Goal: Information Seeking & Learning: Compare options

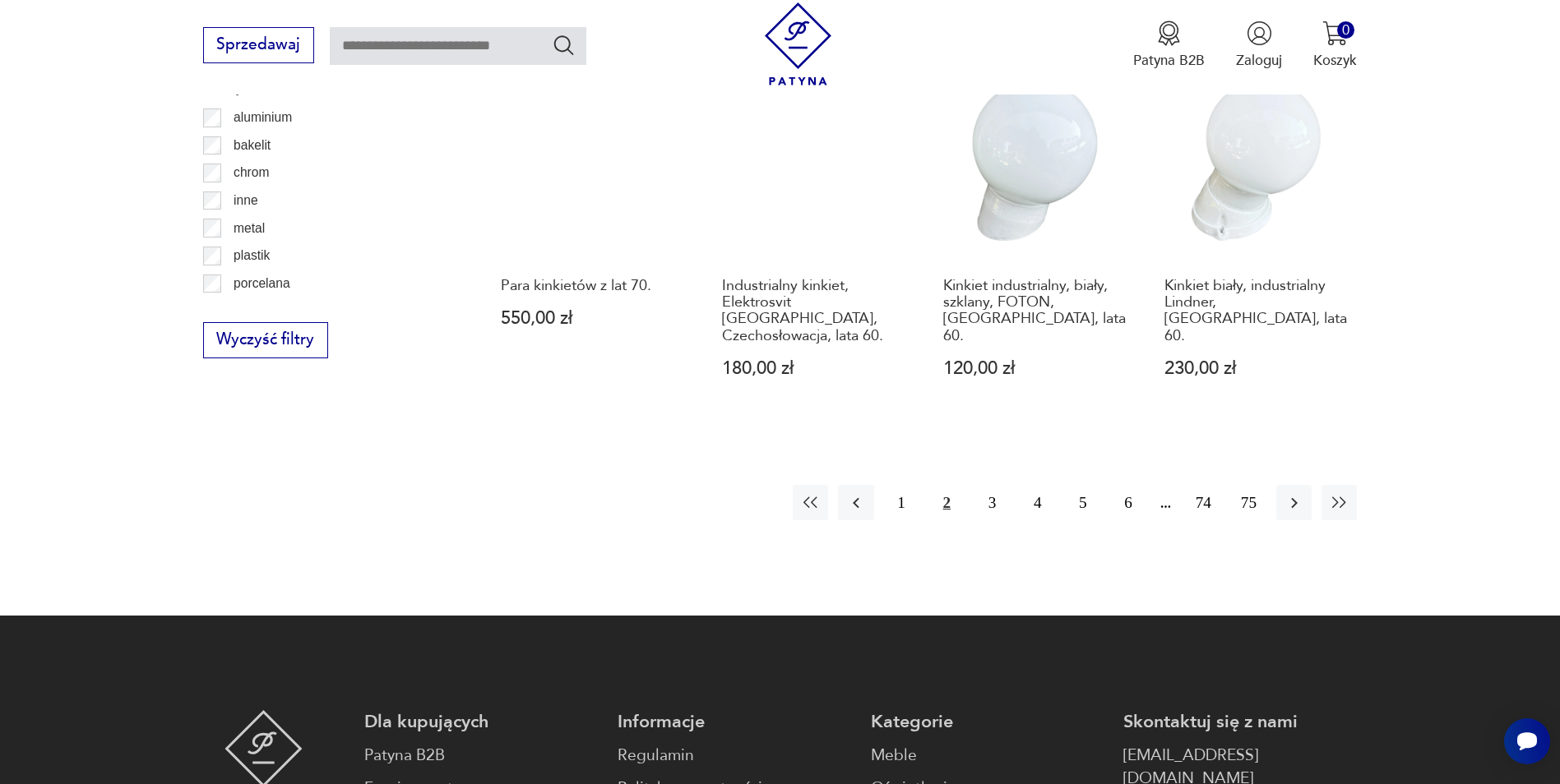
scroll to position [1885, 0]
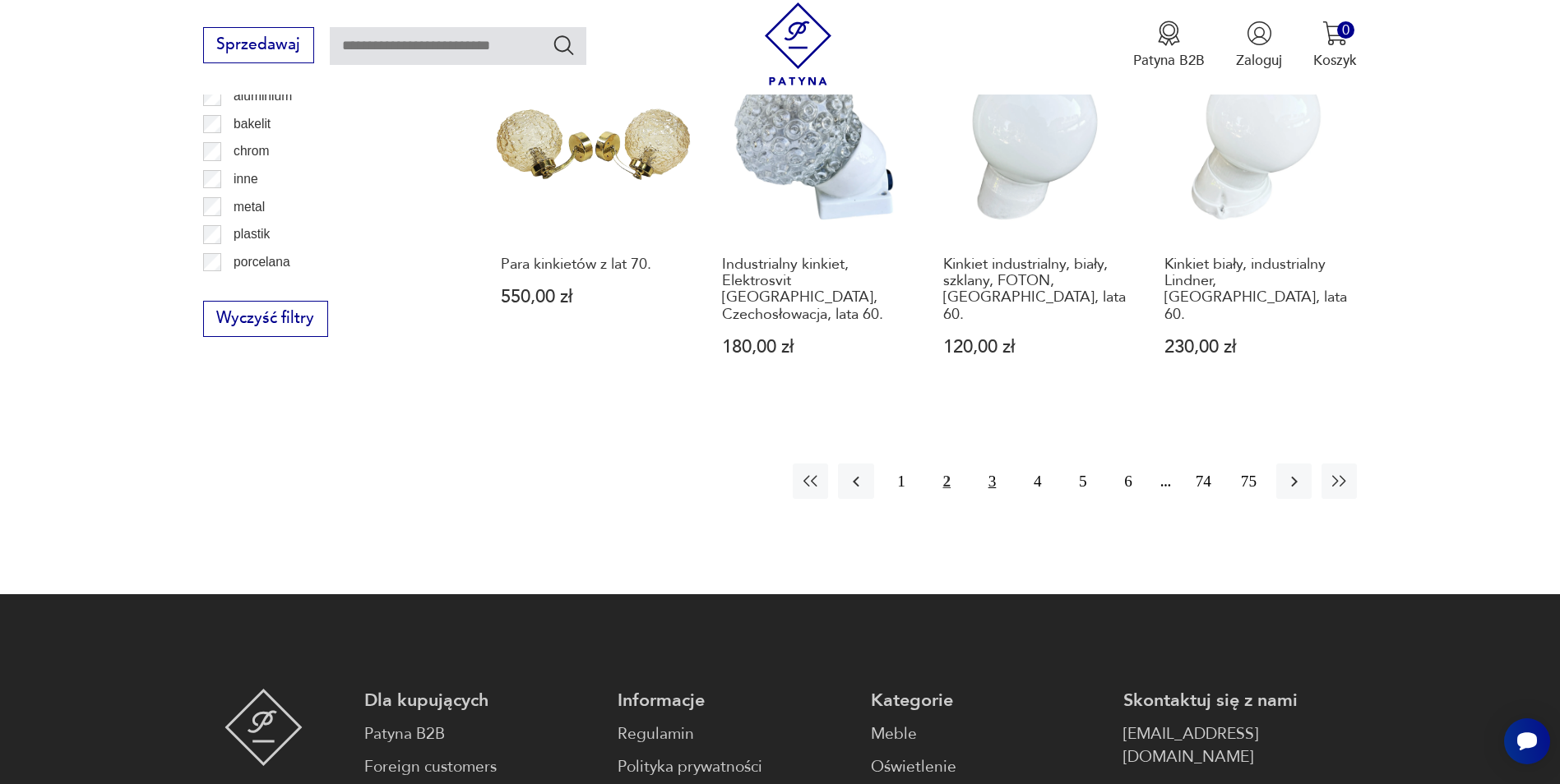
click at [990, 464] on button "3" at bounding box center [993, 482] width 36 height 36
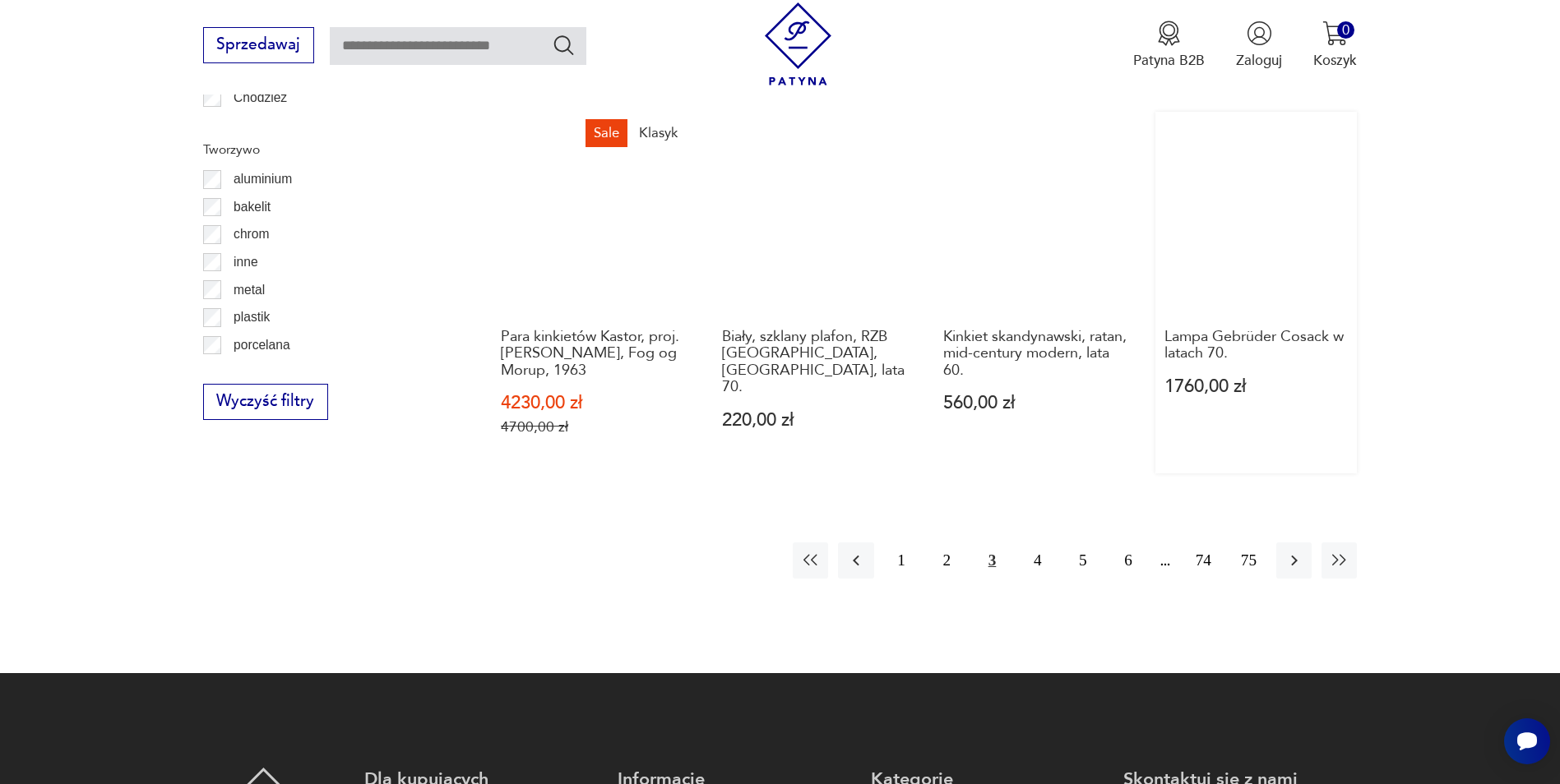
scroll to position [1803, 0]
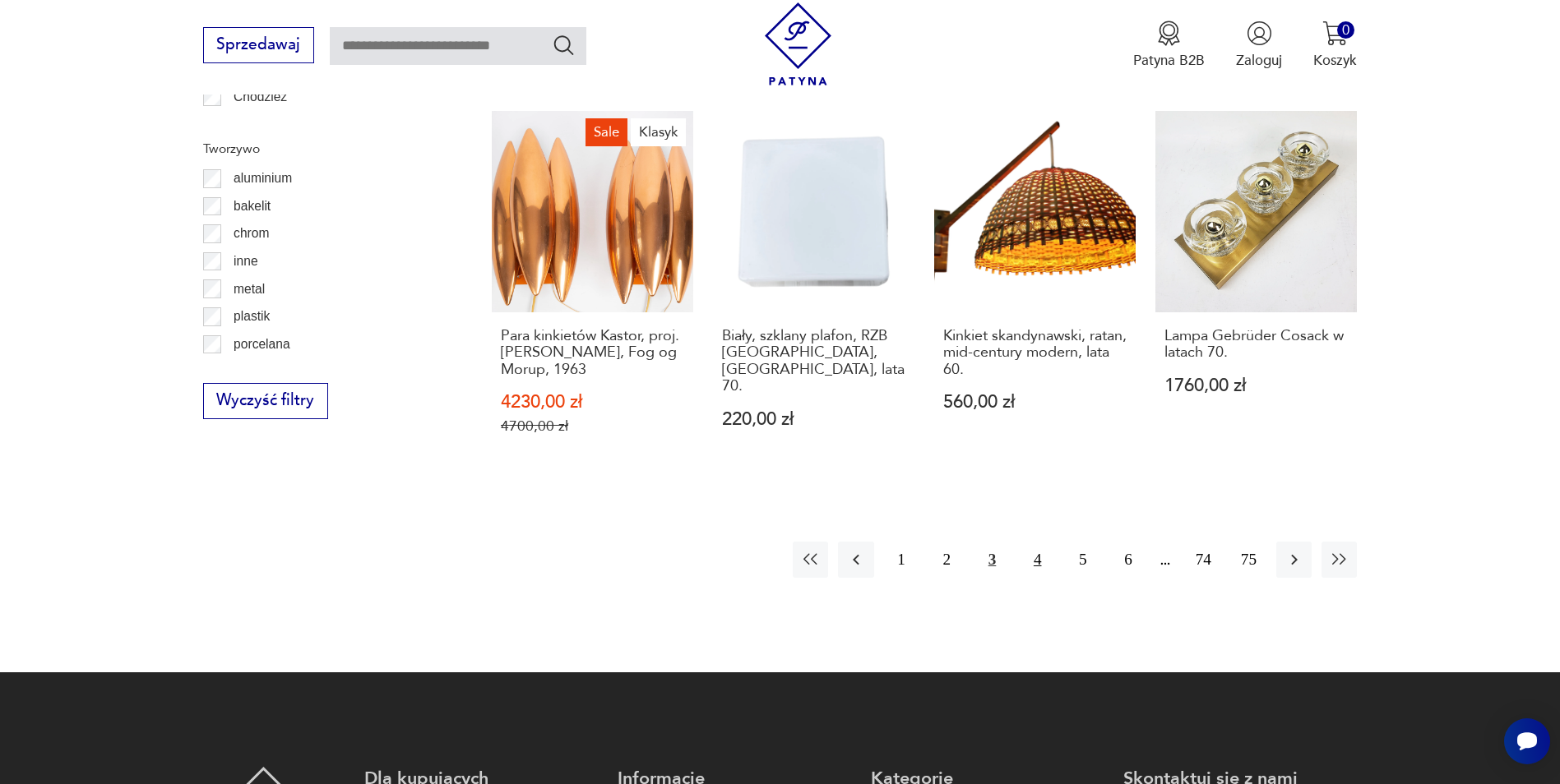
click at [1038, 558] on button "4" at bounding box center [1038, 560] width 36 height 36
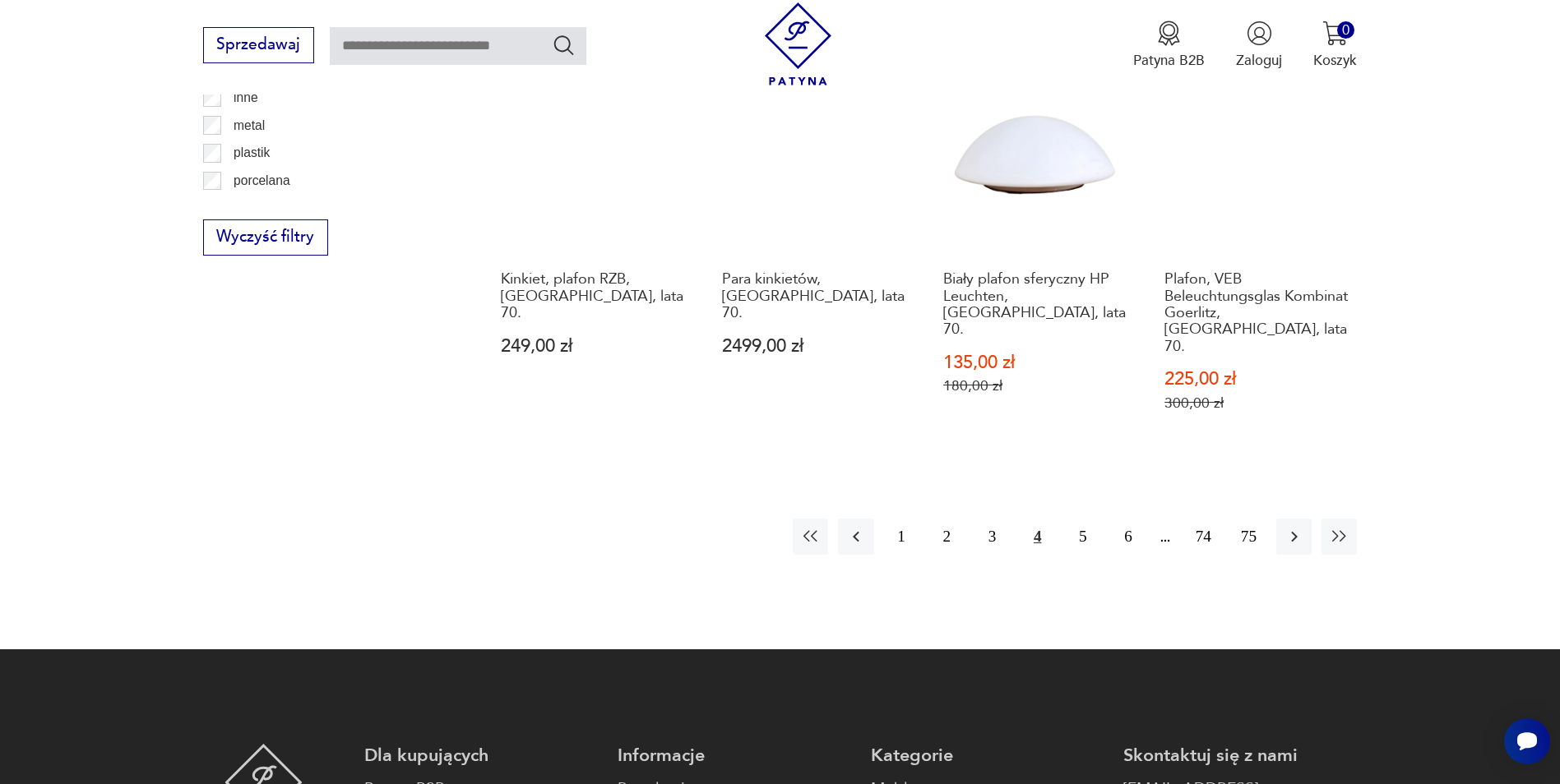
scroll to position [1968, 0]
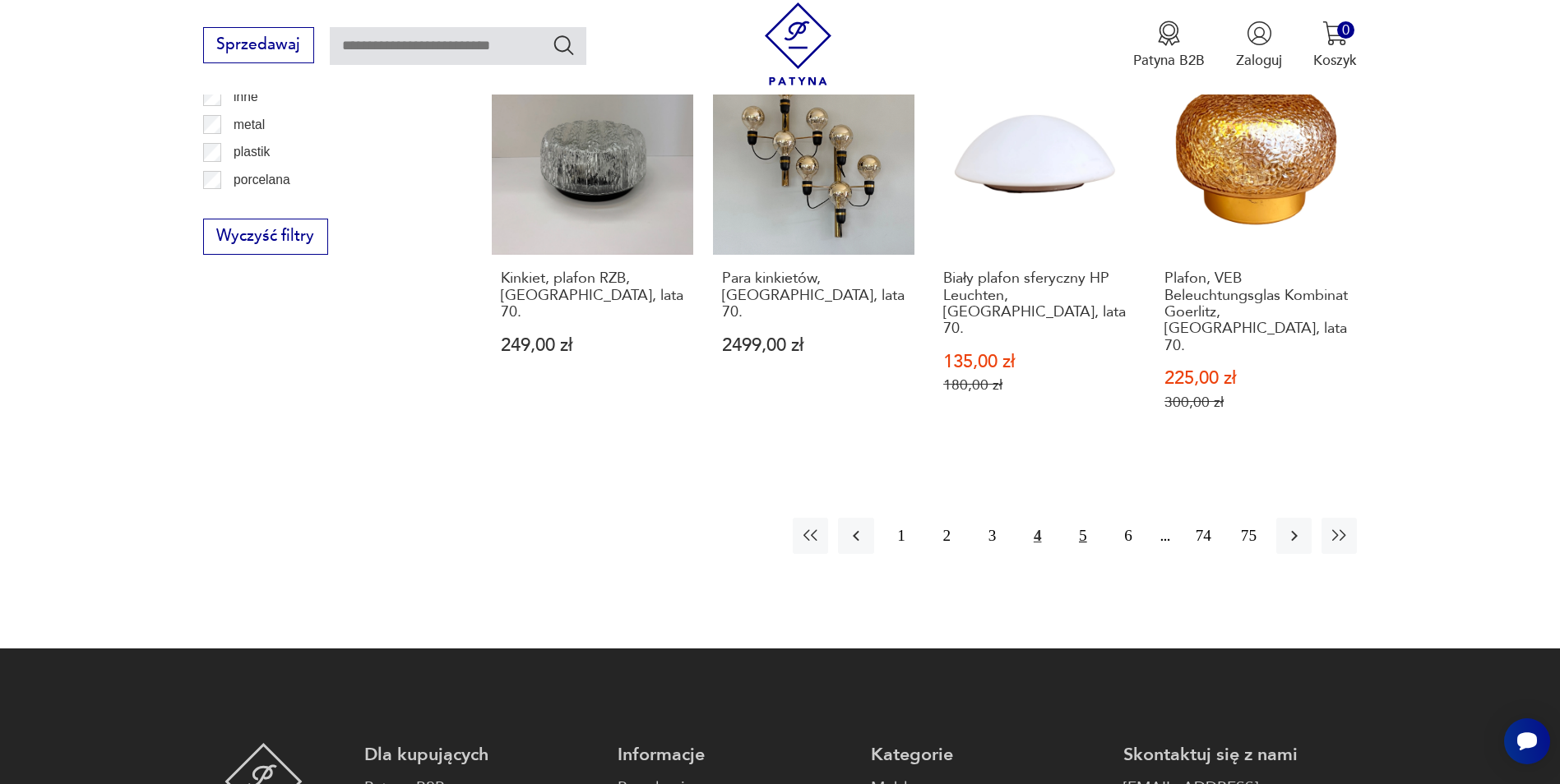
click at [1085, 518] on button "5" at bounding box center [1083, 535] width 36 height 36
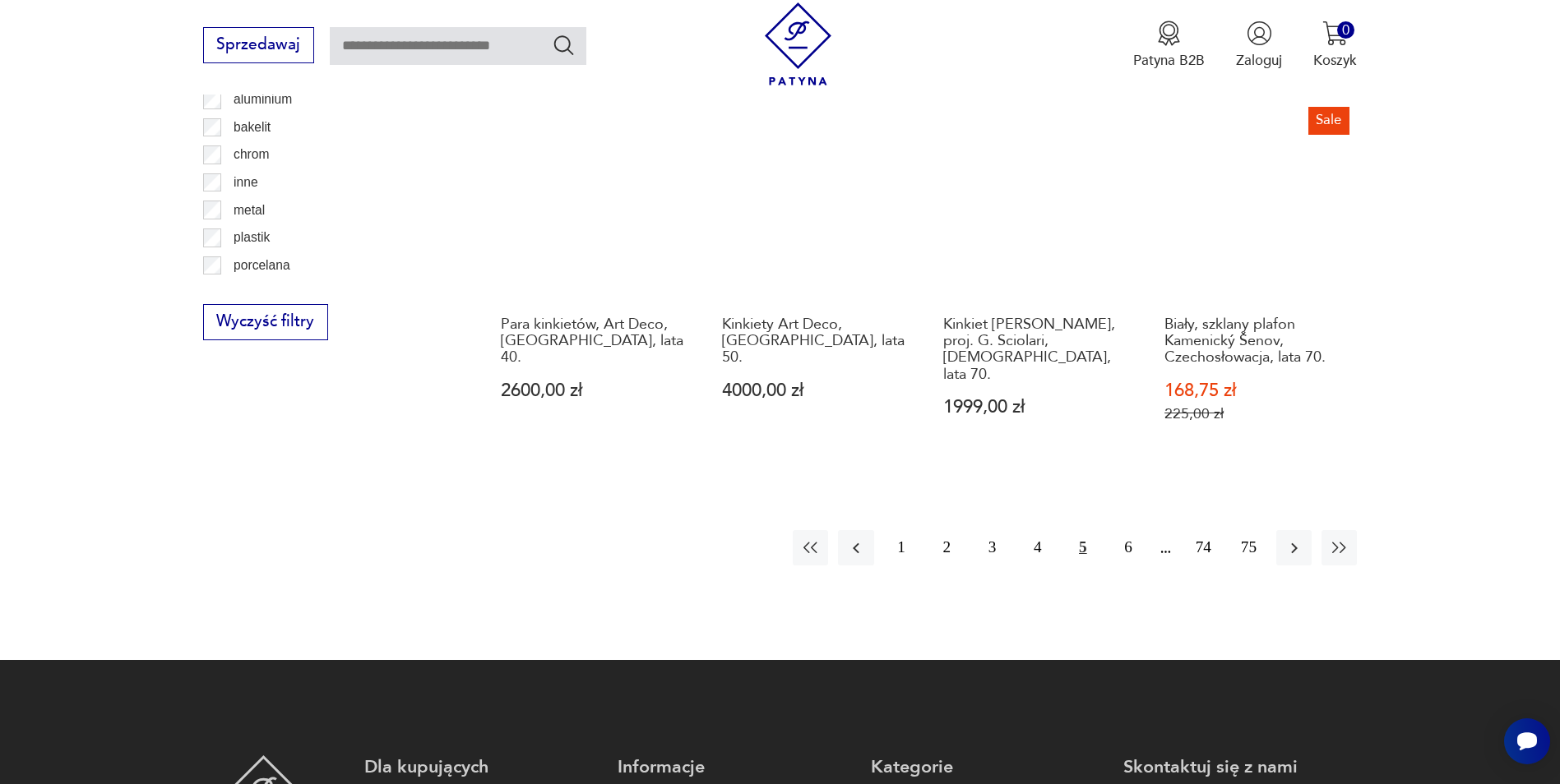
scroll to position [1885, 0]
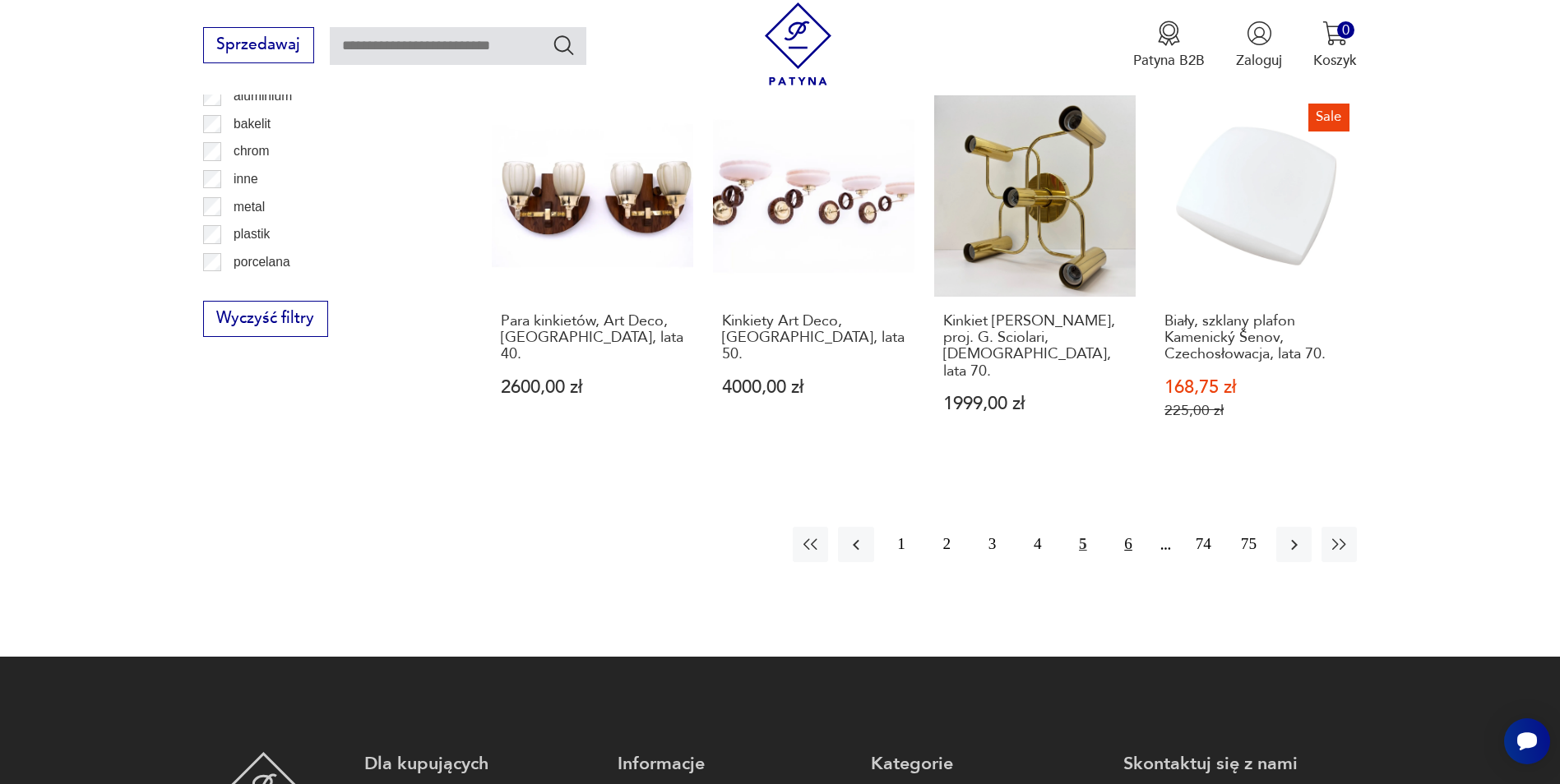
click at [1124, 527] on button "6" at bounding box center [1128, 544] width 36 height 36
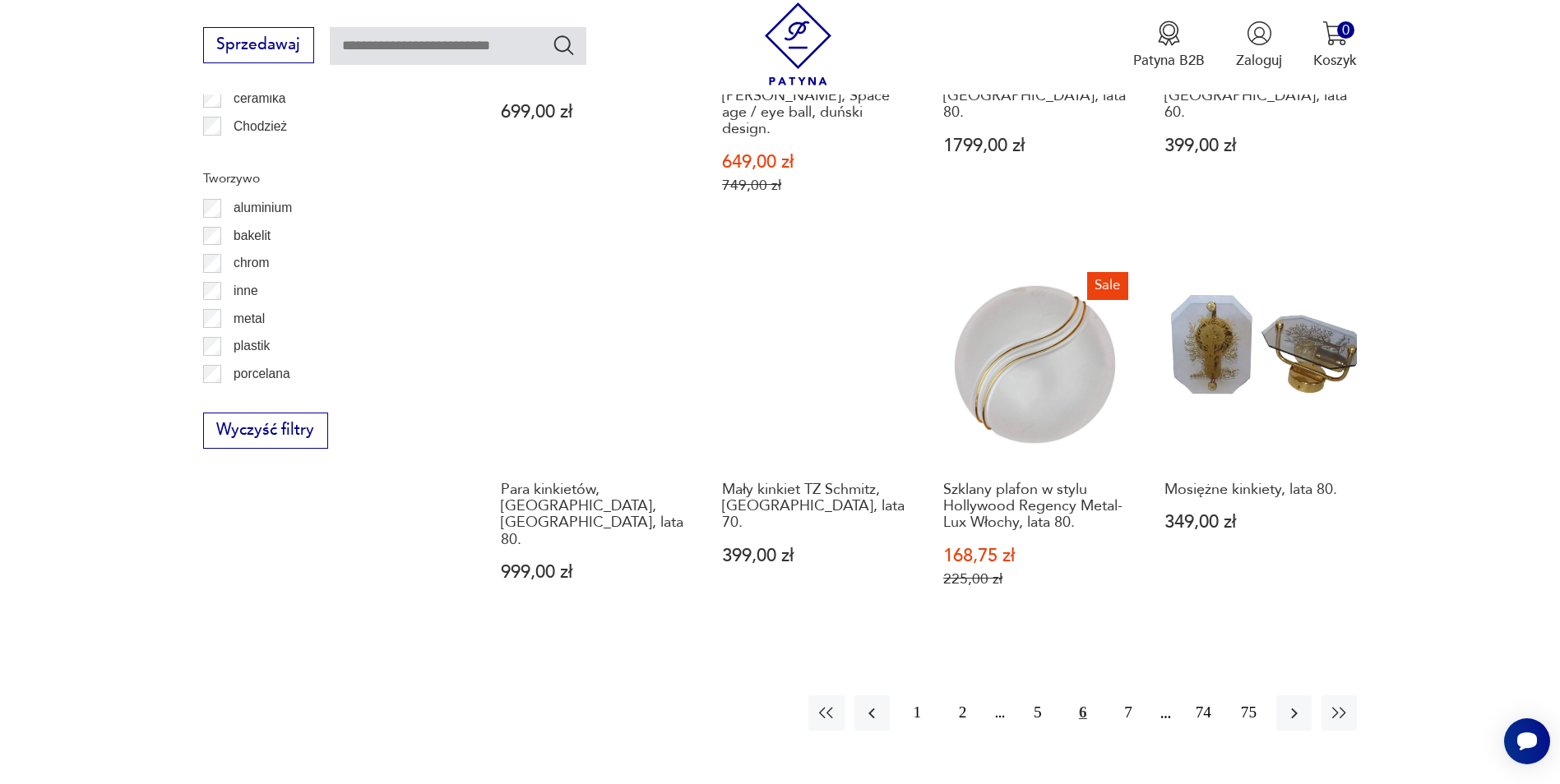
scroll to position [1803, 0]
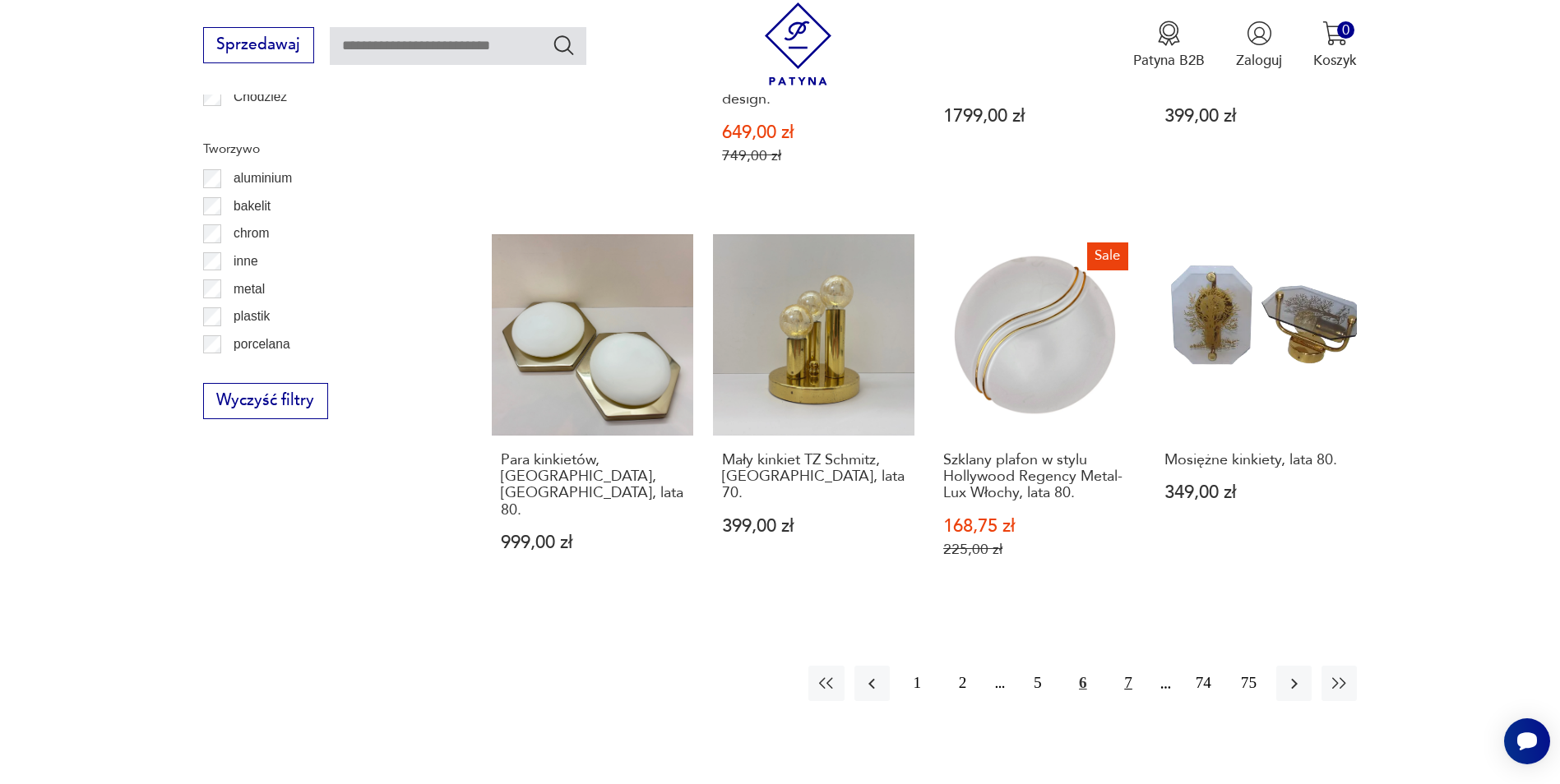
click at [1134, 666] on button "7" at bounding box center [1128, 684] width 36 height 36
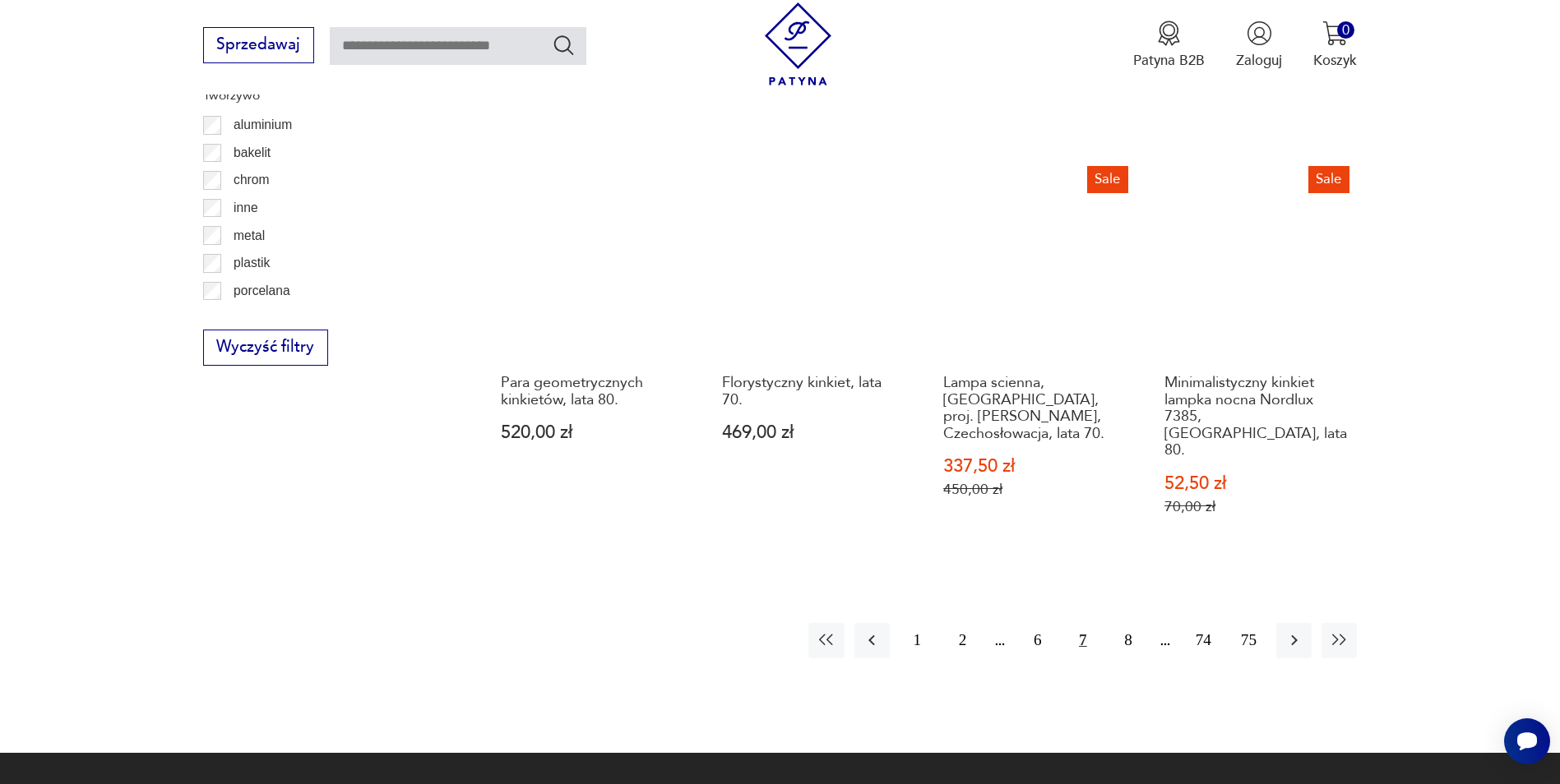
scroll to position [1885, 0]
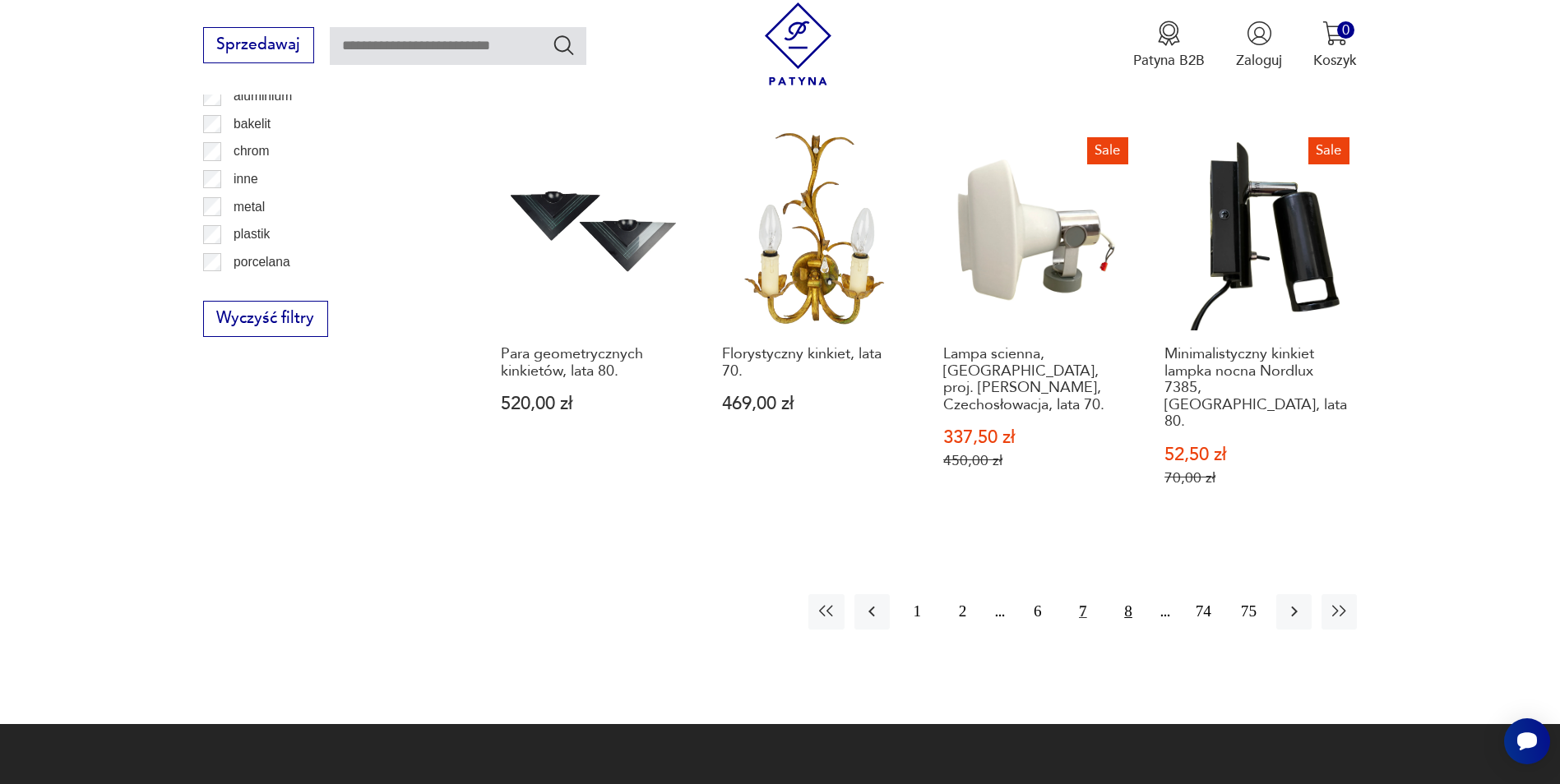
click at [1130, 594] on button "8" at bounding box center [1128, 612] width 36 height 36
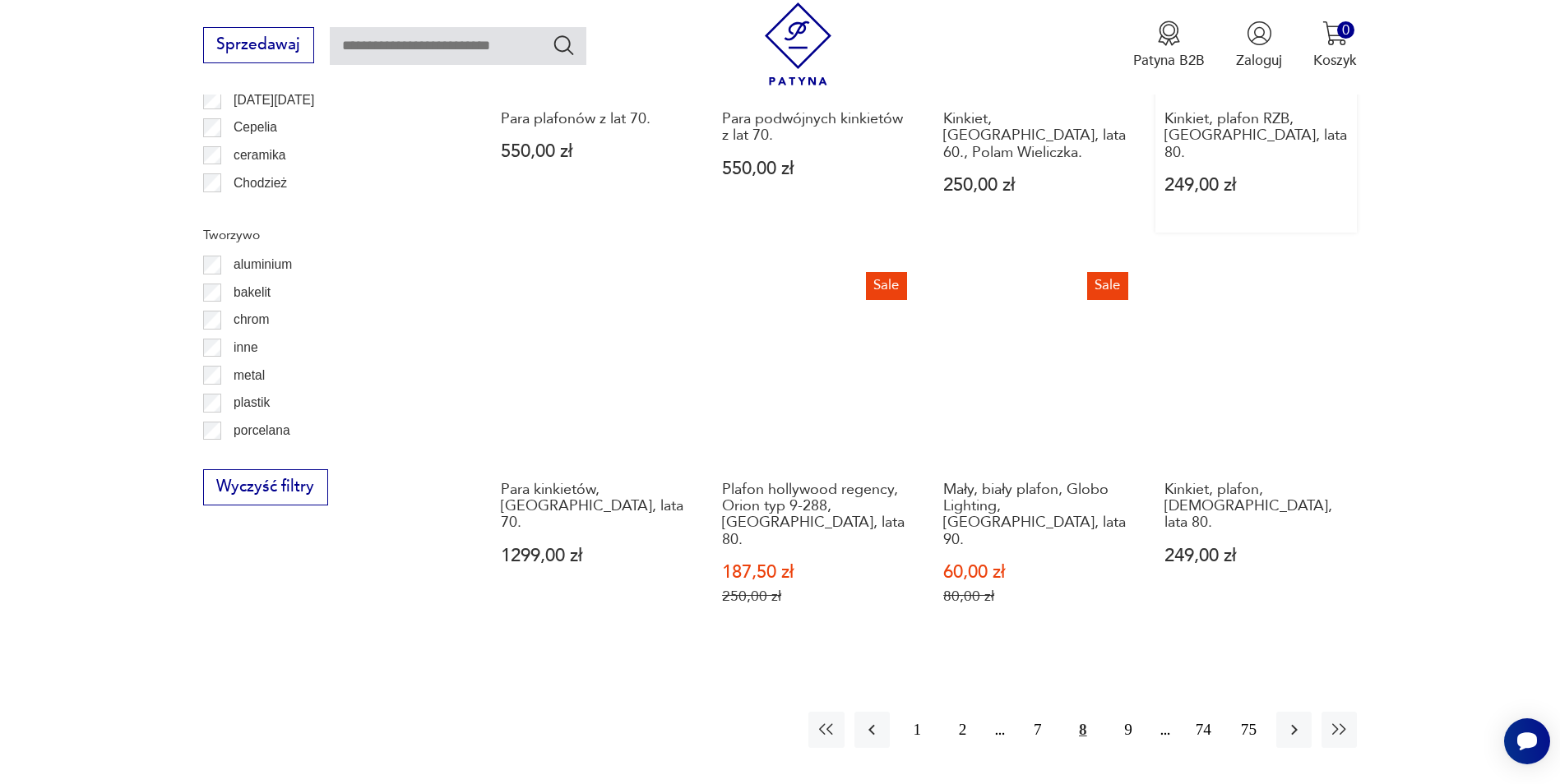
scroll to position [1722, 0]
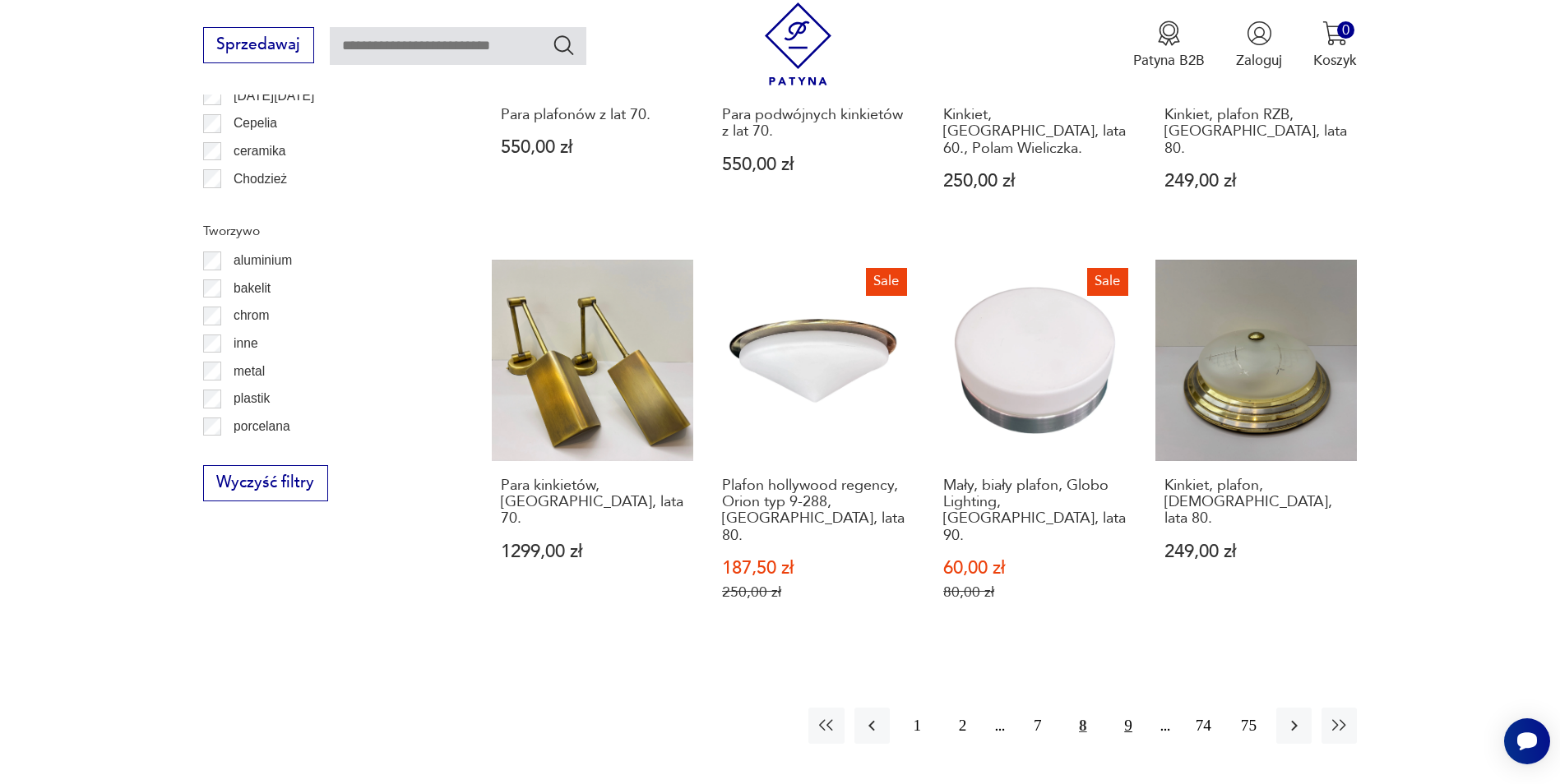
click at [1128, 708] on button "9" at bounding box center [1128, 726] width 36 height 36
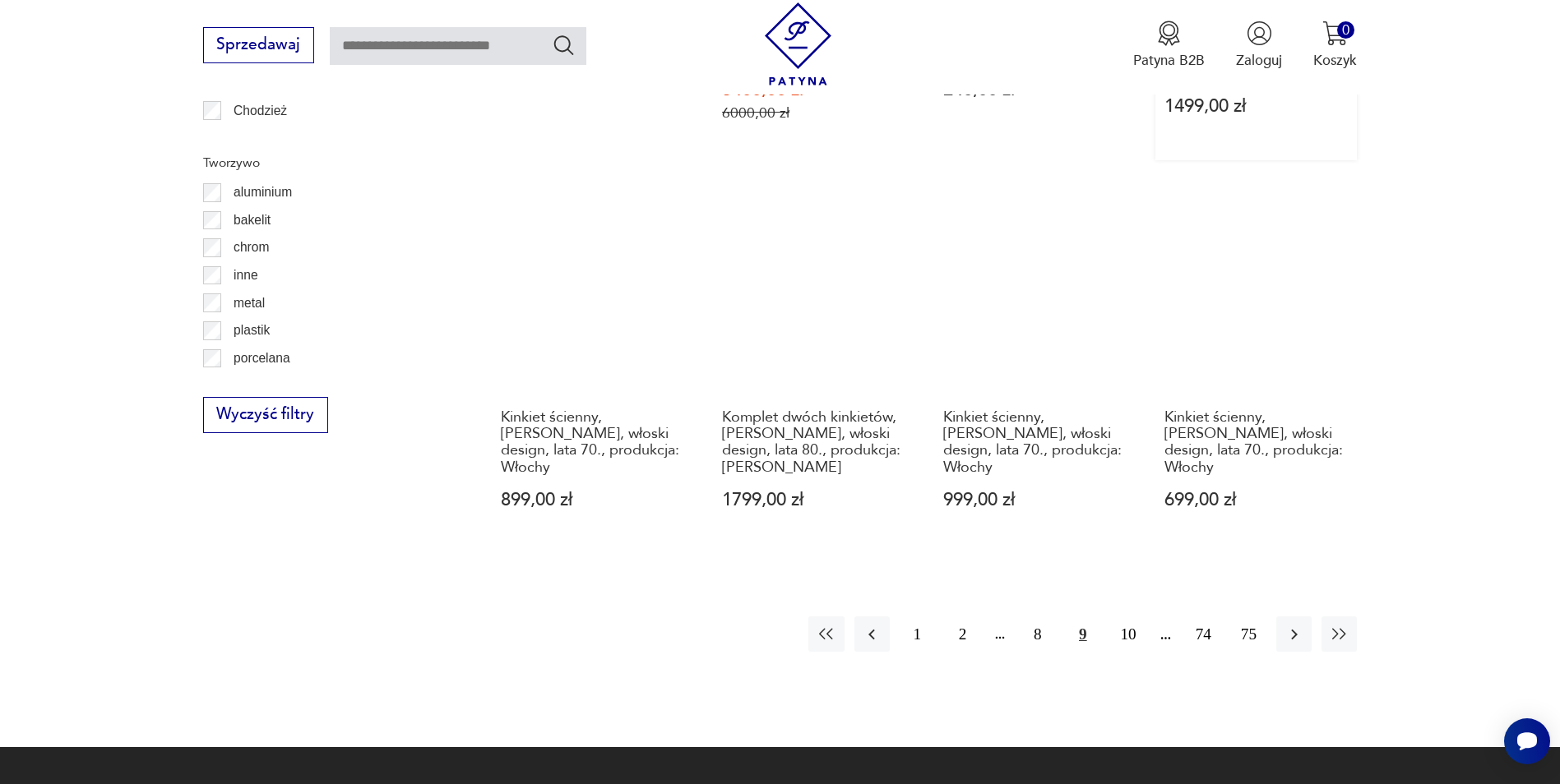
scroll to position [1803, 0]
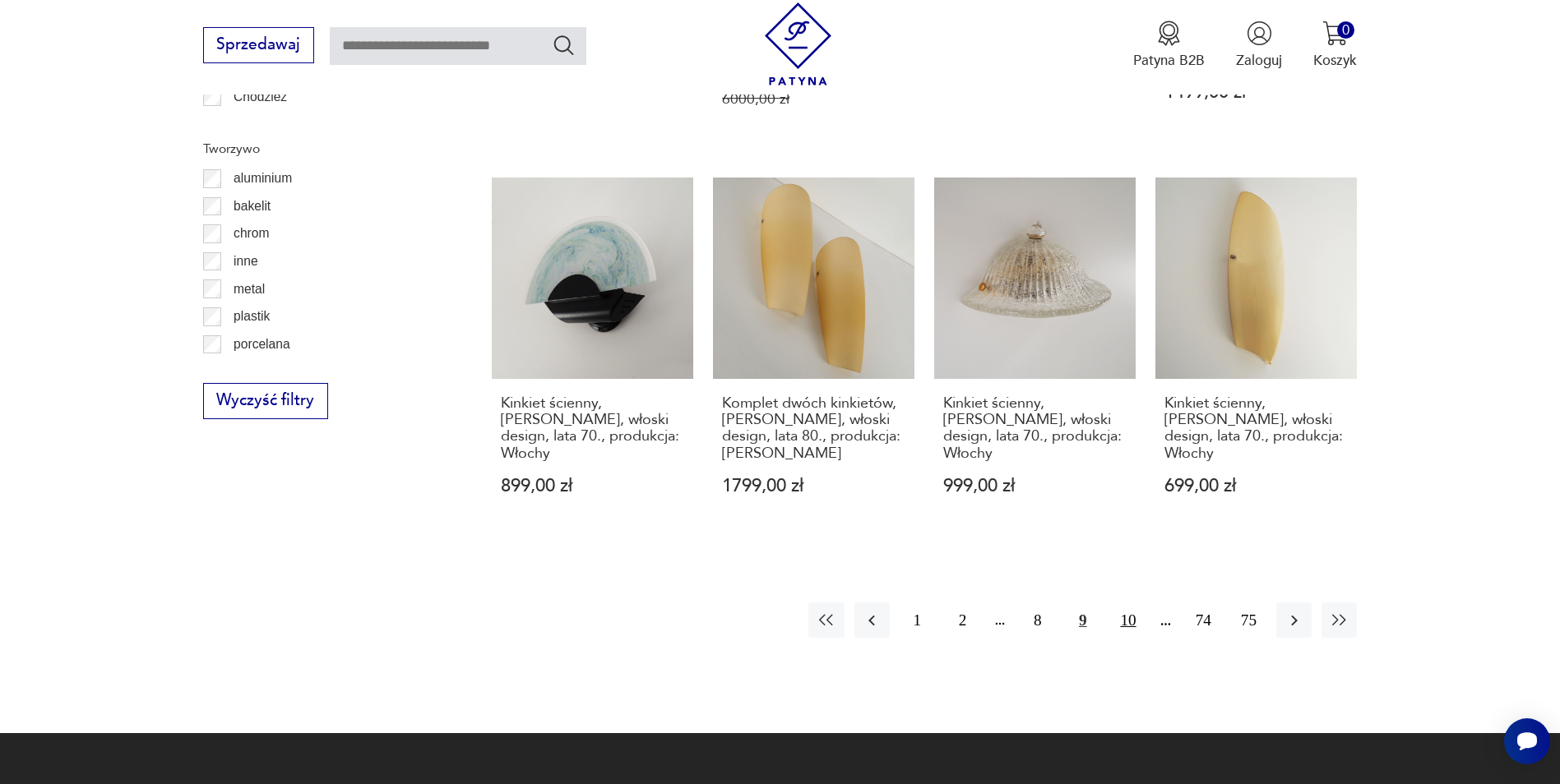
click at [1125, 603] on button "10" at bounding box center [1128, 620] width 36 height 36
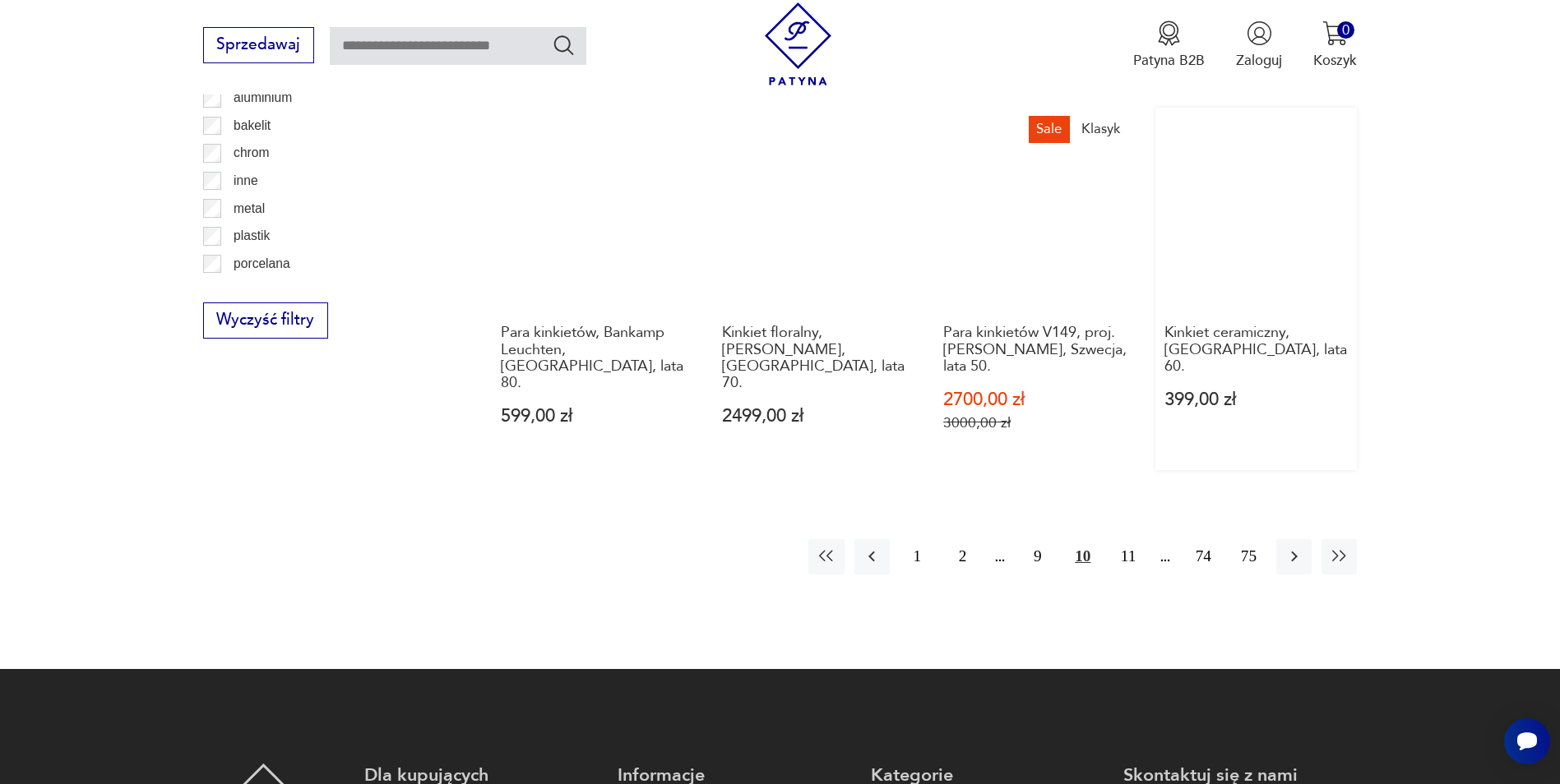
scroll to position [1885, 0]
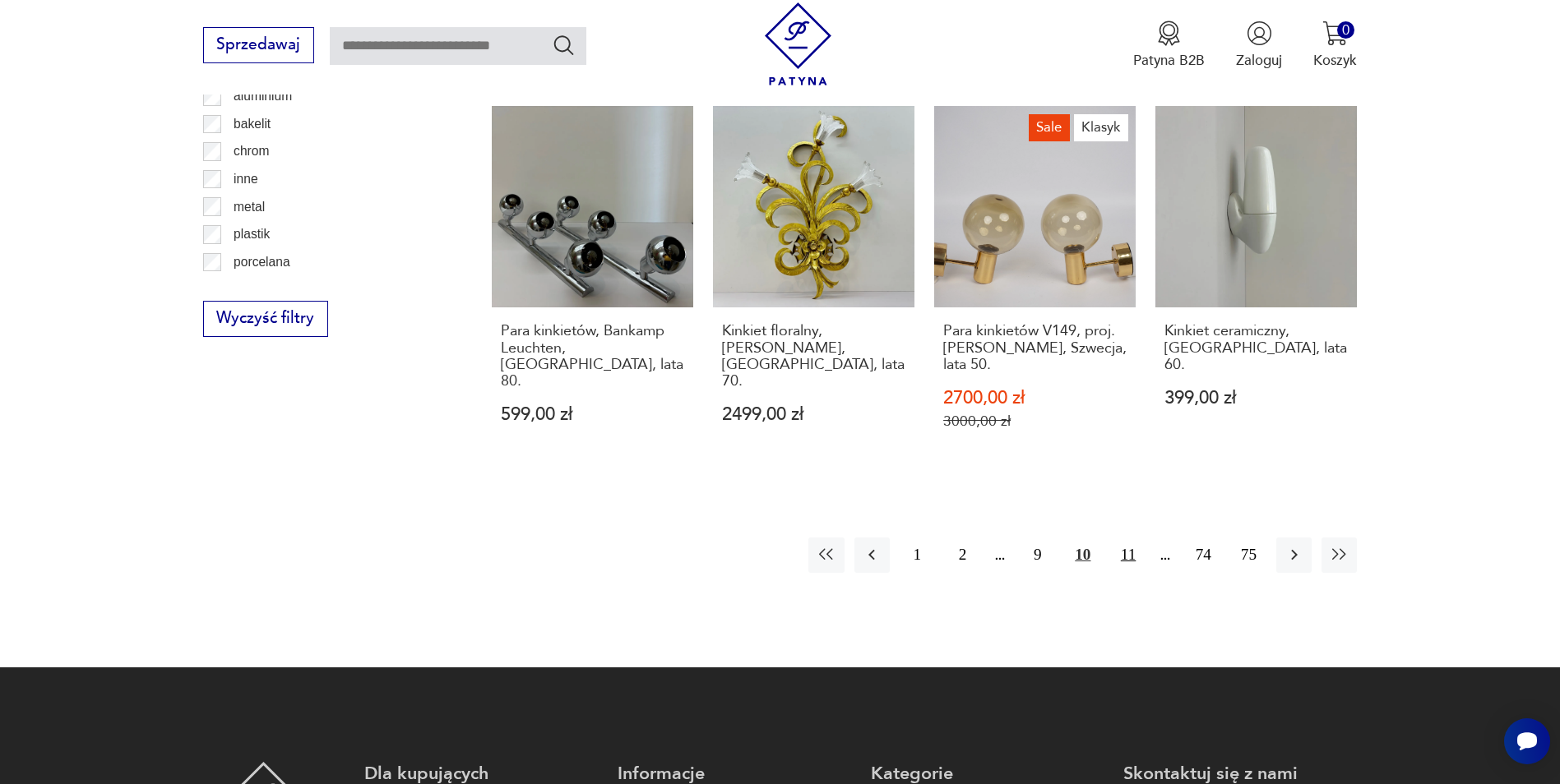
click at [1119, 537] on button "11" at bounding box center [1128, 555] width 36 height 36
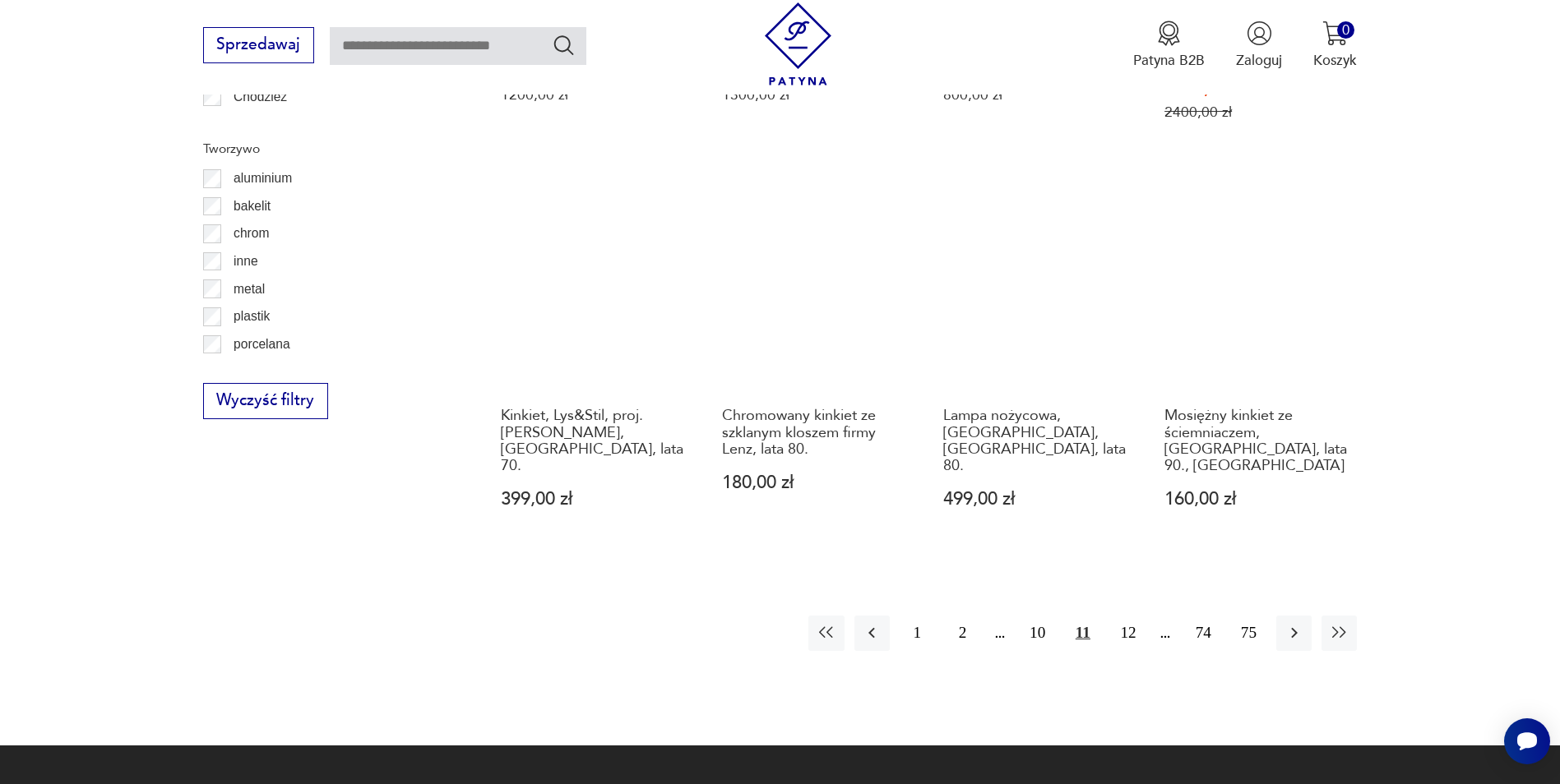
scroll to position [1885, 0]
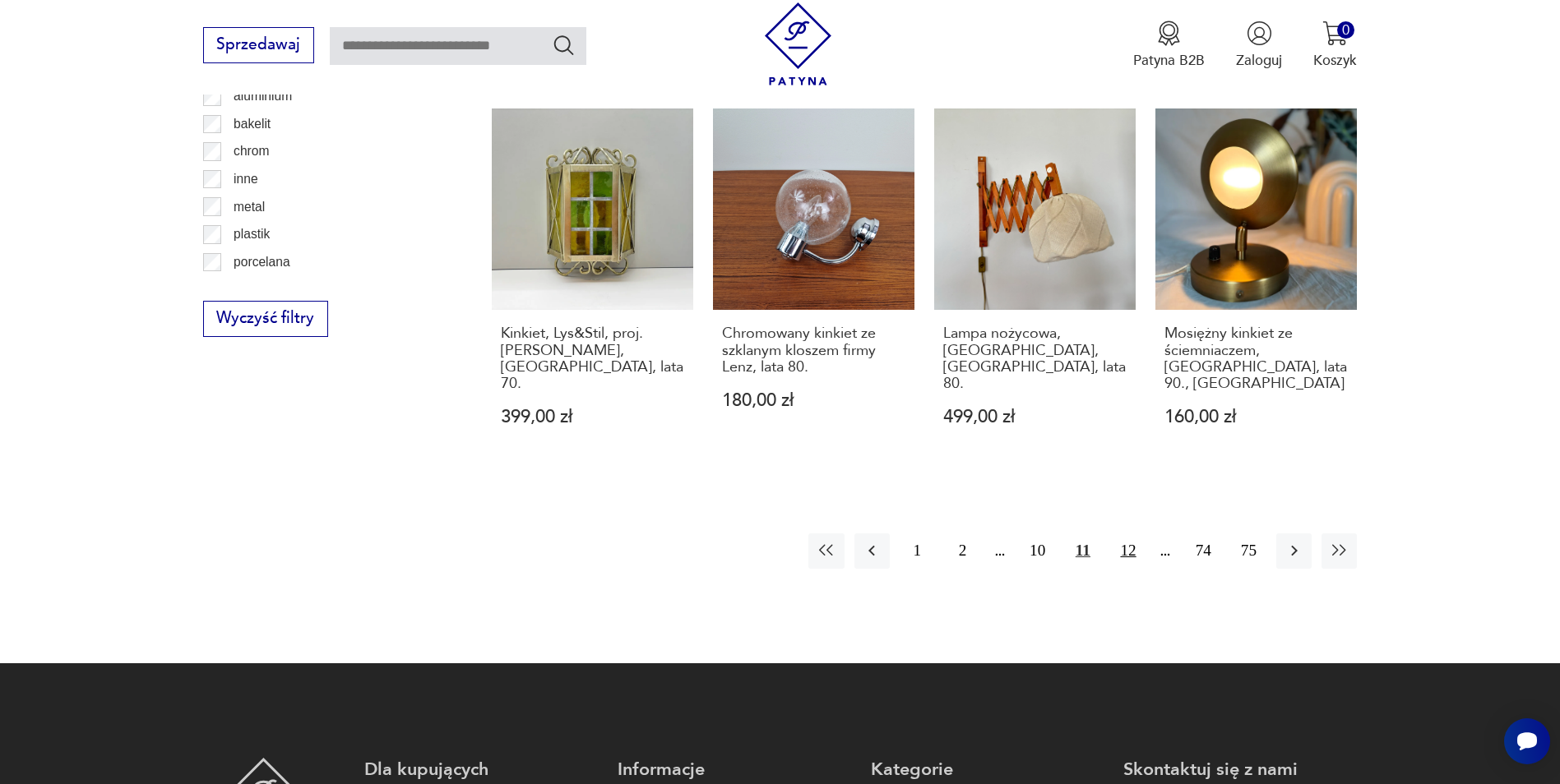
click at [1127, 534] on button "12" at bounding box center [1128, 552] width 36 height 36
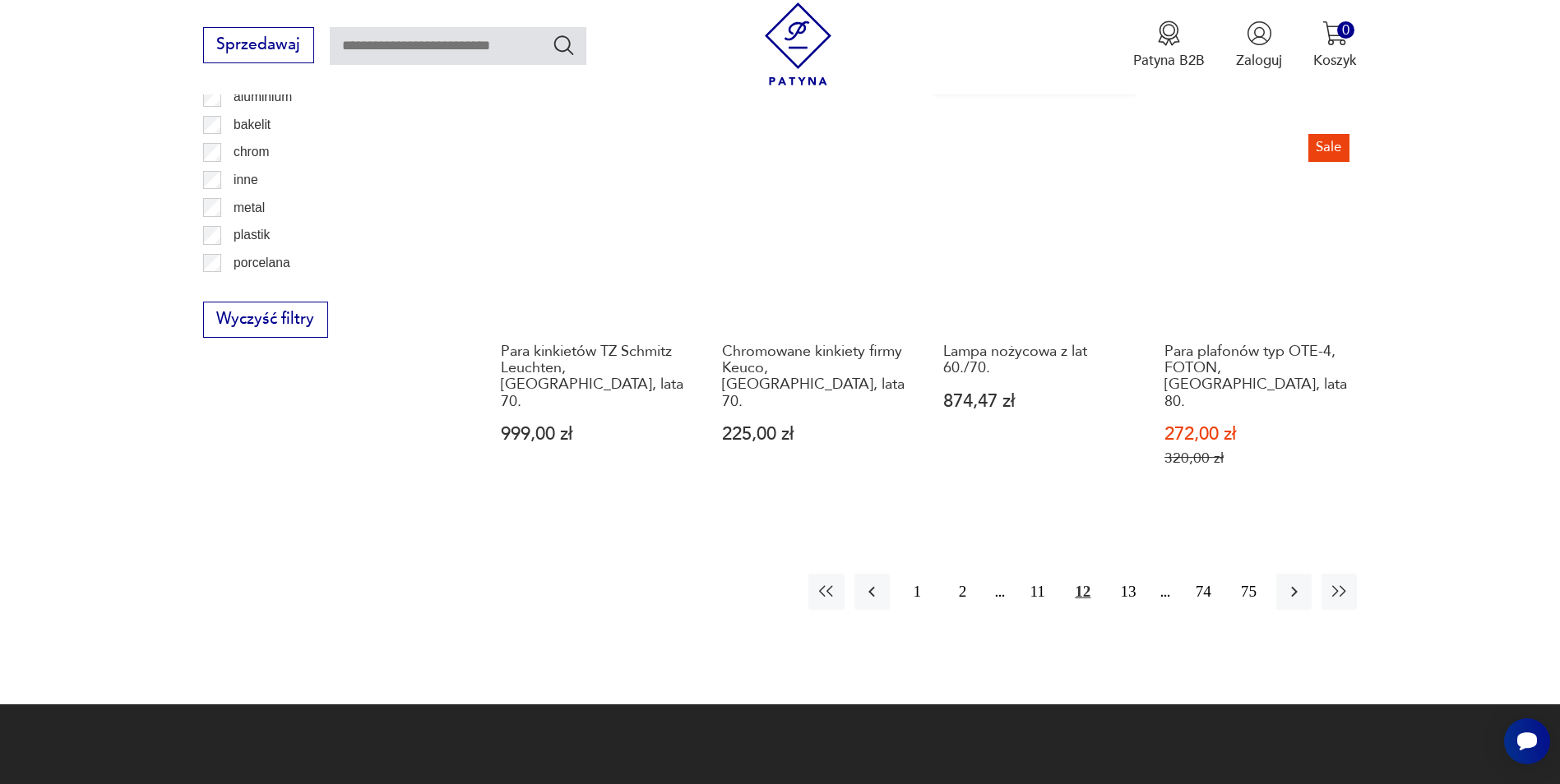
scroll to position [1885, 0]
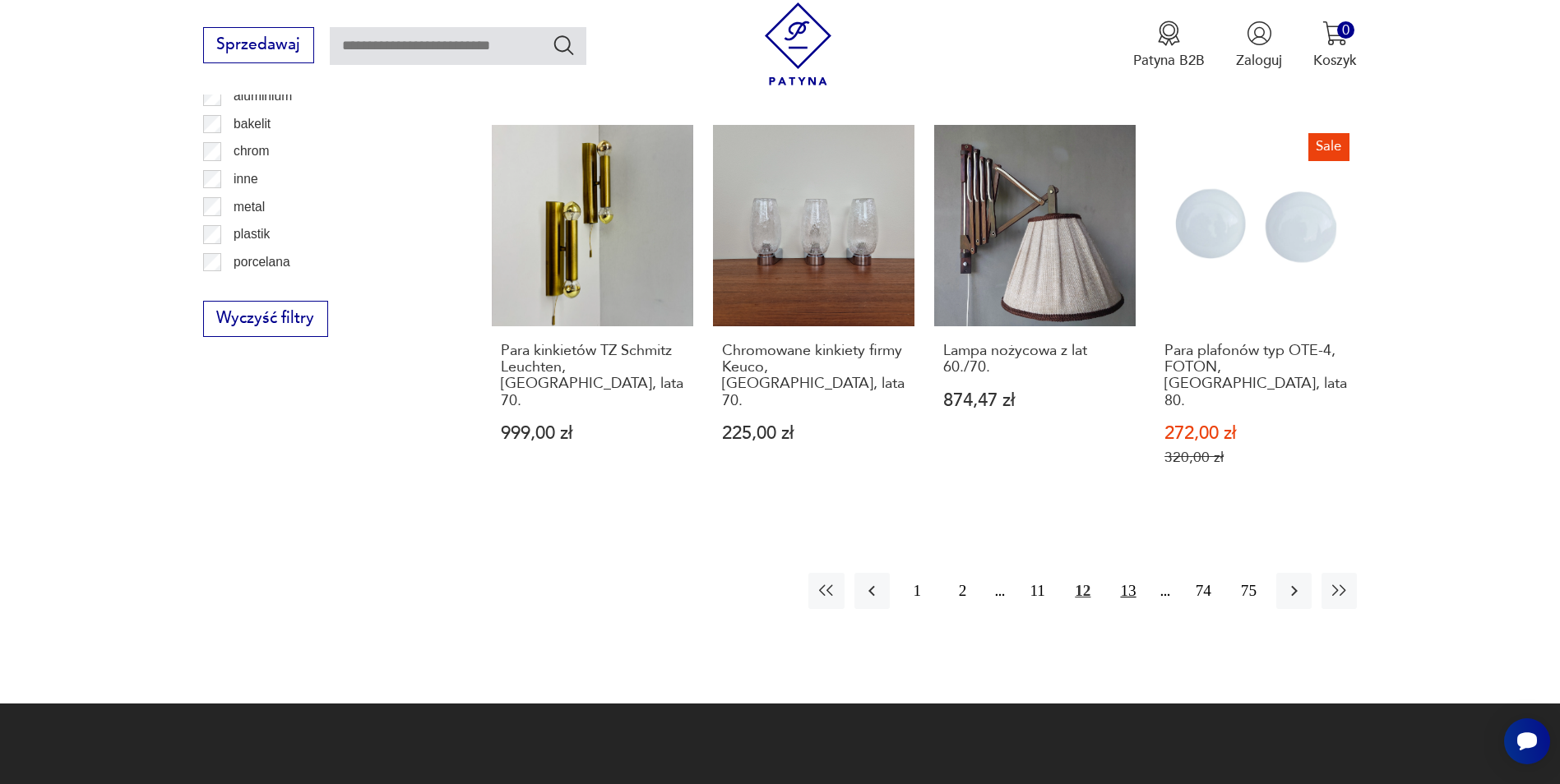
click at [1125, 573] on button "13" at bounding box center [1128, 591] width 36 height 36
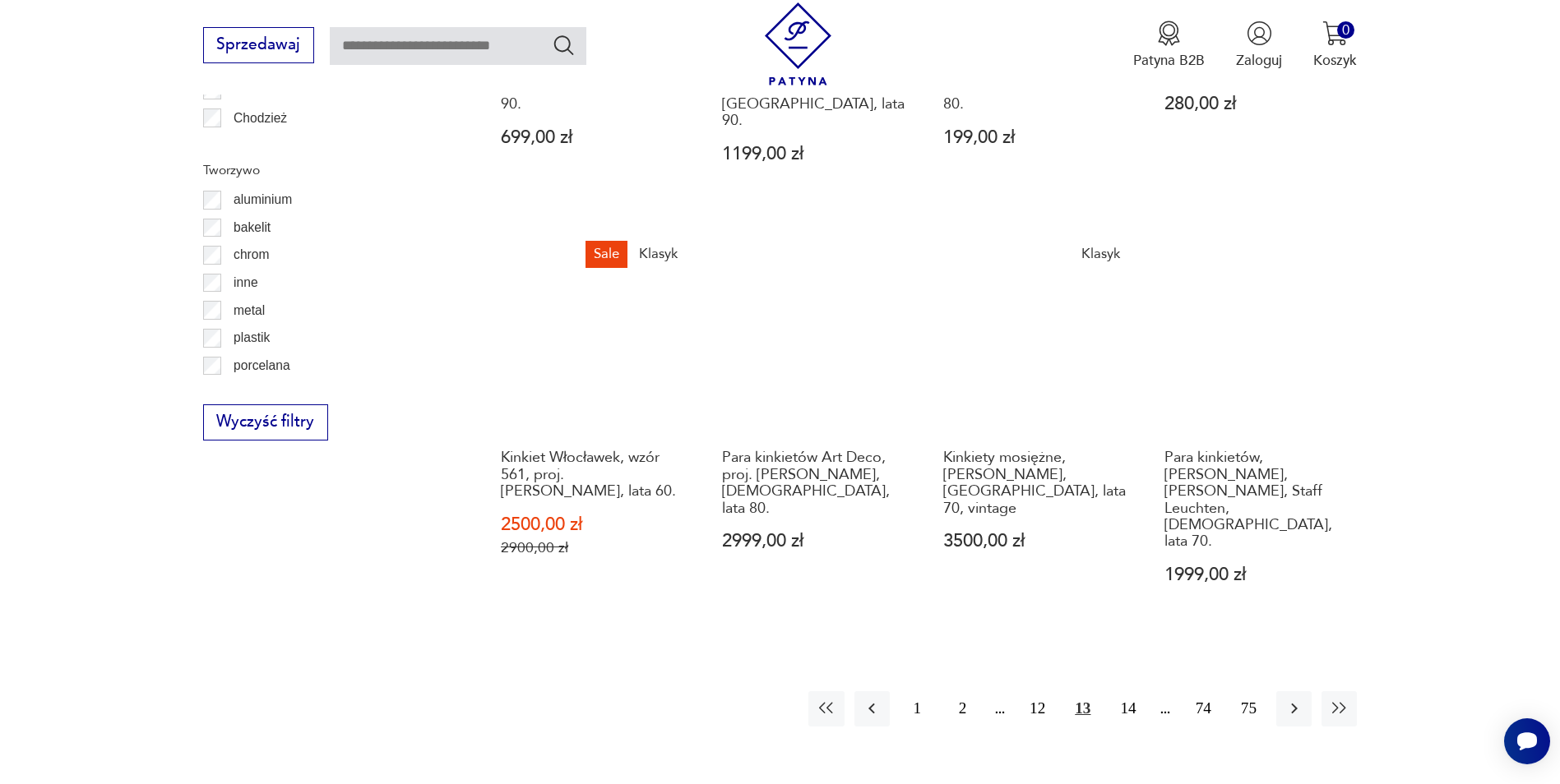
scroll to position [1803, 0]
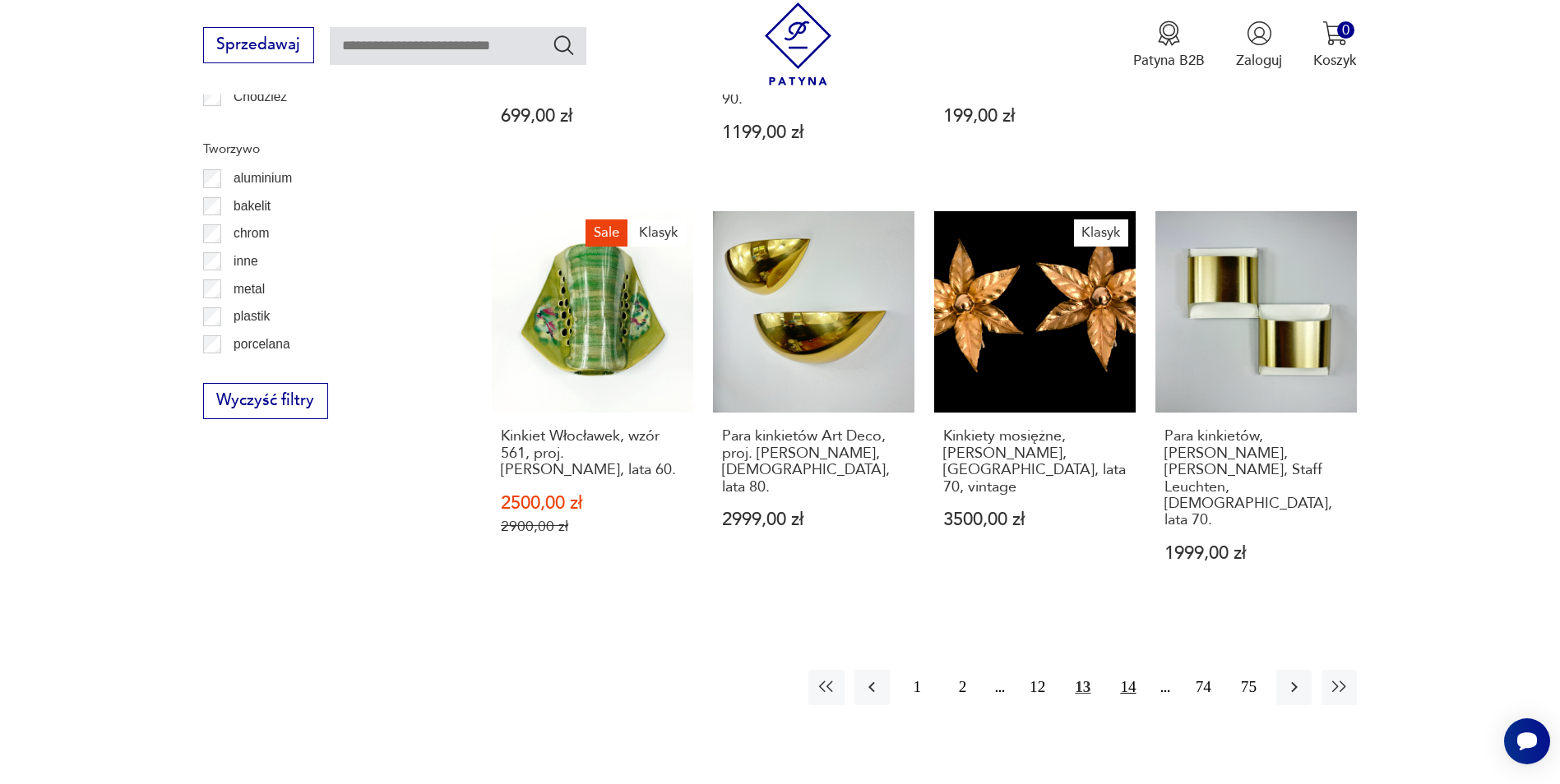
click at [1132, 670] on button "14" at bounding box center [1128, 687] width 36 height 36
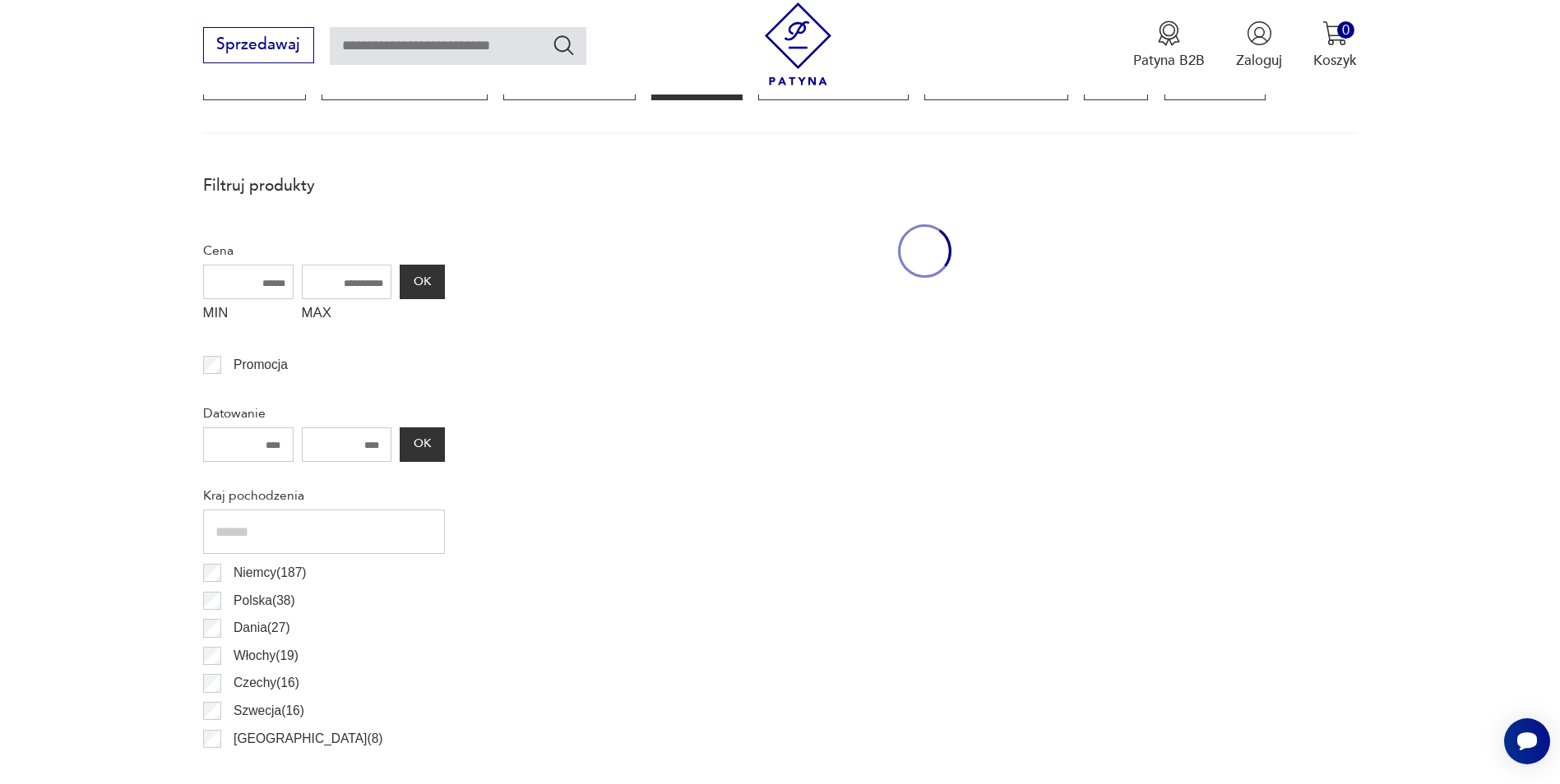
scroll to position [488, 0]
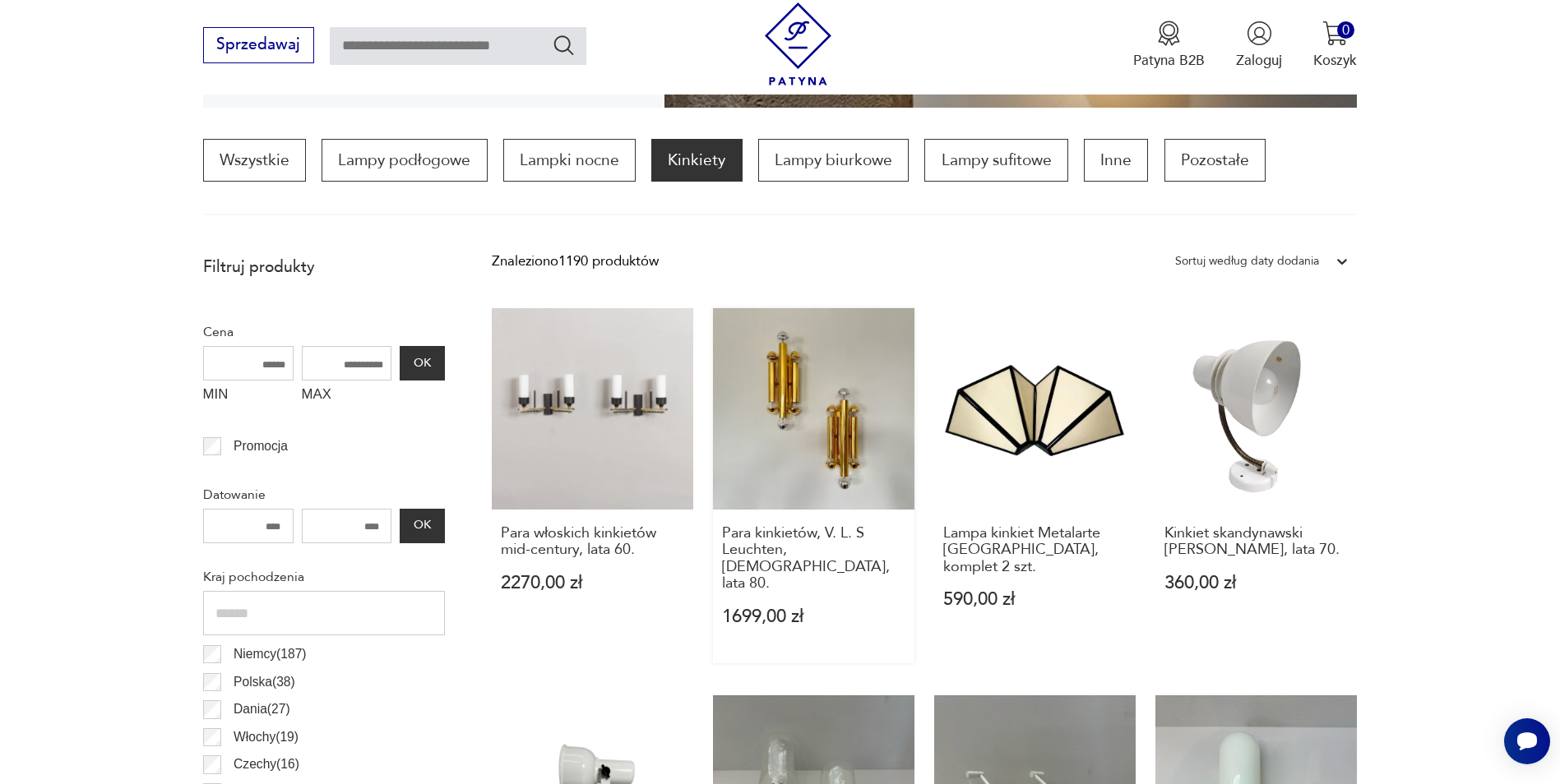
click at [856, 445] on link "Para kinkietów, V. L. S Leuchten, [DEMOGRAPHIC_DATA], lata 80. 1699,00 zł" at bounding box center [813, 486] width 201 height 356
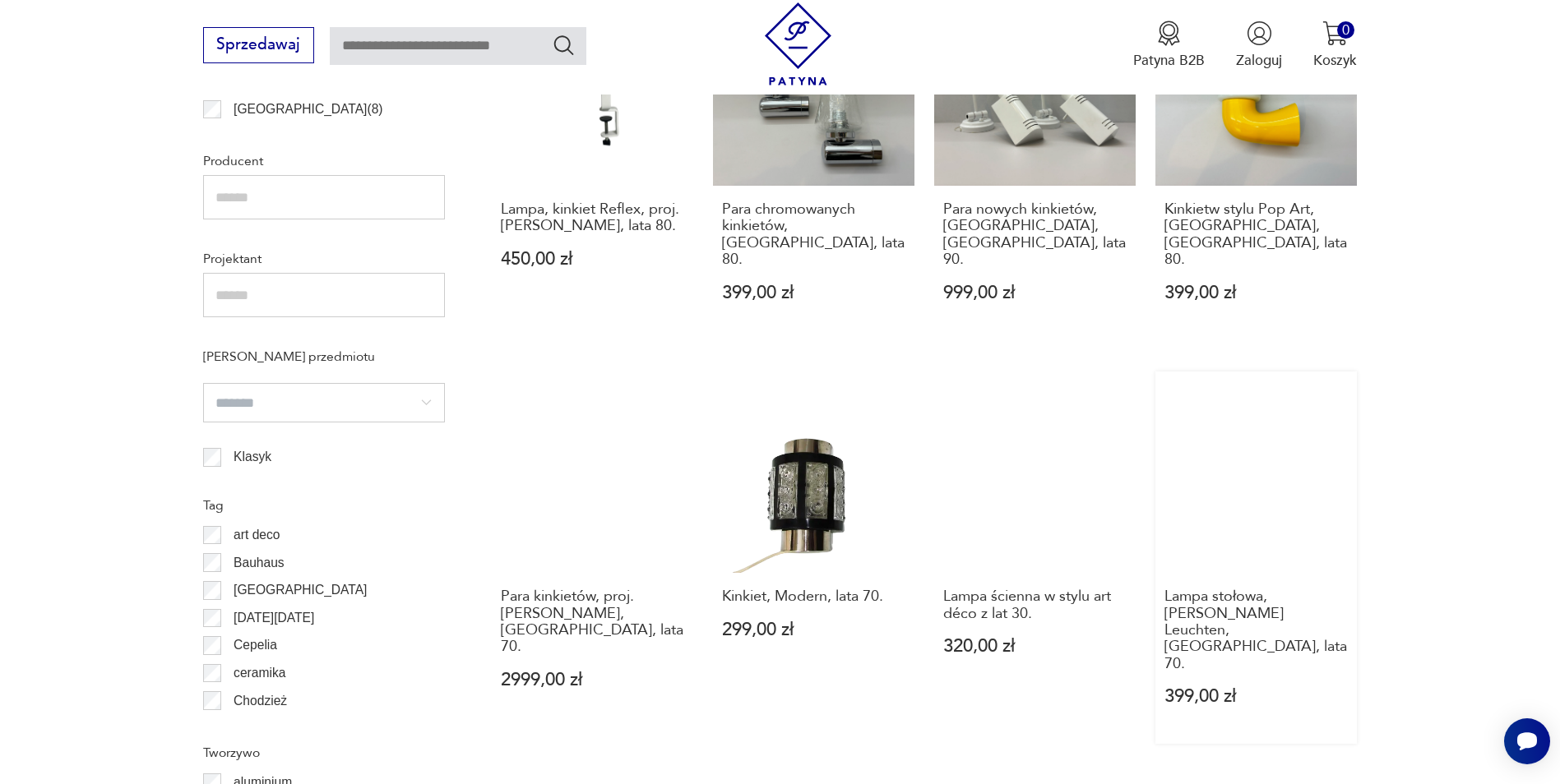
scroll to position [1228, 0]
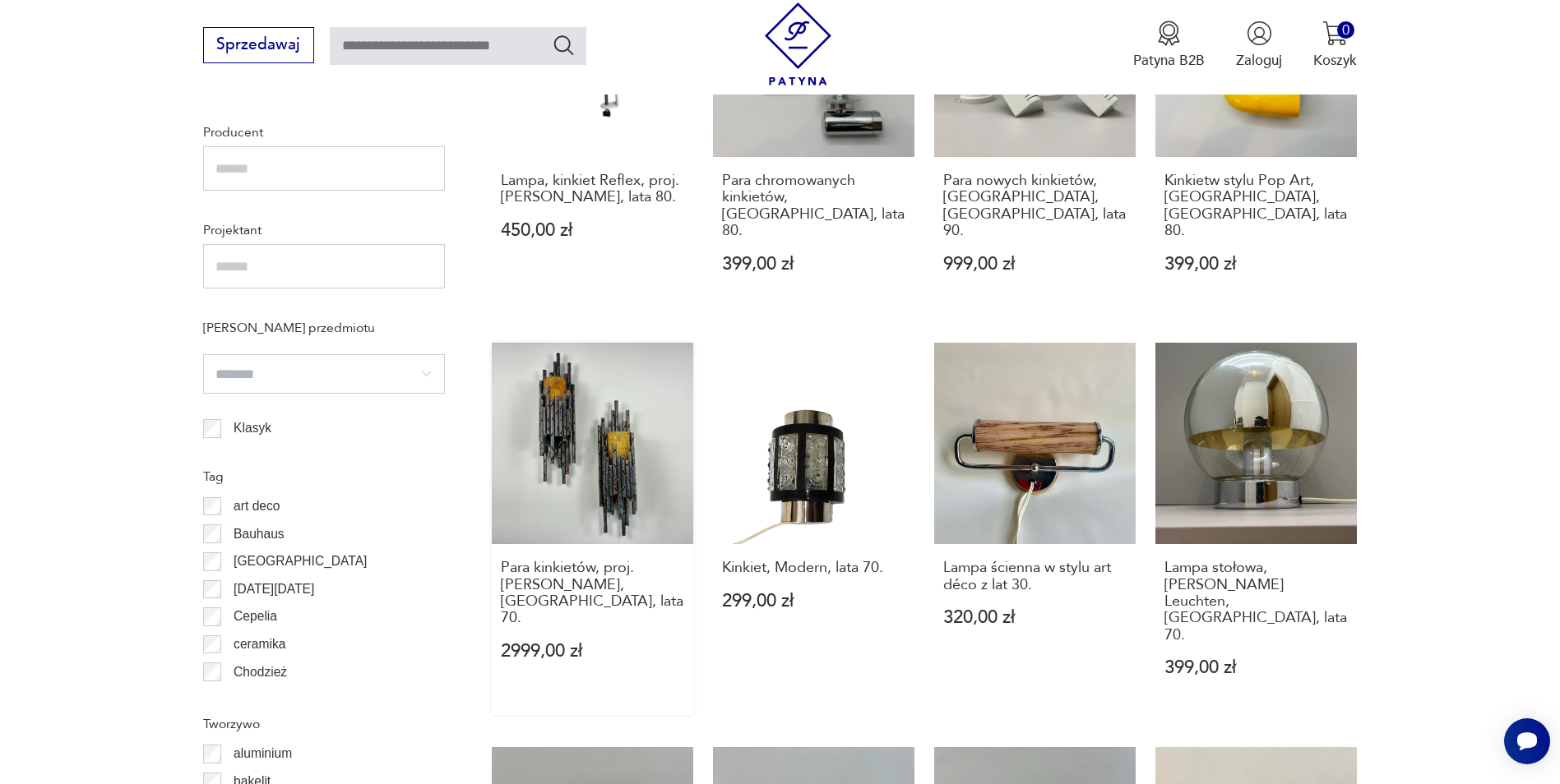
click at [600, 458] on link "Para kinkietów, proj. [PERSON_NAME][GEOGRAPHIC_DATA], [GEOGRAPHIC_DATA], lata 7…" at bounding box center [592, 528] width 201 height 373
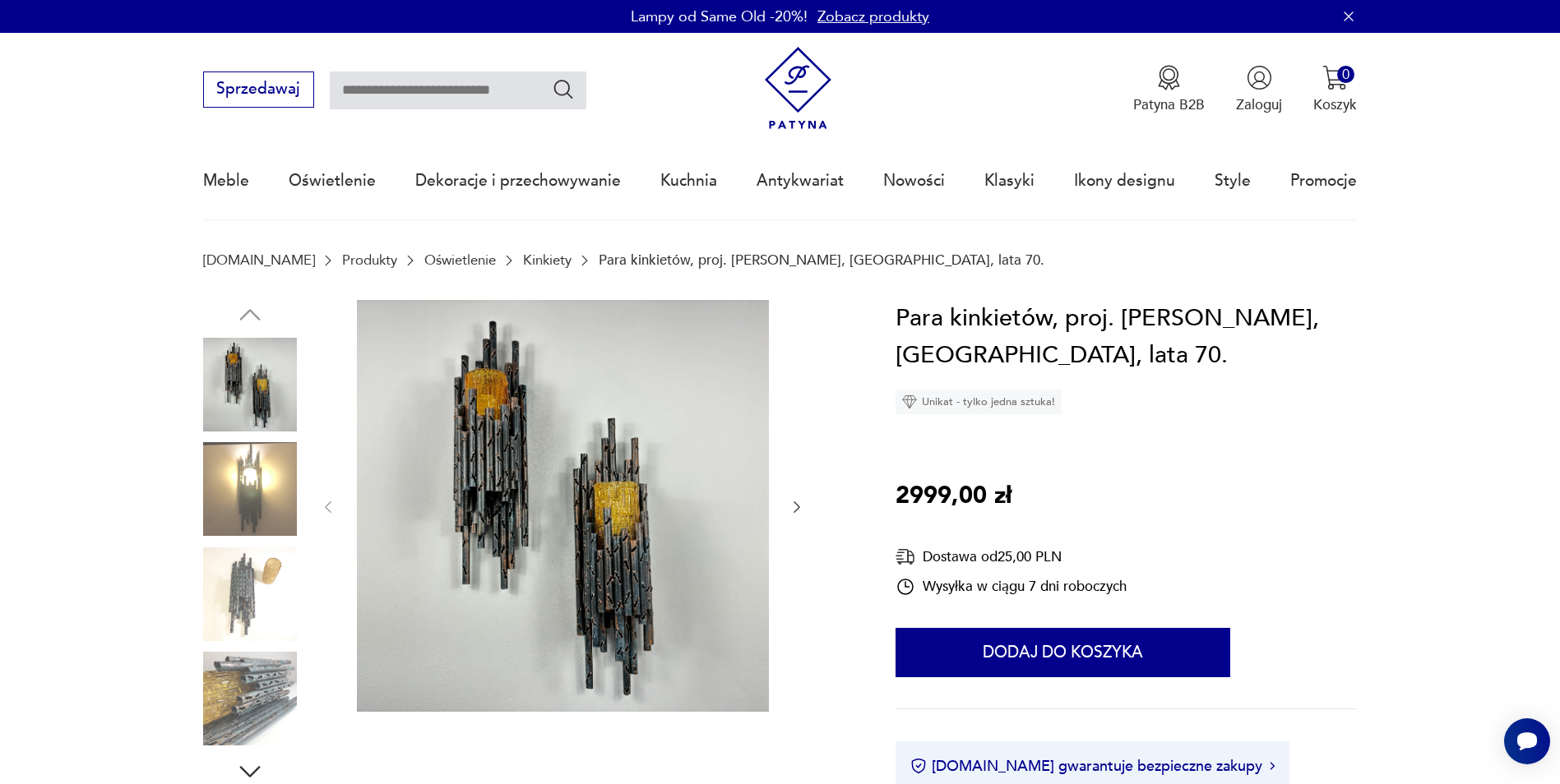
click at [580, 536] on img at bounding box center [563, 506] width 412 height 412
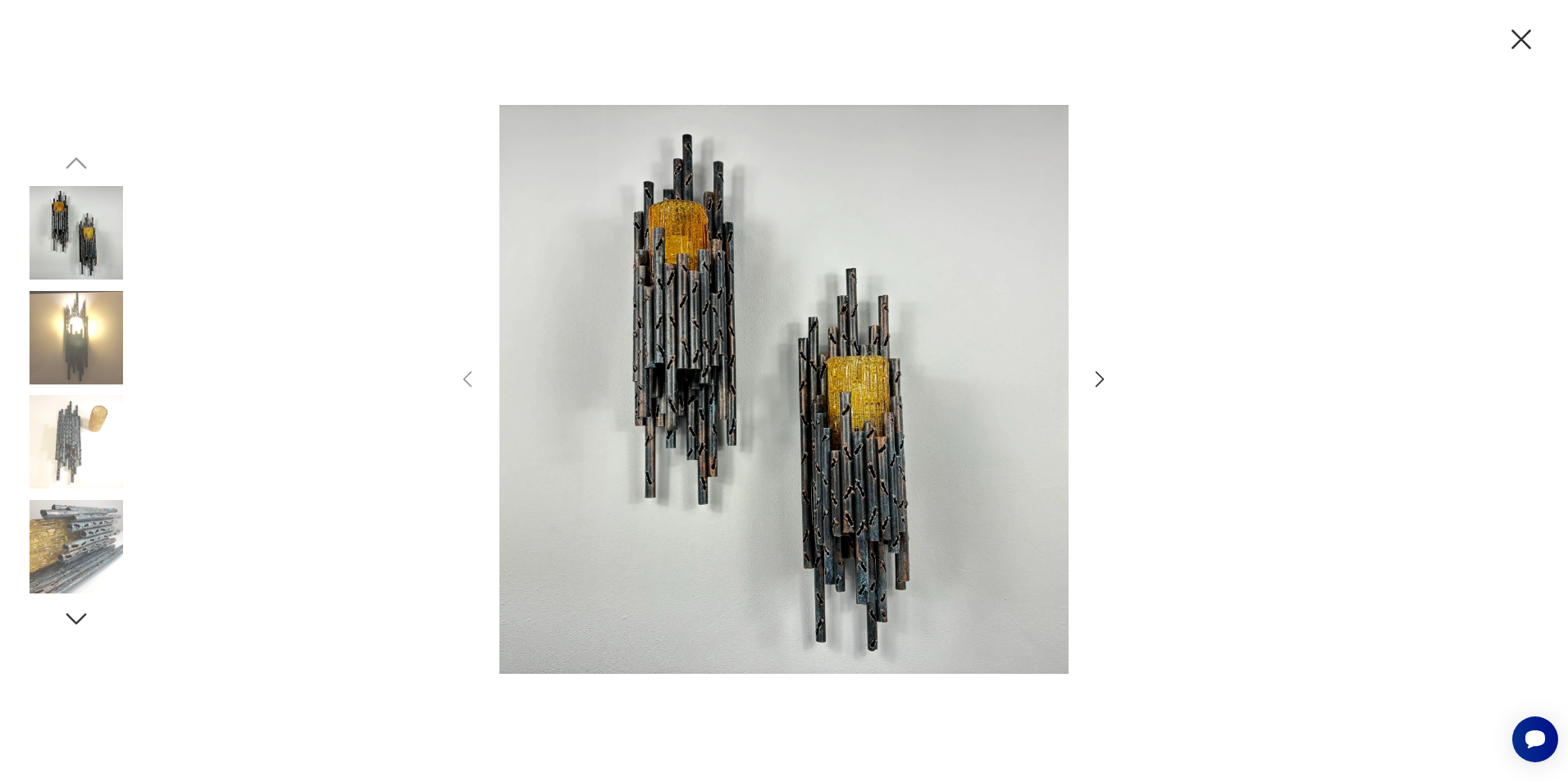
click at [1096, 383] on icon "button" at bounding box center [1100, 379] width 24 height 24
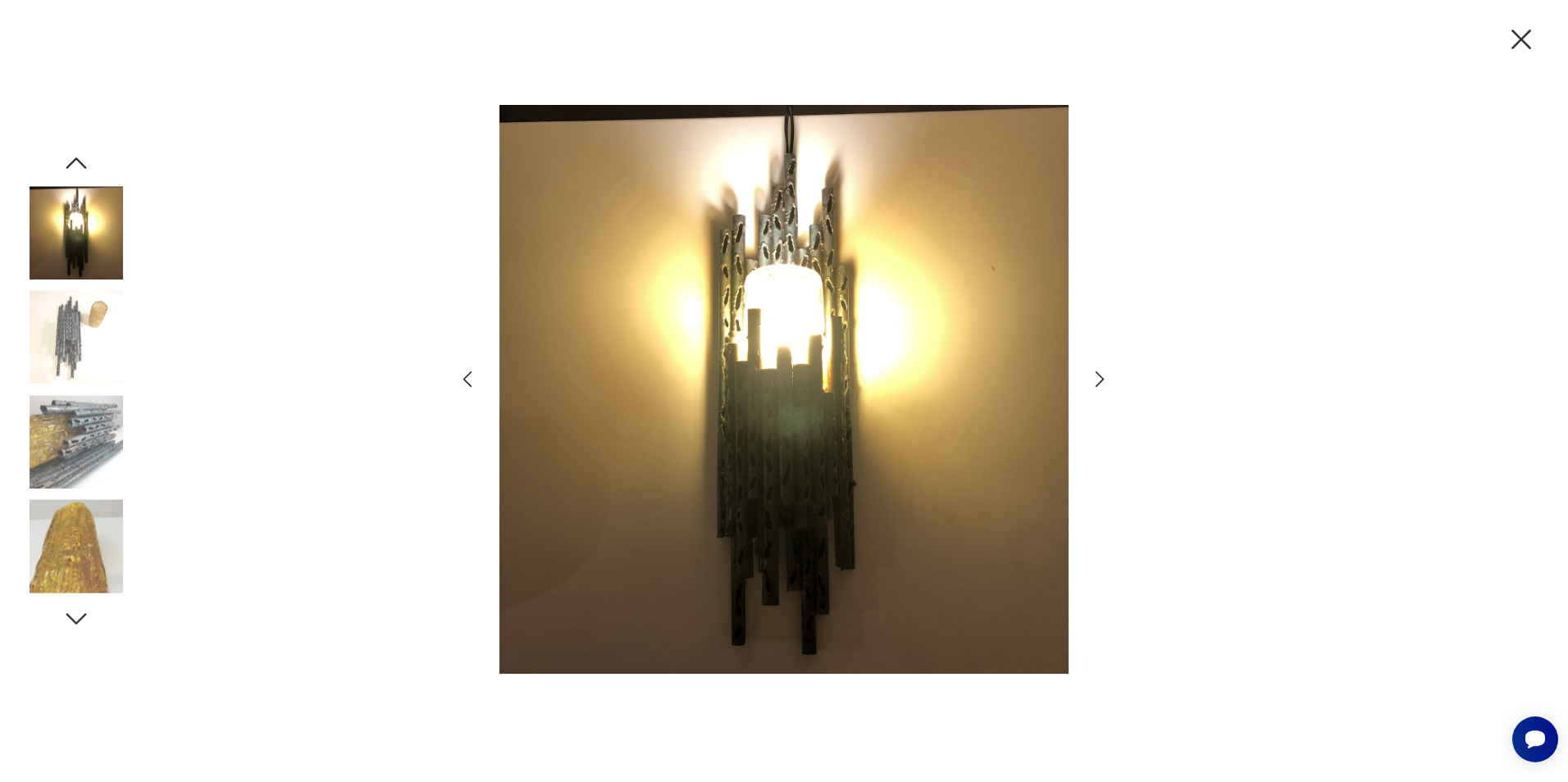
click at [1096, 383] on icon "button" at bounding box center [1100, 379] width 24 height 24
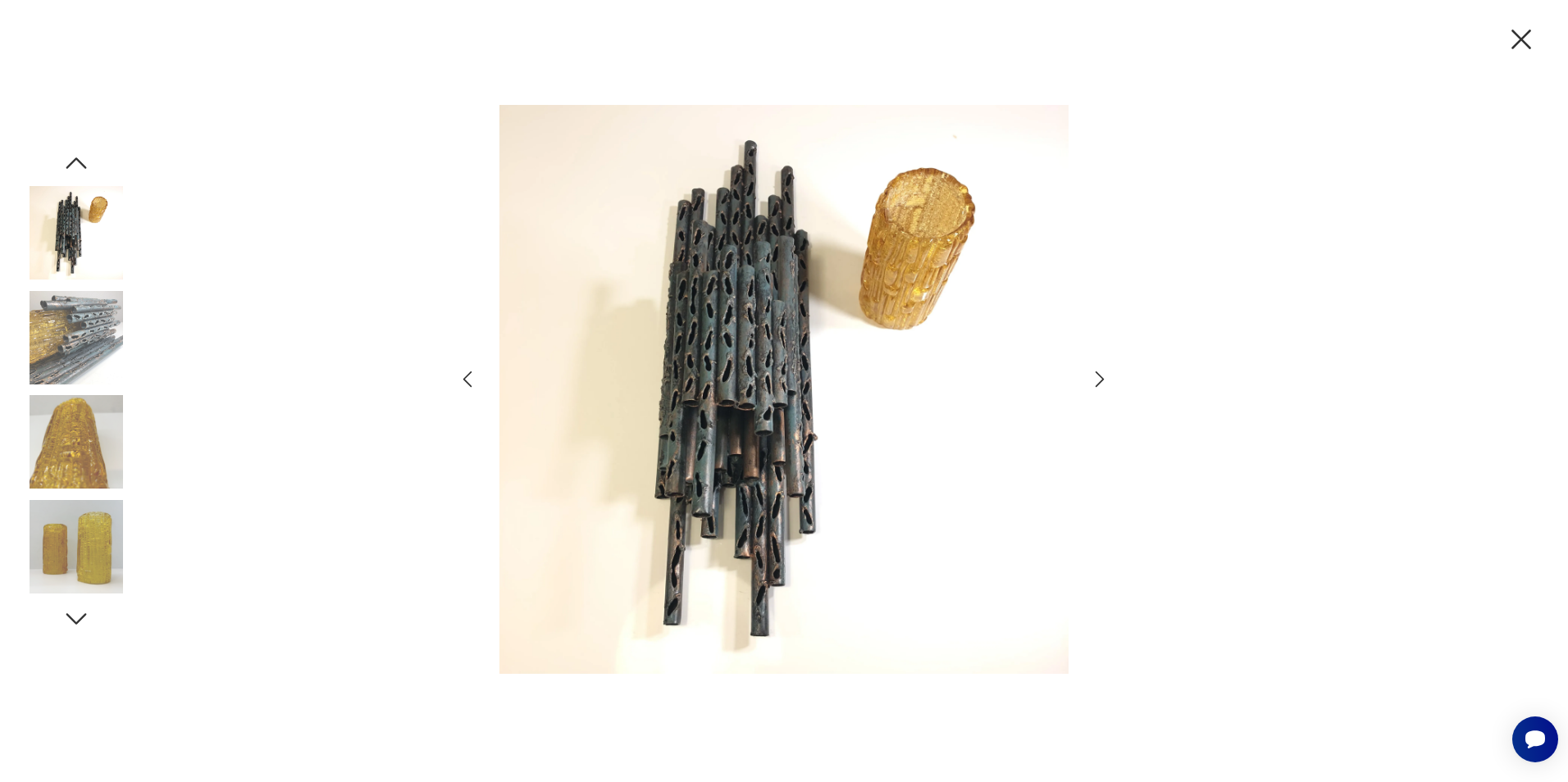
click at [1522, 45] on icon "button" at bounding box center [1521, 39] width 35 height 35
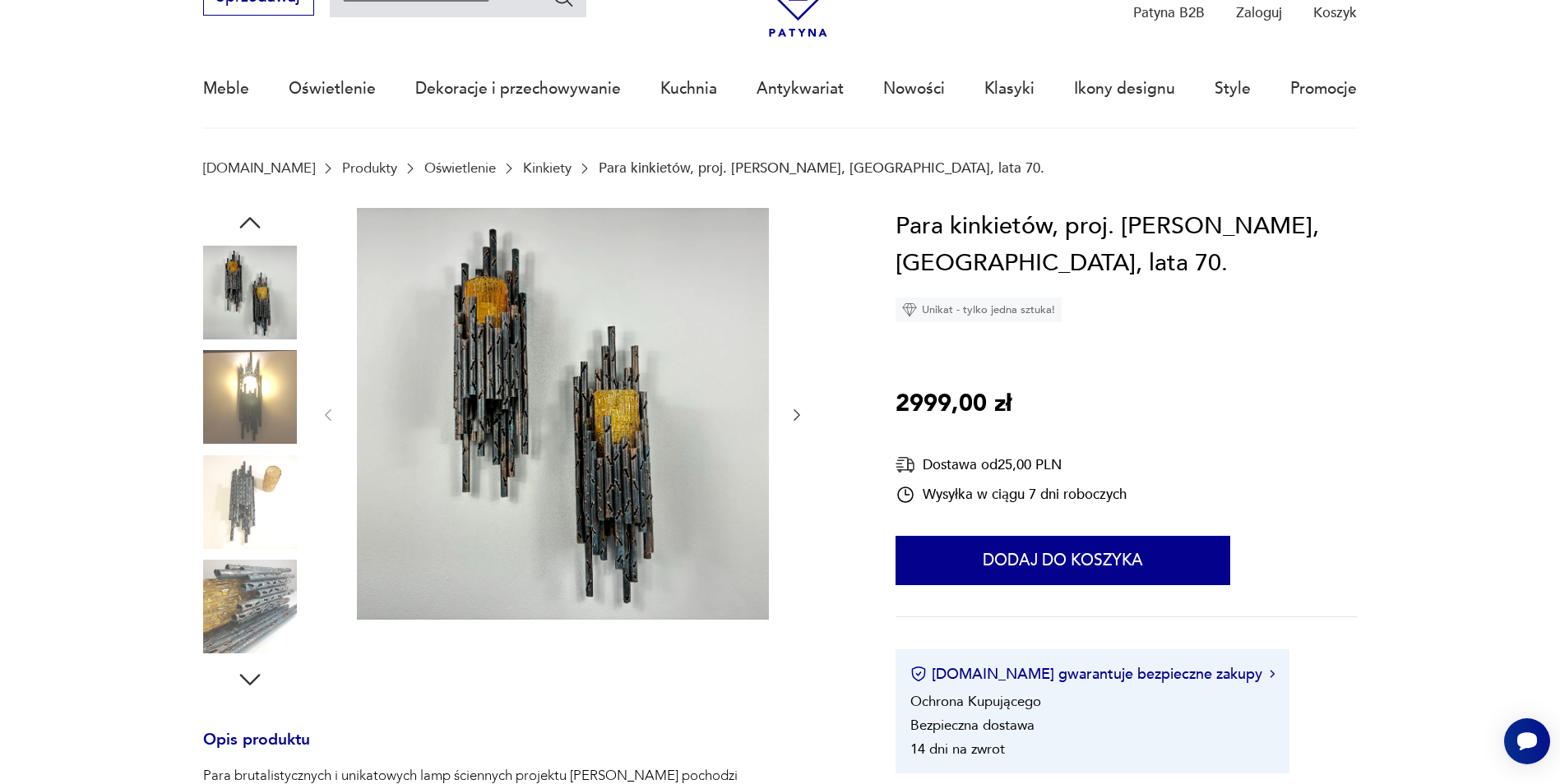
scroll to position [82, 0]
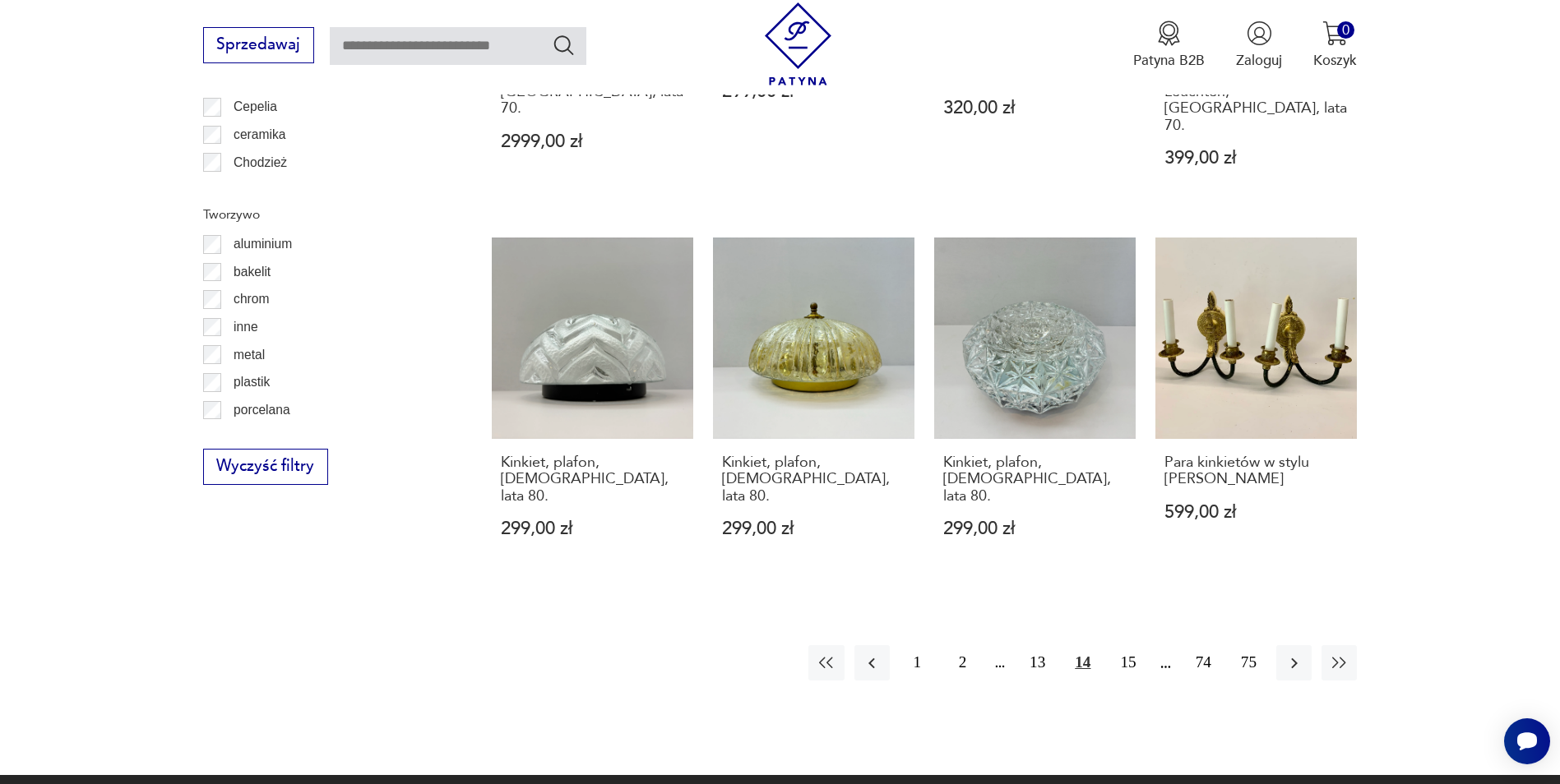
scroll to position [1739, 0]
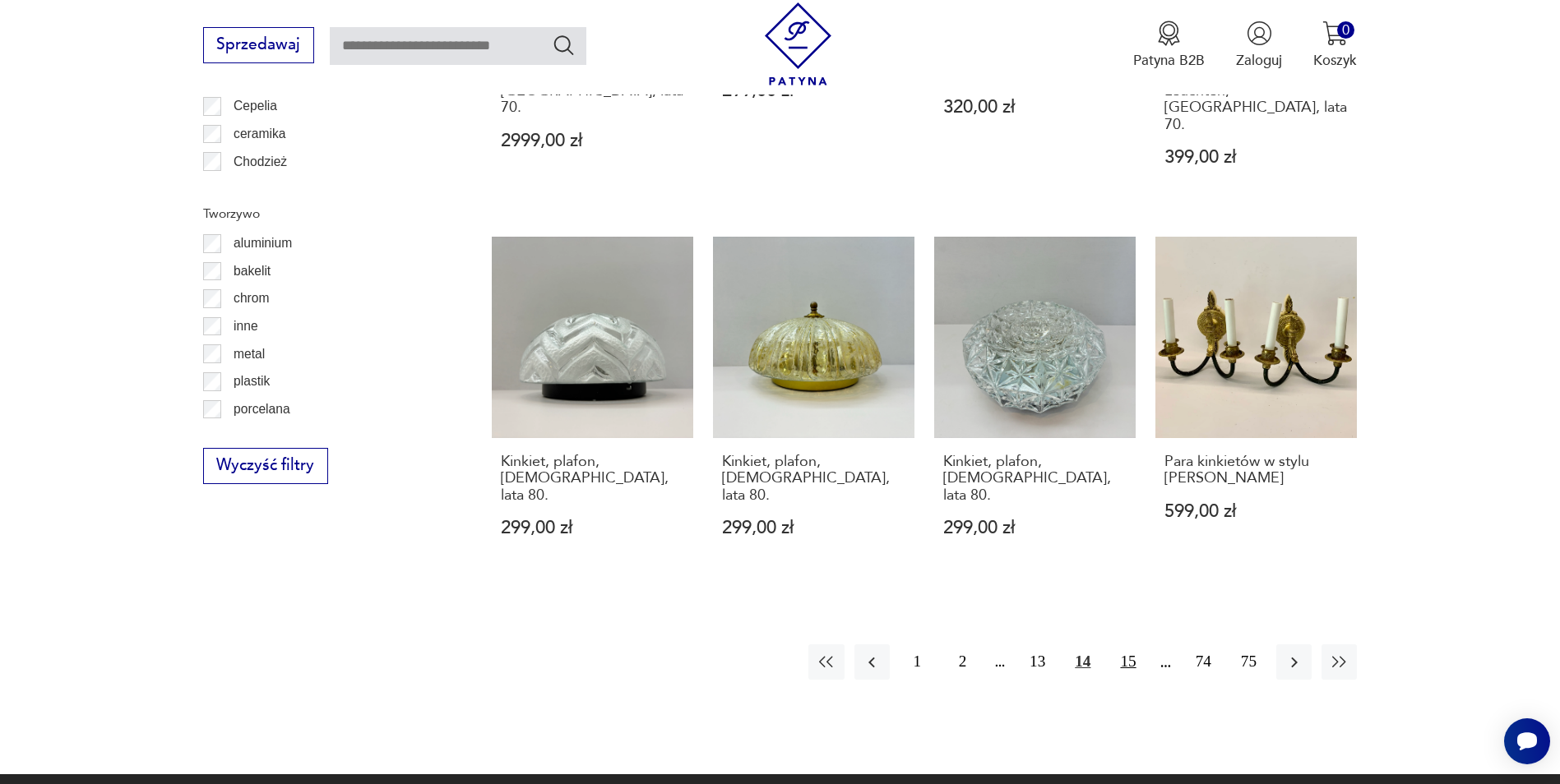
click at [1134, 645] on button "15" at bounding box center [1128, 662] width 36 height 36
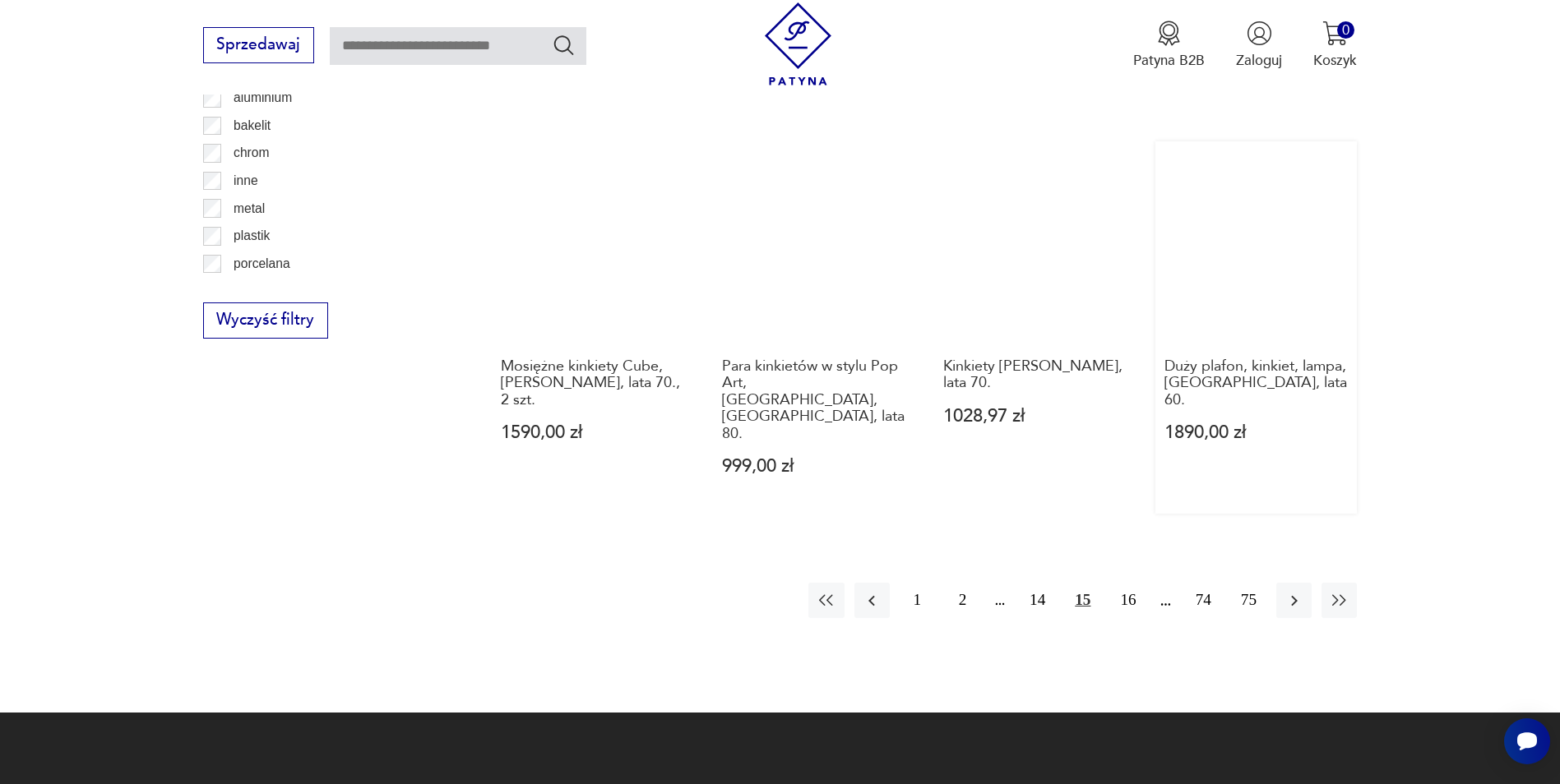
scroll to position [1885, 0]
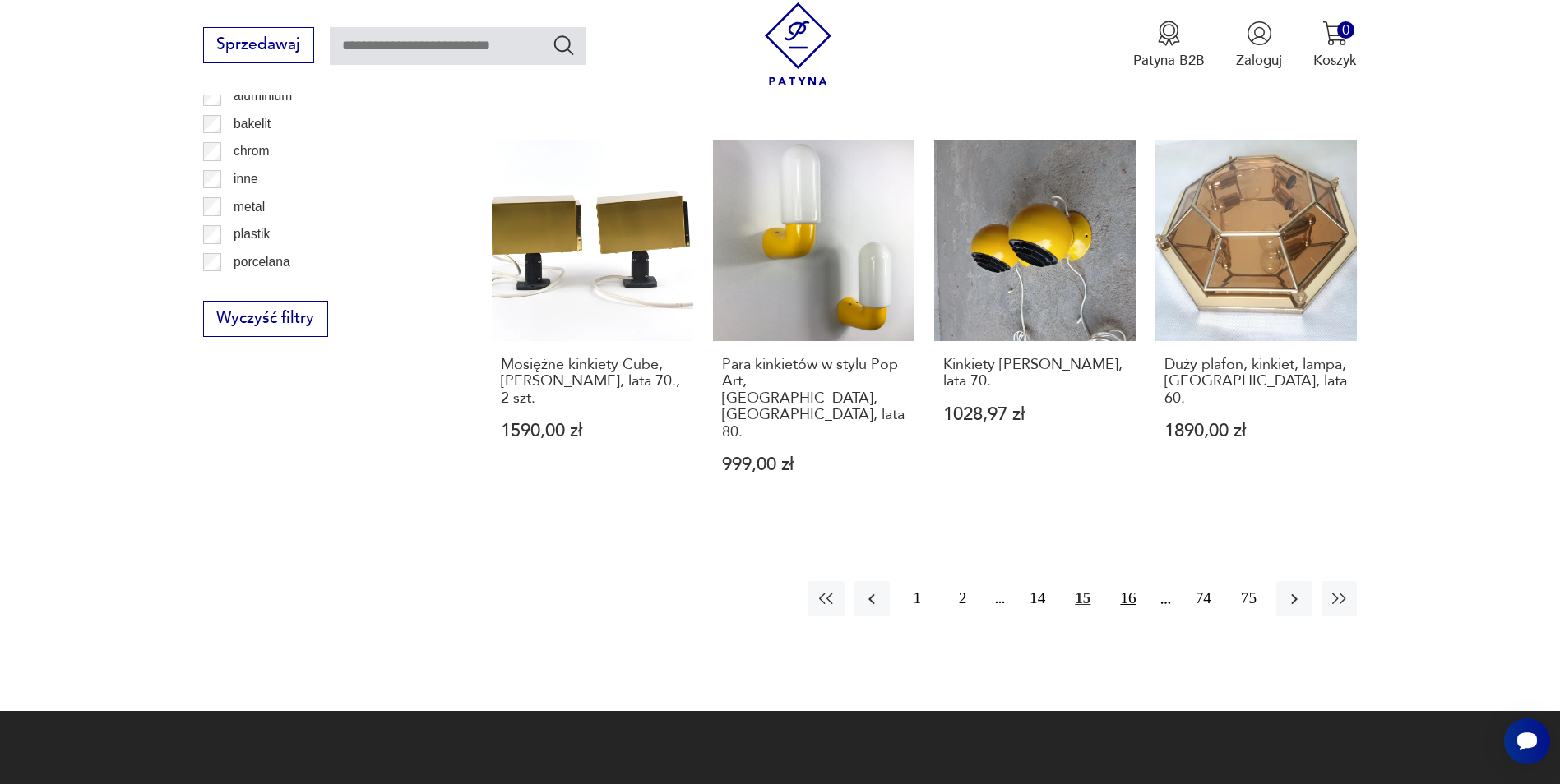
click at [1126, 581] on button "16" at bounding box center [1128, 599] width 36 height 36
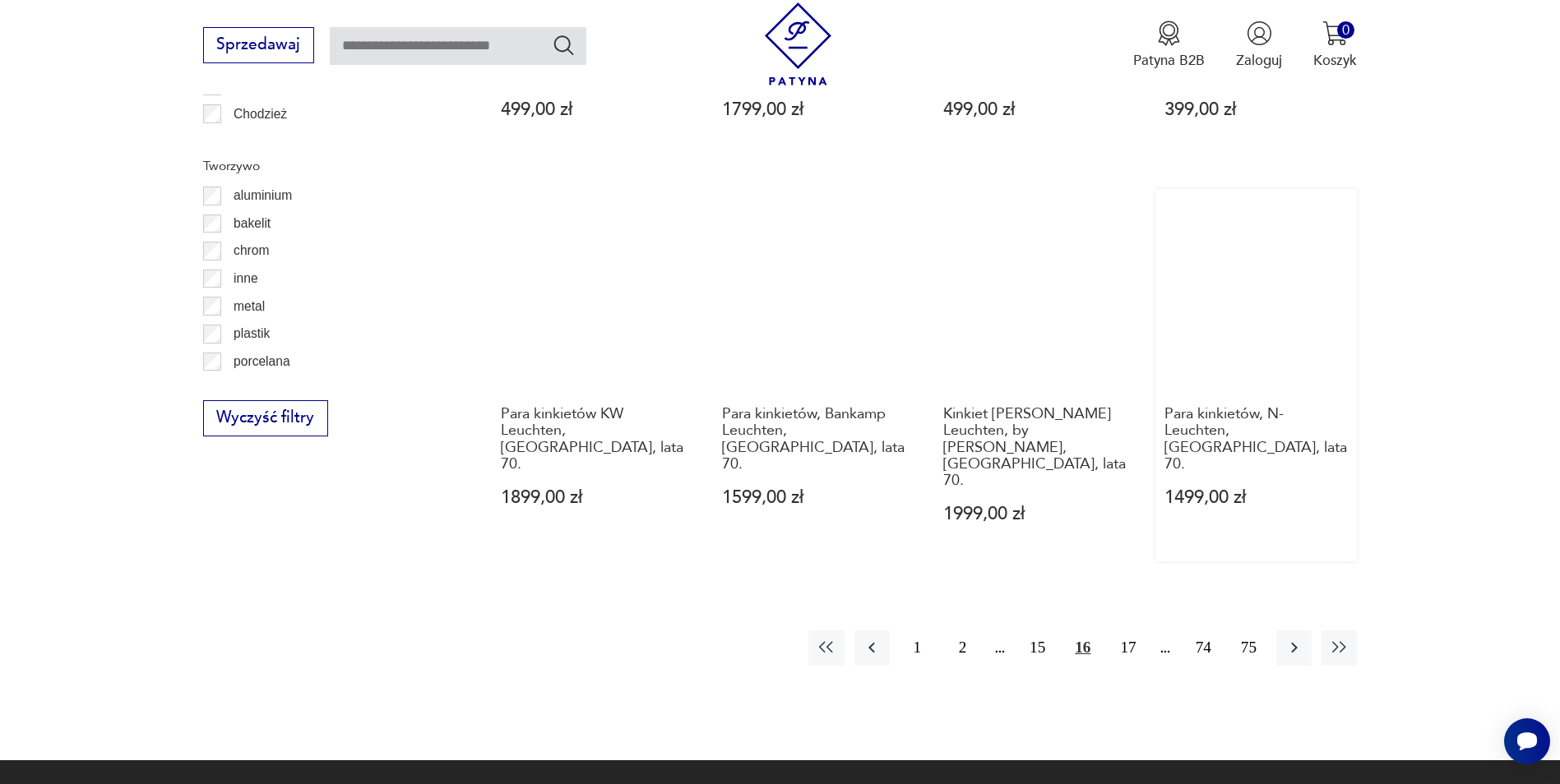
scroll to position [1803, 0]
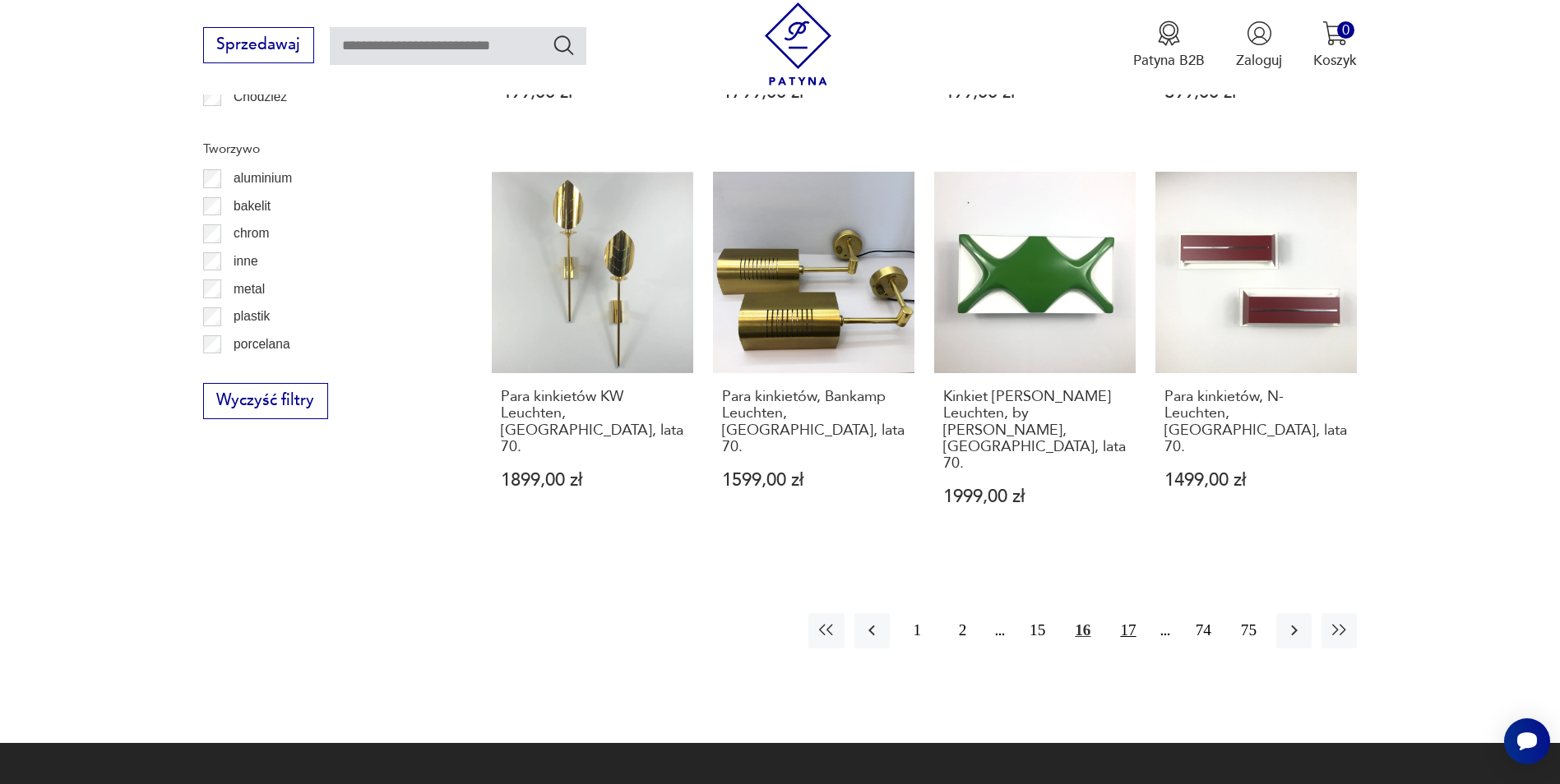
click at [1132, 613] on button "17" at bounding box center [1128, 631] width 36 height 36
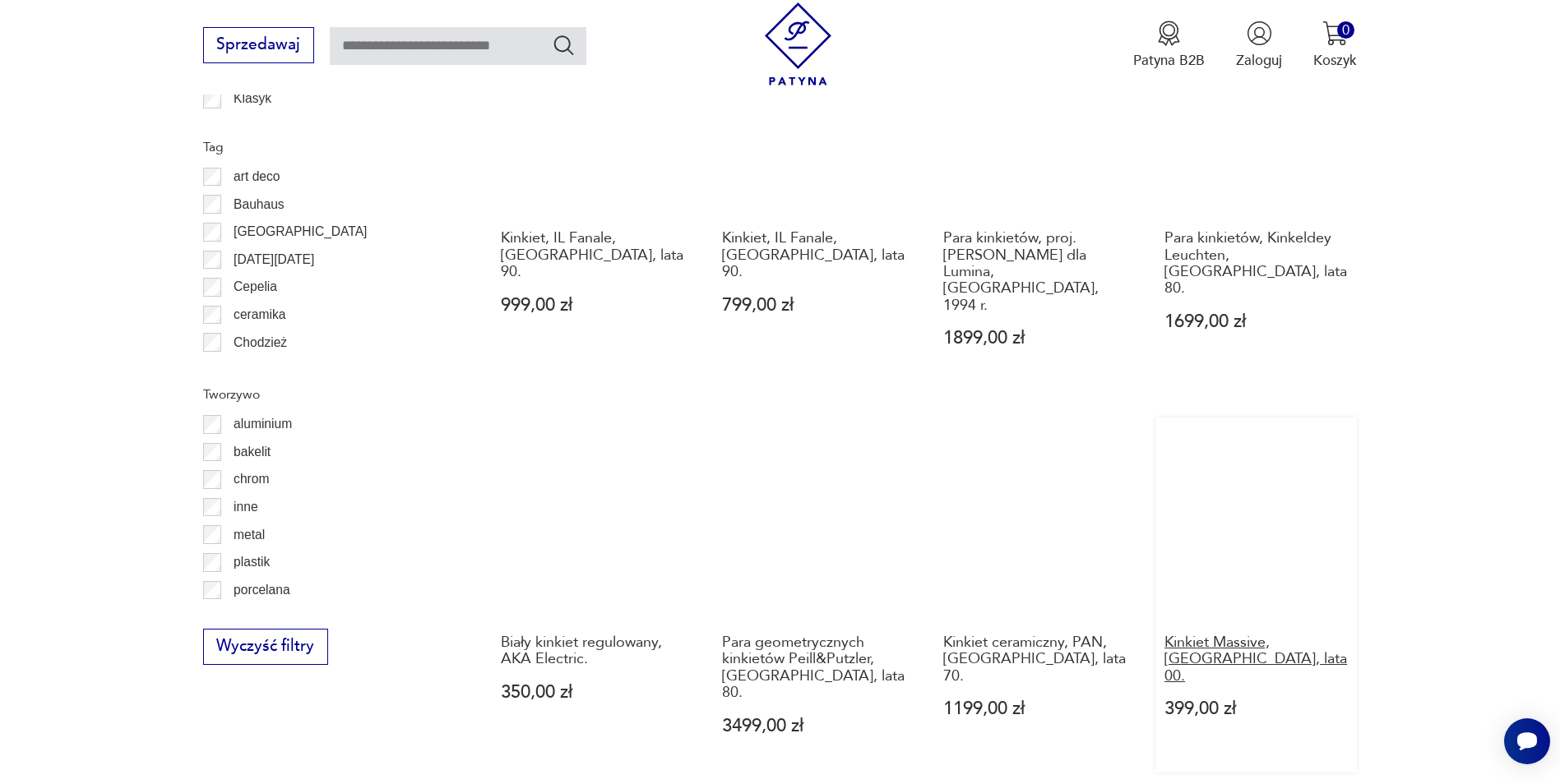
scroll to position [1722, 0]
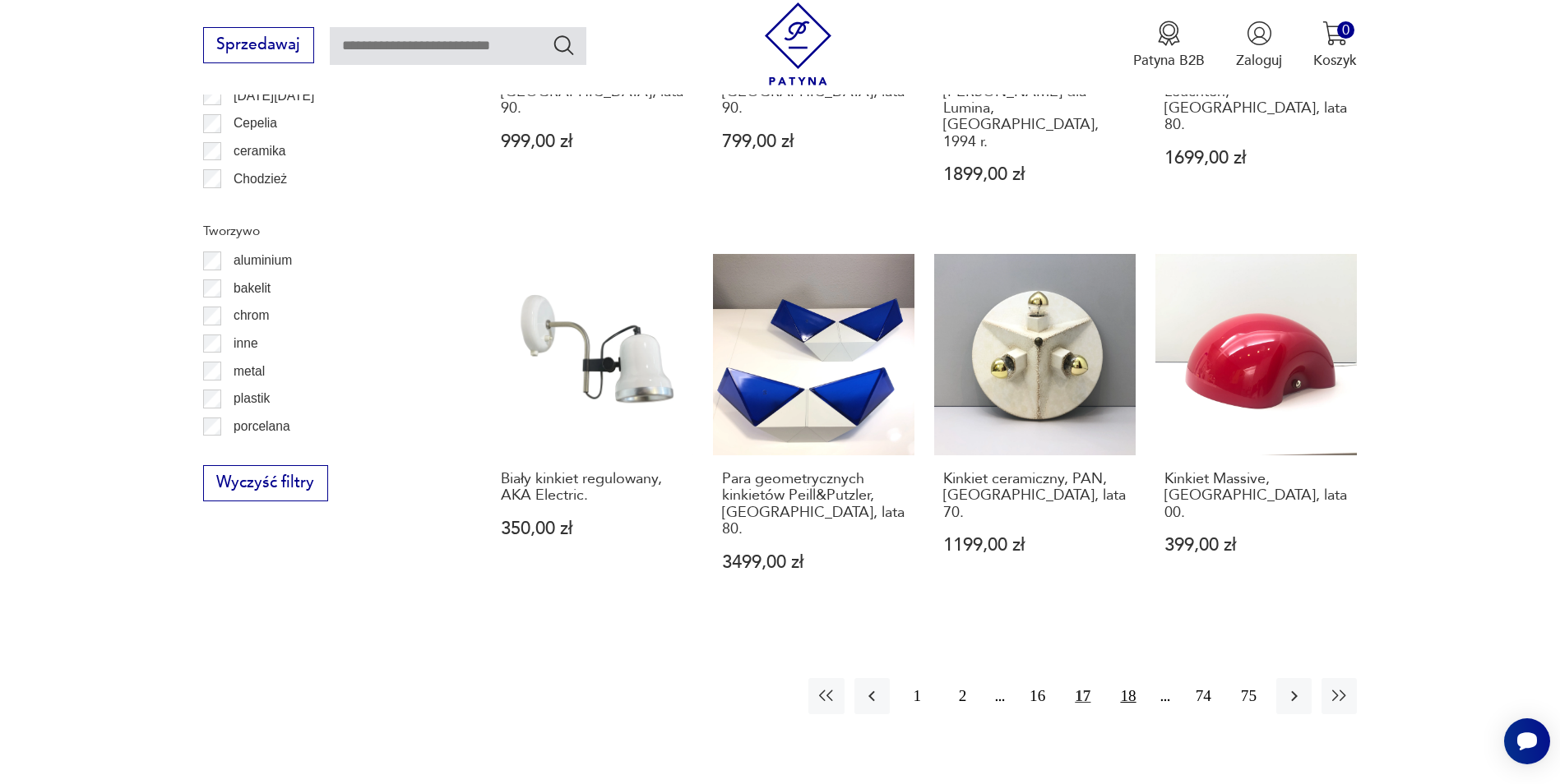
click at [1130, 679] on button "18" at bounding box center [1128, 696] width 36 height 36
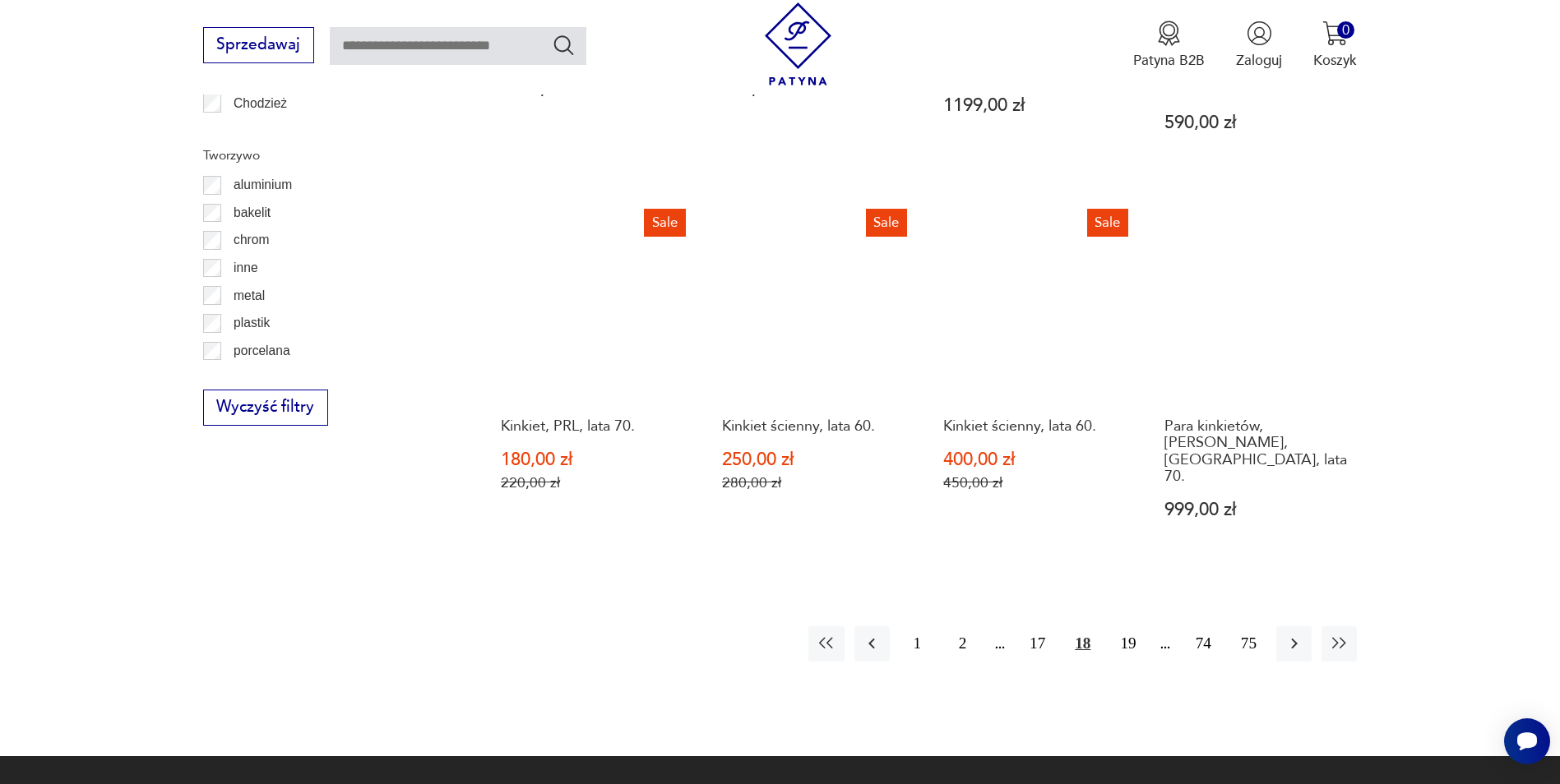
scroll to position [1803, 0]
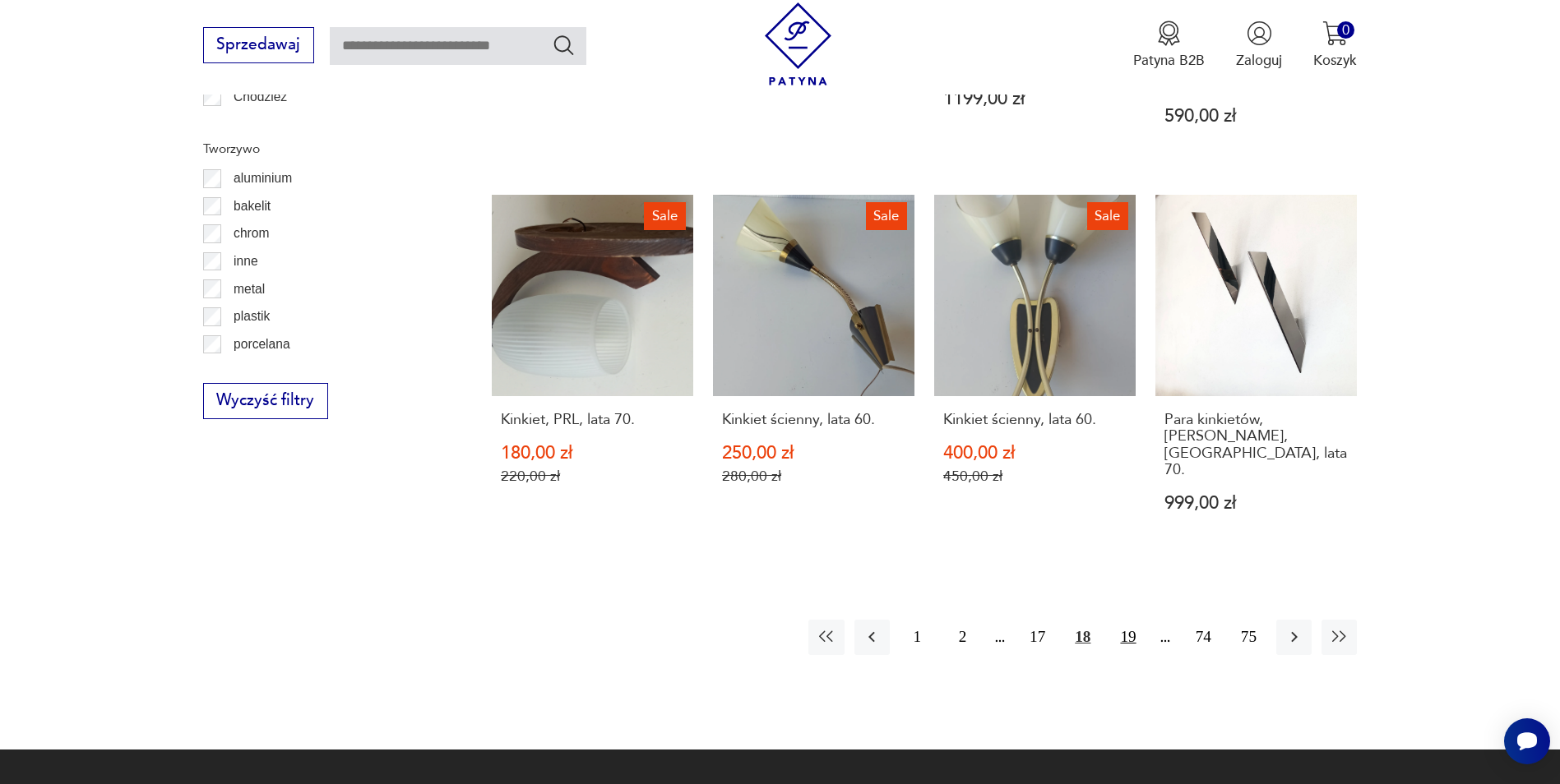
click at [1124, 620] on button "19" at bounding box center [1128, 637] width 36 height 36
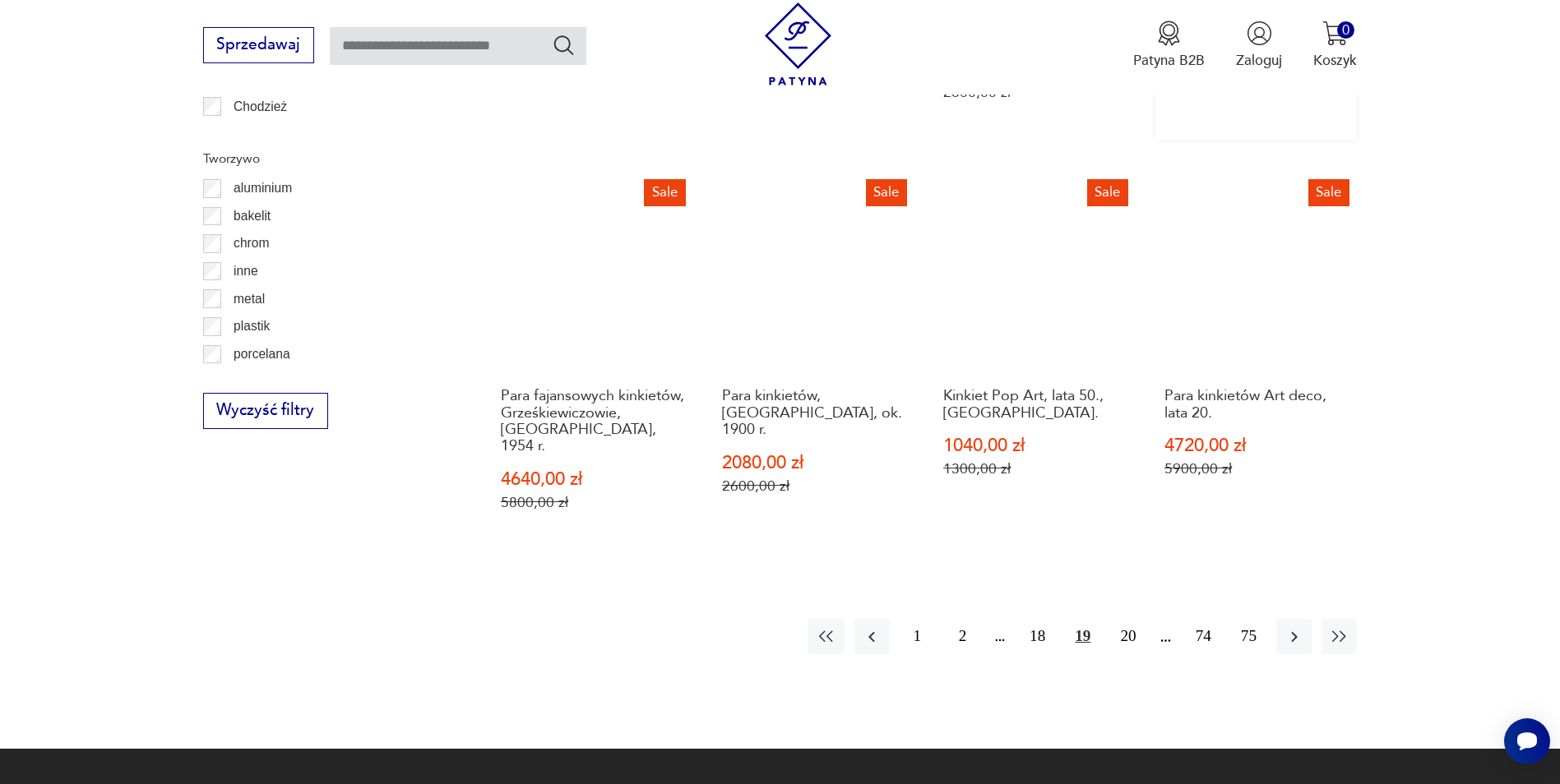
scroll to position [1803, 0]
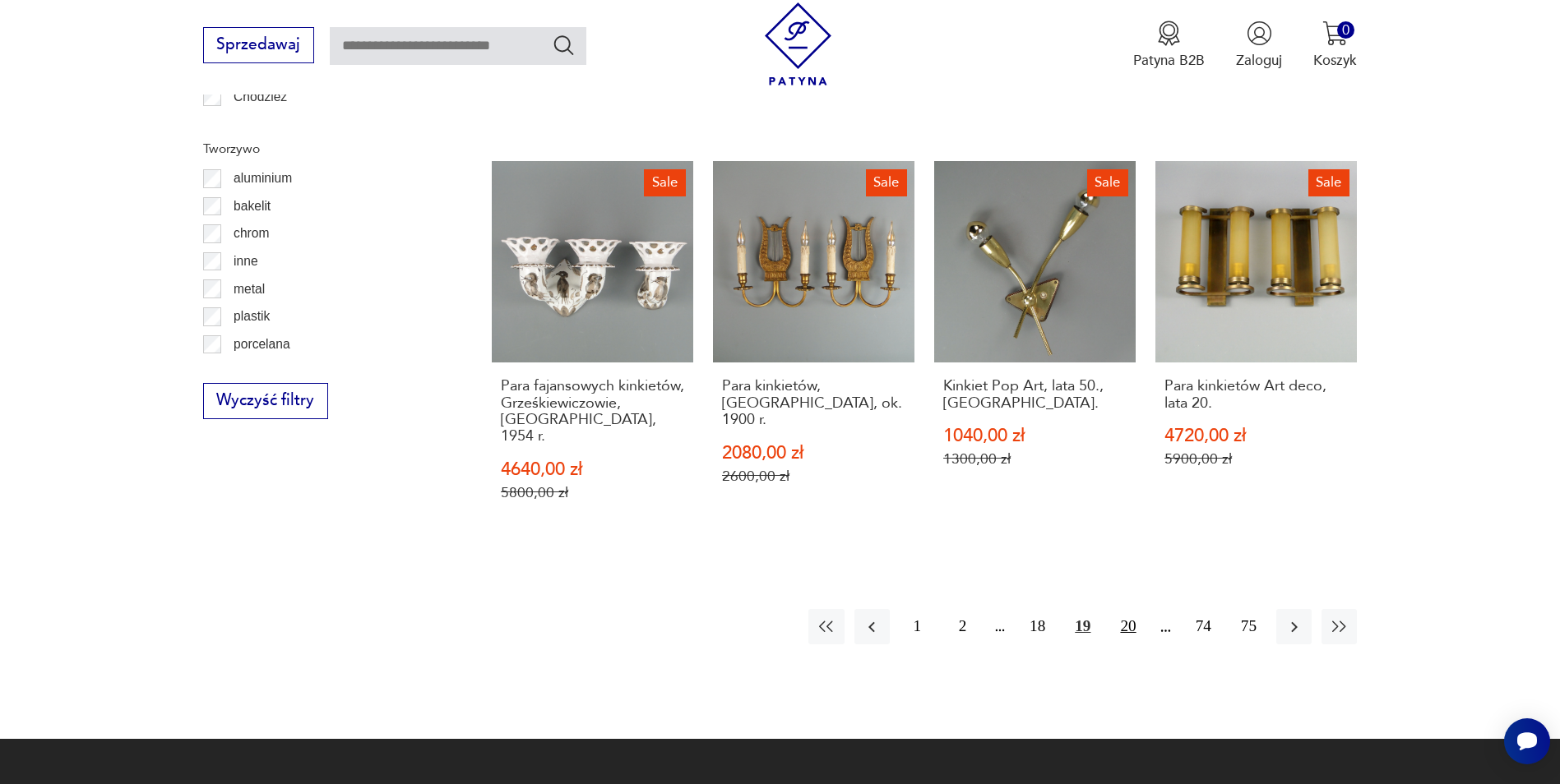
click at [1124, 609] on button "20" at bounding box center [1128, 627] width 36 height 36
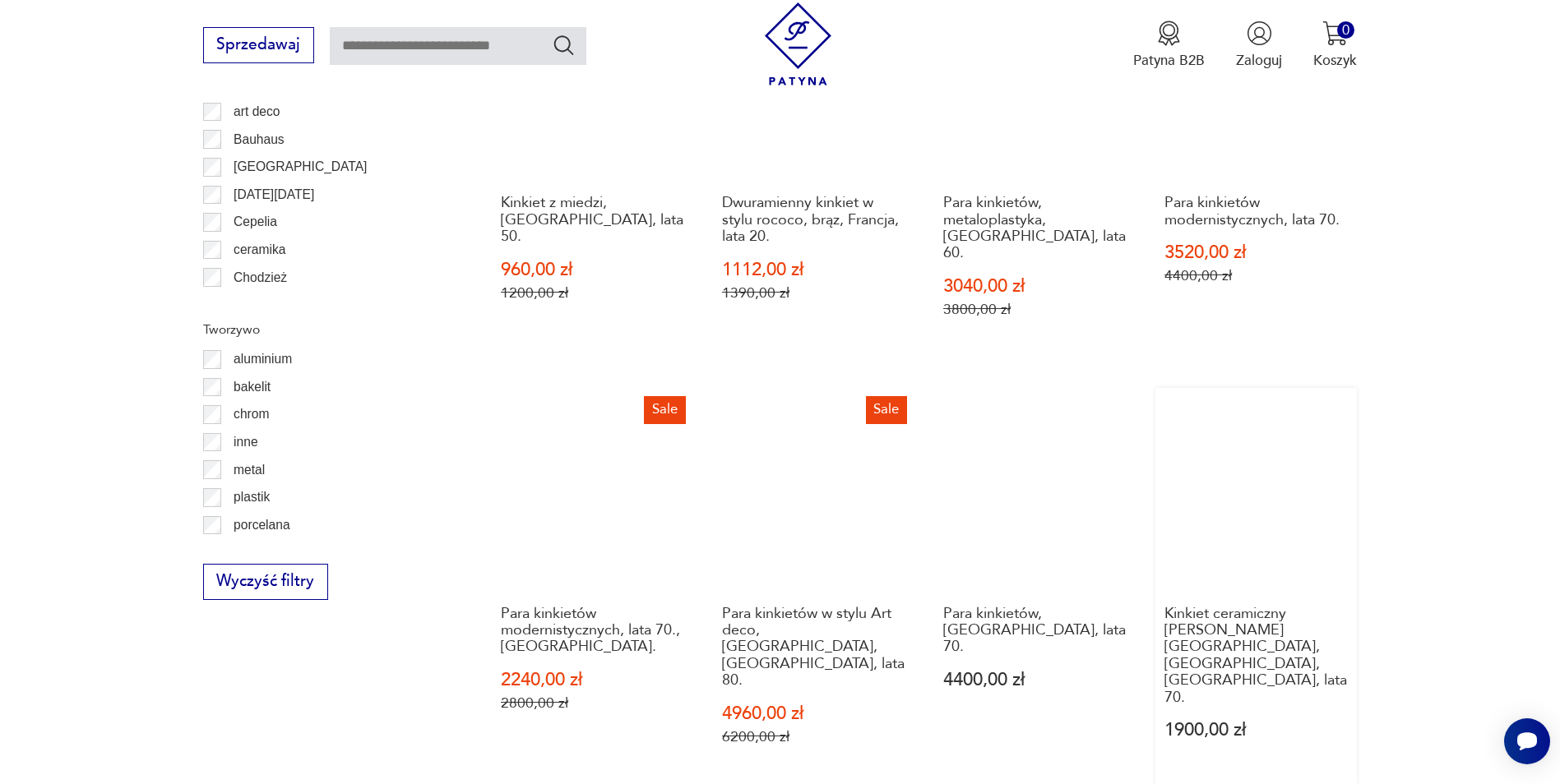
scroll to position [1722, 0]
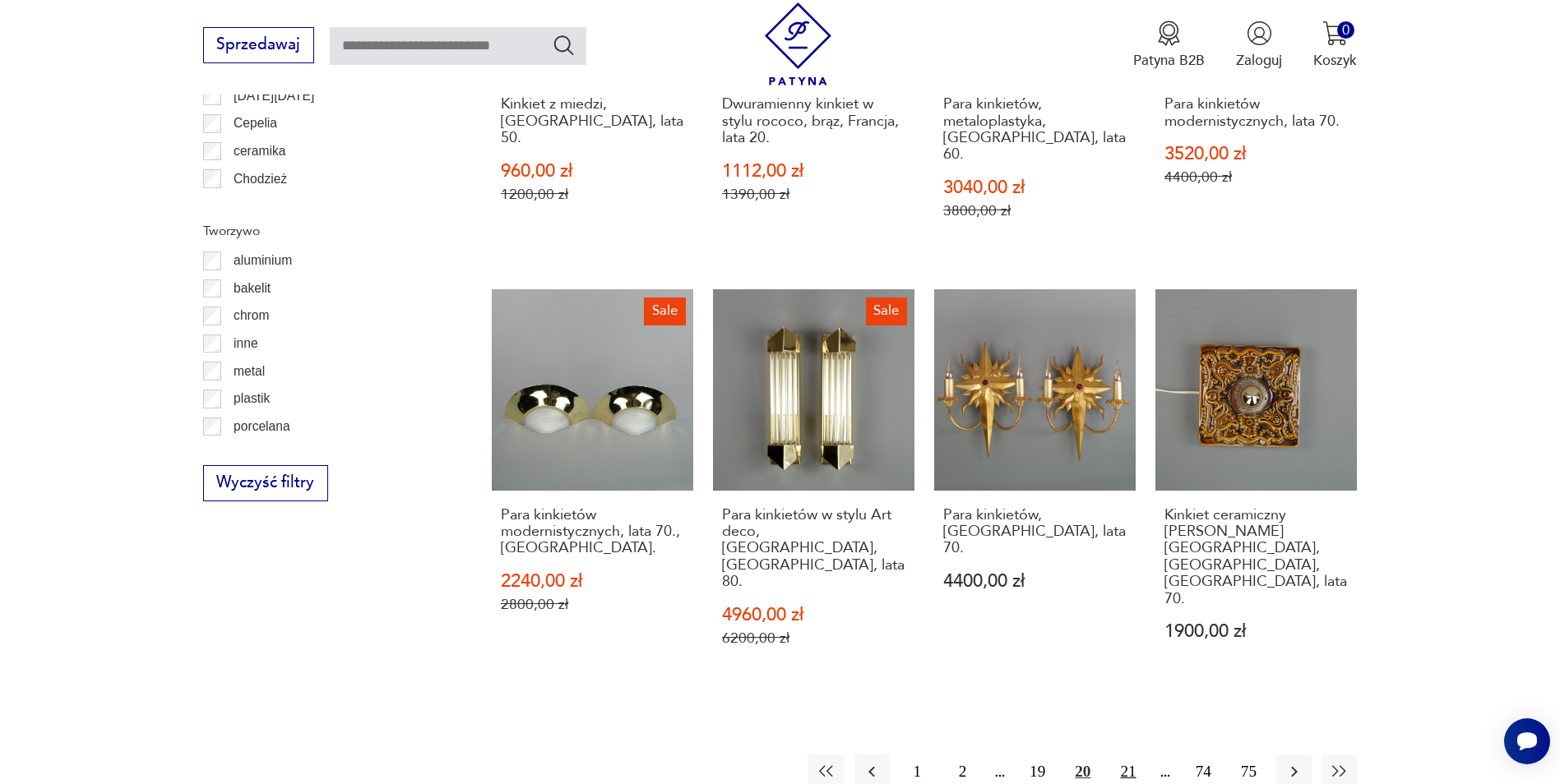
click at [1127, 754] on button "21" at bounding box center [1128, 772] width 36 height 36
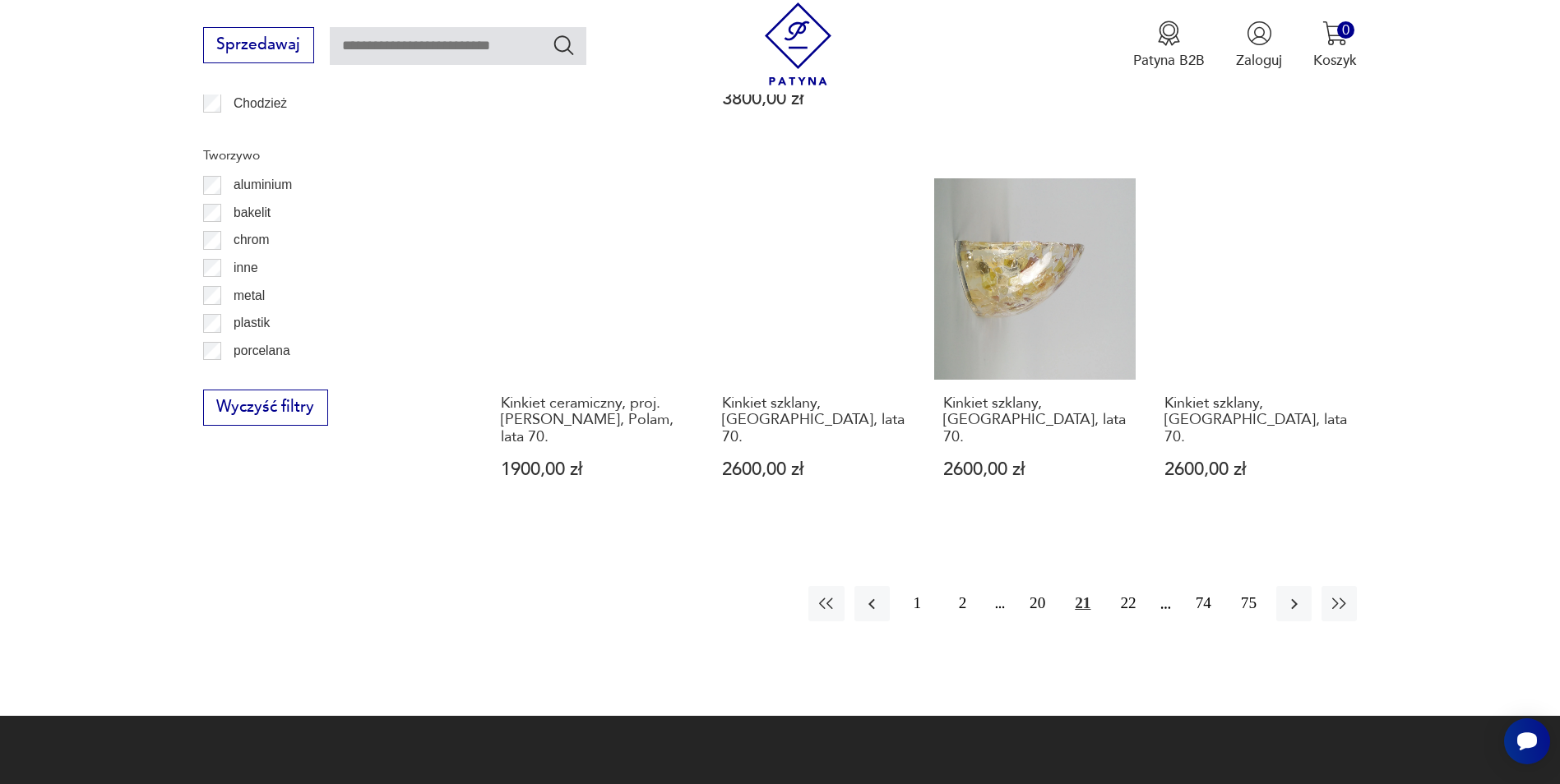
scroll to position [1803, 0]
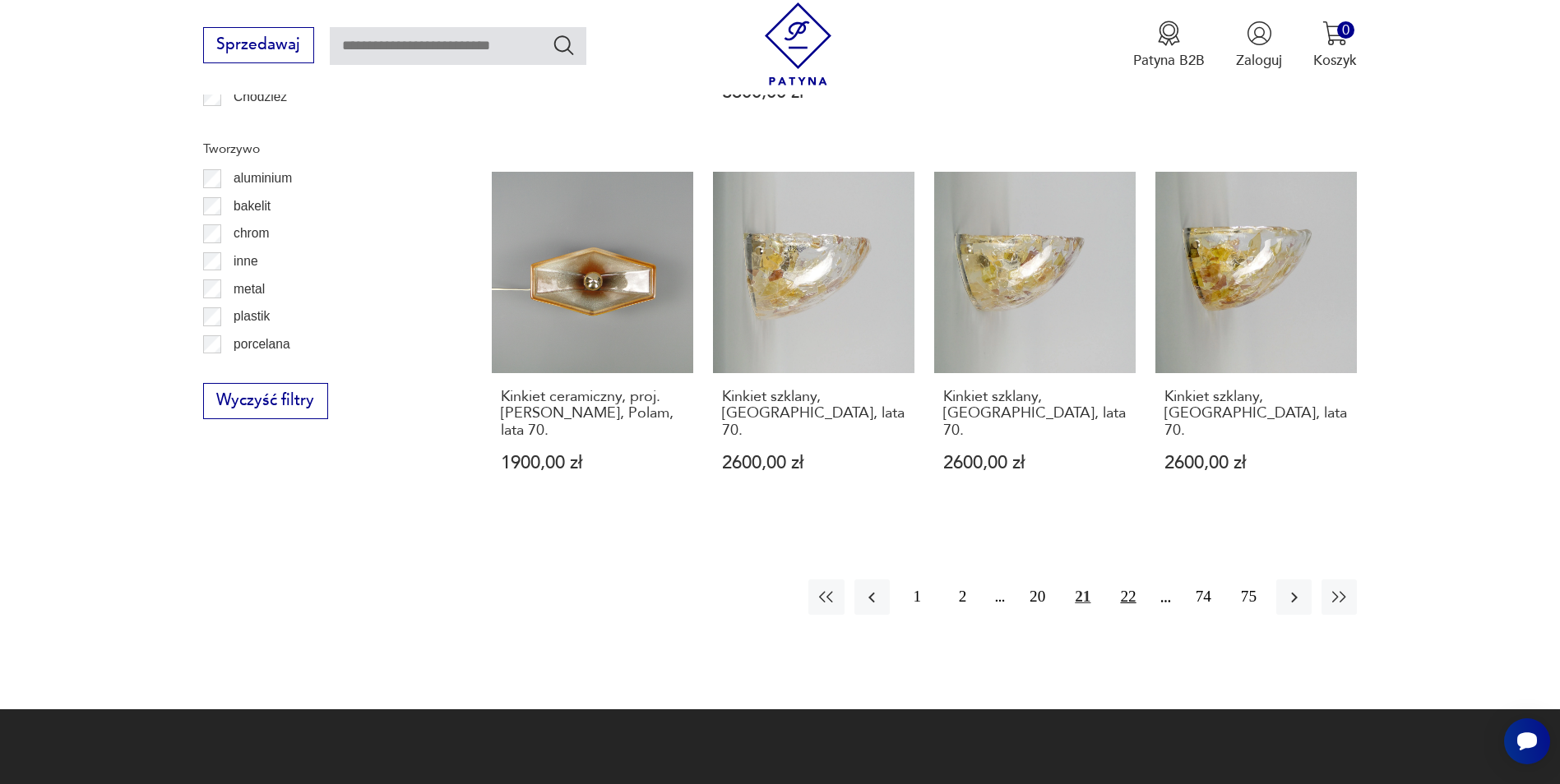
click at [1131, 579] on button "22" at bounding box center [1128, 597] width 36 height 36
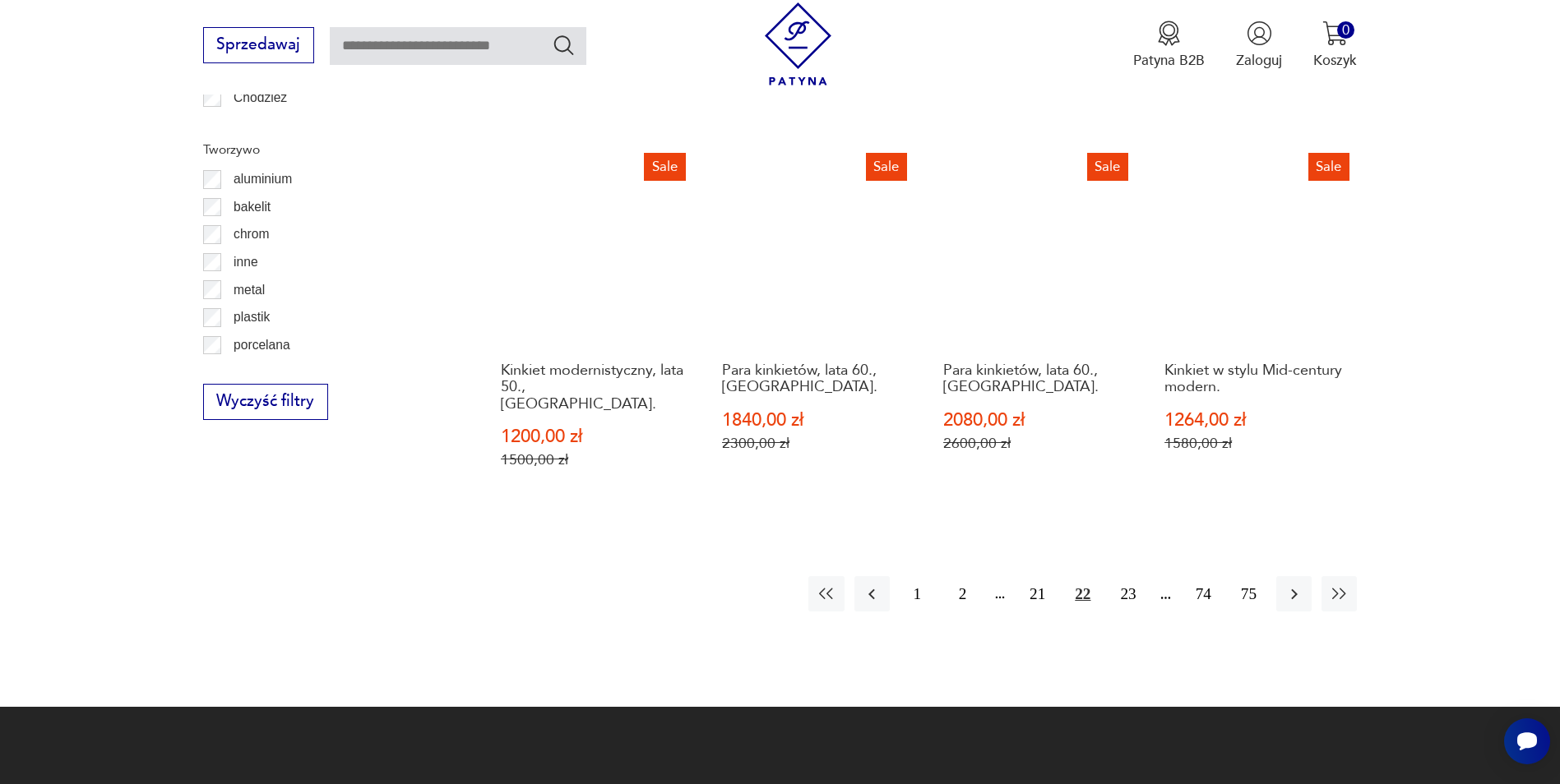
scroll to position [1803, 0]
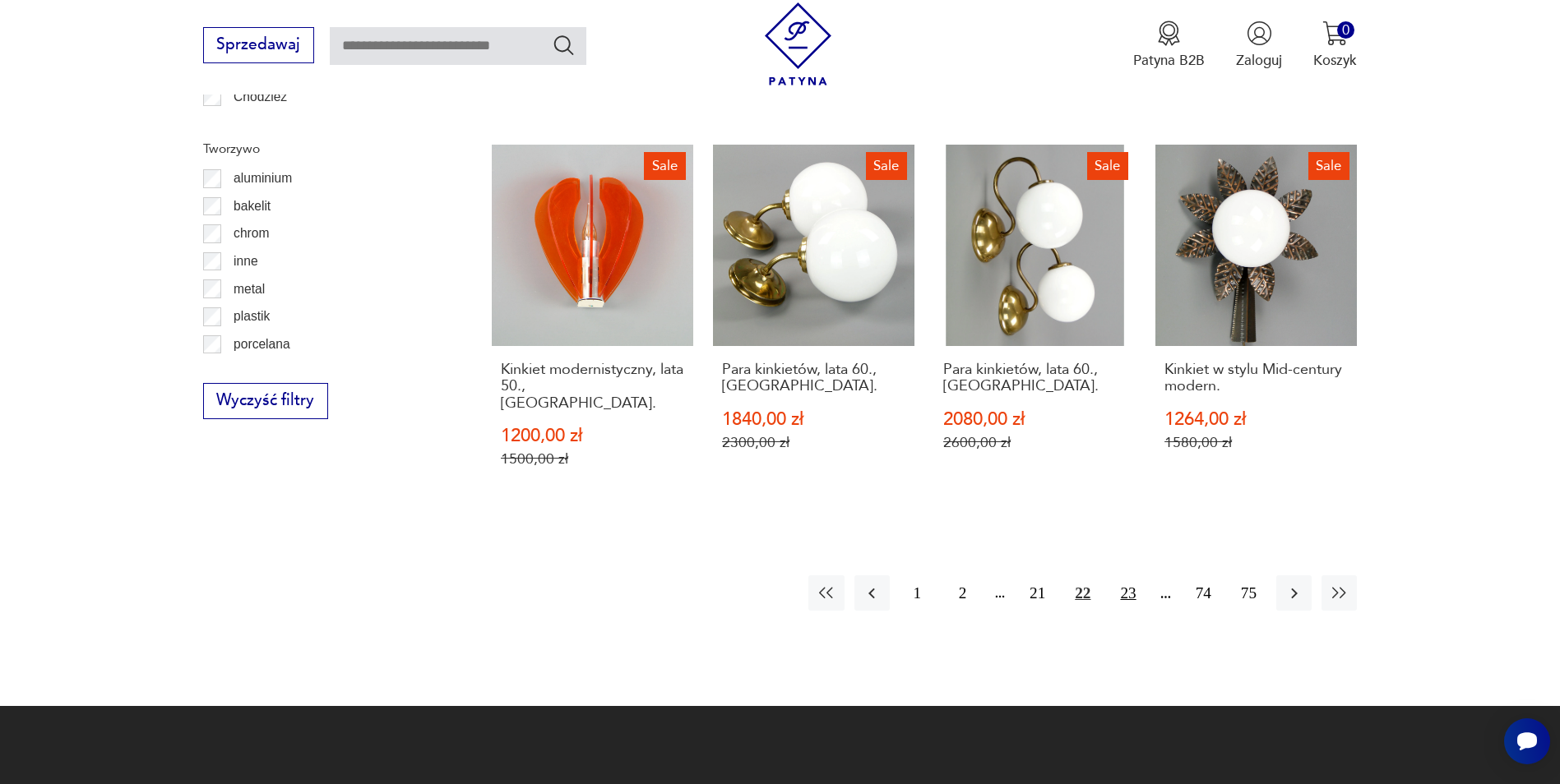
click at [1137, 576] on button "23" at bounding box center [1128, 594] width 36 height 36
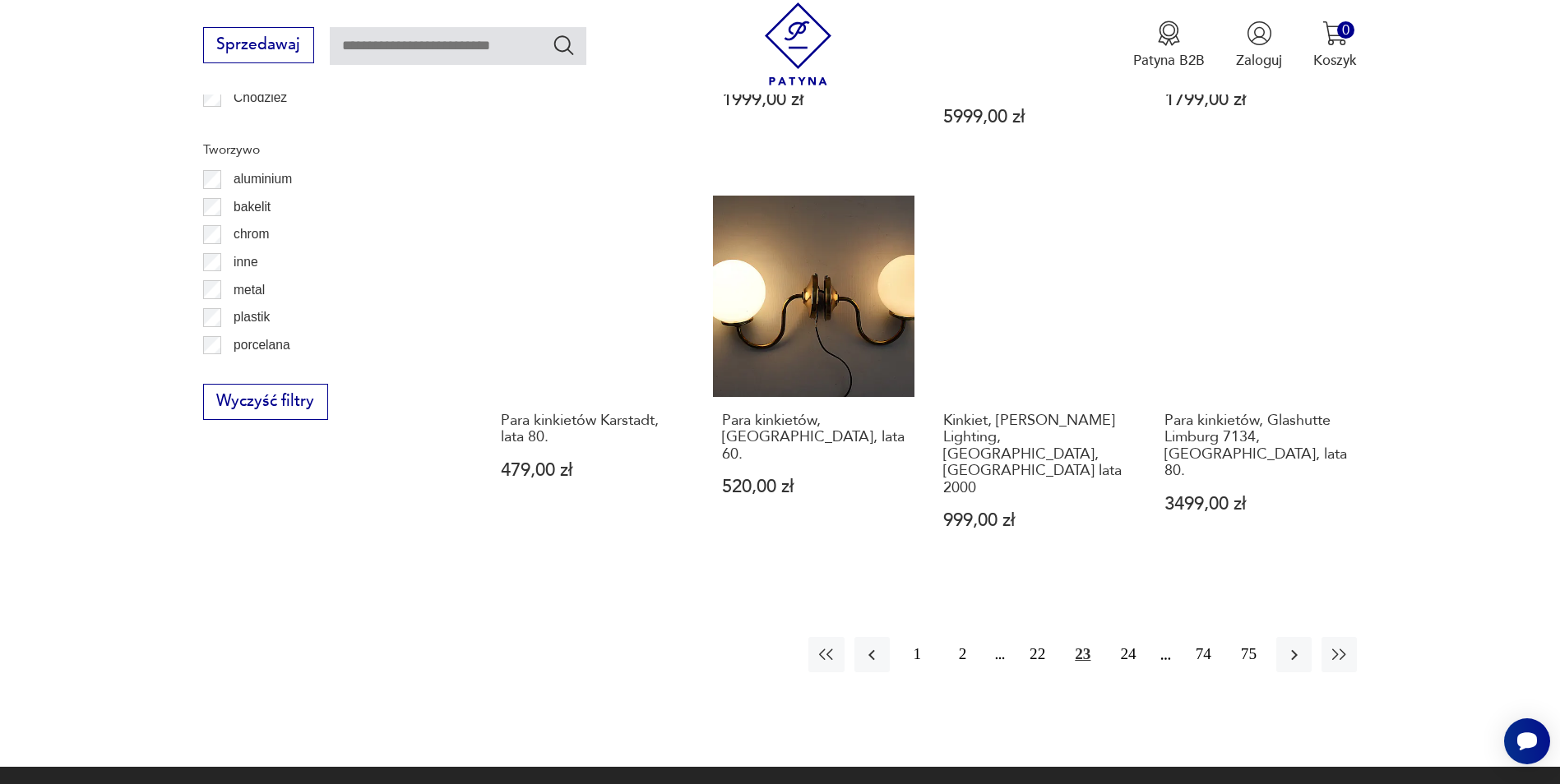
scroll to position [1803, 0]
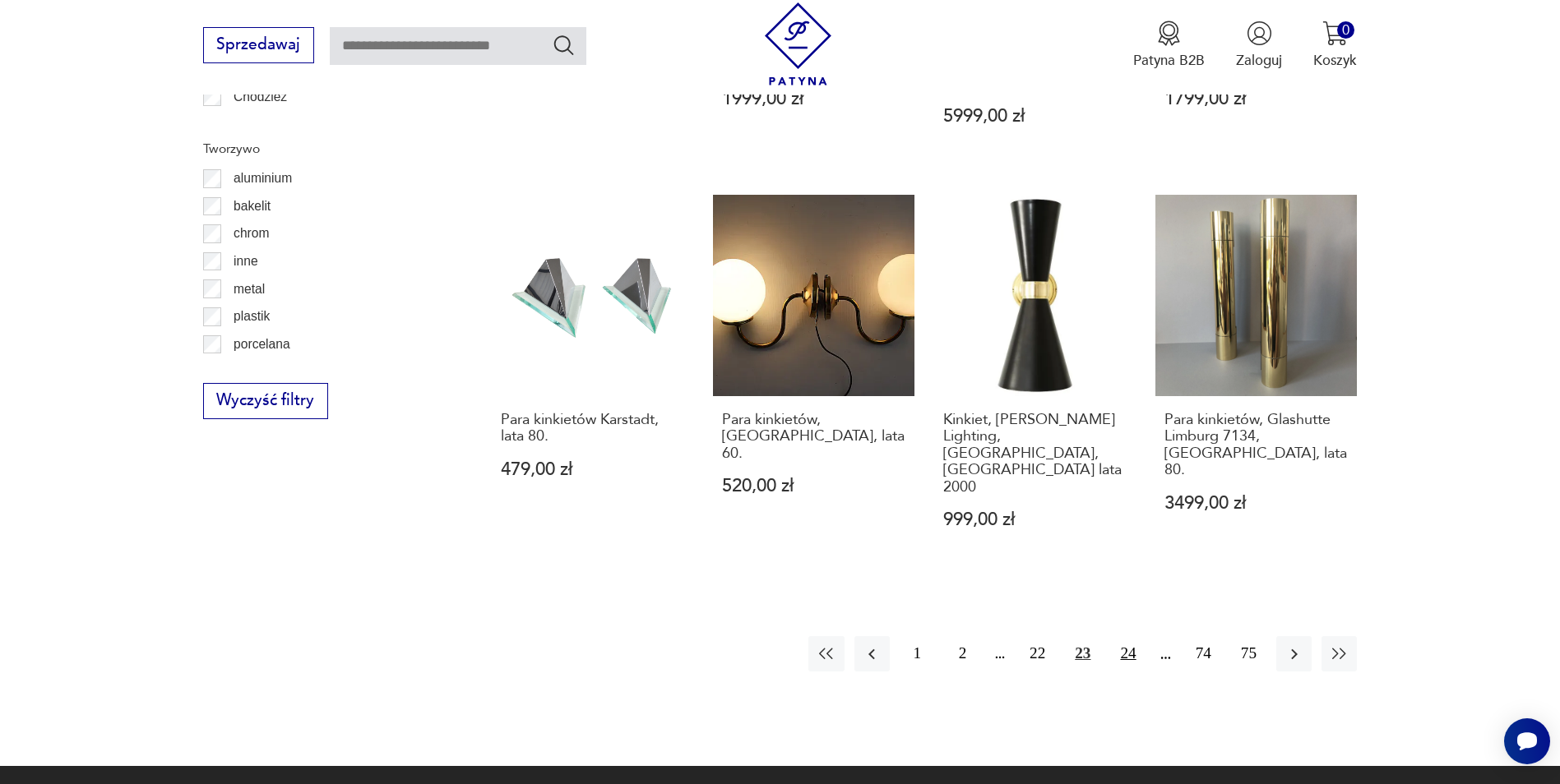
click at [1124, 636] on button "24" at bounding box center [1128, 654] width 36 height 36
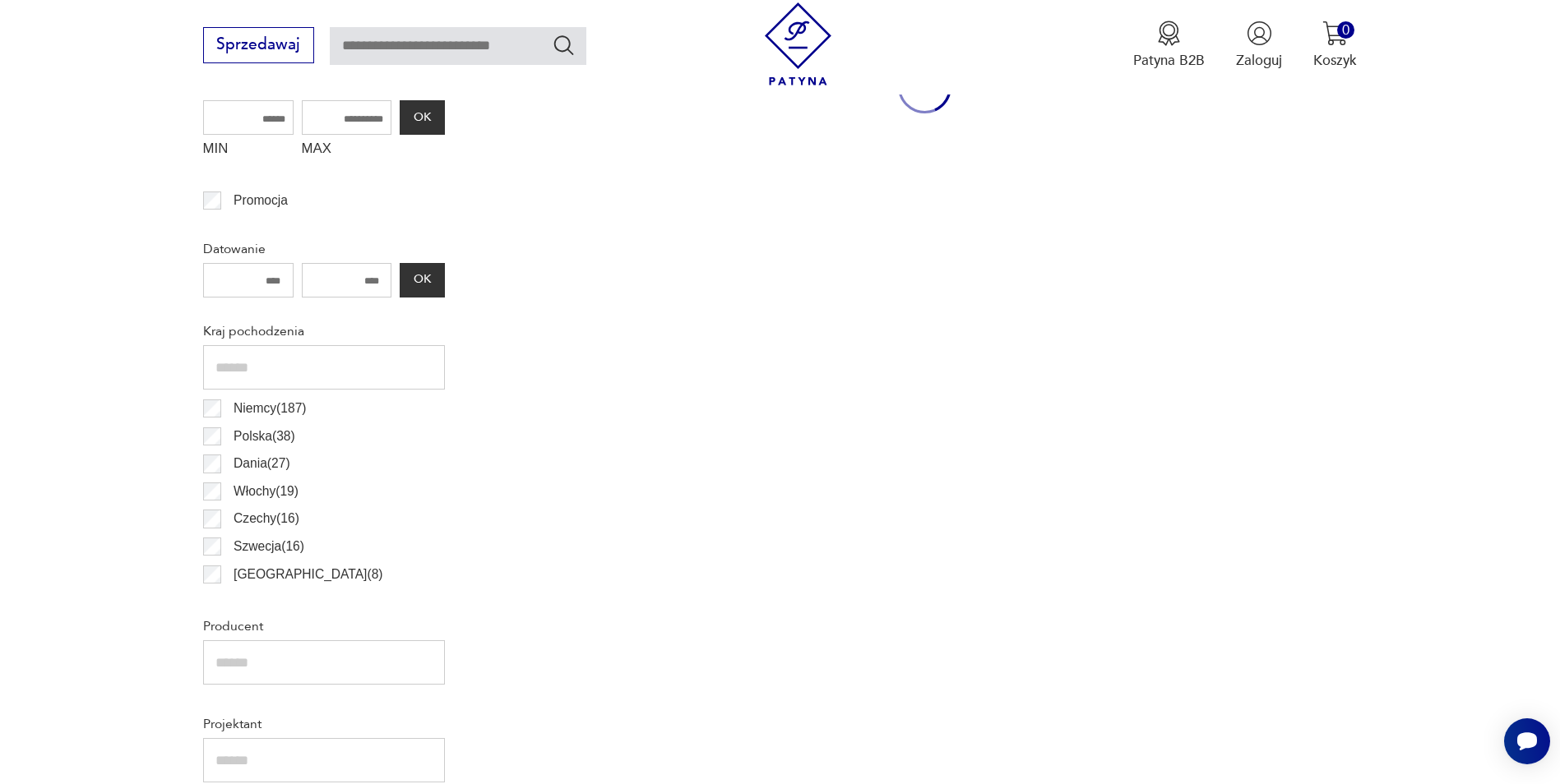
scroll to position [488, 0]
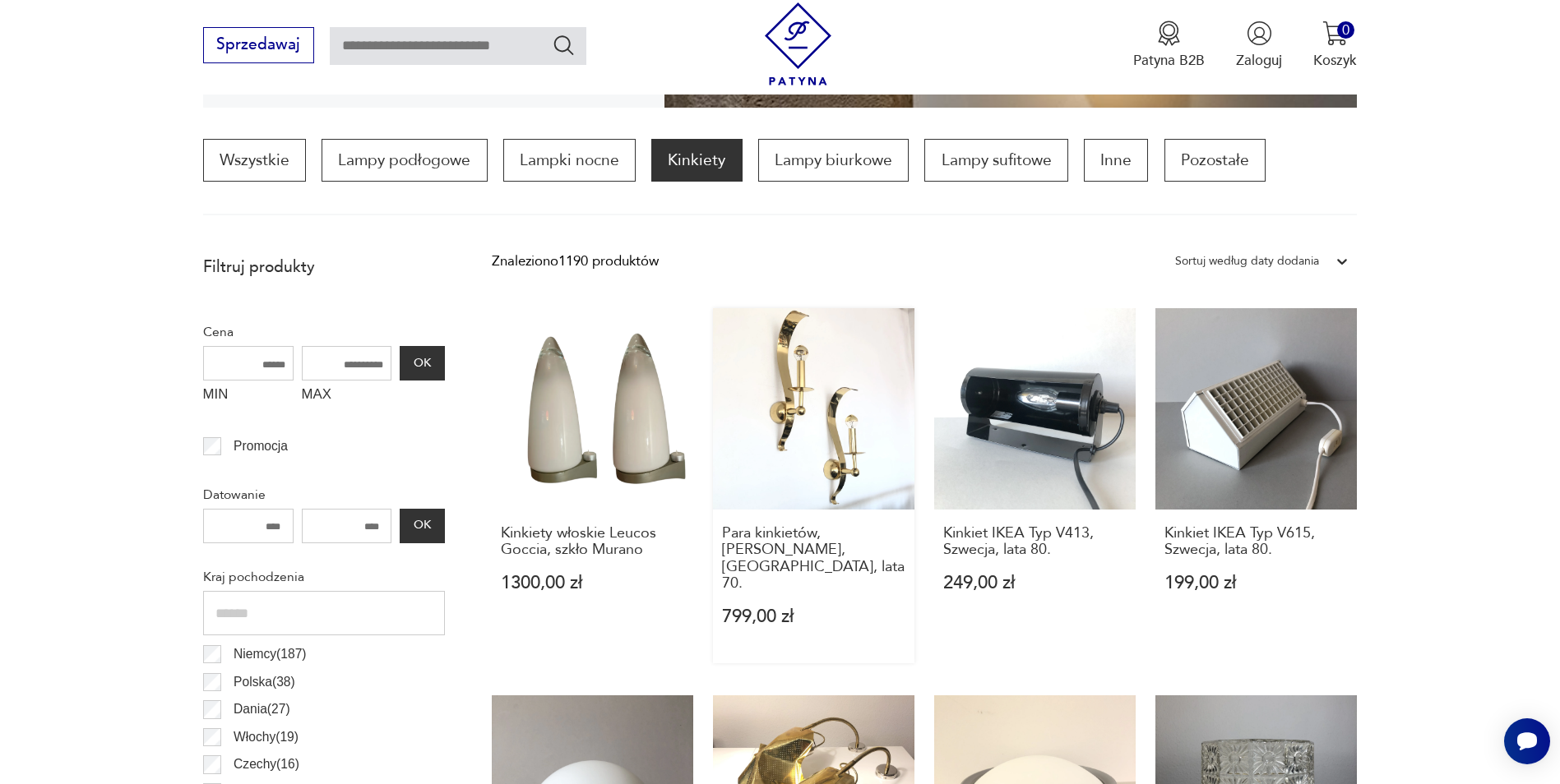
click at [827, 473] on link "Para kinkietów, [PERSON_NAME], [GEOGRAPHIC_DATA], lata 70. 799,00 zł" at bounding box center [813, 486] width 201 height 356
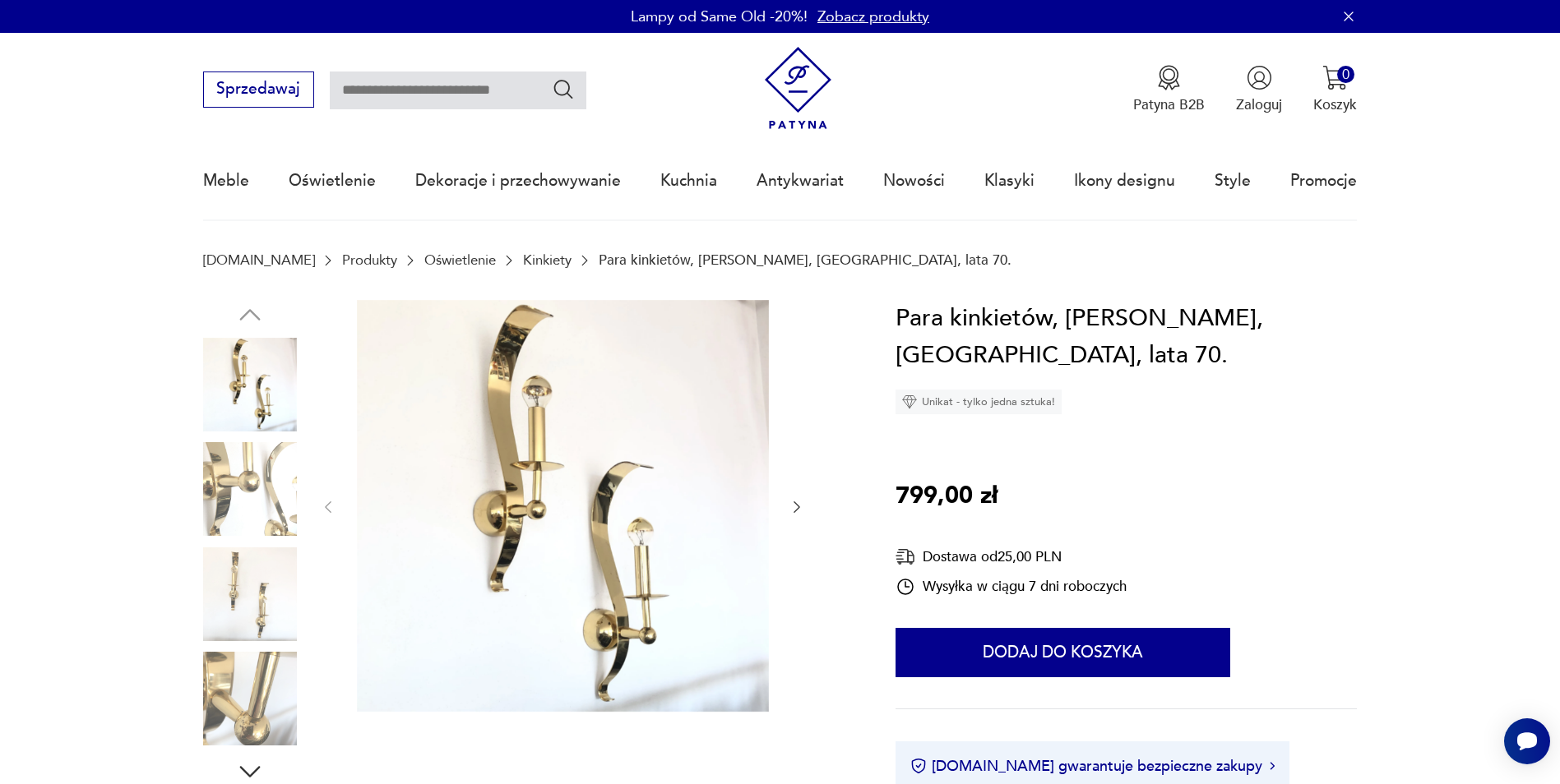
click at [793, 512] on icon "button" at bounding box center [797, 507] width 16 height 16
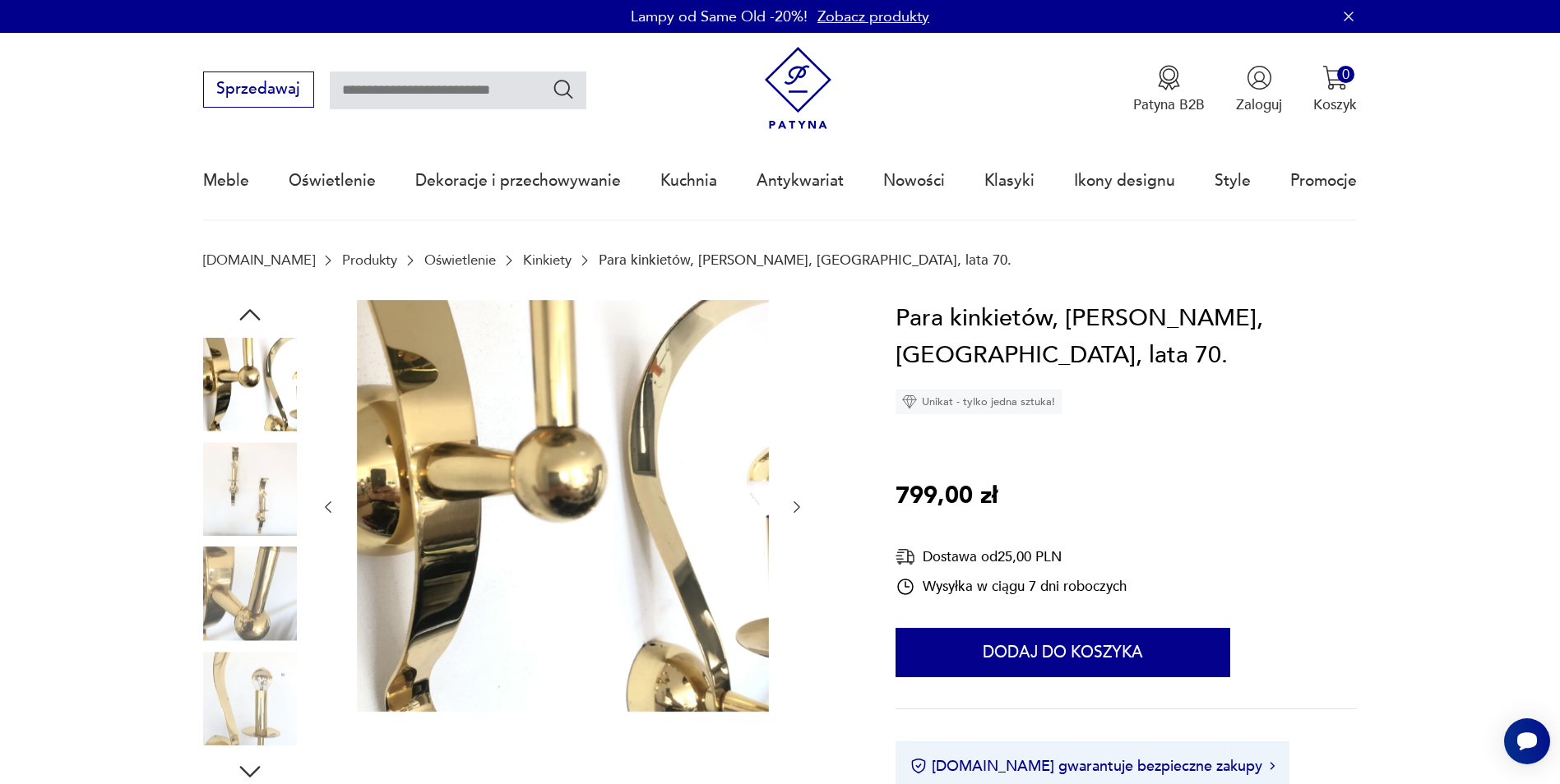
click at [793, 512] on icon "button" at bounding box center [797, 507] width 16 height 16
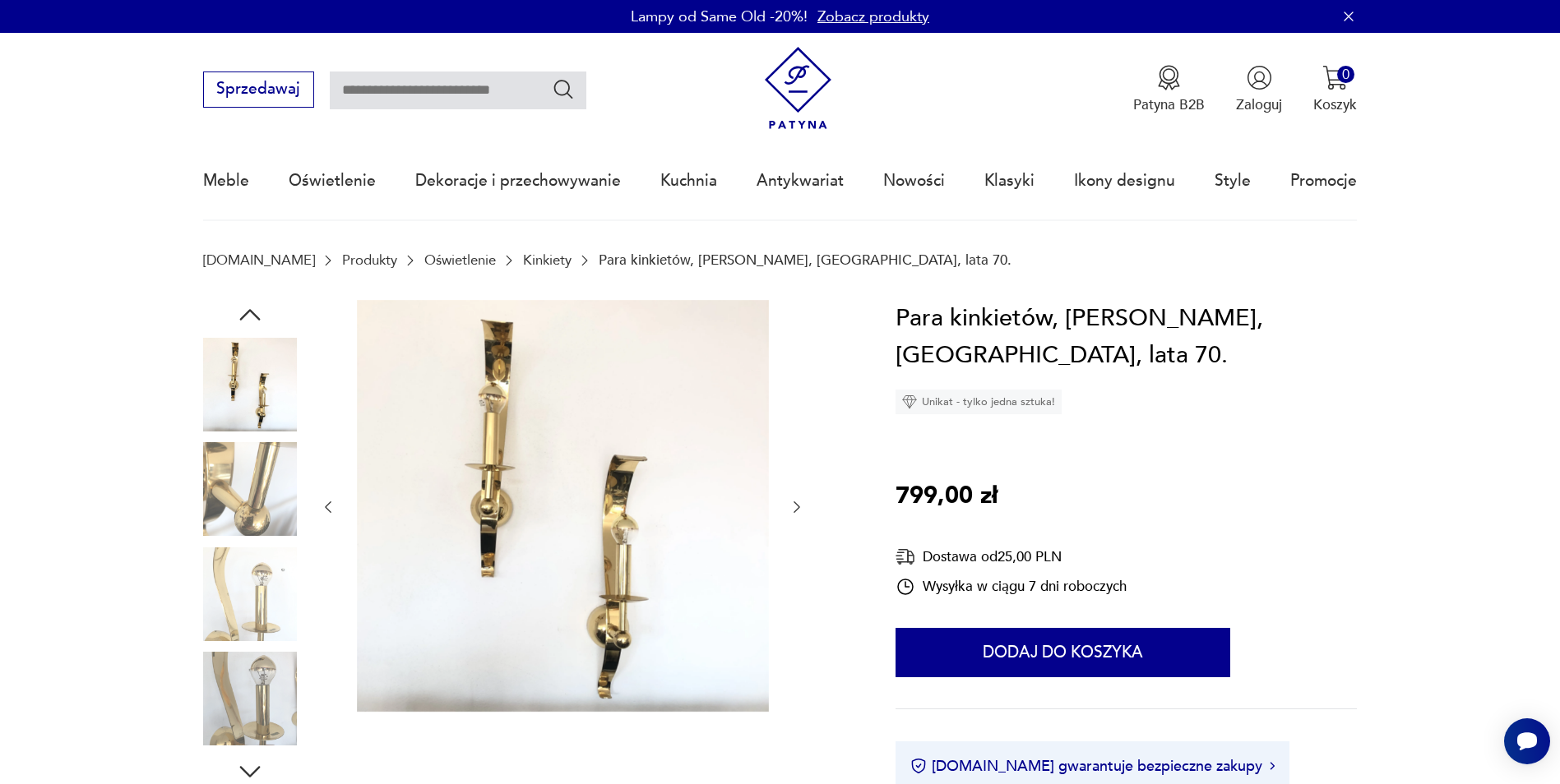
click at [793, 512] on icon "button" at bounding box center [797, 507] width 16 height 16
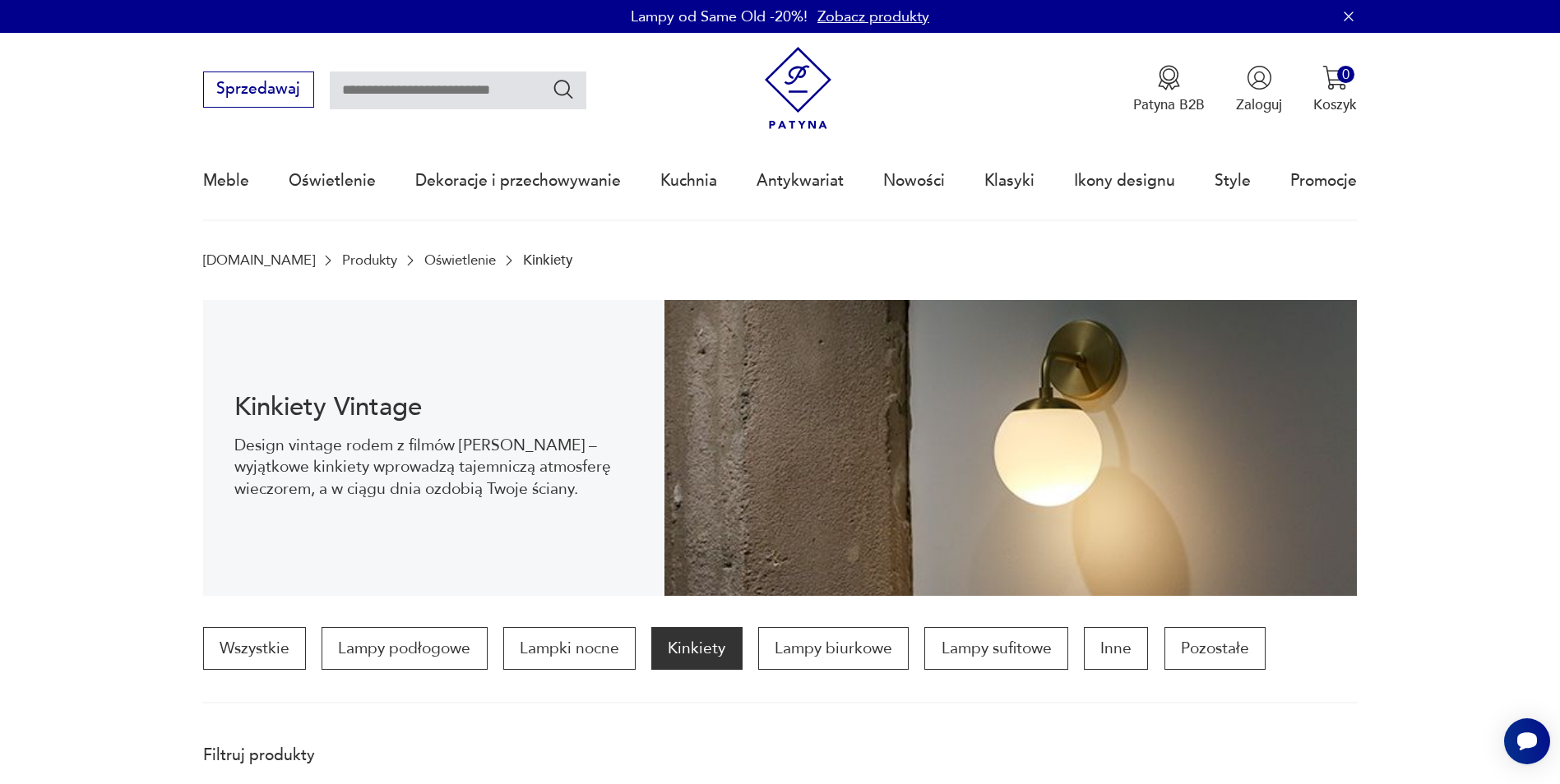
scroll to position [488, 0]
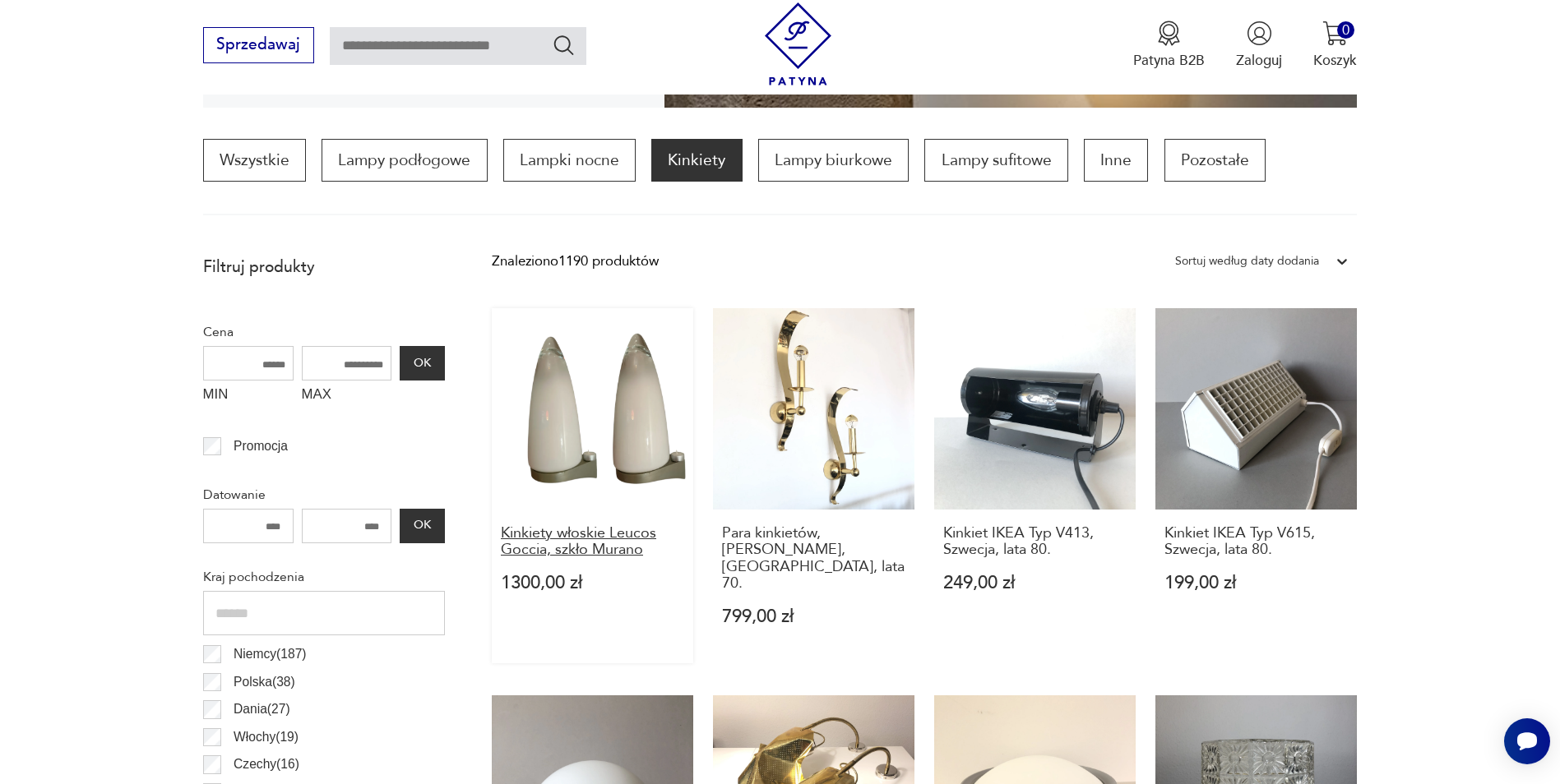
click at [546, 543] on h3 "Kinkiety włoskie Leucos Goccia, szkło Murano" at bounding box center [592, 543] width 183 height 34
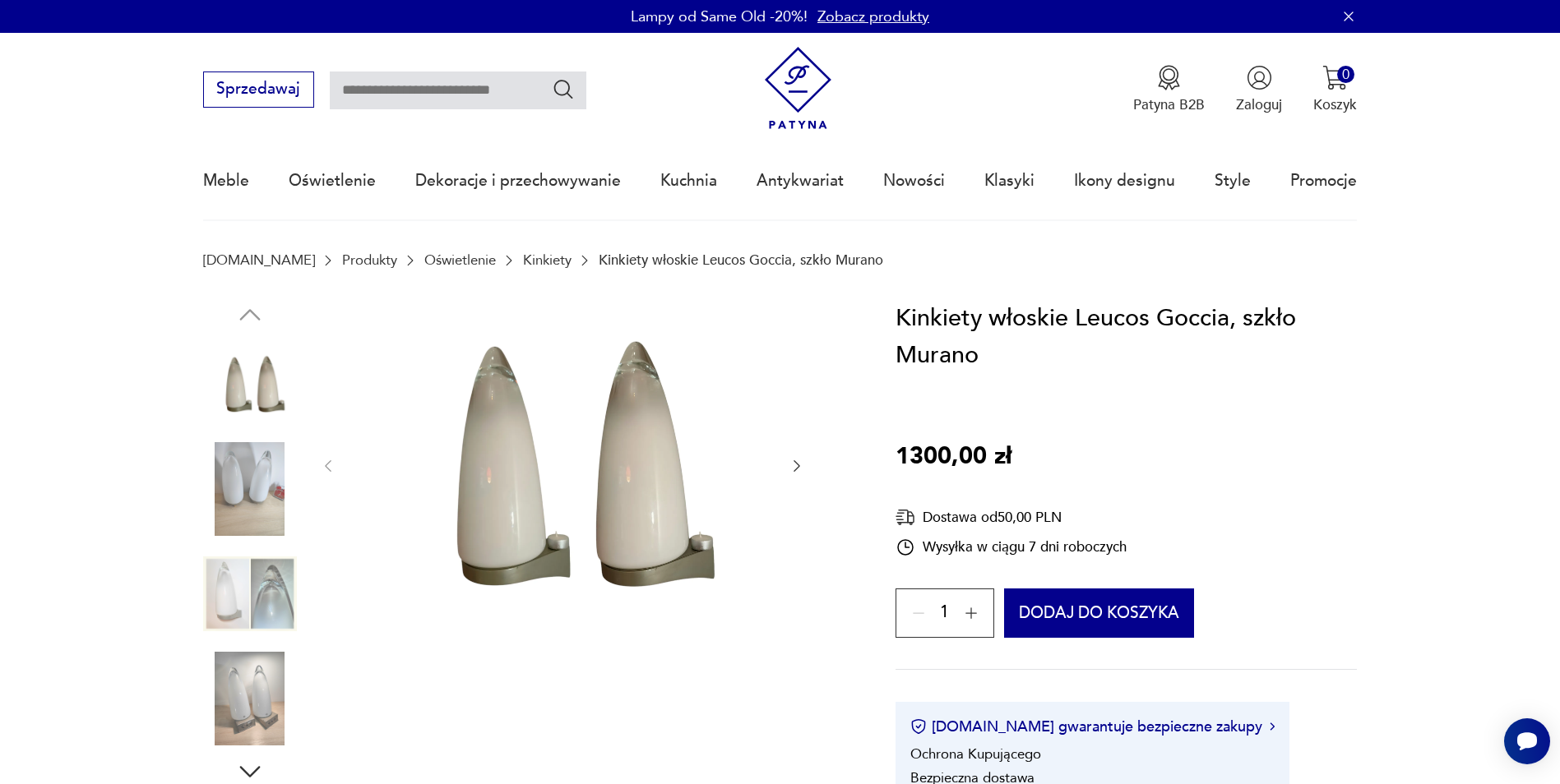
click at [799, 471] on icon "button" at bounding box center [797, 466] width 16 height 16
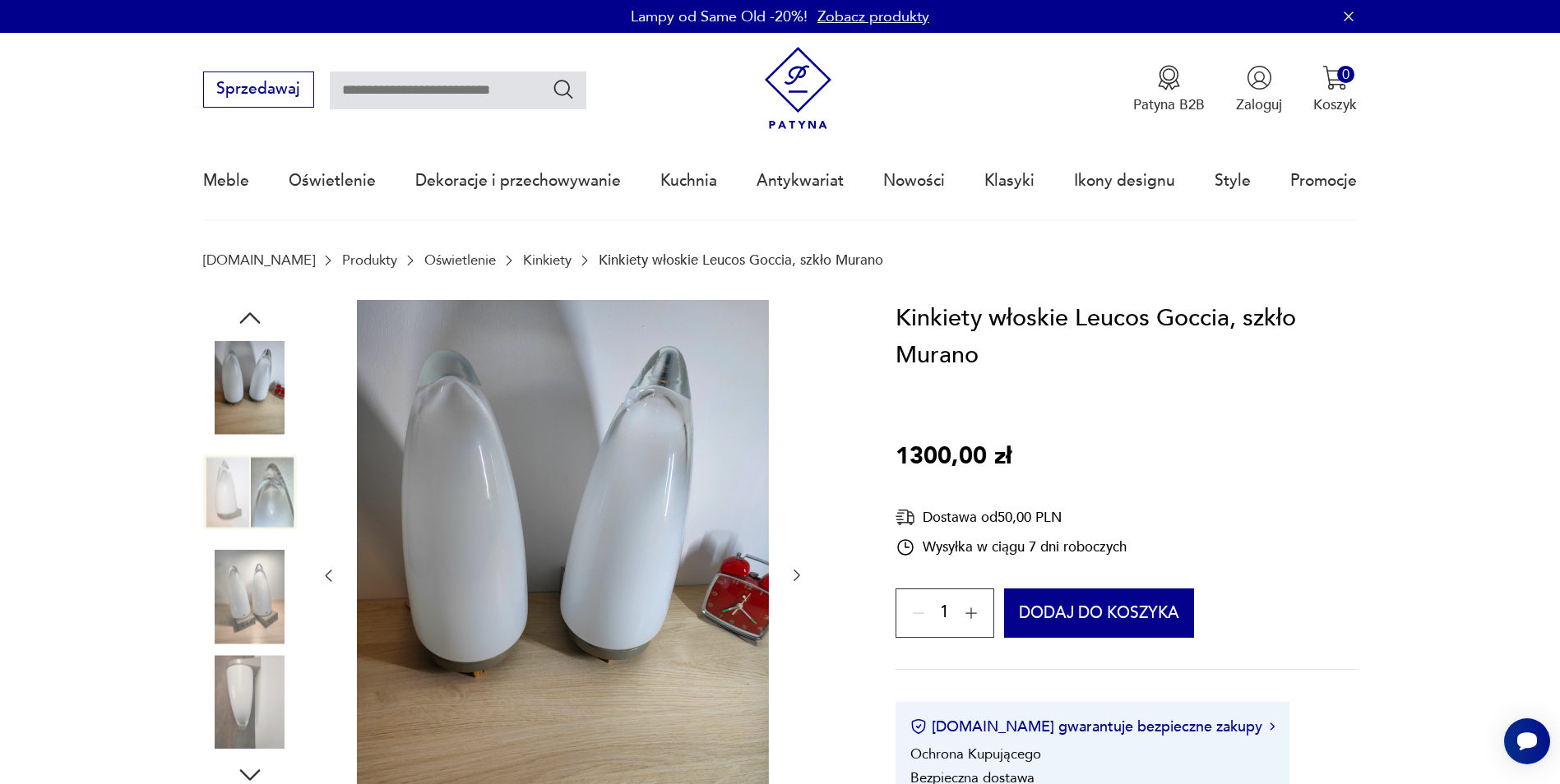
click at [799, 471] on div at bounding box center [563, 577] width 486 height 552
click at [801, 571] on icon "button" at bounding box center [797, 575] width 16 height 16
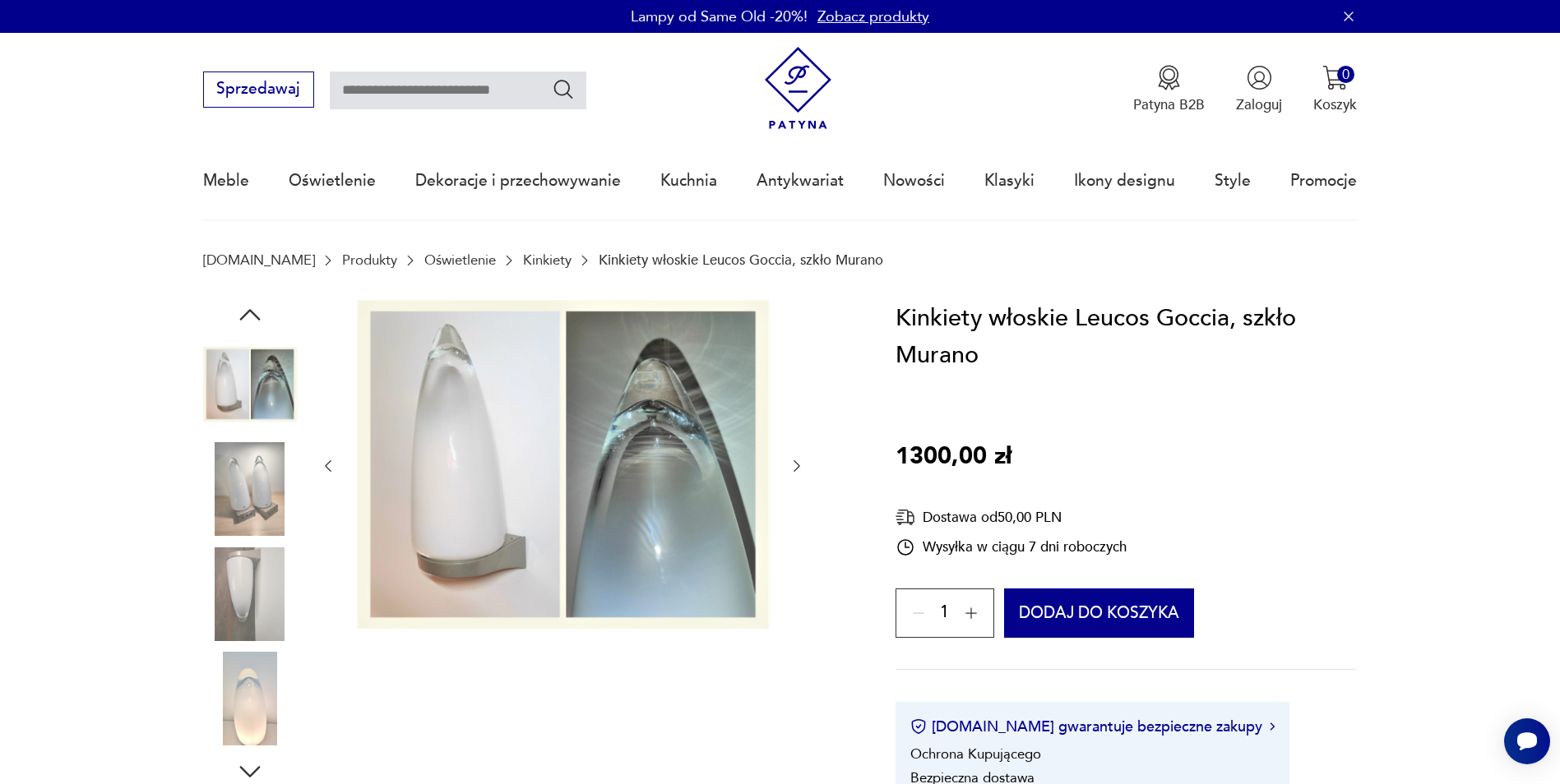
click at [801, 571] on div at bounding box center [563, 467] width 486 height 333
click at [799, 476] on button "button" at bounding box center [797, 466] width 16 height 20
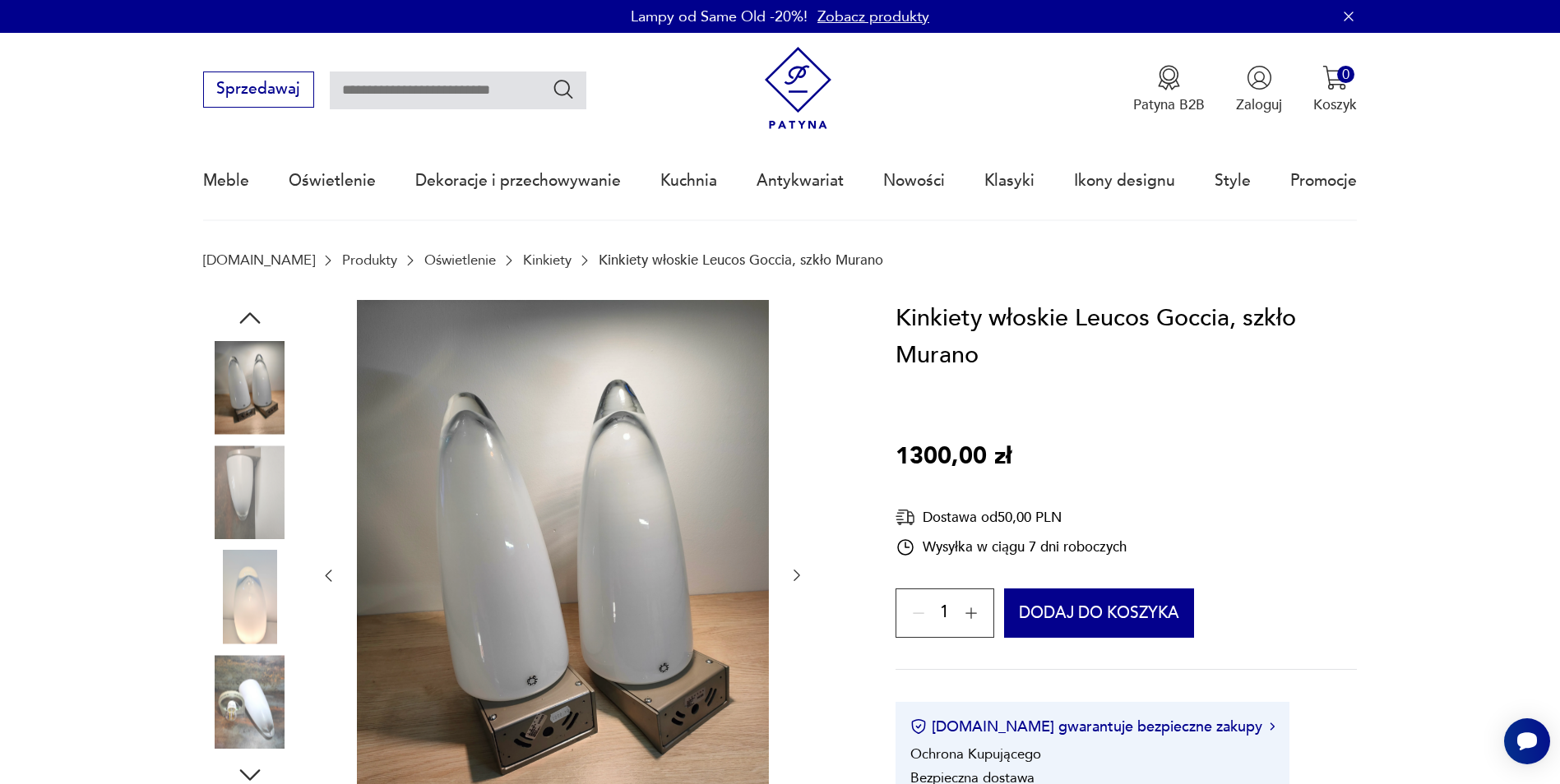
click at [799, 476] on div at bounding box center [563, 577] width 486 height 552
click at [793, 572] on icon "button" at bounding box center [797, 575] width 16 height 16
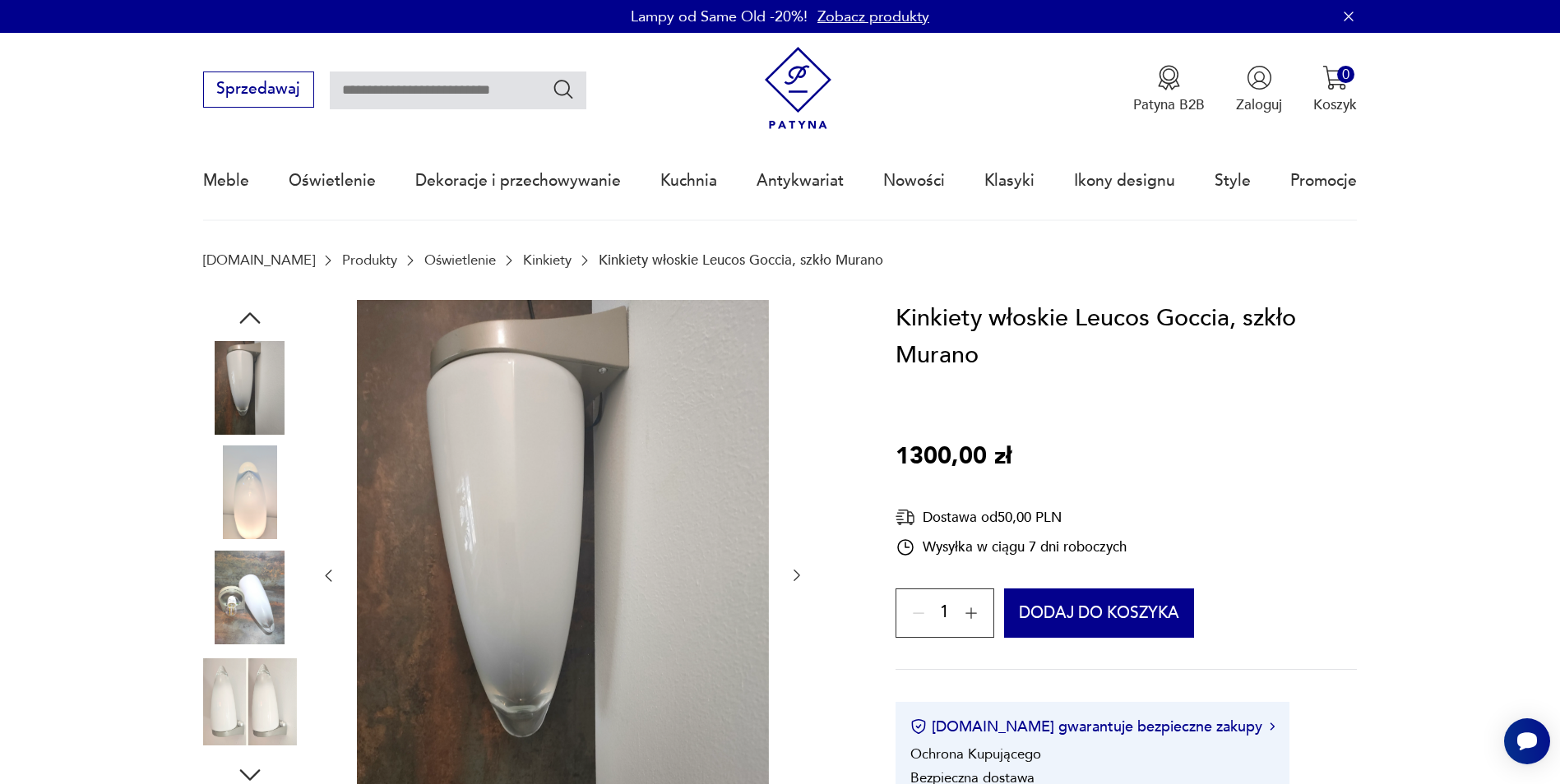
click at [794, 576] on icon "button" at bounding box center [797, 575] width 16 height 16
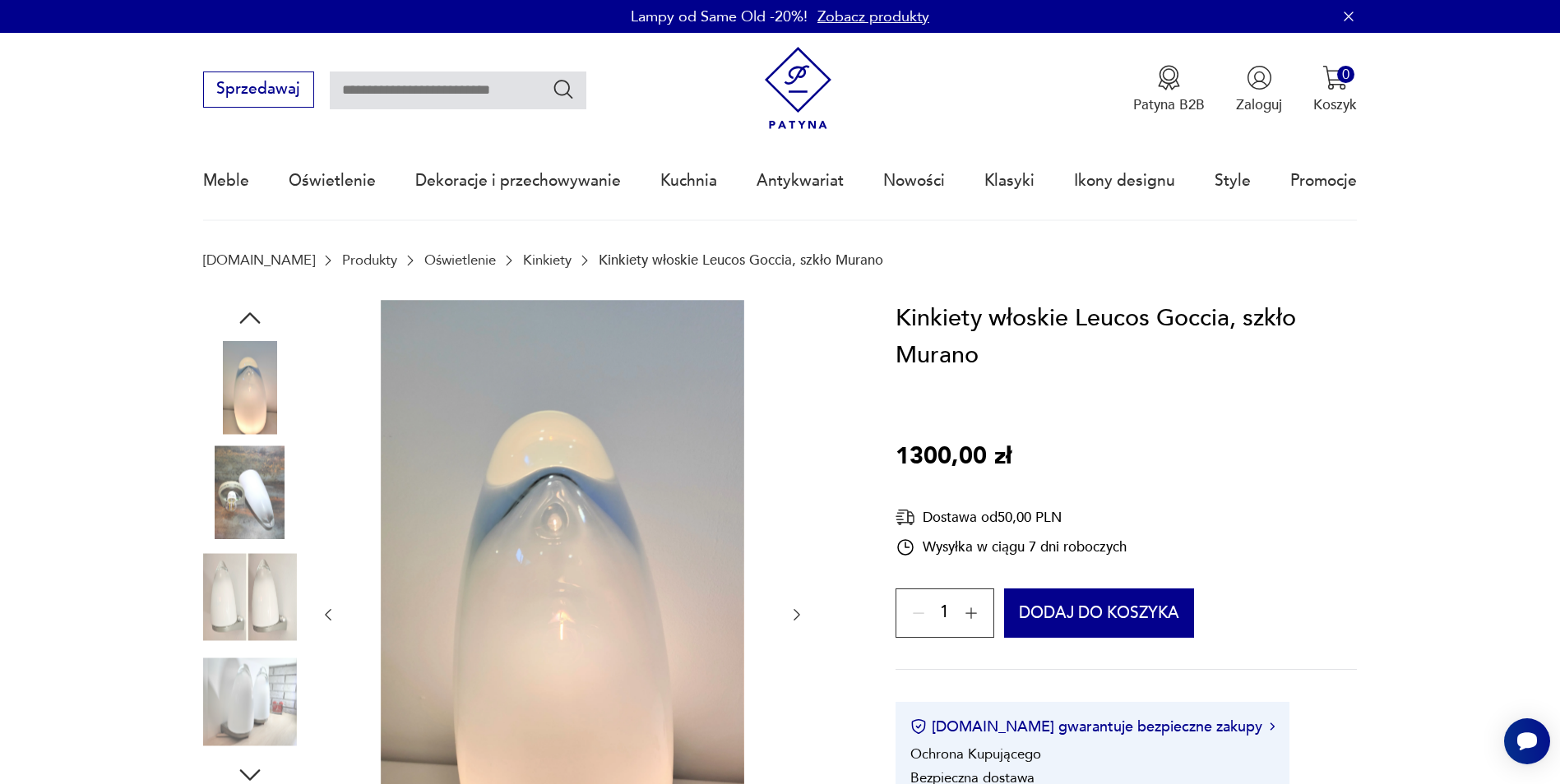
click at [794, 576] on div at bounding box center [563, 615] width 486 height 630
click at [324, 618] on icon "button" at bounding box center [328, 615] width 16 height 16
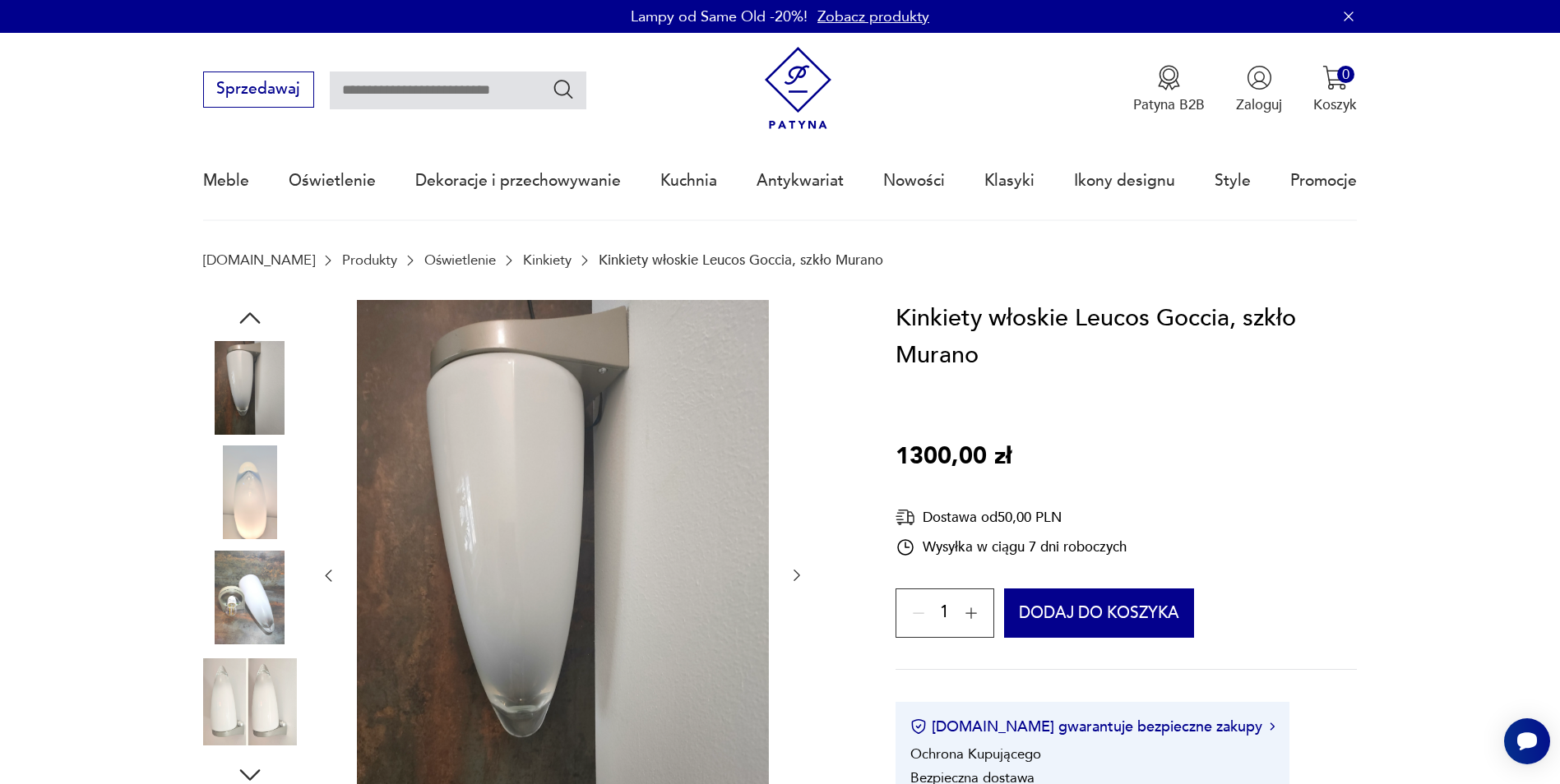
click at [976, 613] on icon "button" at bounding box center [971, 613] width 12 height 12
click at [917, 613] on icon "button" at bounding box center [919, 612] width 12 height 1
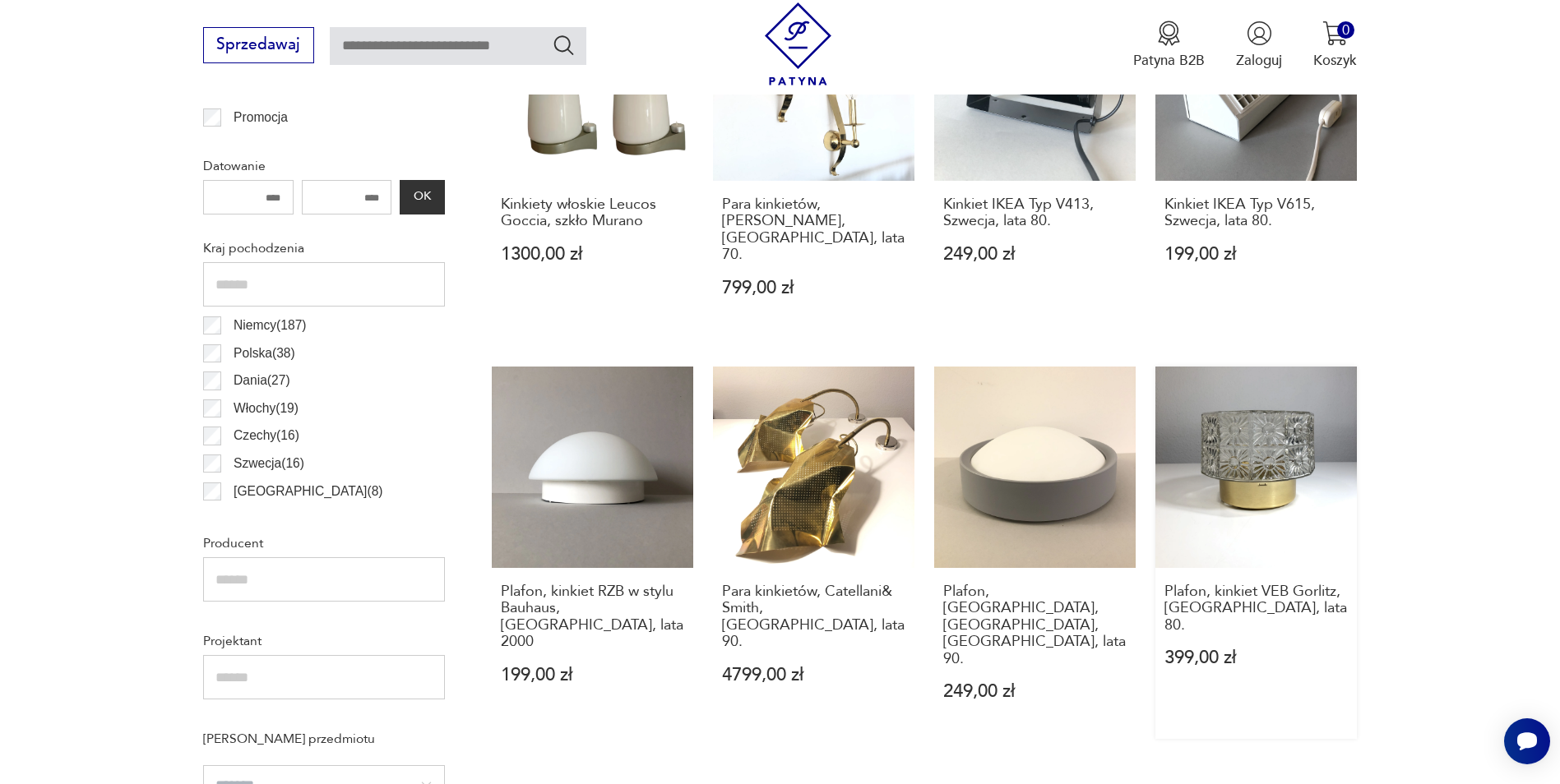
scroll to position [899, 0]
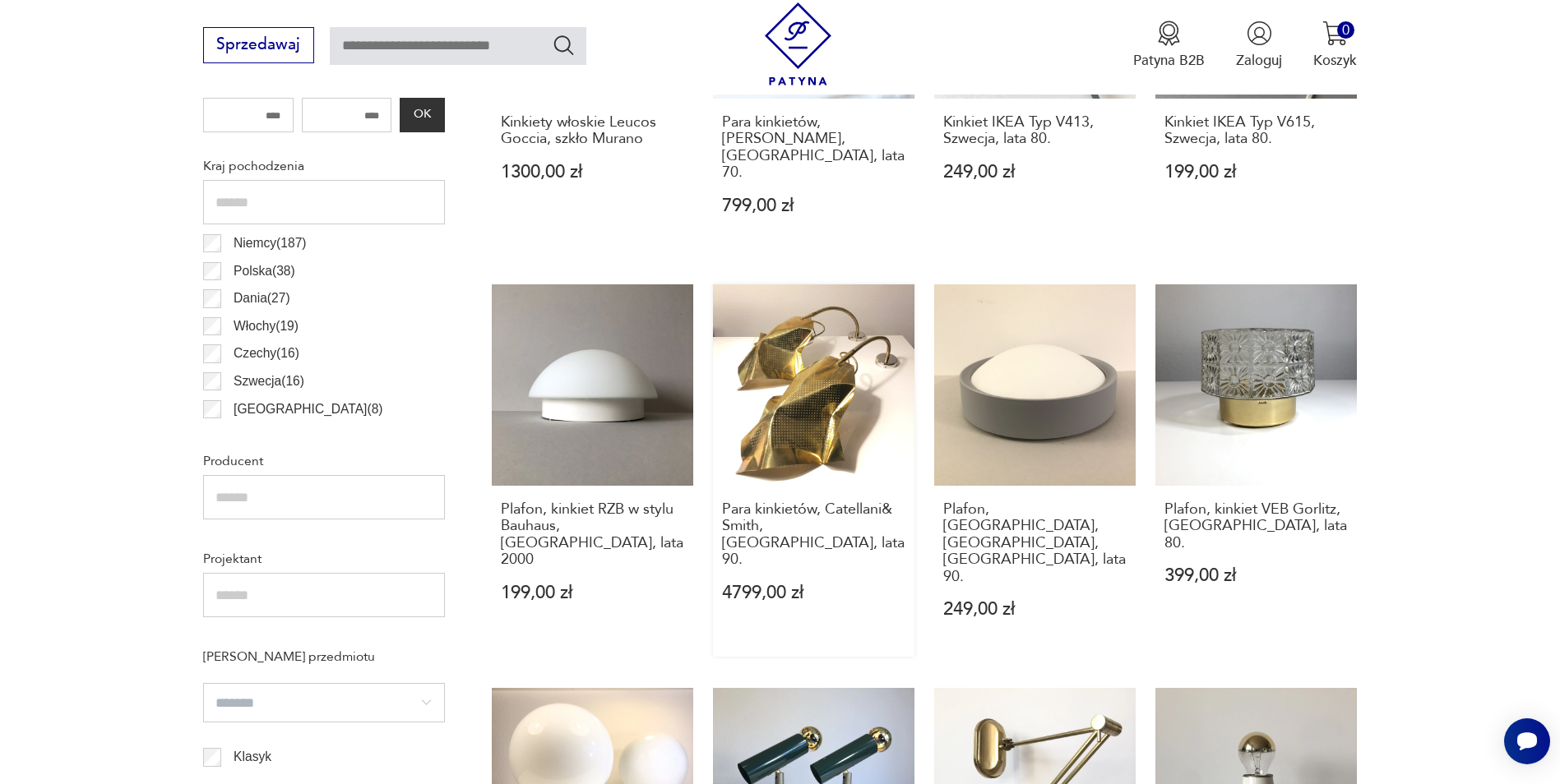
click at [824, 394] on link "Para kinkietów, Catellani& Smith, [GEOGRAPHIC_DATA], lata 90. 4799,00 zł" at bounding box center [813, 470] width 201 height 373
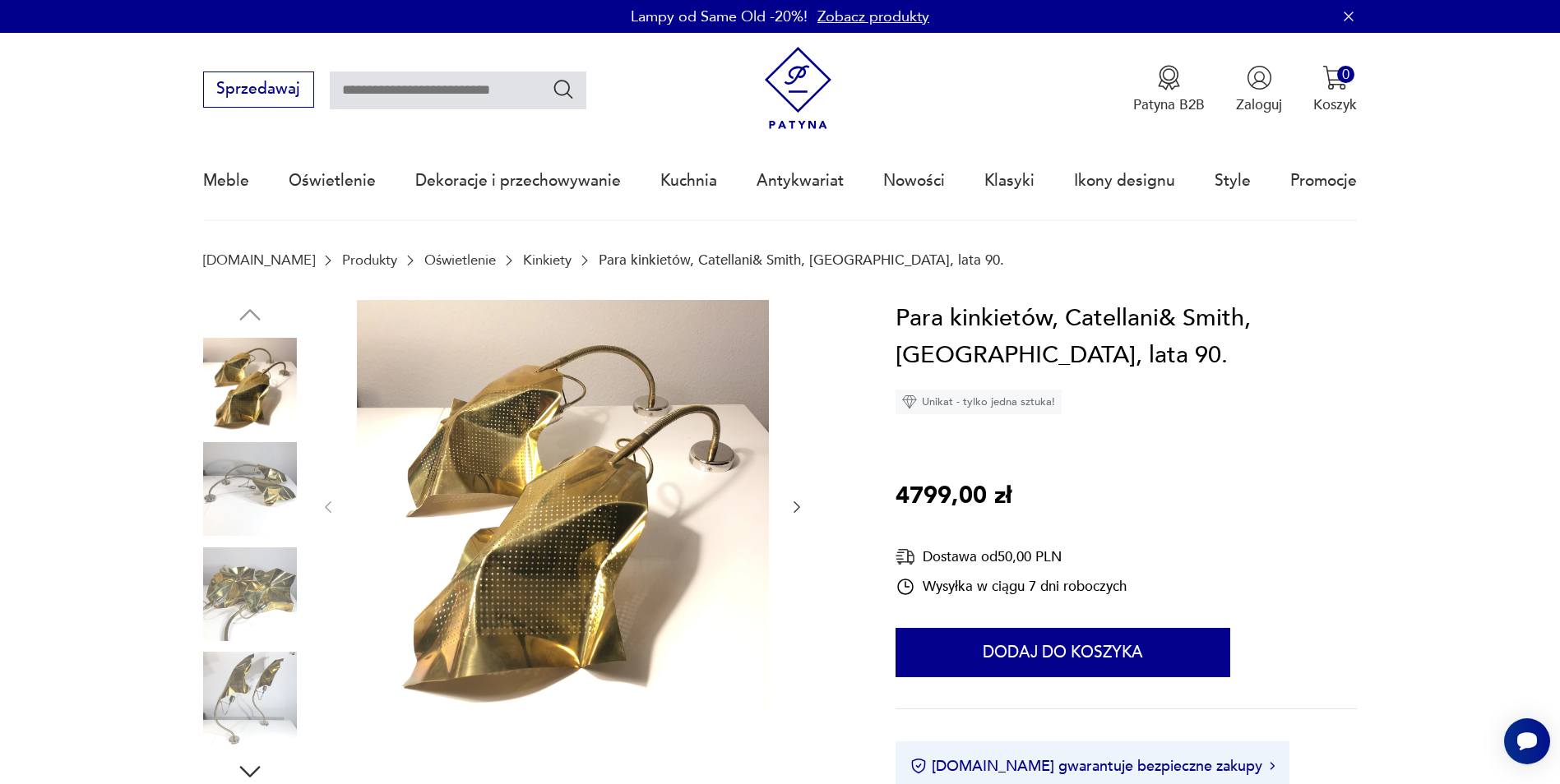
click at [254, 387] on img at bounding box center [250, 384] width 94 height 94
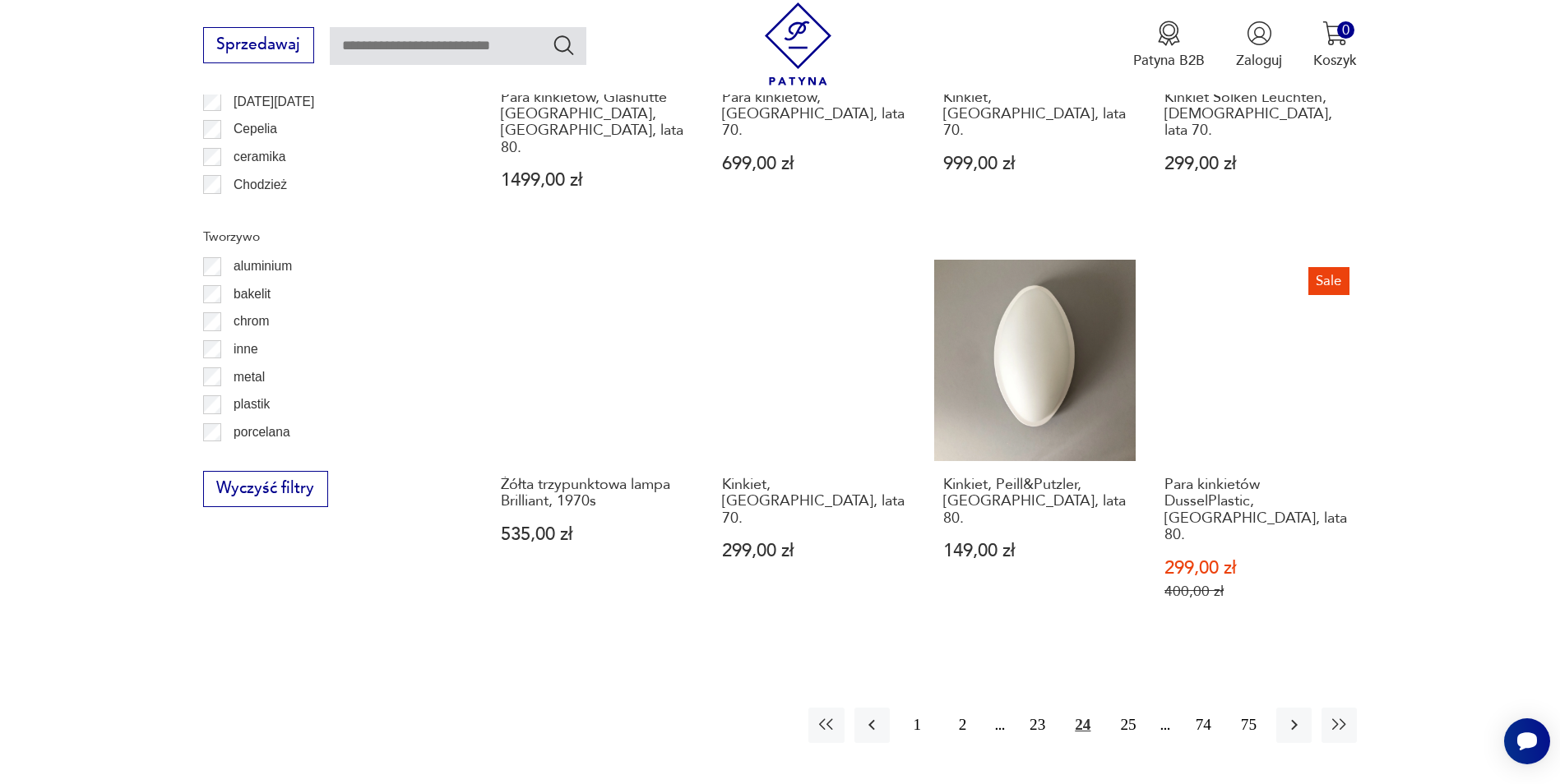
scroll to position [1803, 0]
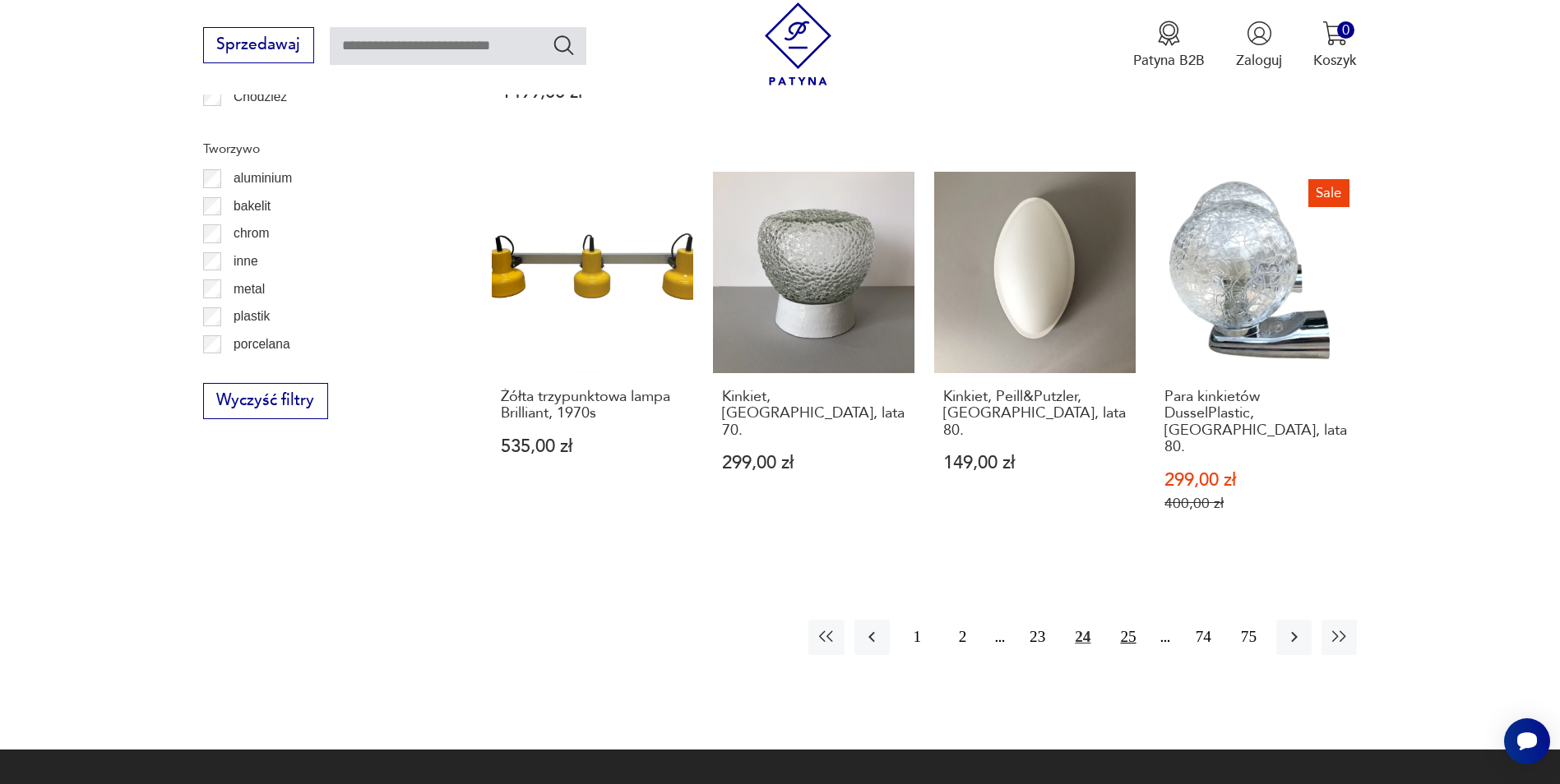
click at [1135, 620] on button "25" at bounding box center [1128, 637] width 36 height 36
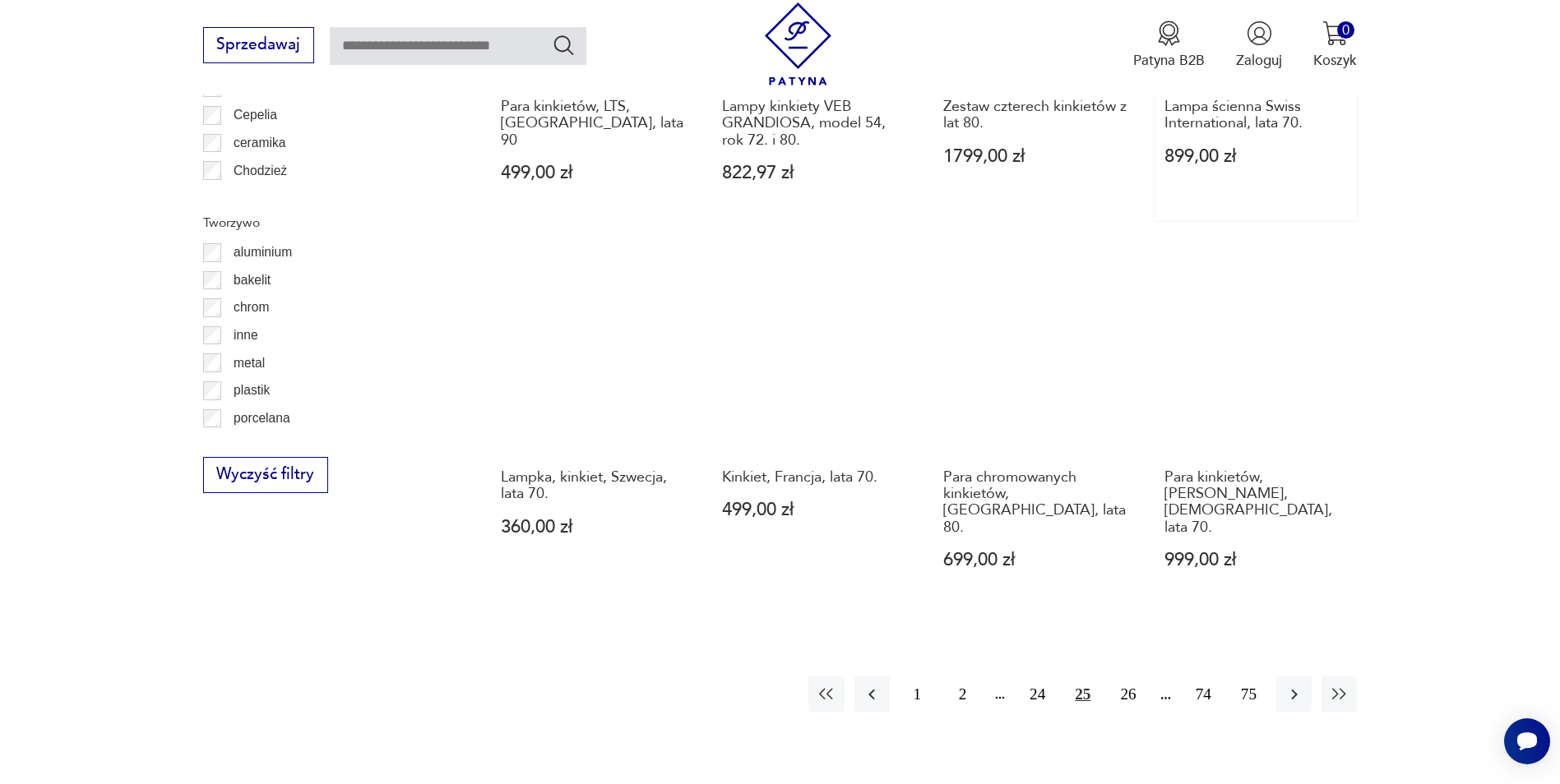
scroll to position [1803, 0]
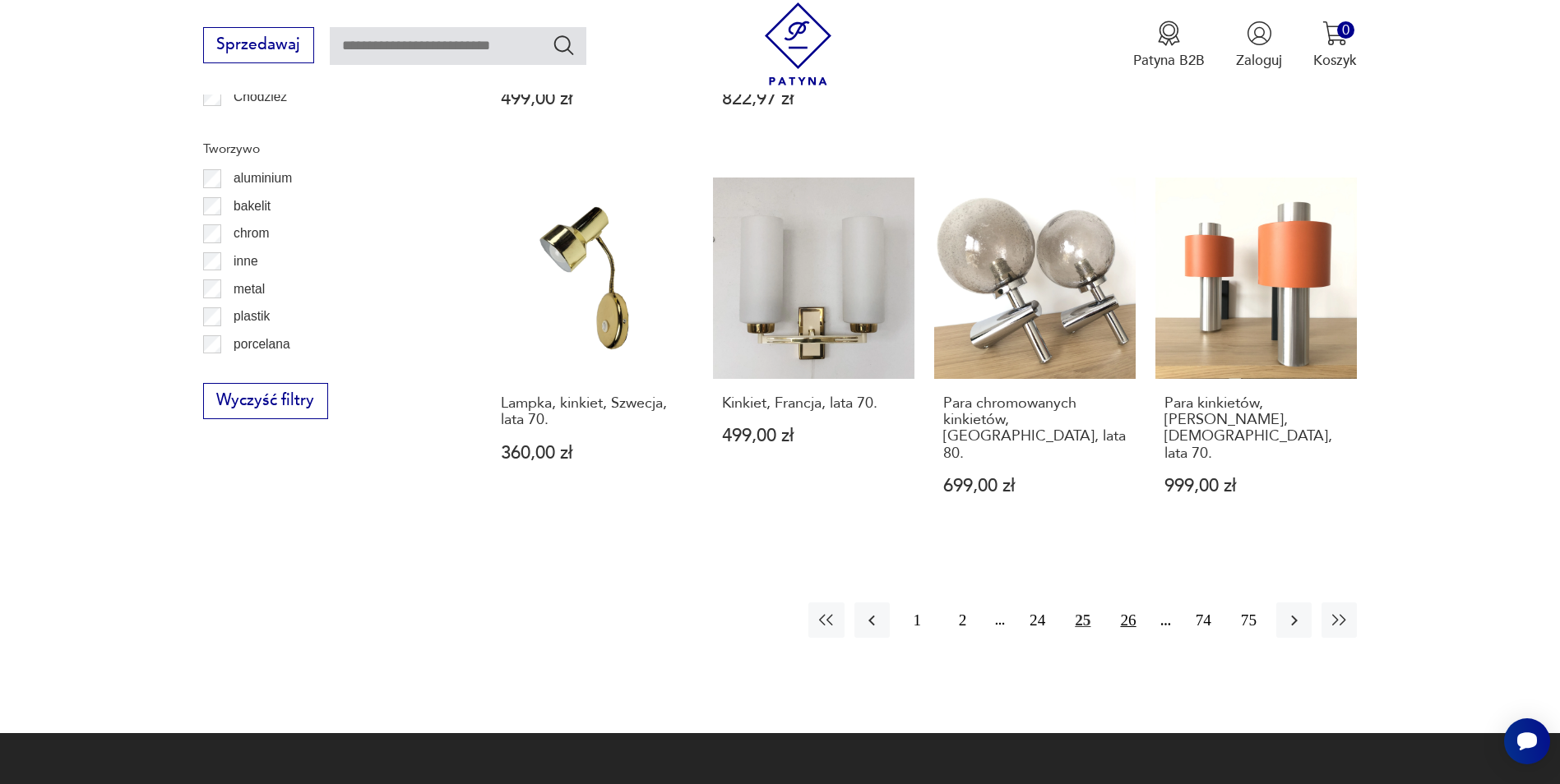
click at [1128, 603] on button "26" at bounding box center [1128, 620] width 36 height 36
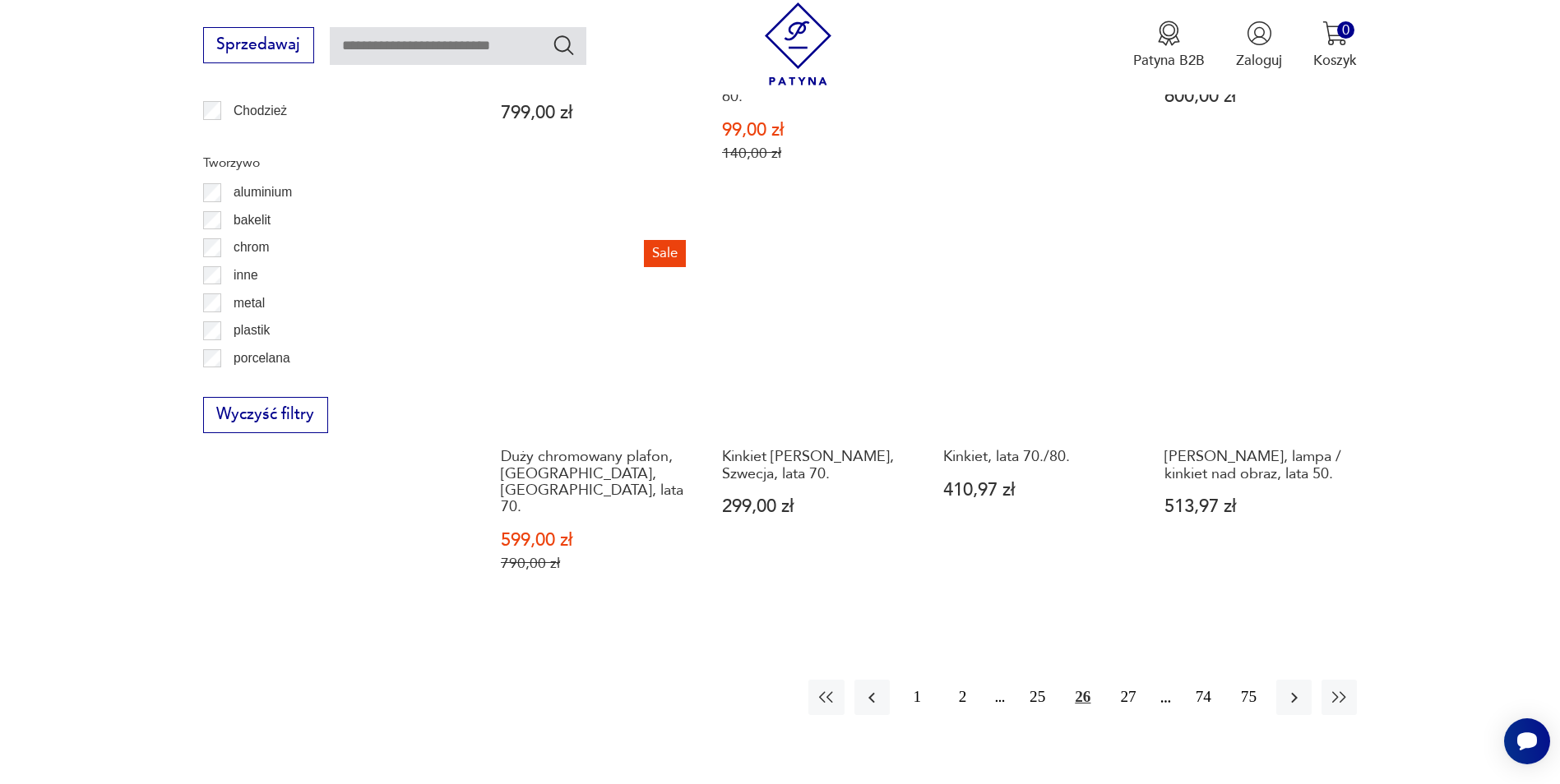
scroll to position [1803, 0]
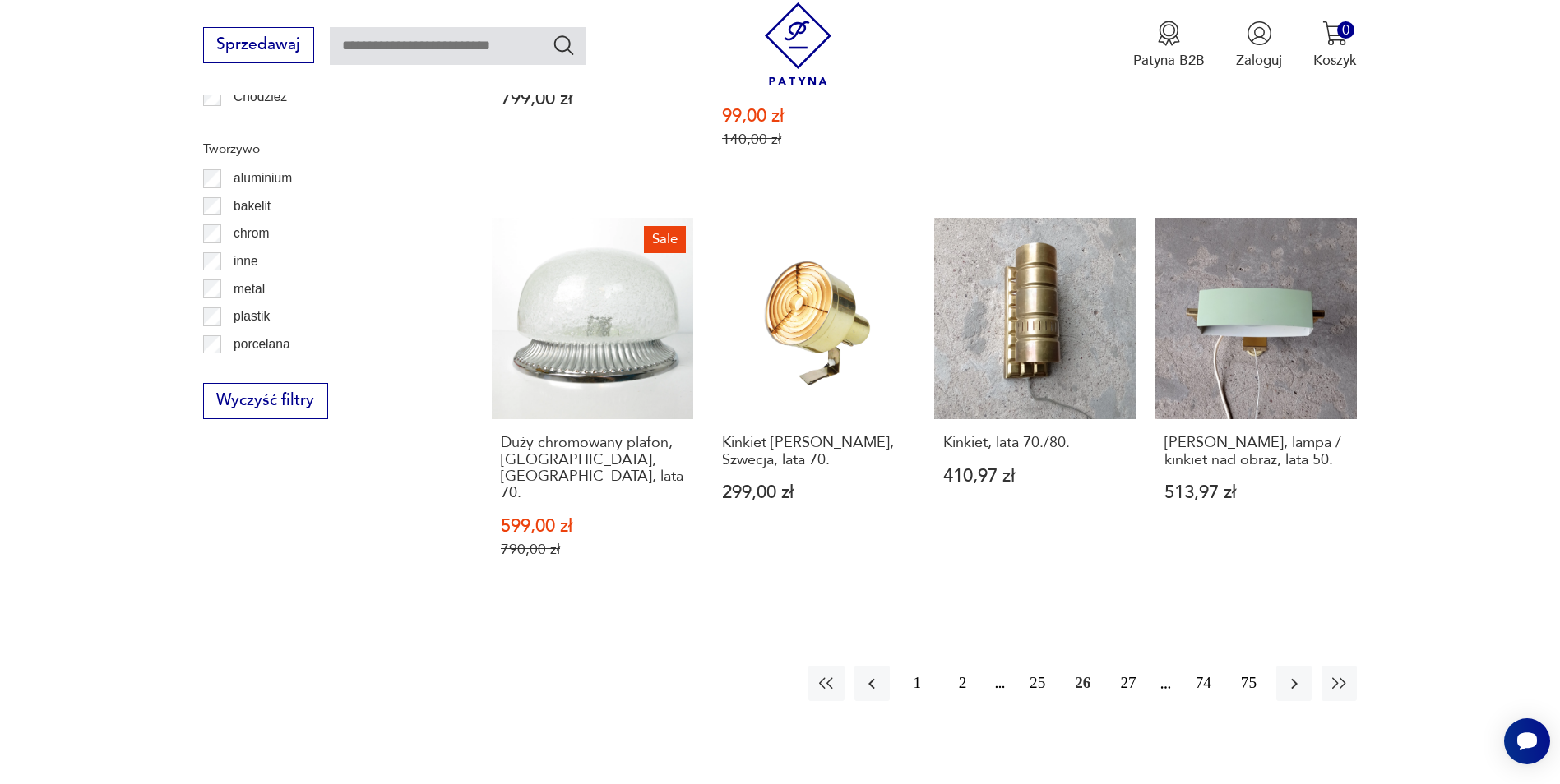
click at [1129, 666] on button "27" at bounding box center [1128, 684] width 36 height 36
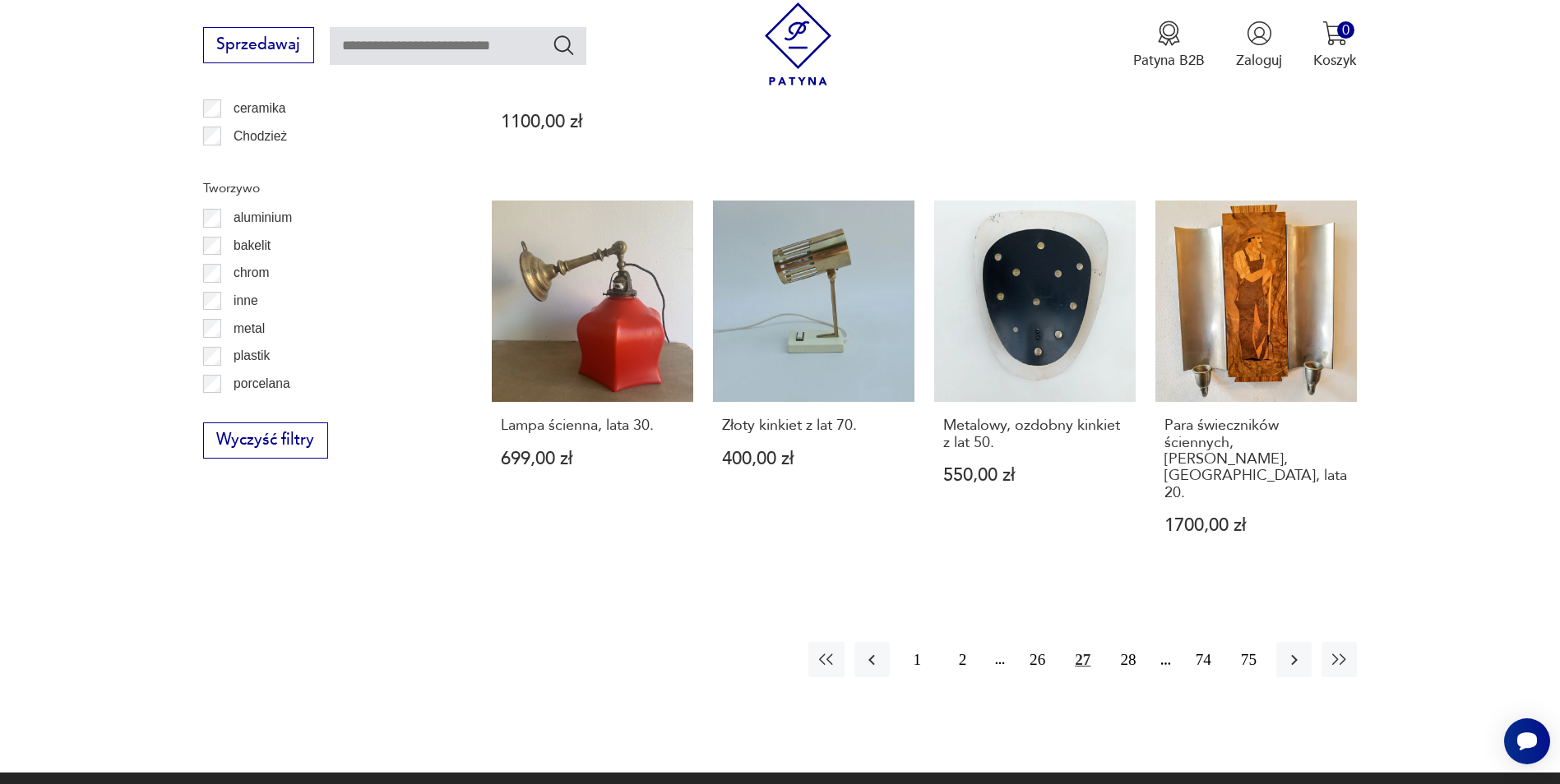
scroll to position [1803, 0]
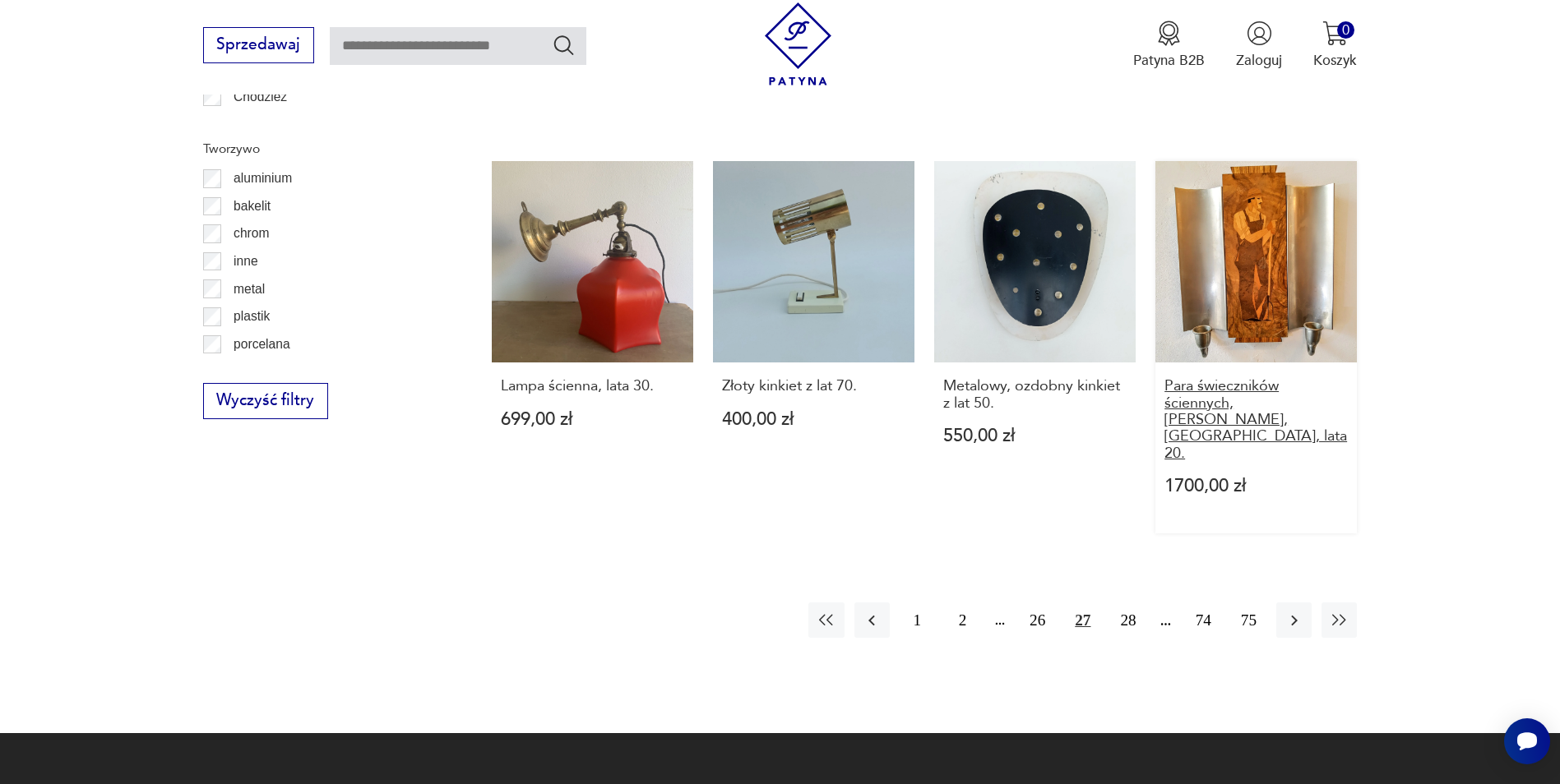
click at [1248, 378] on h3 "Para świeczników ściennych, [PERSON_NAME], [GEOGRAPHIC_DATA], lata 20." at bounding box center [1256, 420] width 183 height 84
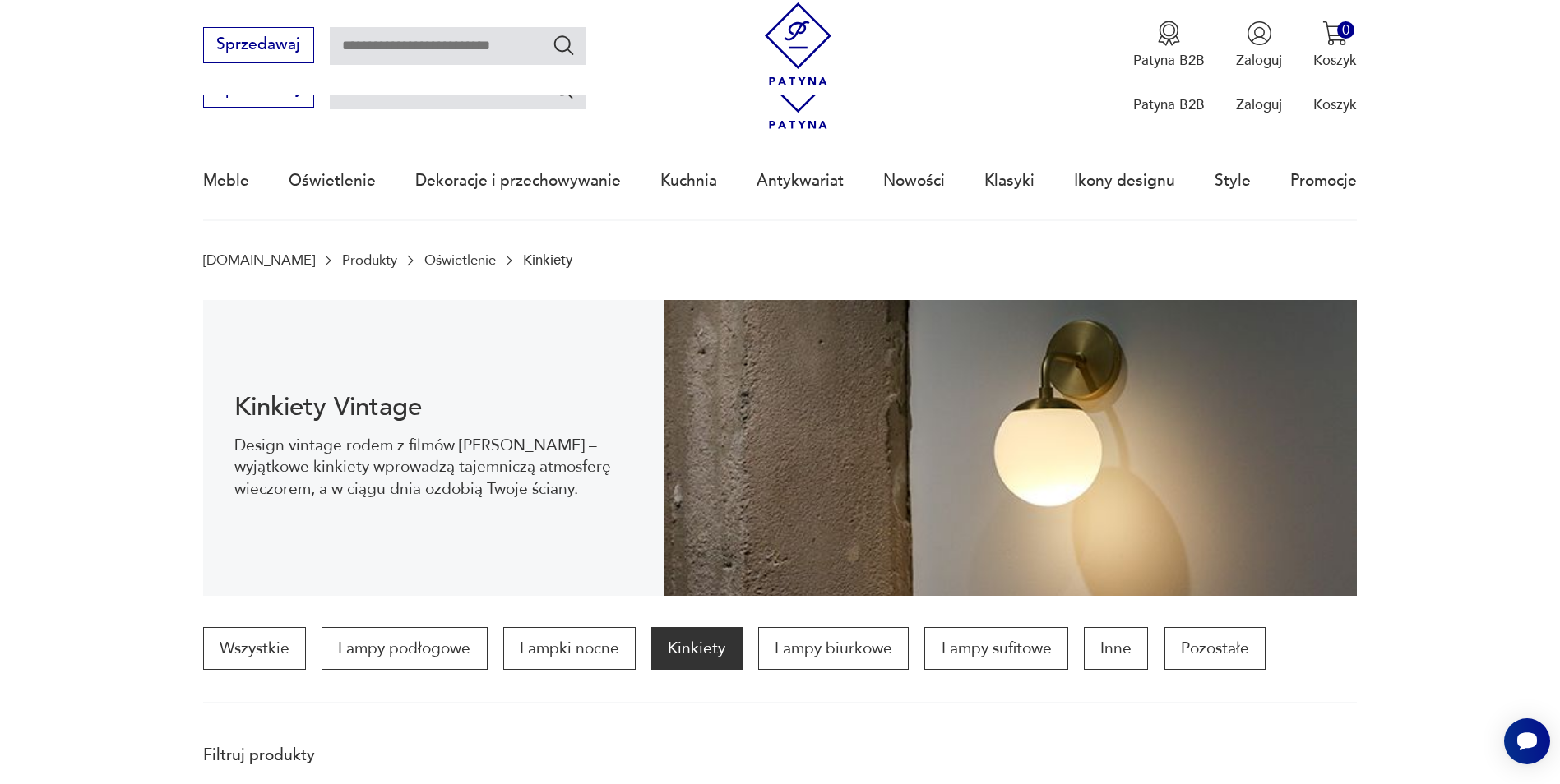
scroll to position [1985, 0]
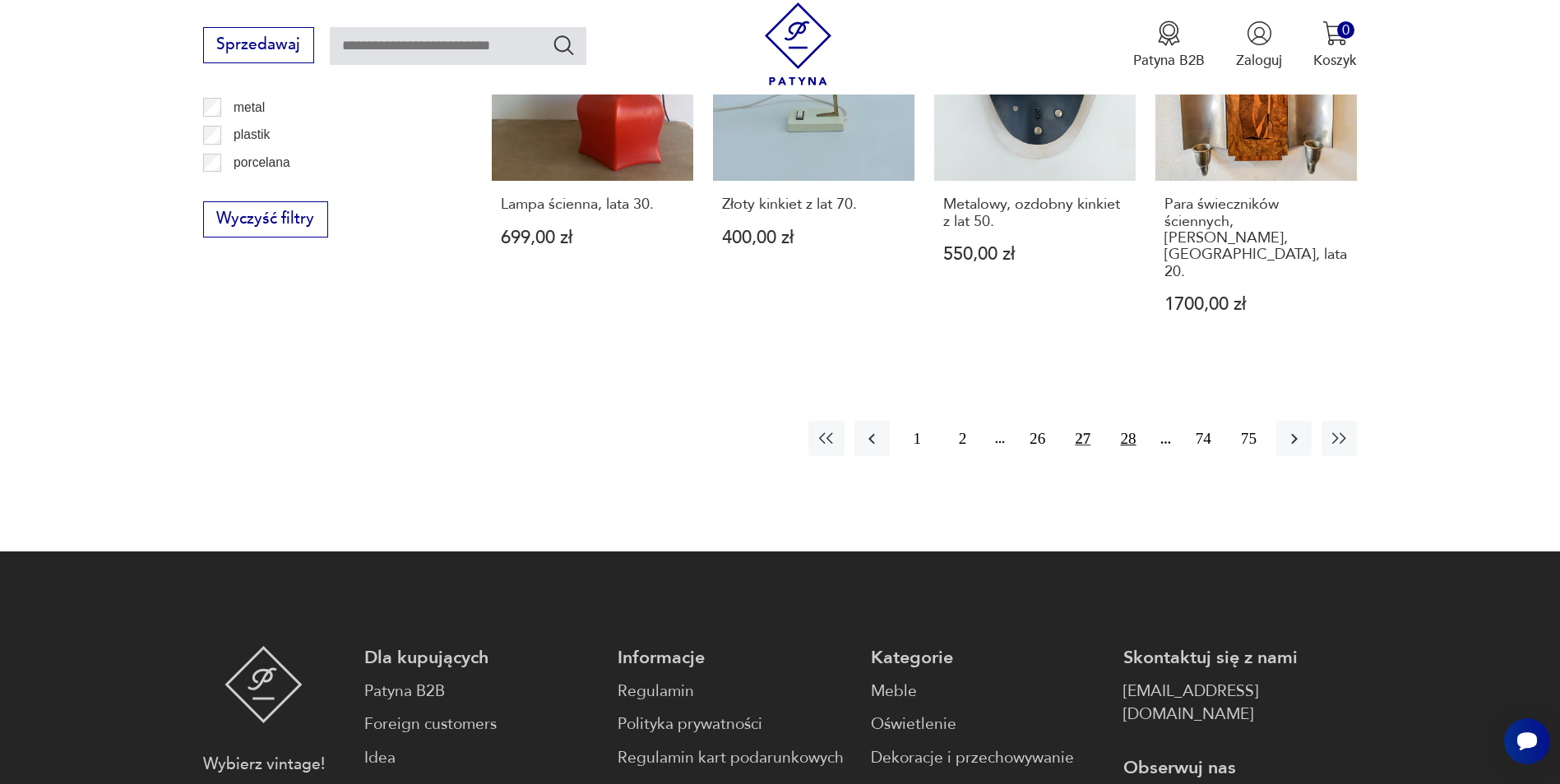
click at [1126, 421] on button "28" at bounding box center [1128, 439] width 36 height 36
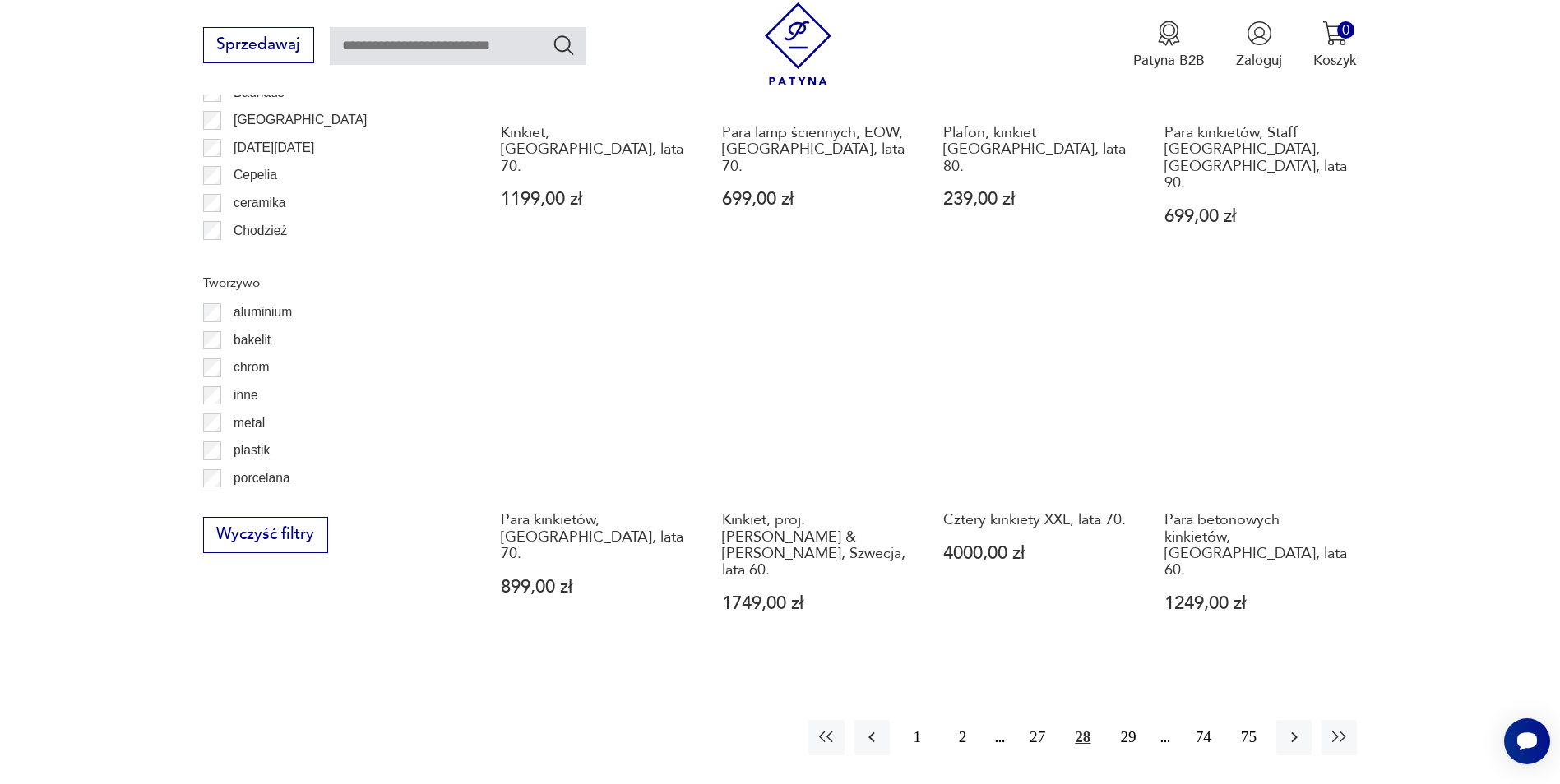
scroll to position [1722, 0]
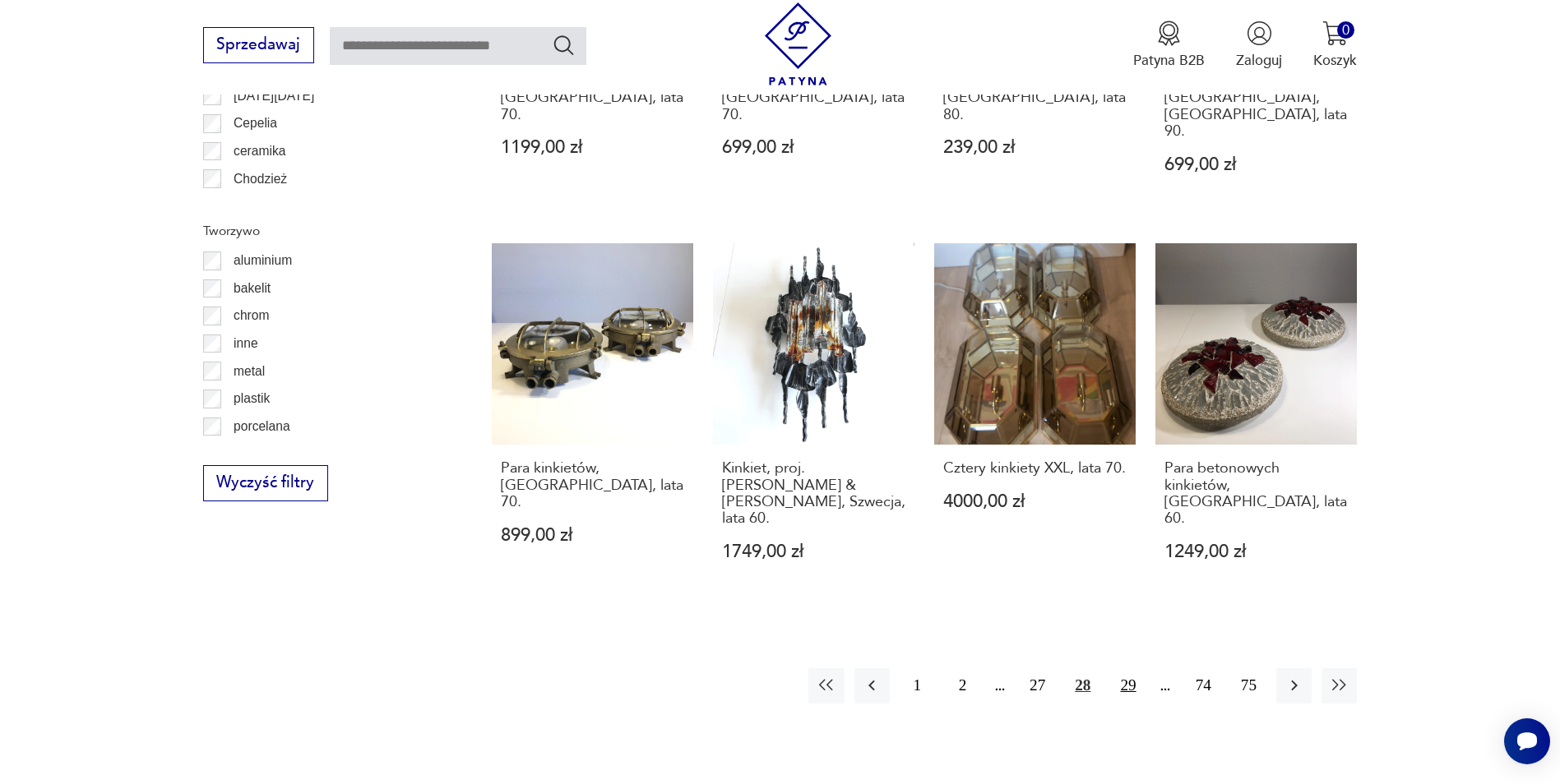
click at [1122, 669] on button "29" at bounding box center [1128, 687] width 36 height 36
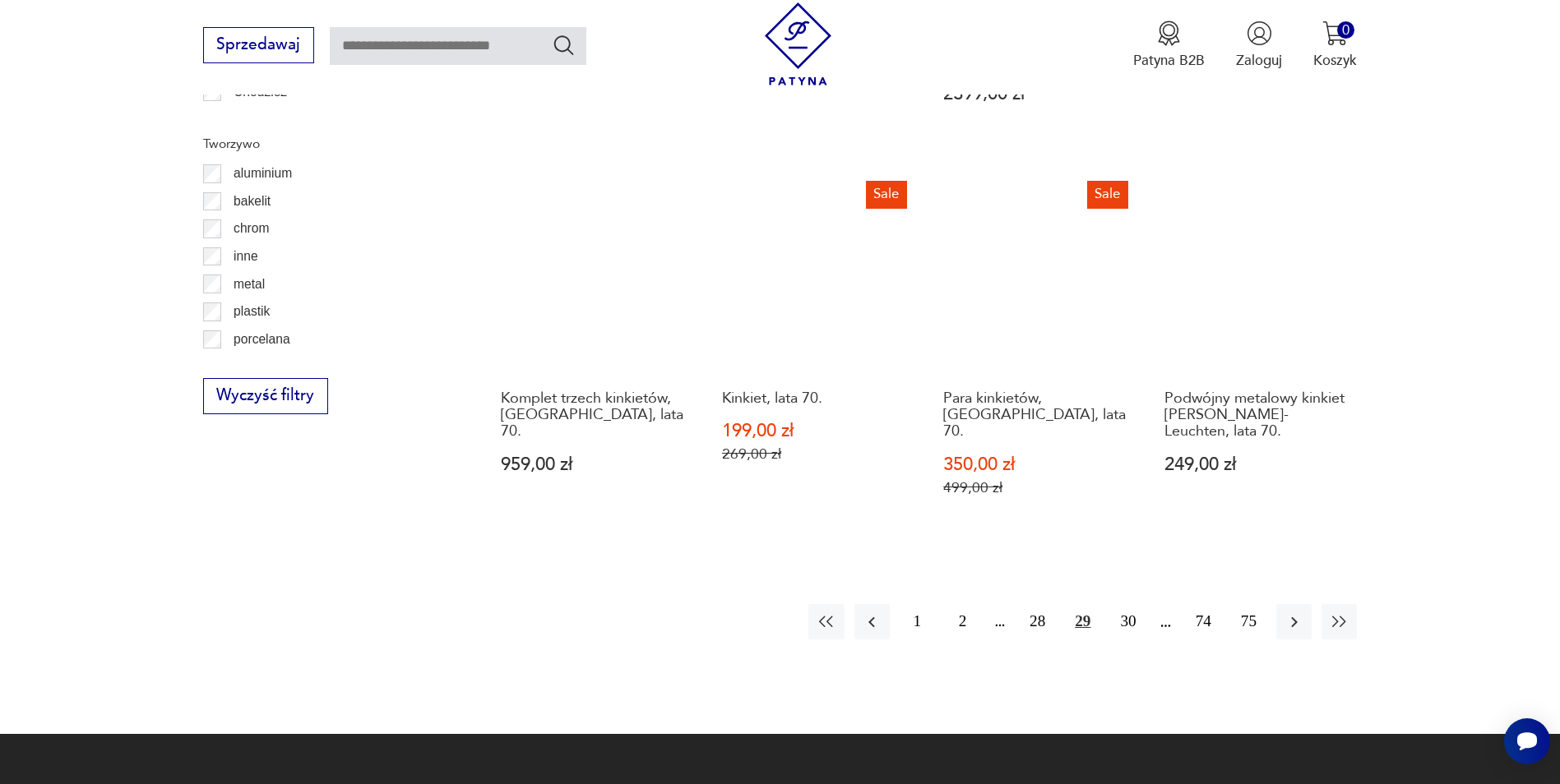
scroll to position [1885, 0]
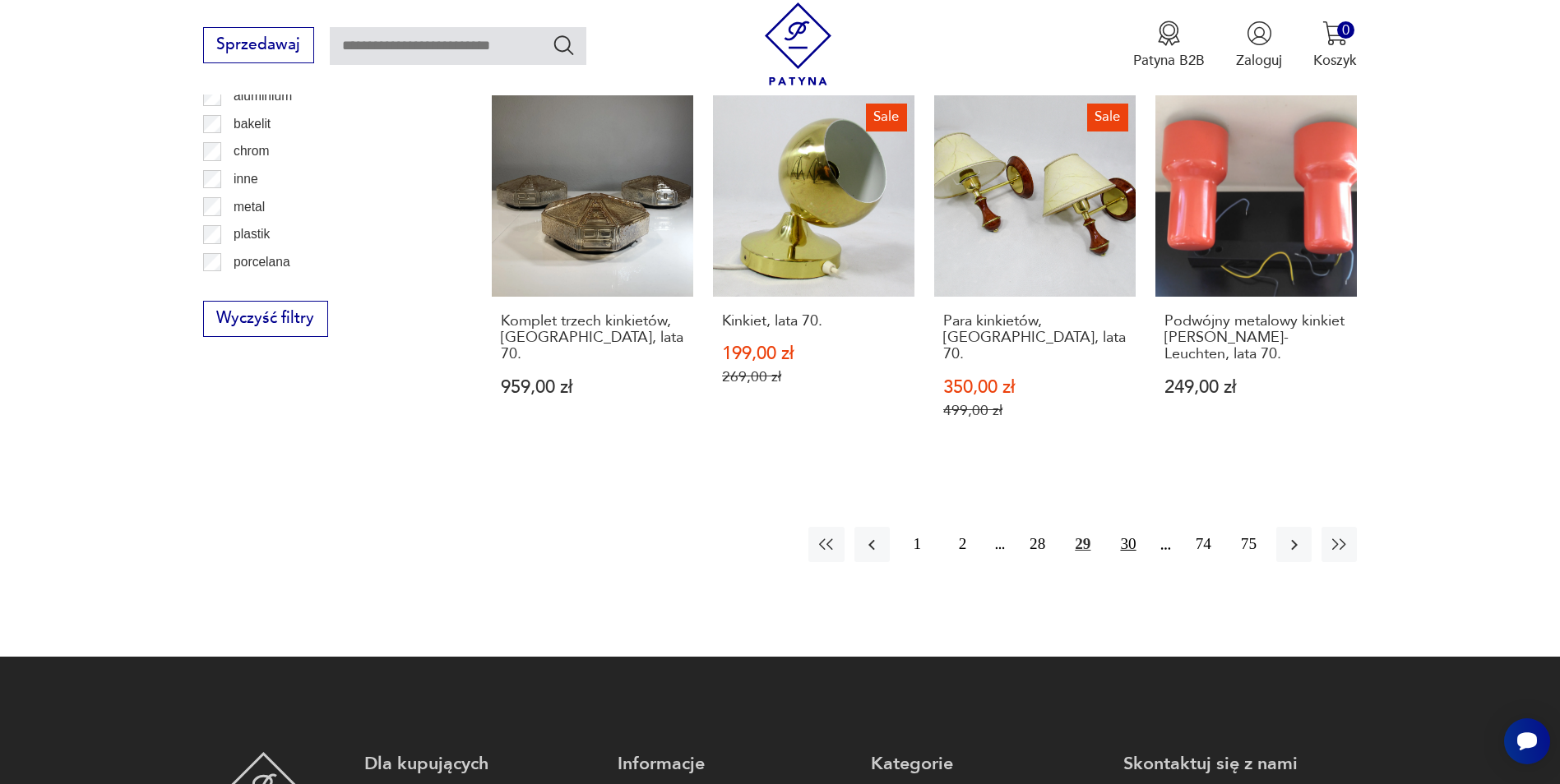
click at [1123, 527] on button "30" at bounding box center [1128, 544] width 36 height 36
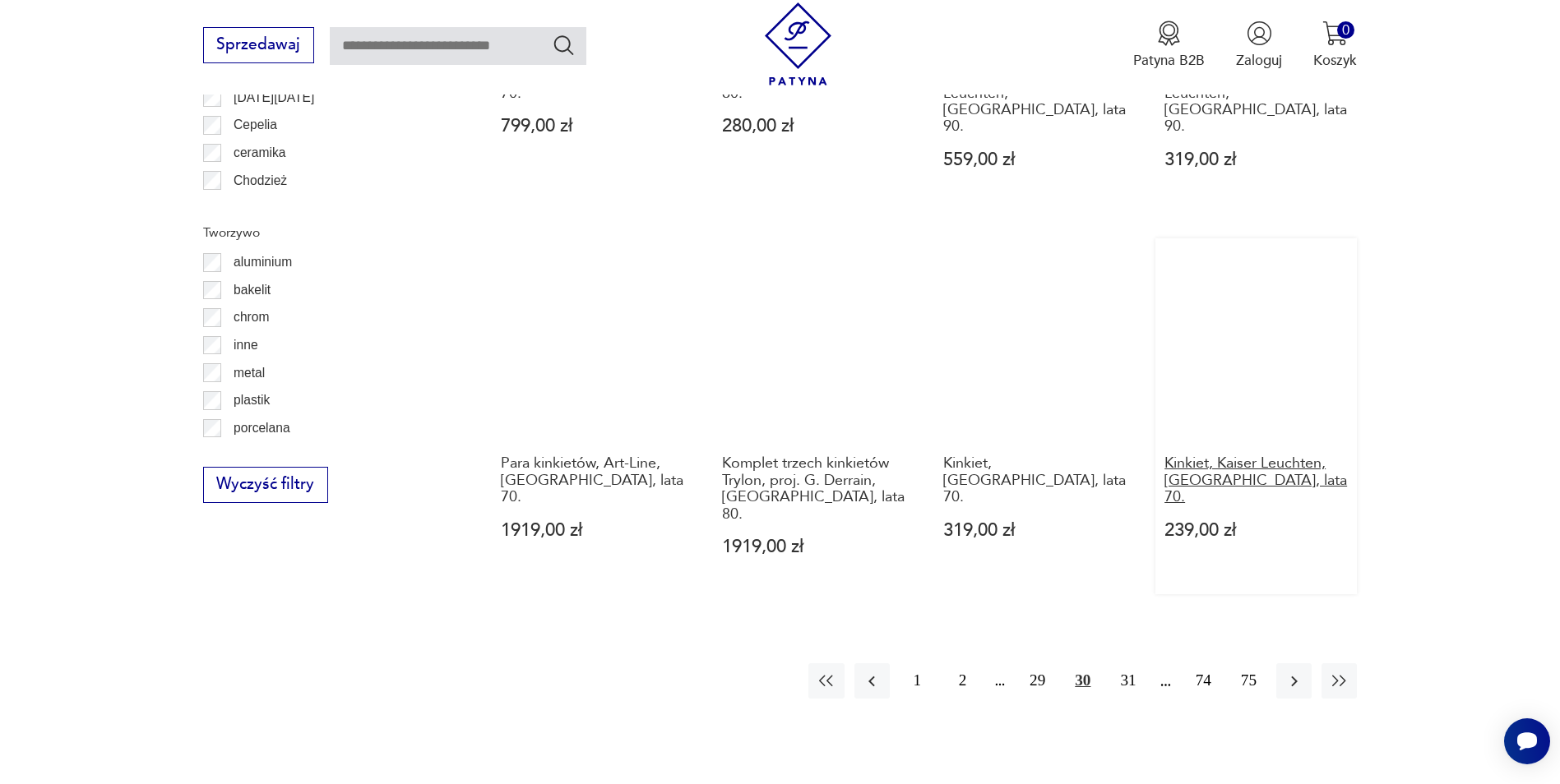
scroll to position [1722, 0]
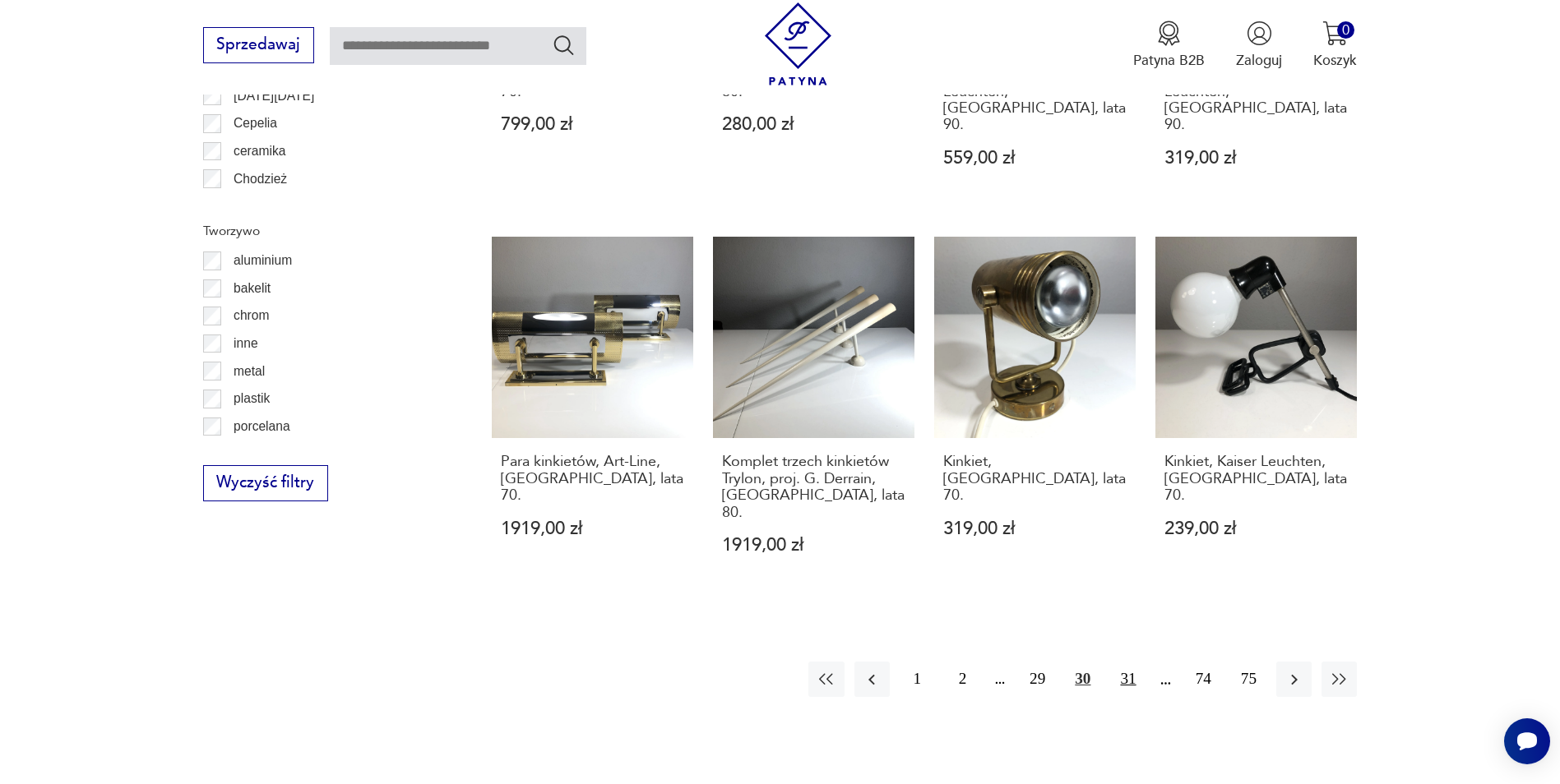
click at [1125, 662] on button "31" at bounding box center [1128, 679] width 36 height 36
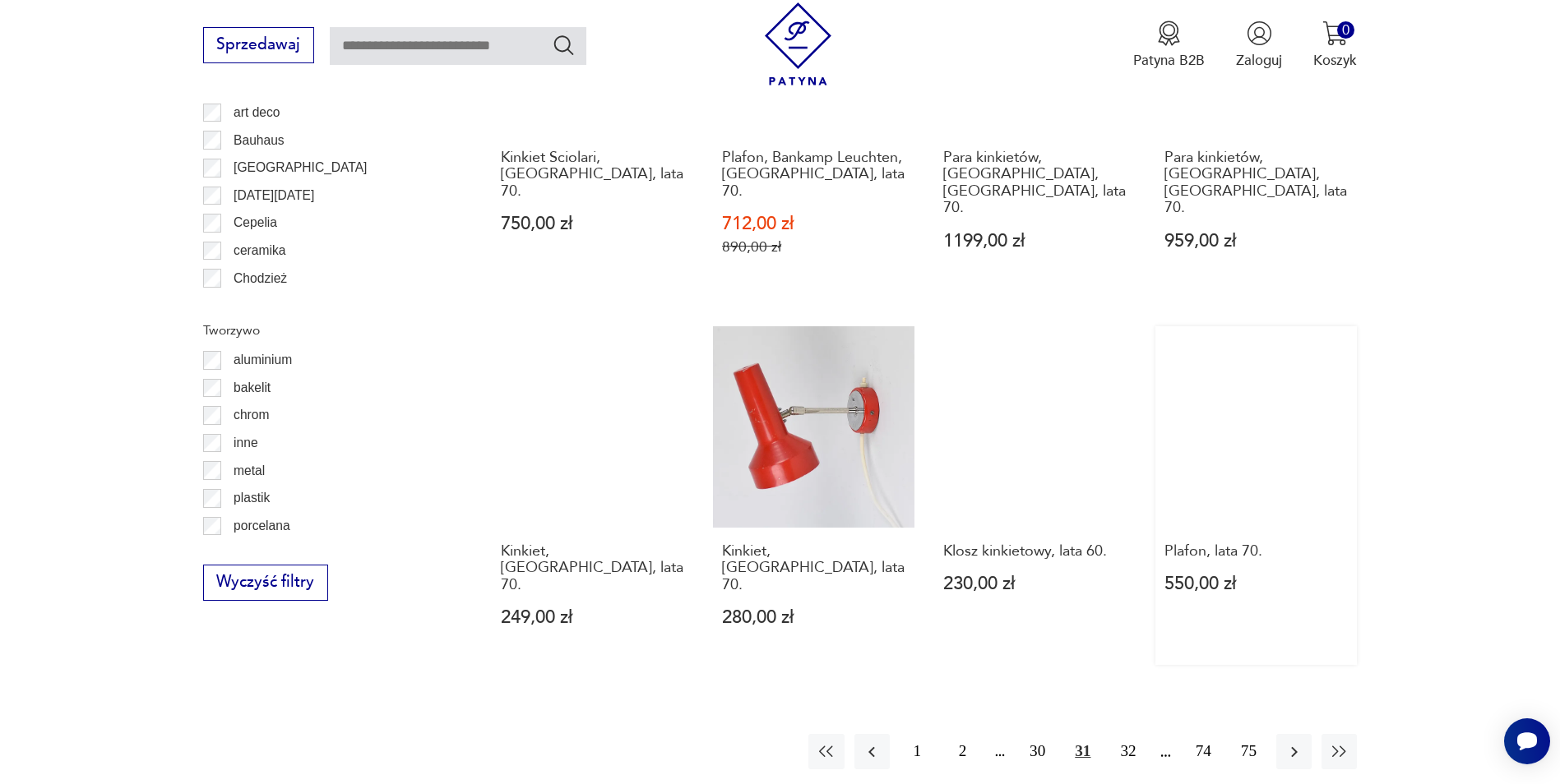
scroll to position [1722, 0]
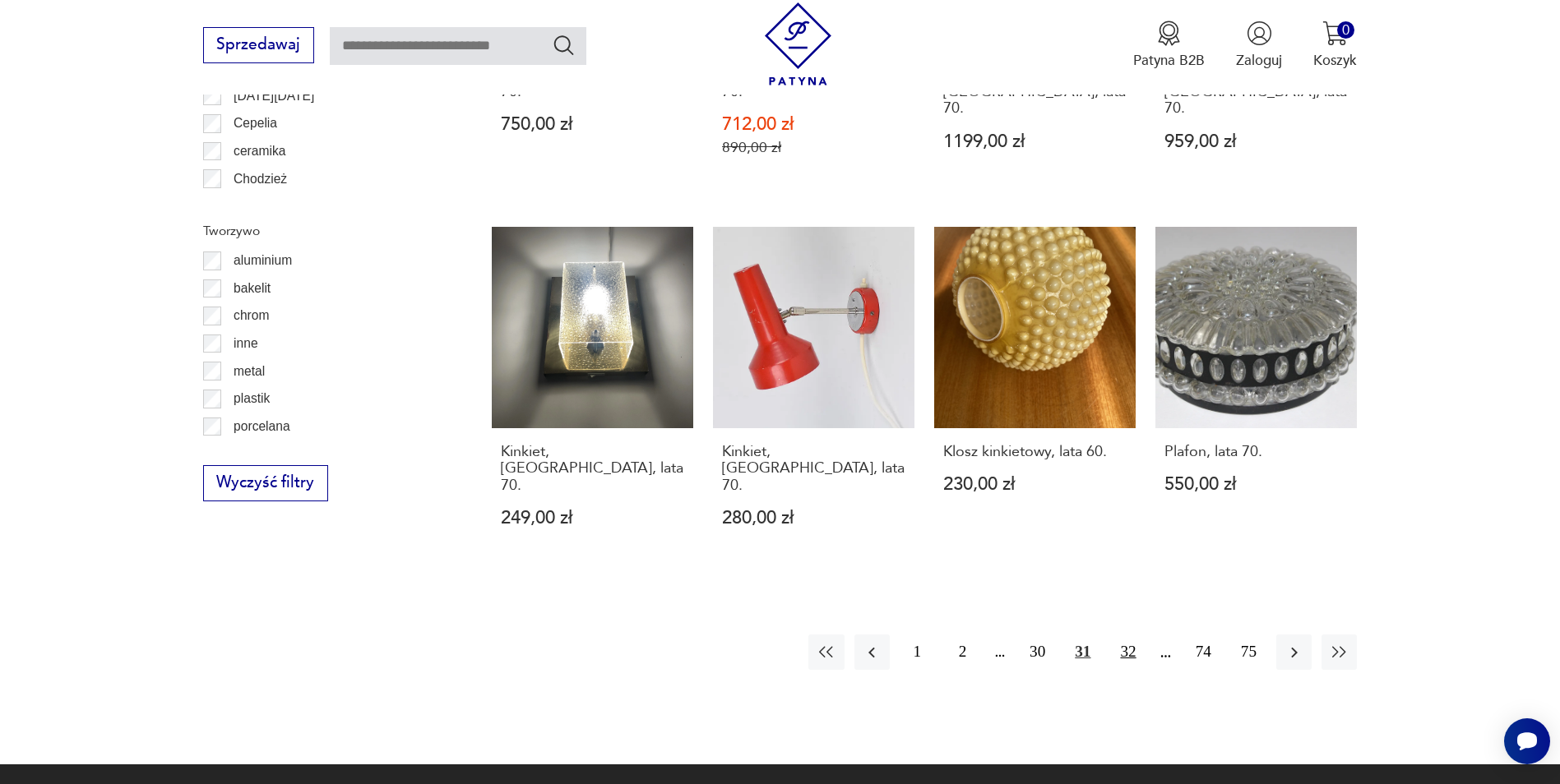
click at [1131, 635] on button "32" at bounding box center [1128, 653] width 36 height 36
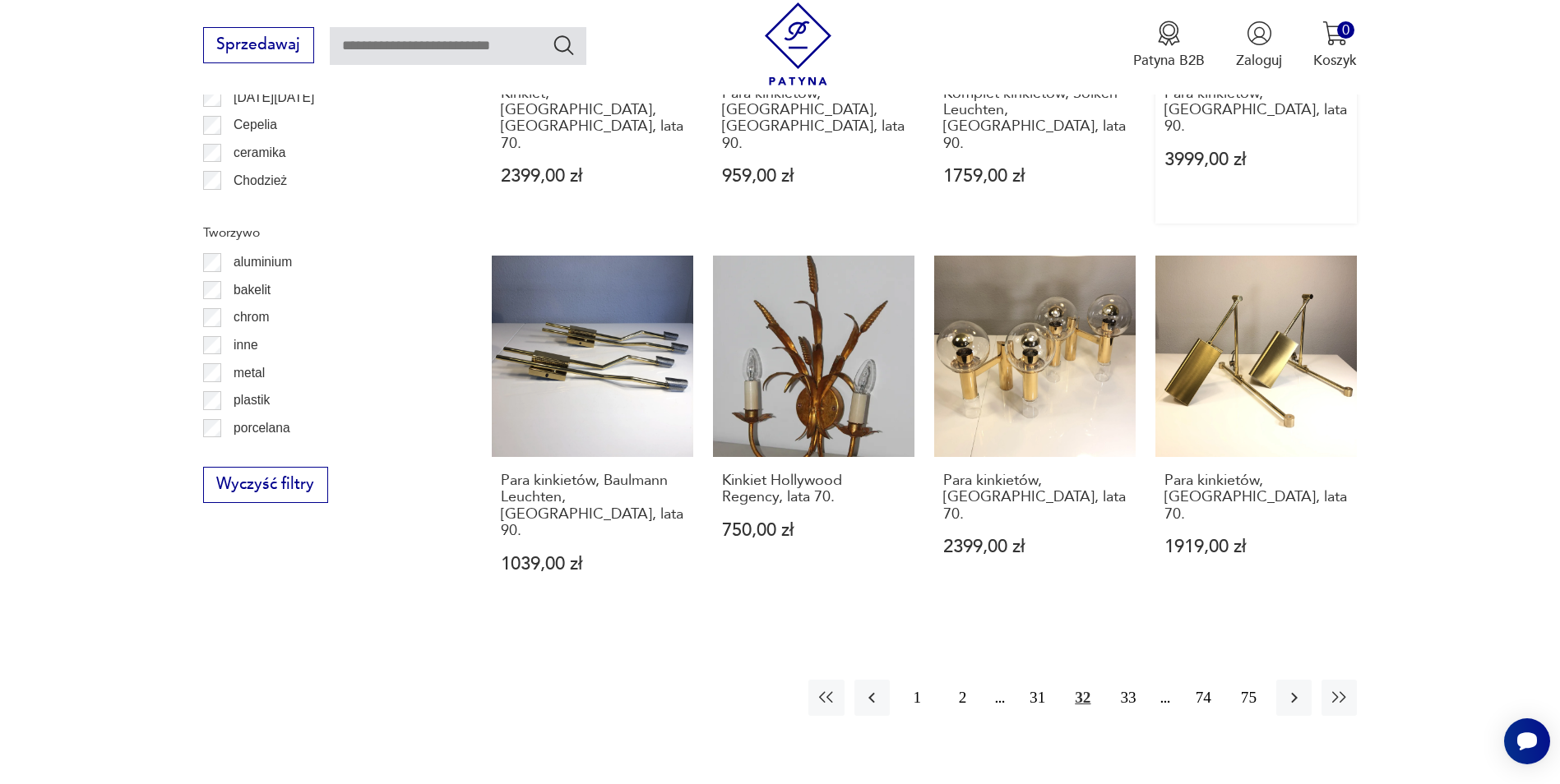
scroll to position [1722, 0]
click at [1129, 679] on button "33" at bounding box center [1128, 696] width 36 height 36
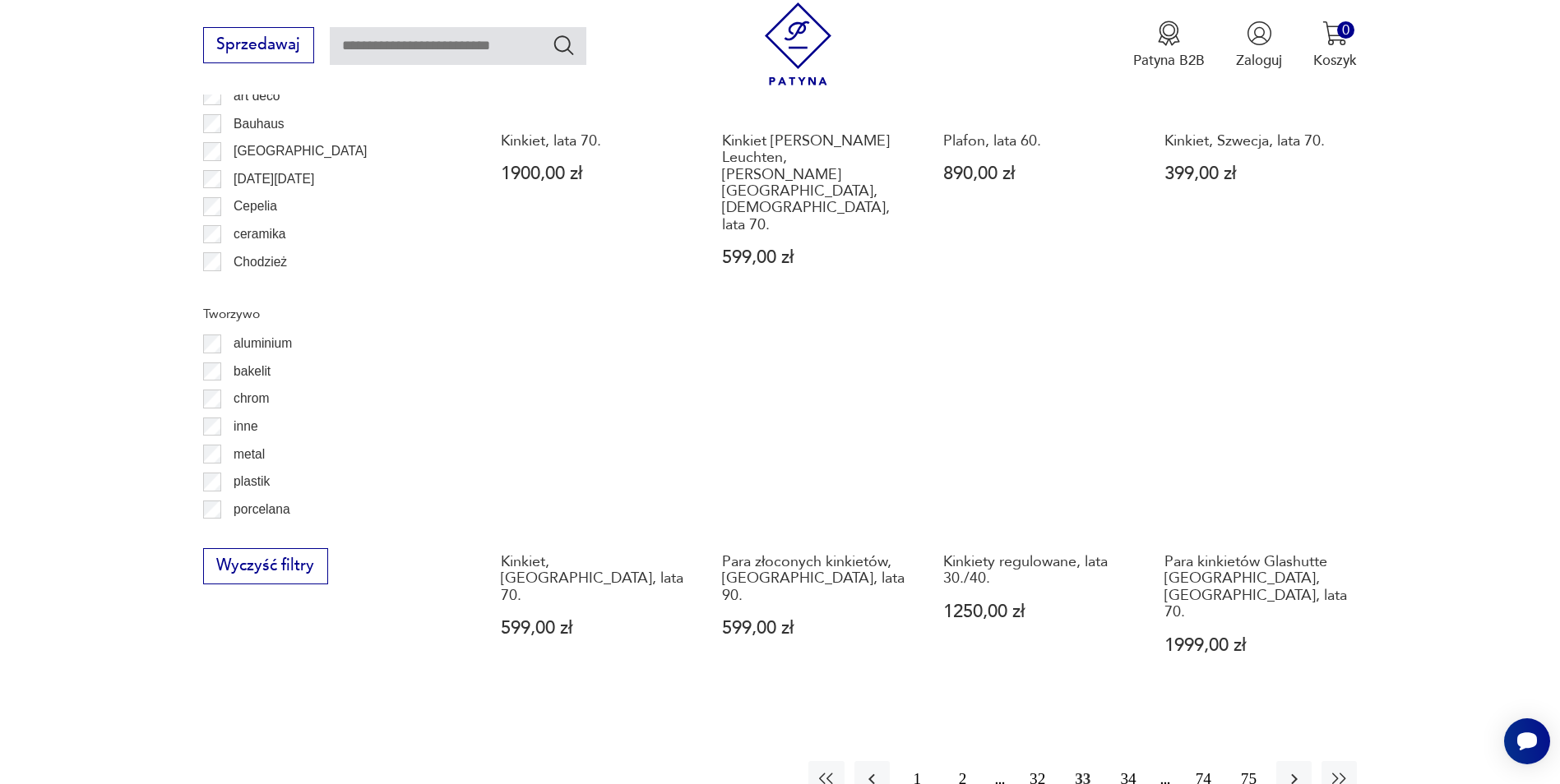
scroll to position [1640, 0]
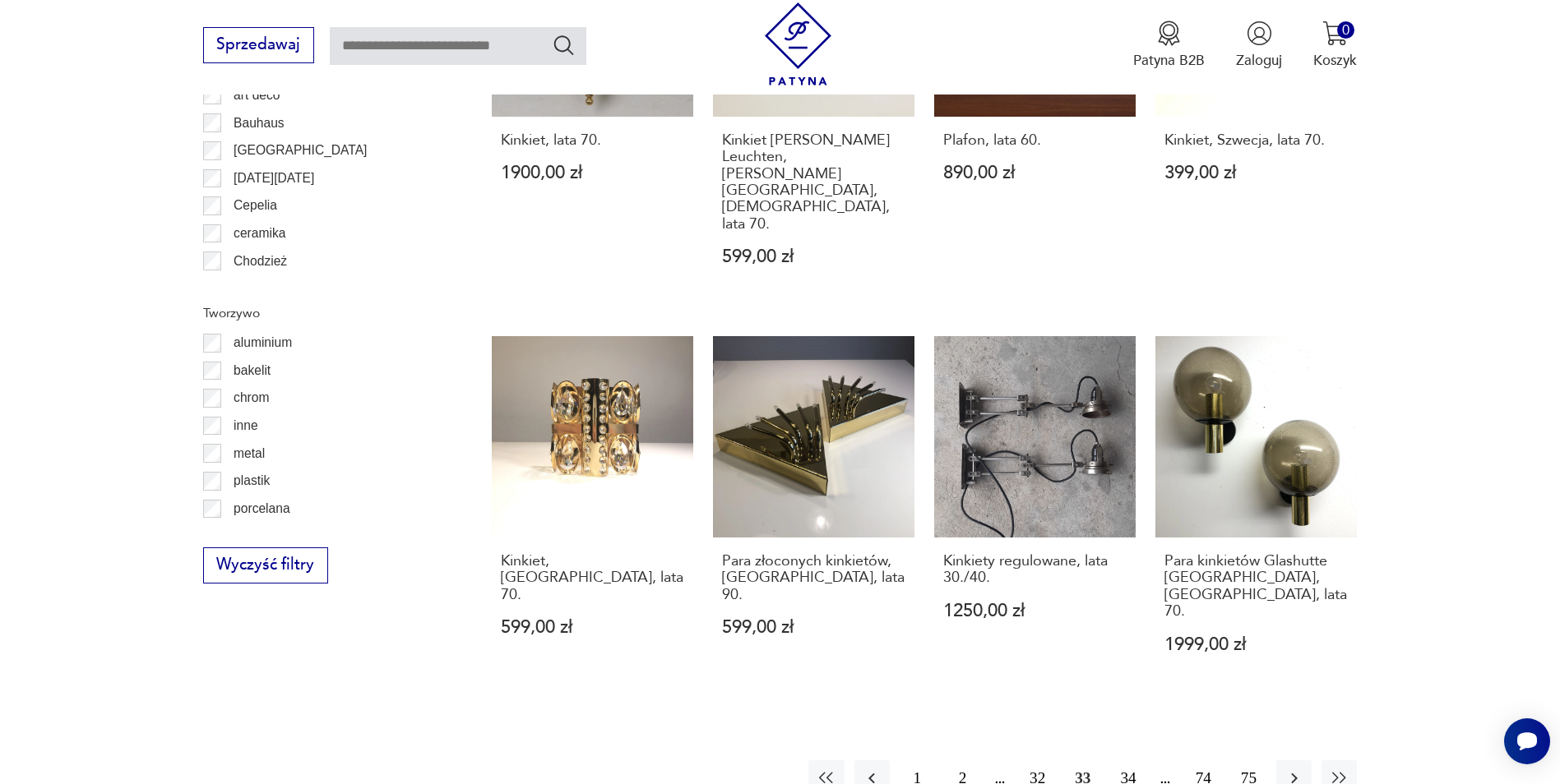
click at [1131, 761] on button "34" at bounding box center [1128, 779] width 36 height 36
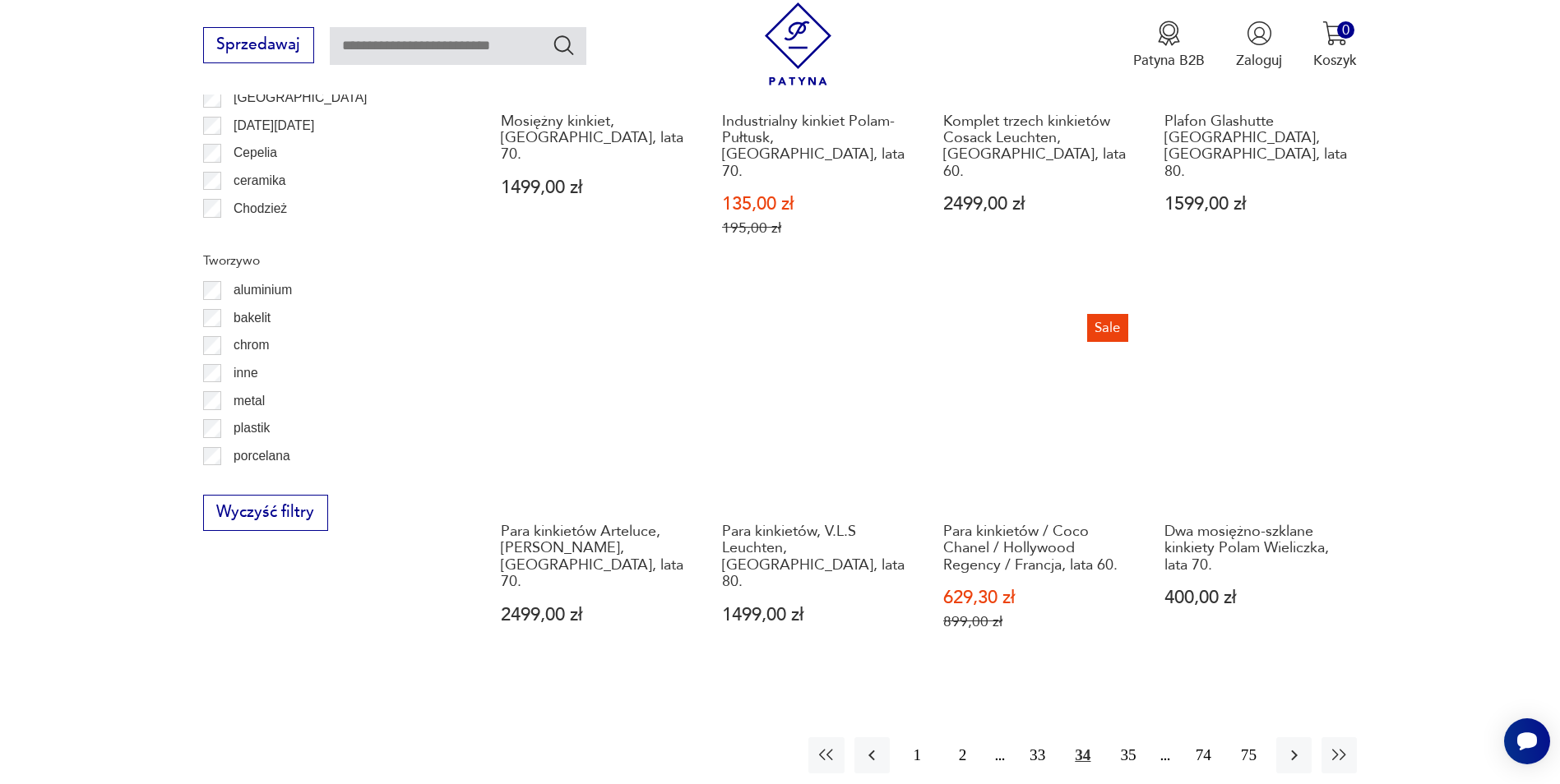
scroll to position [1722, 0]
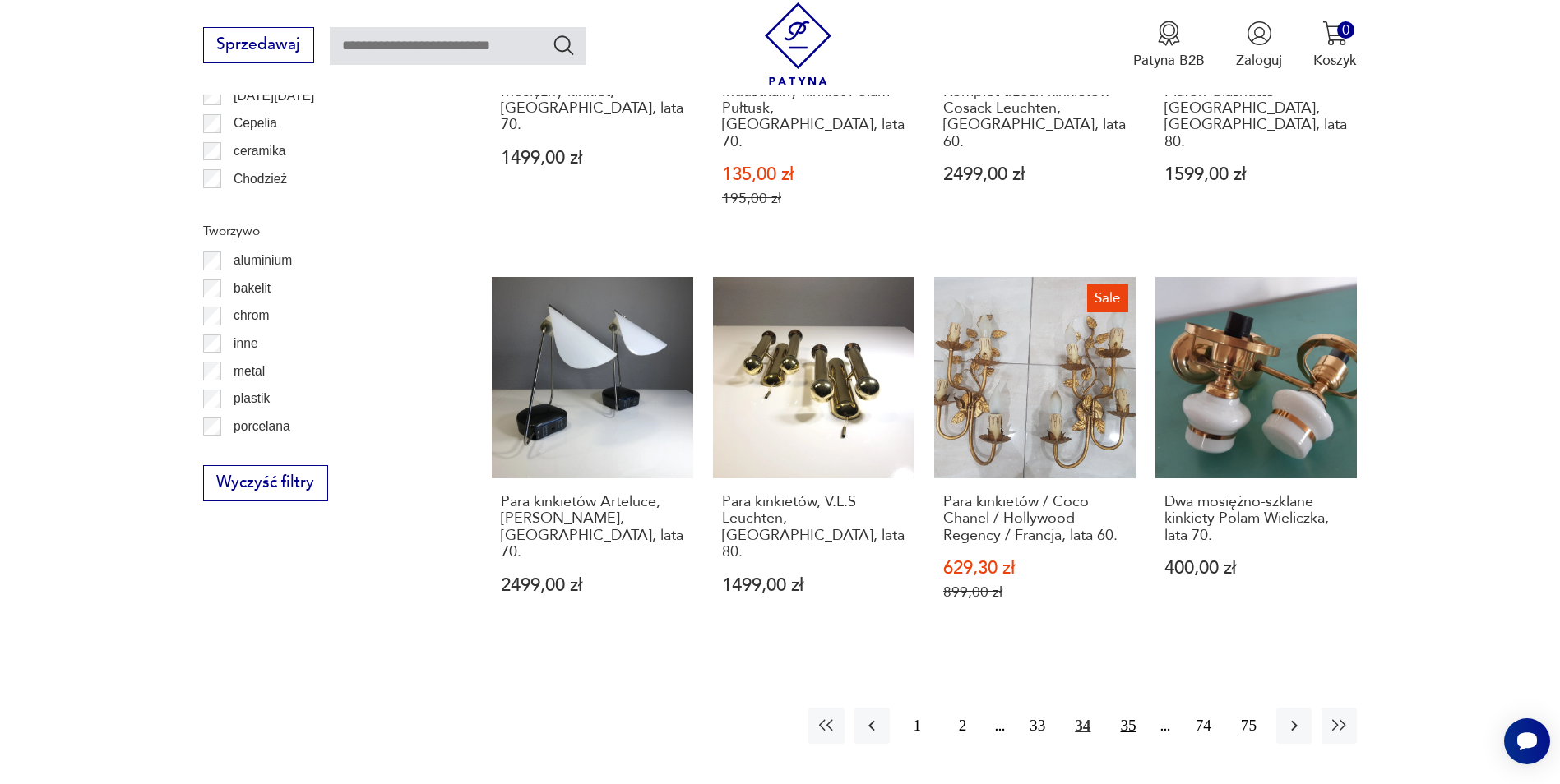
click at [1132, 708] on button "35" at bounding box center [1128, 726] width 36 height 36
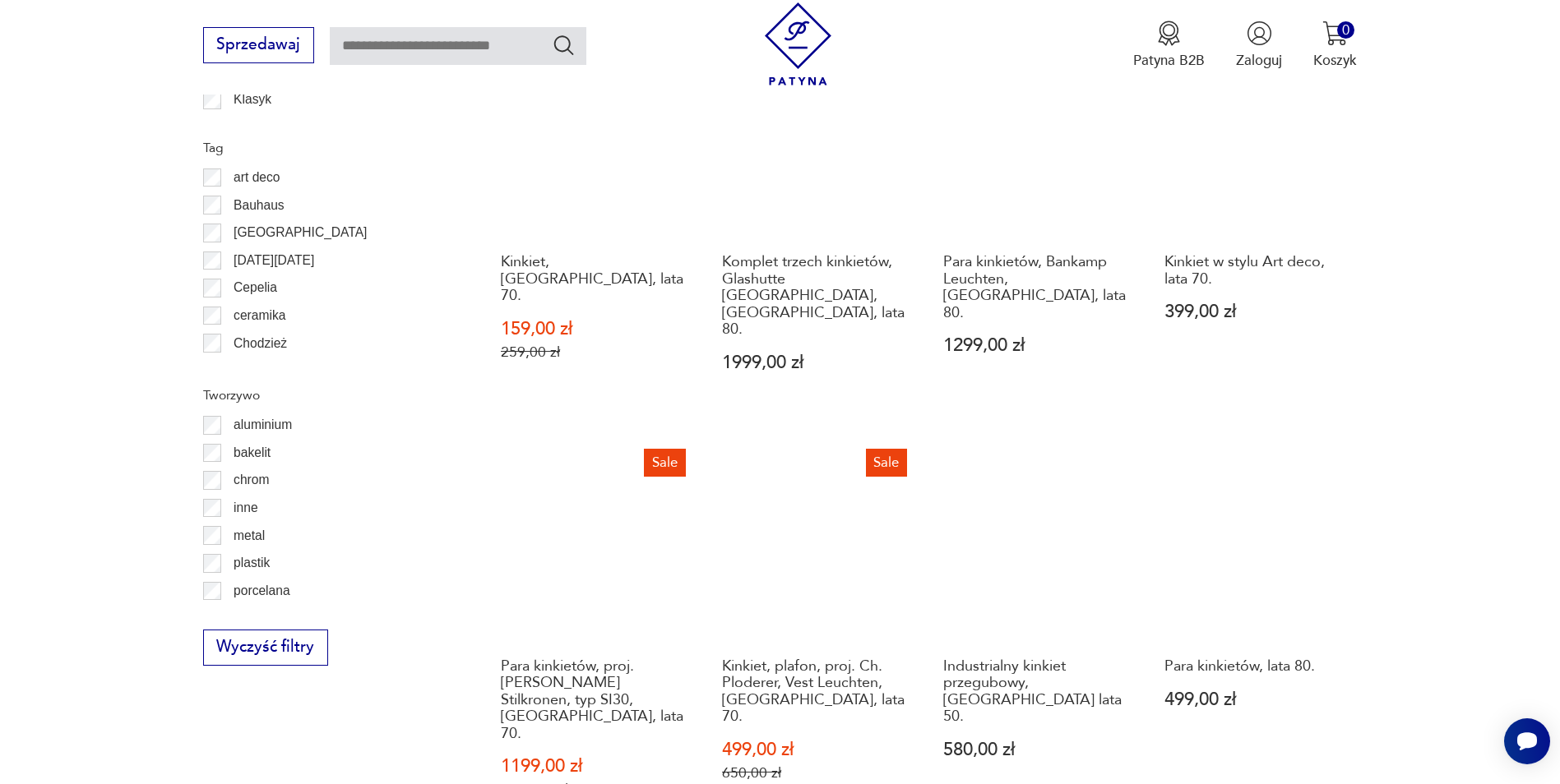
scroll to position [1640, 0]
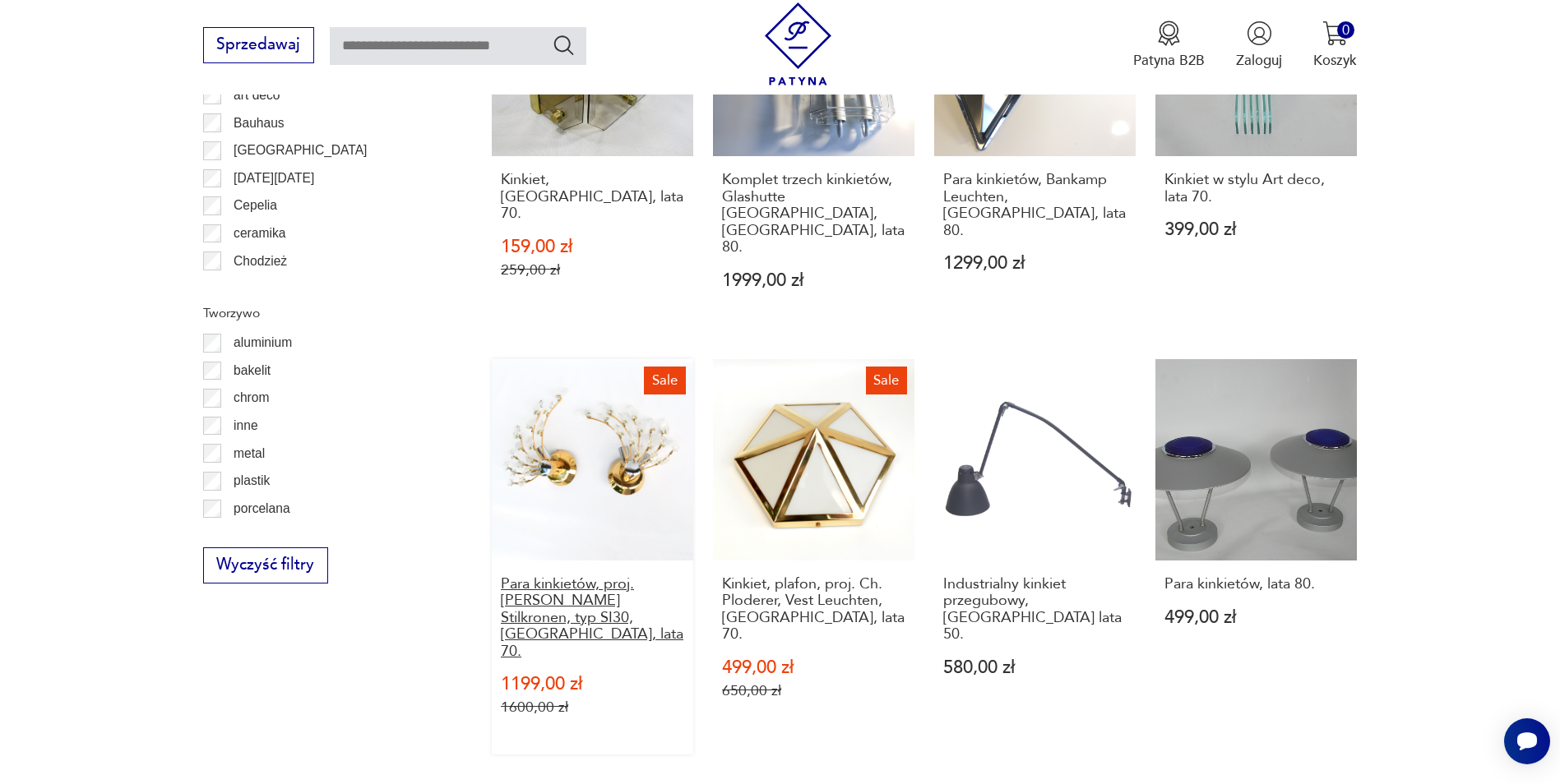
click at [573, 577] on h3 "Para kinkietów, proj. [PERSON_NAME] Stilkronen, typ SI30, [GEOGRAPHIC_DATA], la…" at bounding box center [592, 619] width 183 height 84
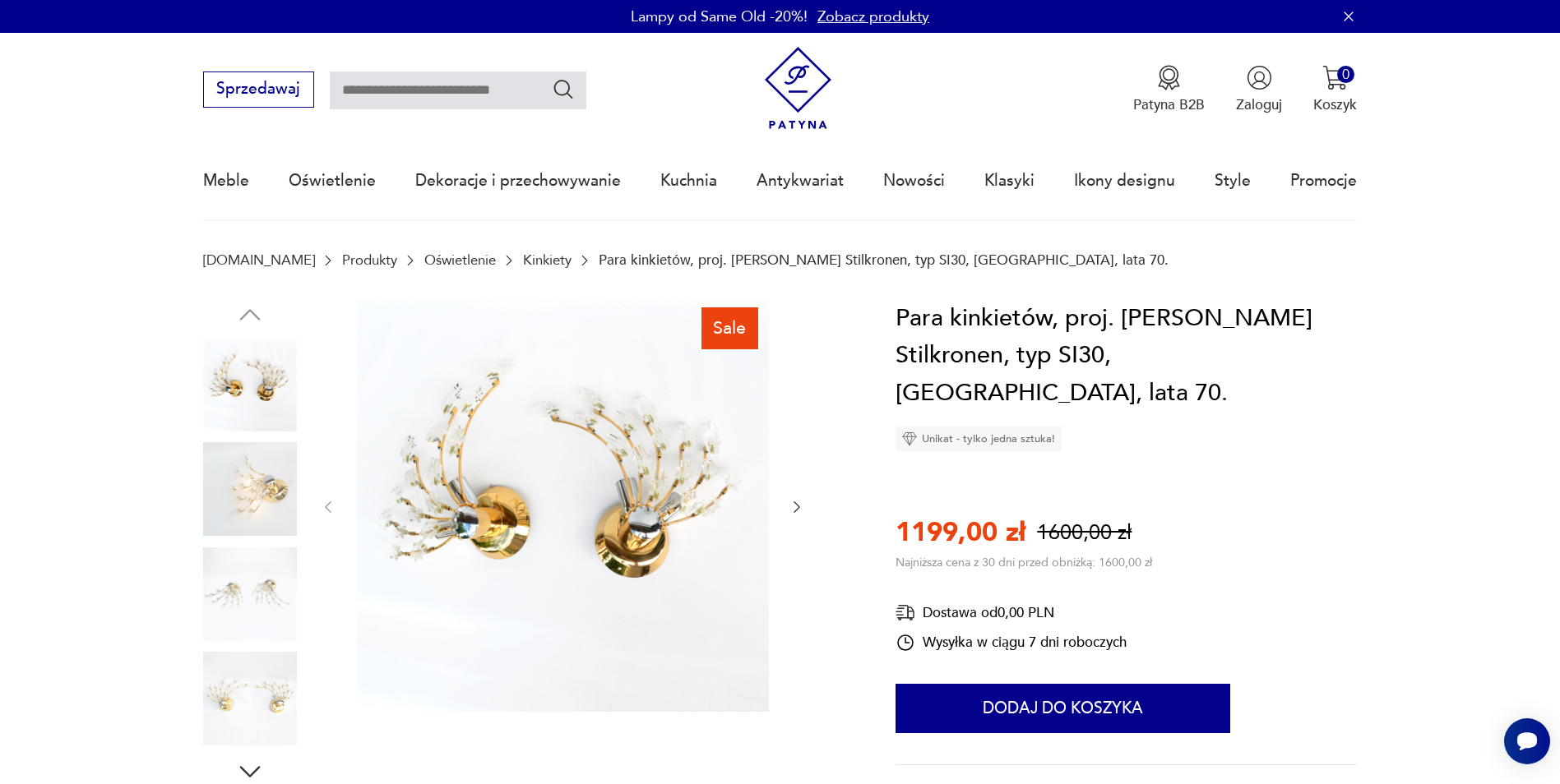
click at [497, 528] on img at bounding box center [563, 506] width 412 height 412
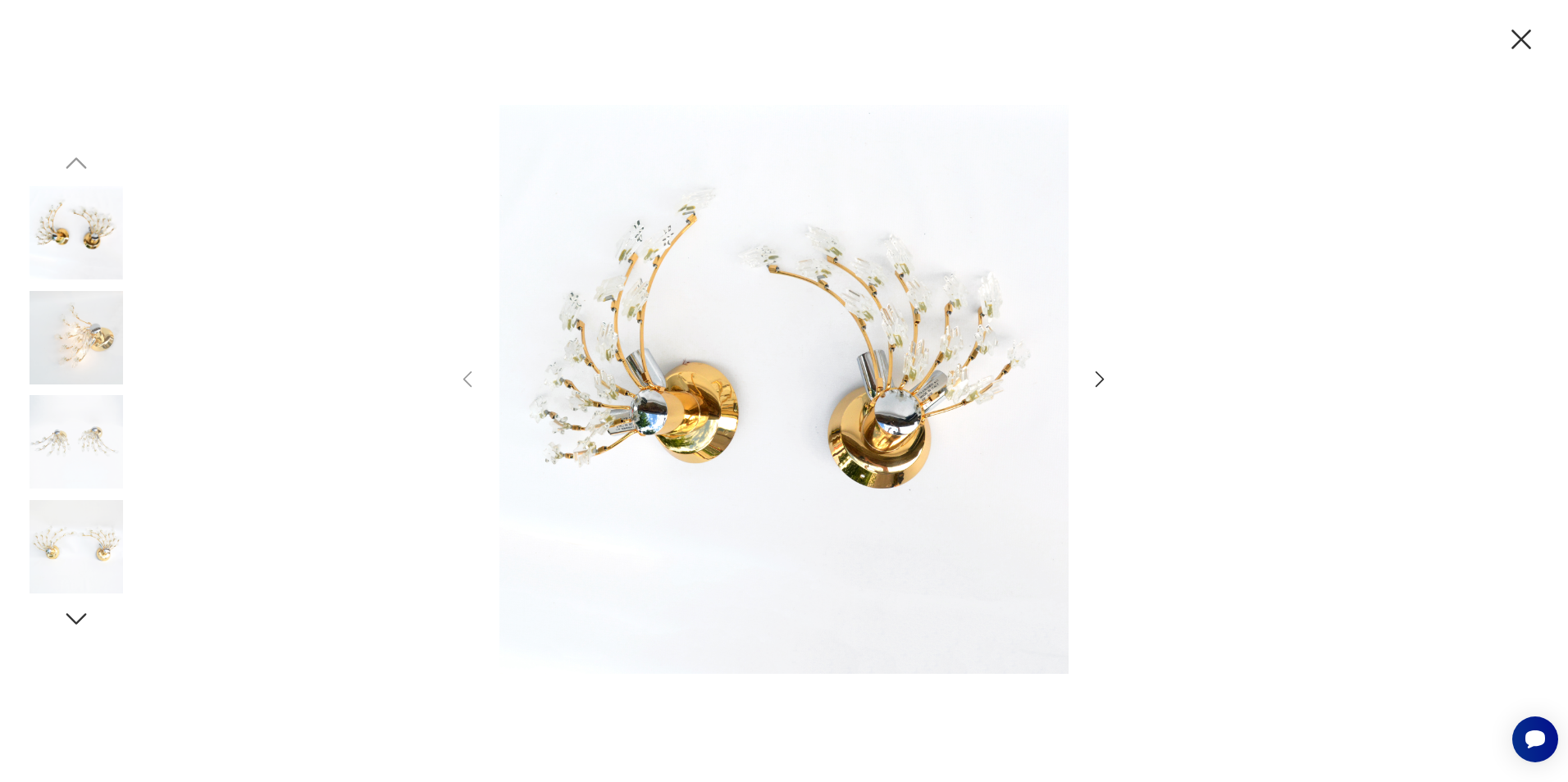
click at [855, 342] on img at bounding box center [784, 390] width 569 height 626
click at [1098, 374] on icon "button" at bounding box center [1101, 380] width 9 height 16
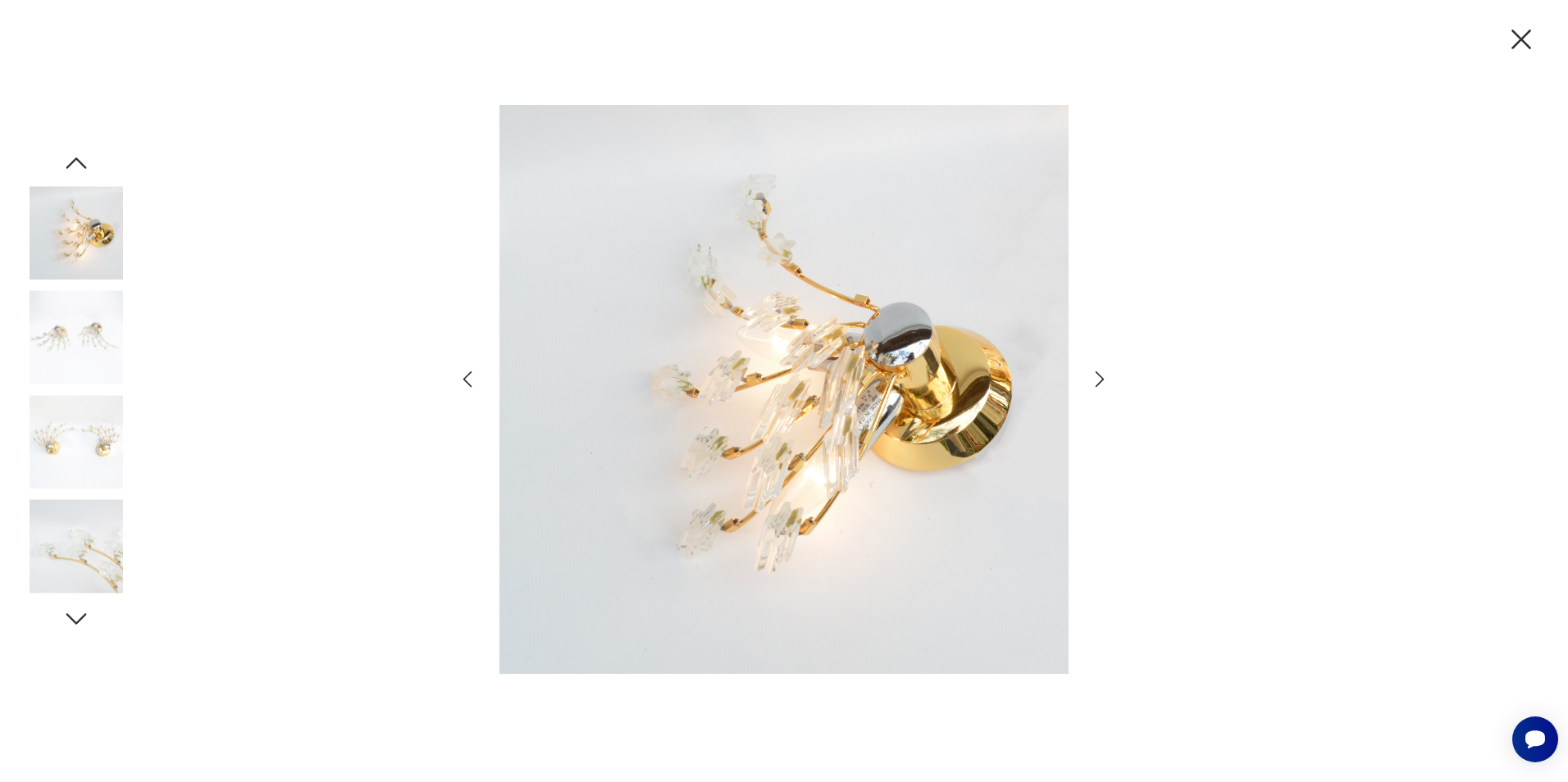
click at [1100, 375] on icon "button" at bounding box center [1101, 380] width 9 height 16
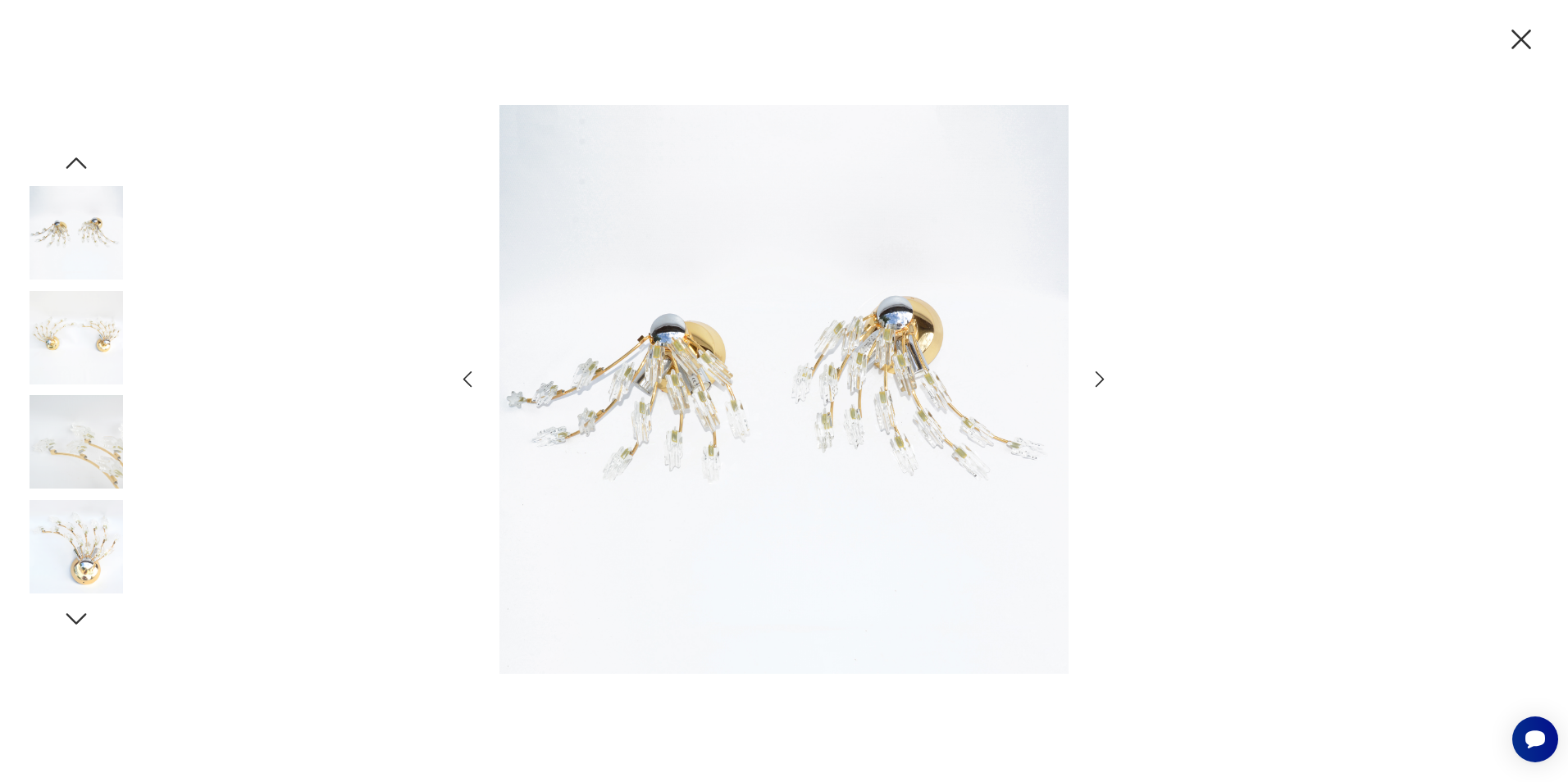
click at [1102, 383] on icon "button" at bounding box center [1100, 379] width 24 height 24
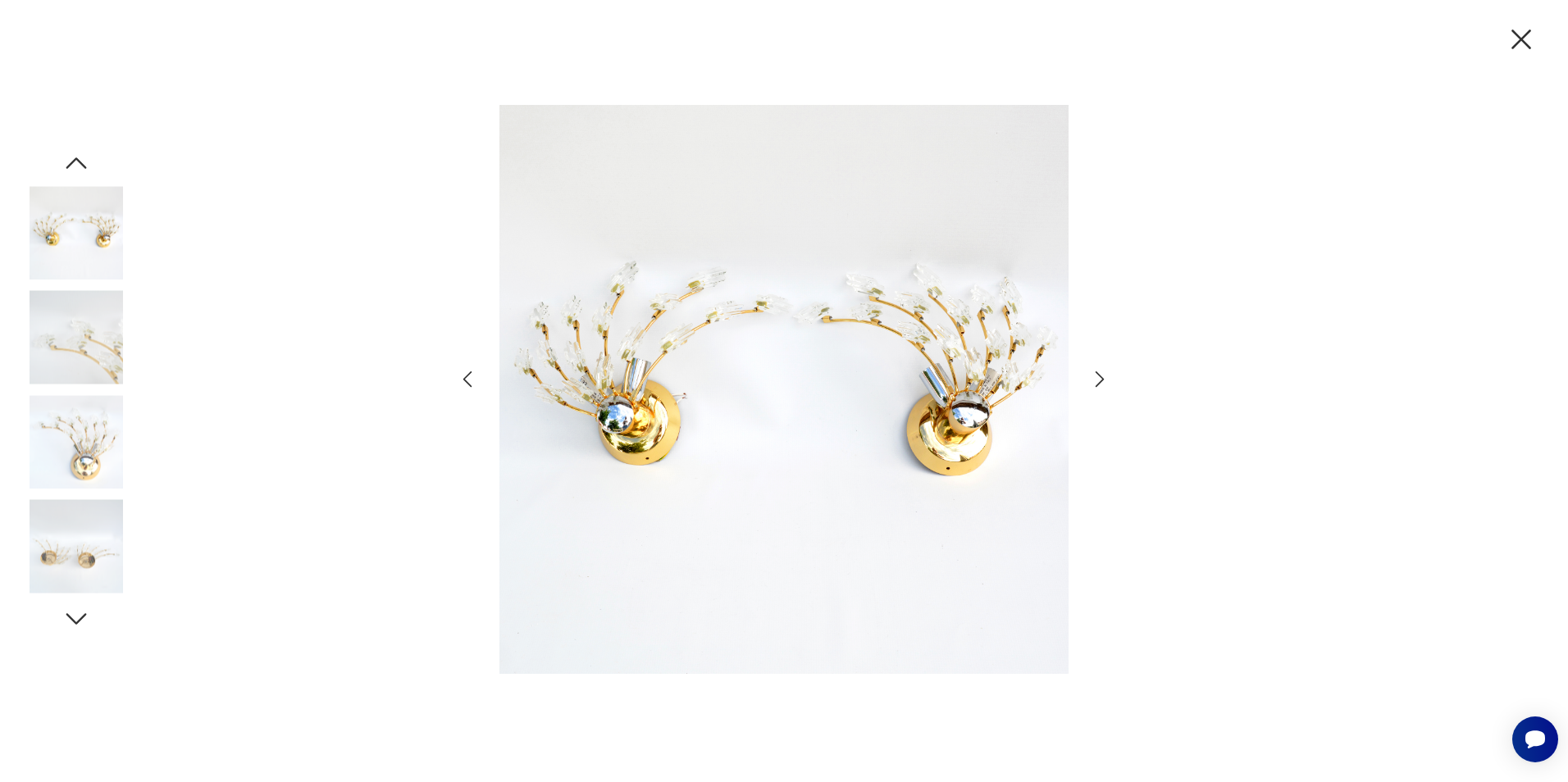
click at [1102, 383] on icon "button" at bounding box center [1100, 379] width 24 height 24
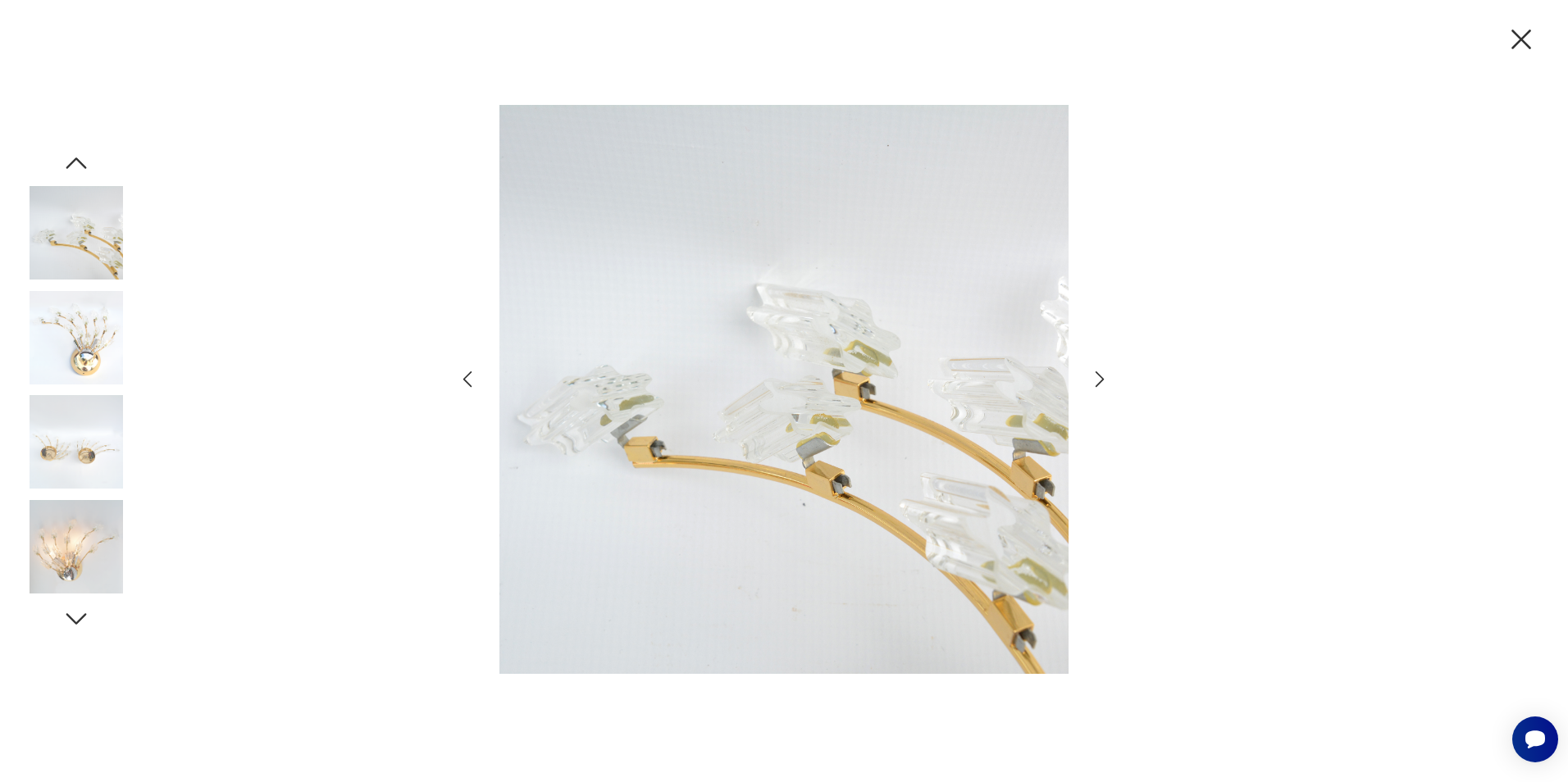
click at [1102, 383] on icon "button" at bounding box center [1100, 379] width 24 height 24
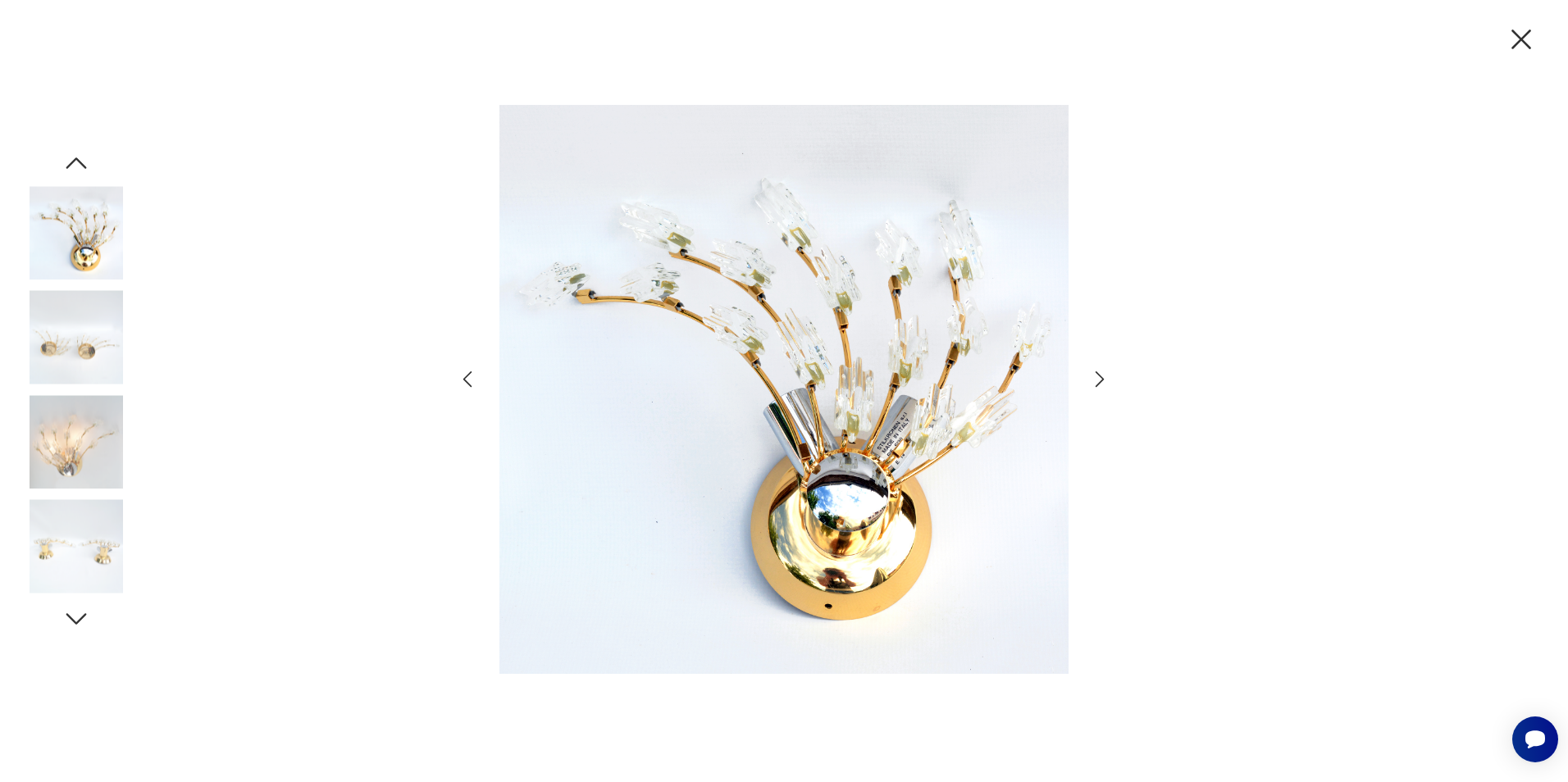
click at [1102, 383] on icon "button" at bounding box center [1100, 379] width 24 height 24
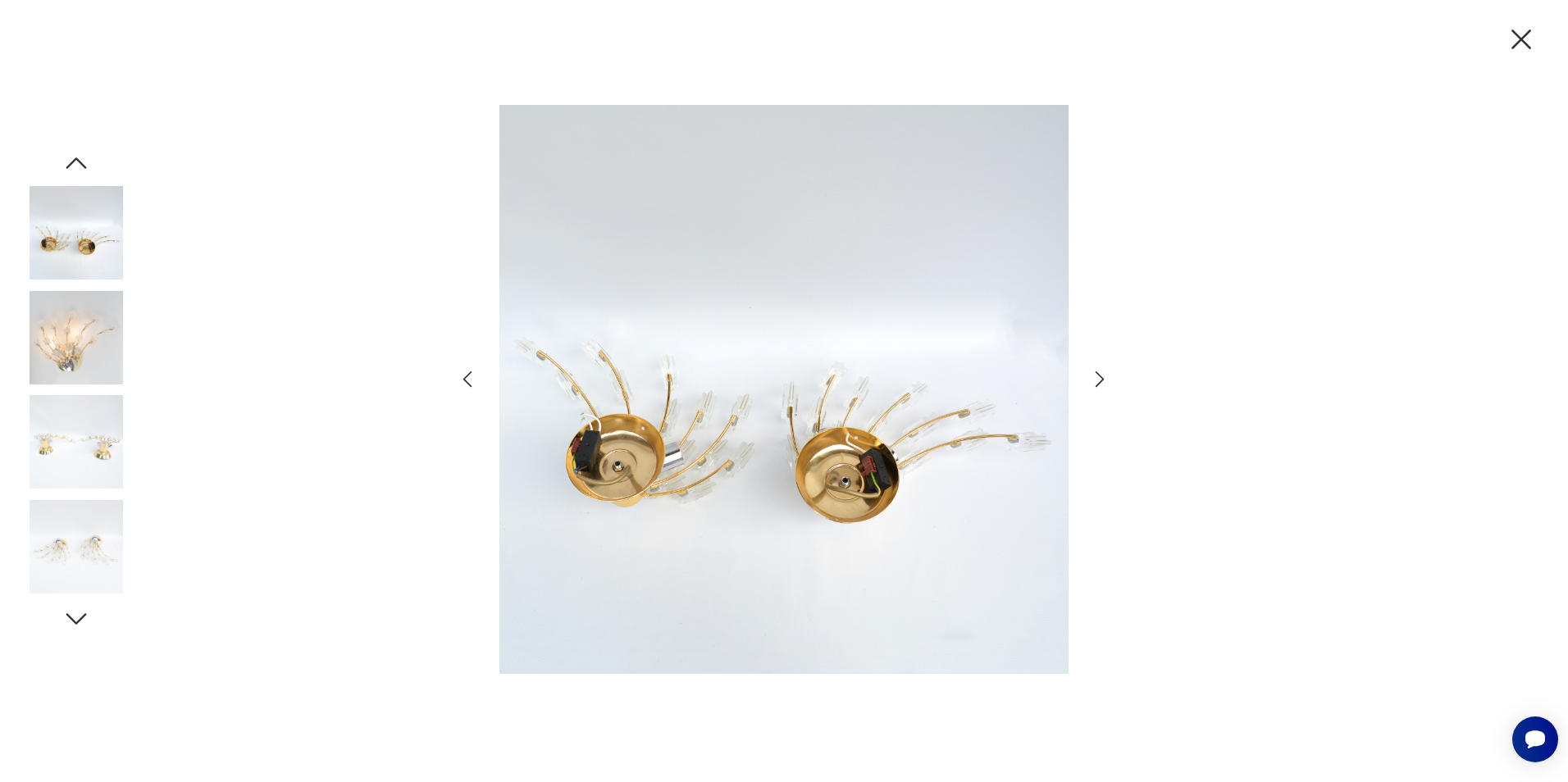
click at [1520, 37] on icon "button" at bounding box center [1522, 39] width 20 height 20
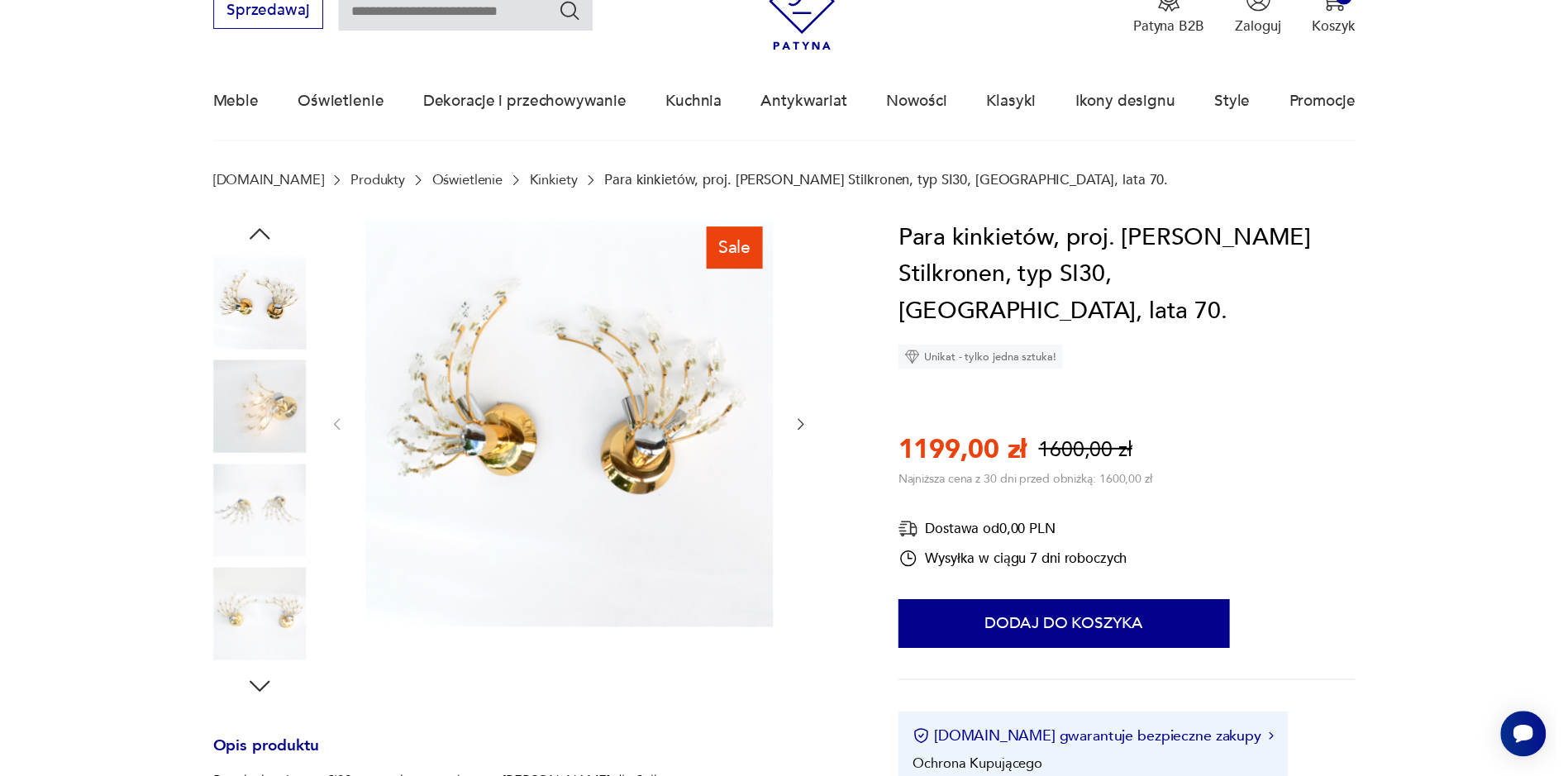
scroll to position [83, 0]
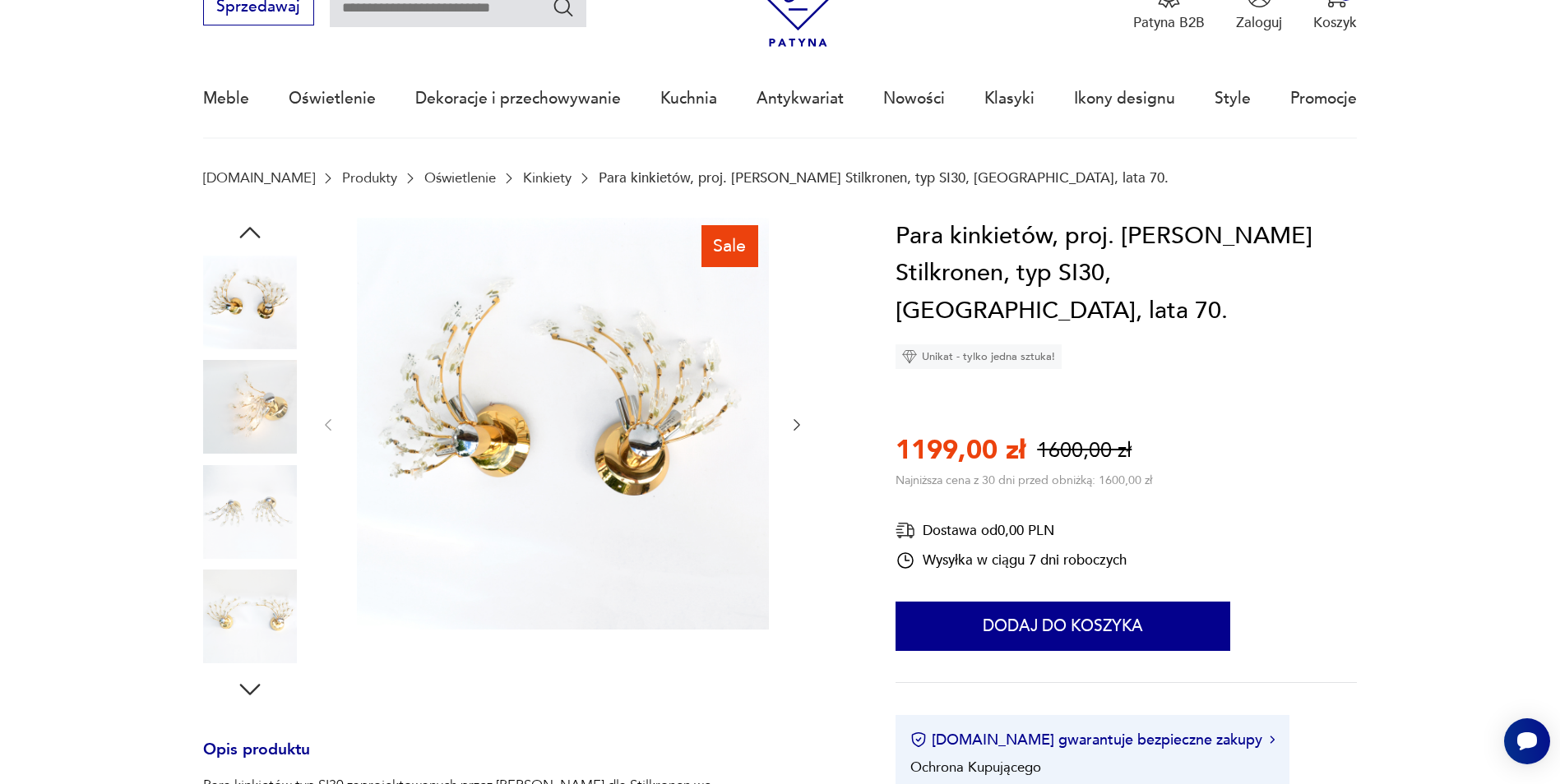
click at [500, 424] on img at bounding box center [563, 424] width 412 height 412
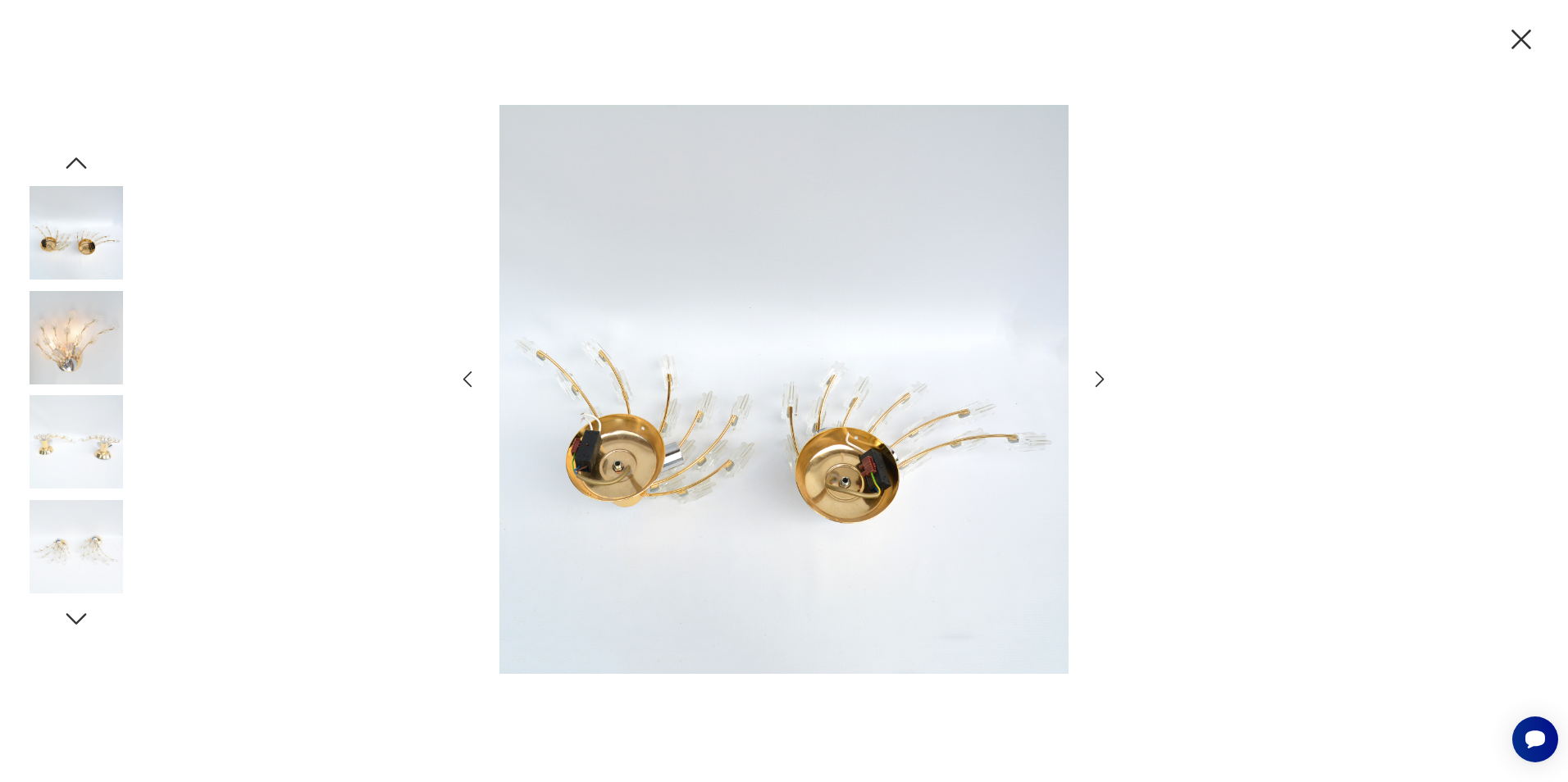
click at [784, 446] on img at bounding box center [784, 390] width 569 height 626
click at [1095, 384] on icon "button" at bounding box center [1100, 379] width 24 height 24
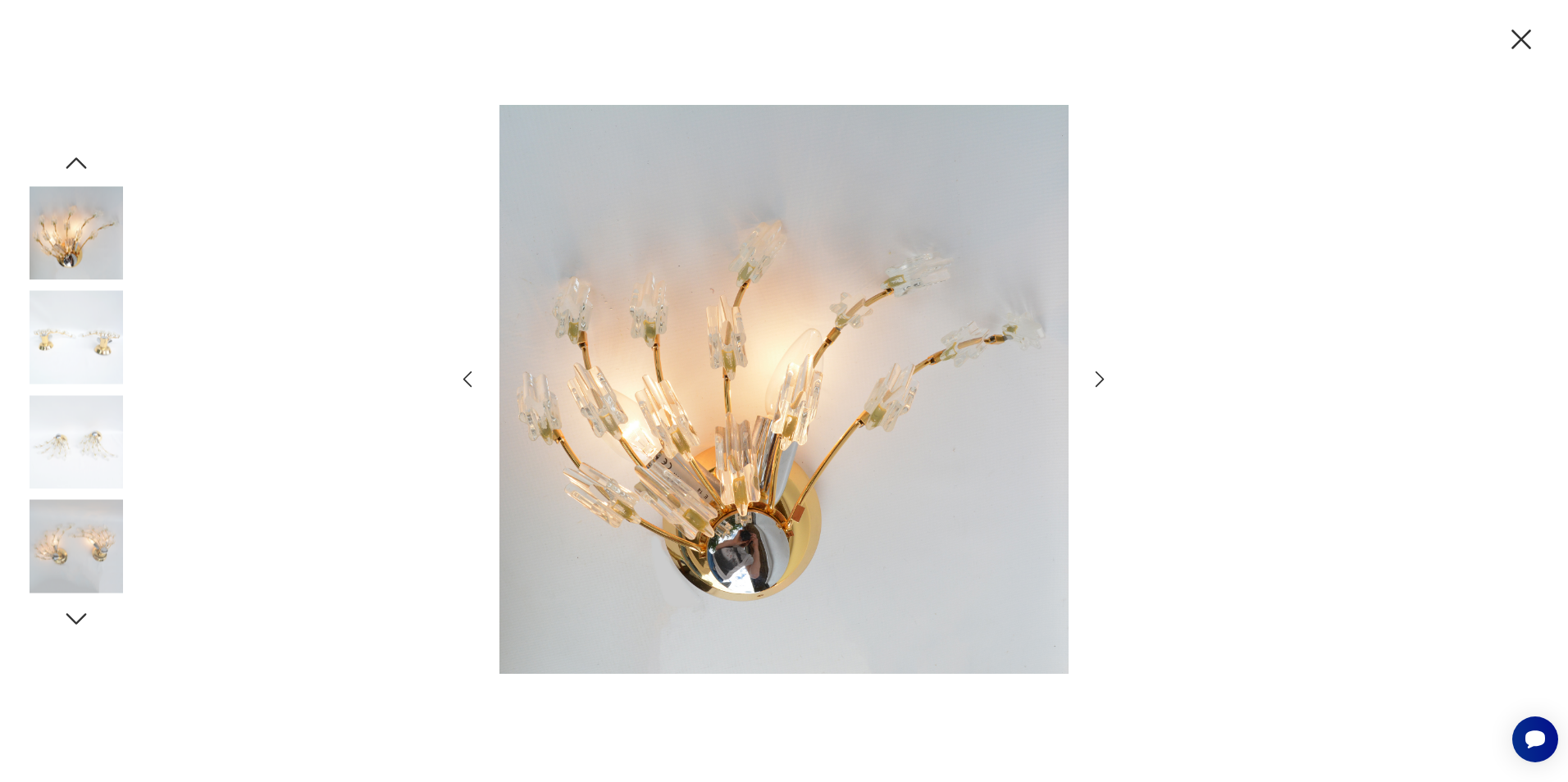
click at [1518, 45] on icon "button" at bounding box center [1521, 39] width 35 height 35
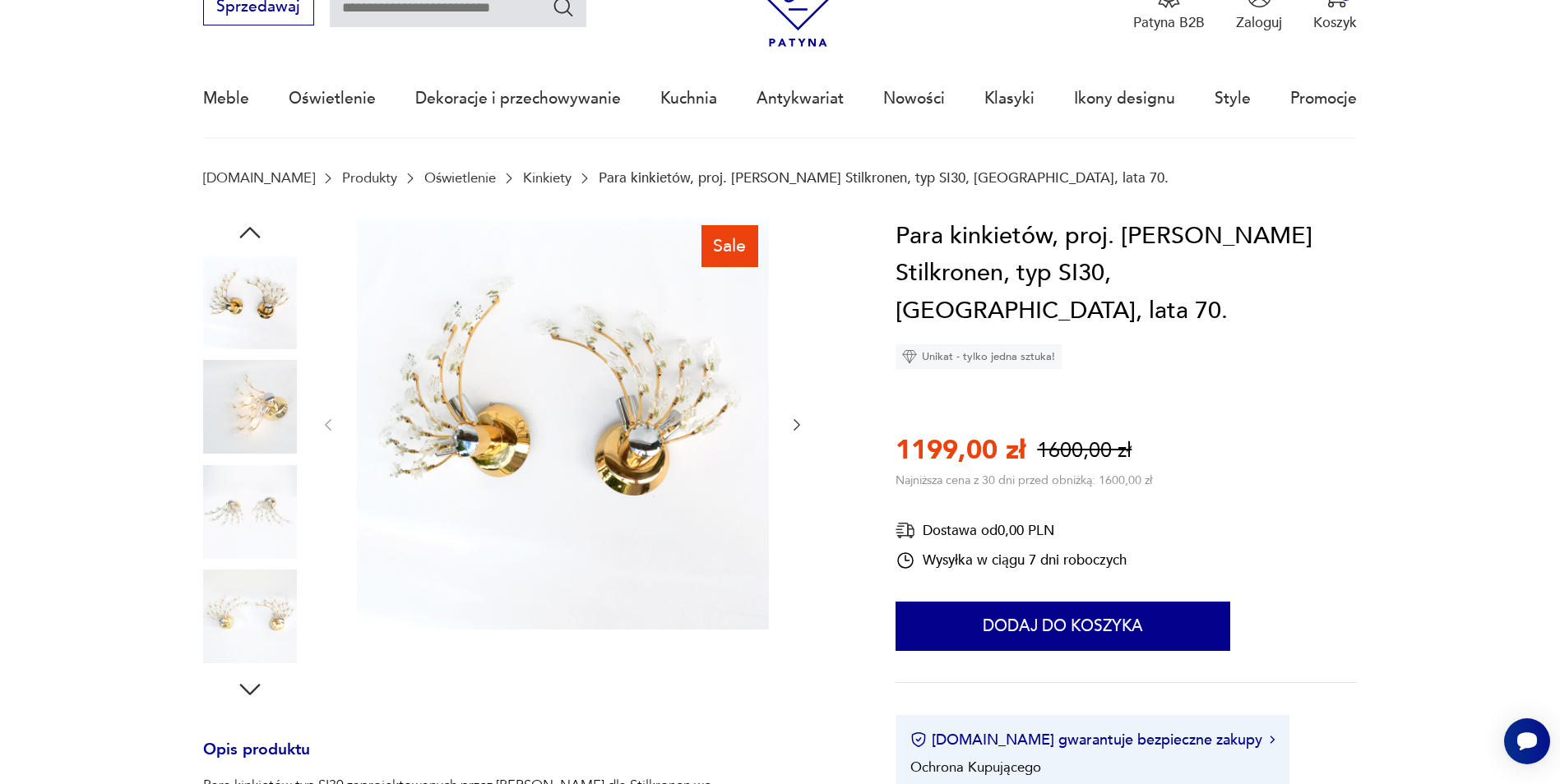
click at [523, 444] on img at bounding box center [563, 424] width 412 height 412
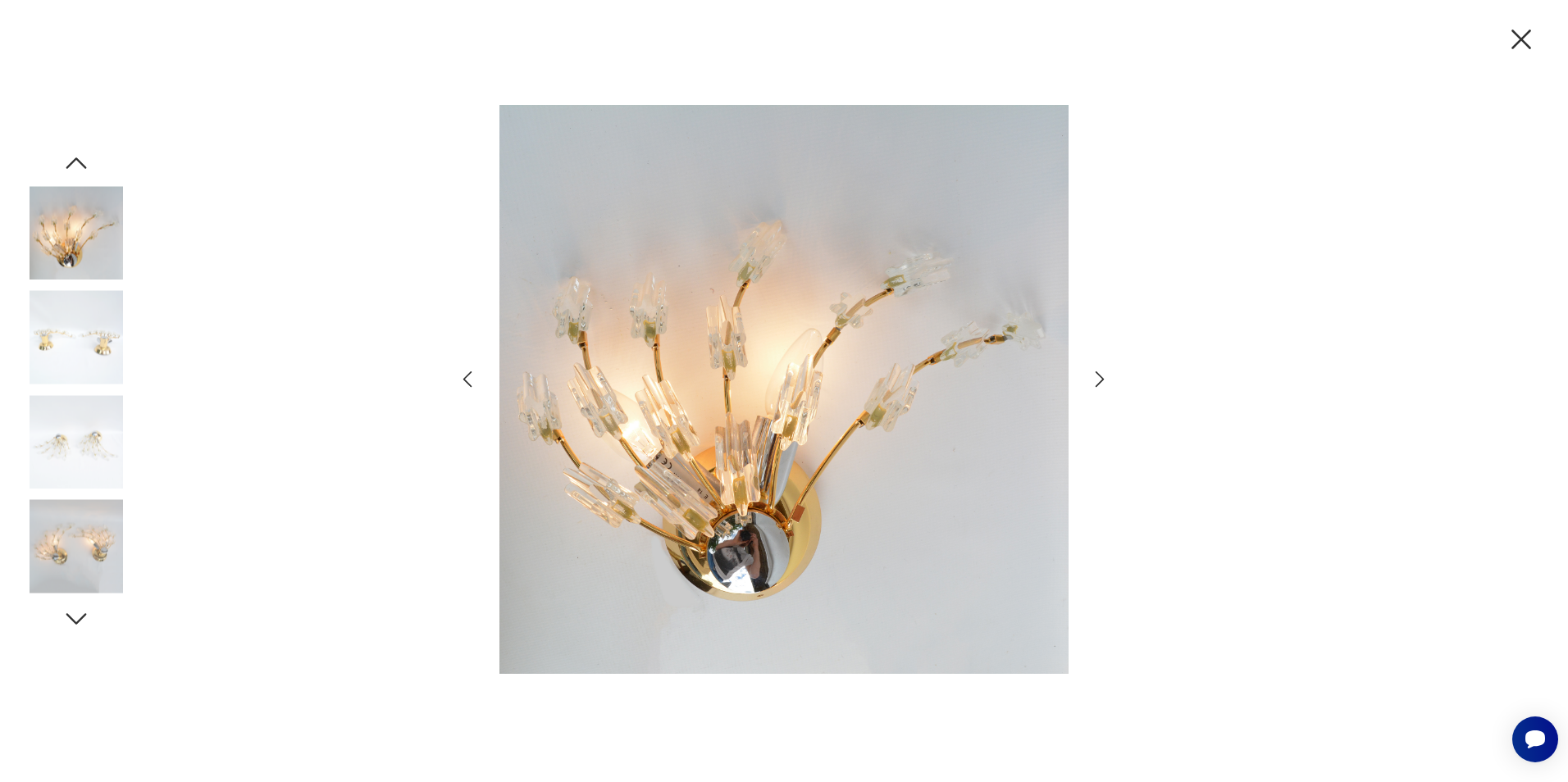
click at [1515, 44] on icon "button" at bounding box center [1521, 39] width 35 height 35
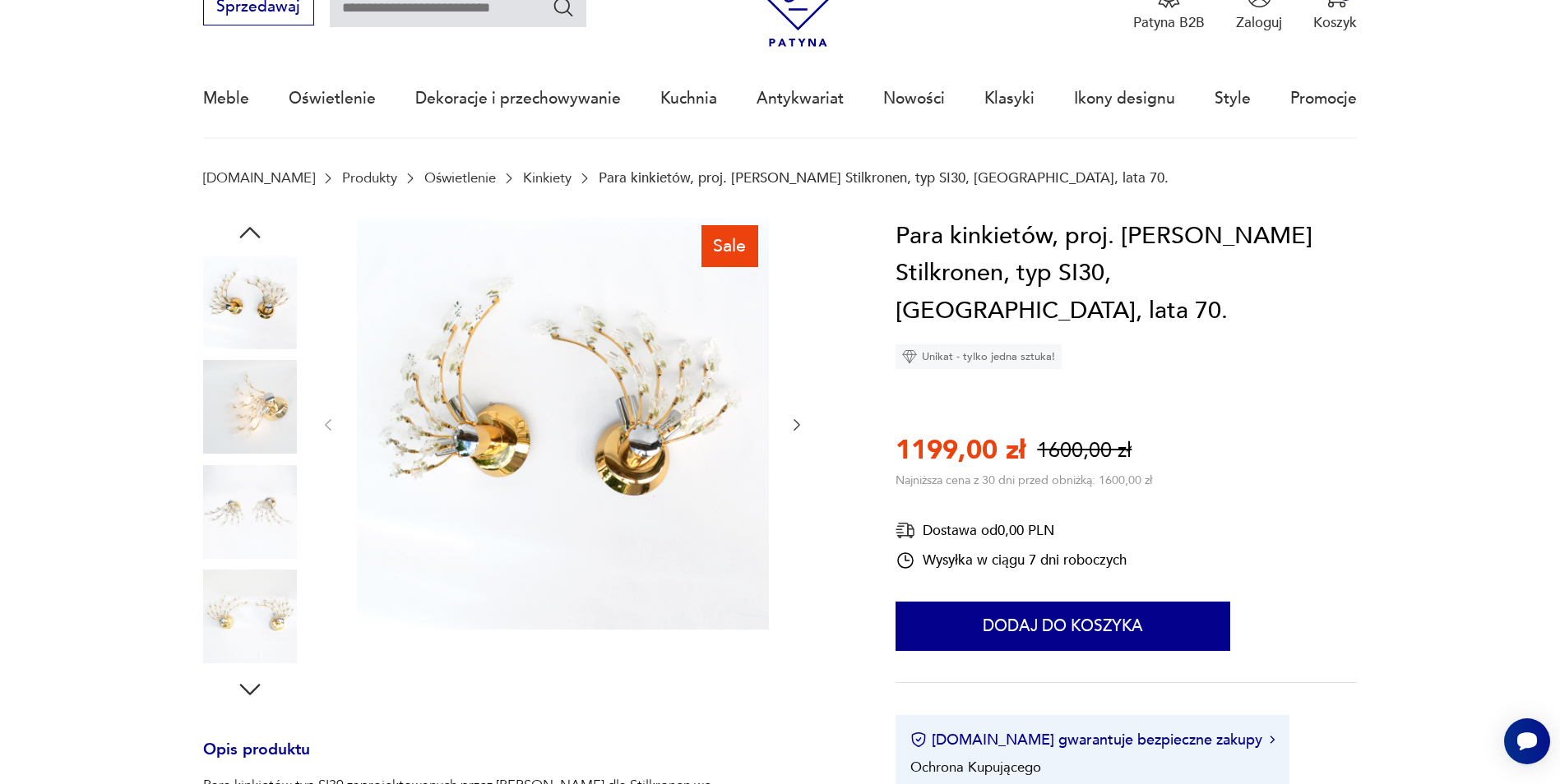
click at [269, 518] on img at bounding box center [250, 511] width 94 height 94
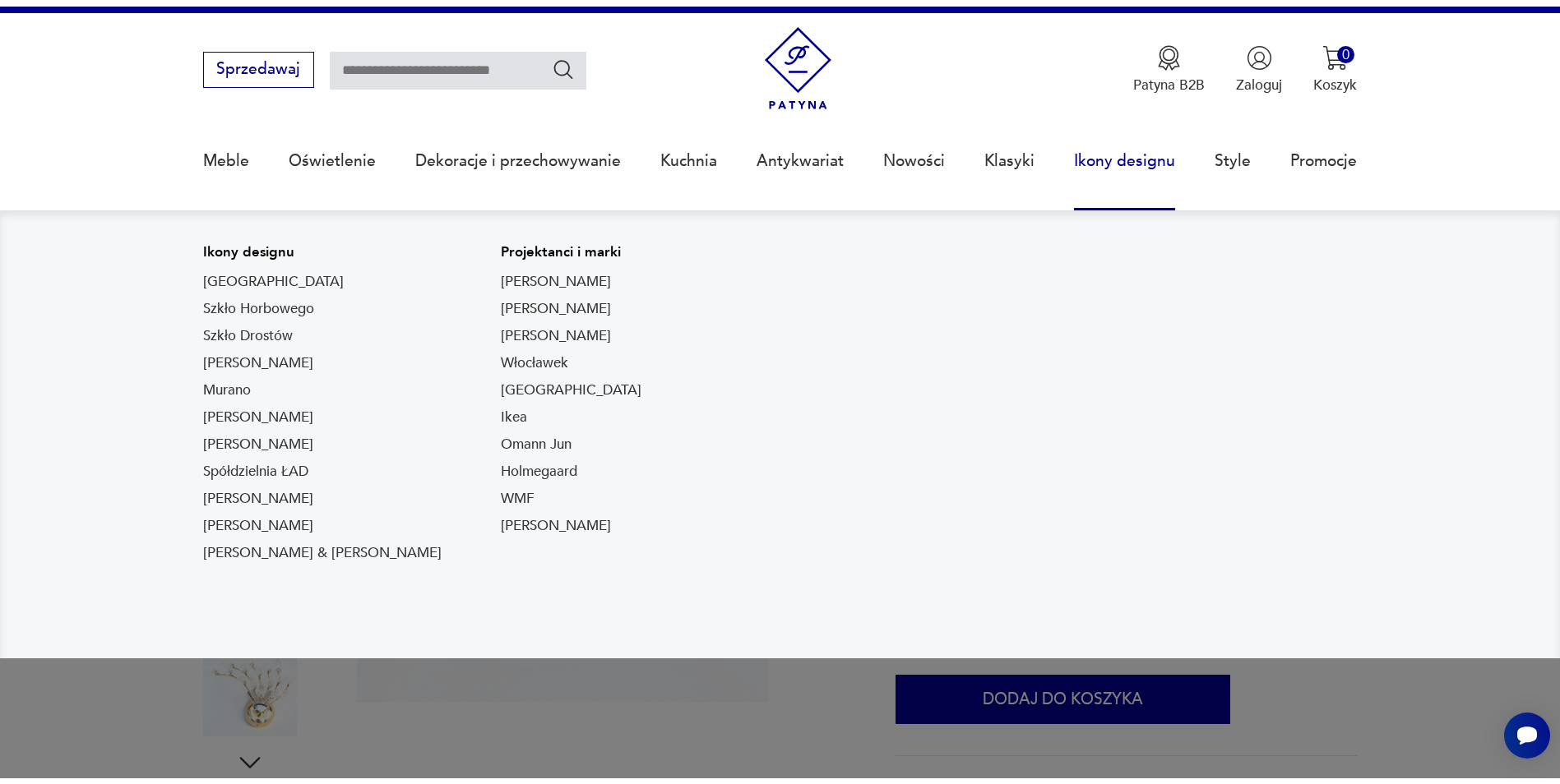
scroll to position [0, 0]
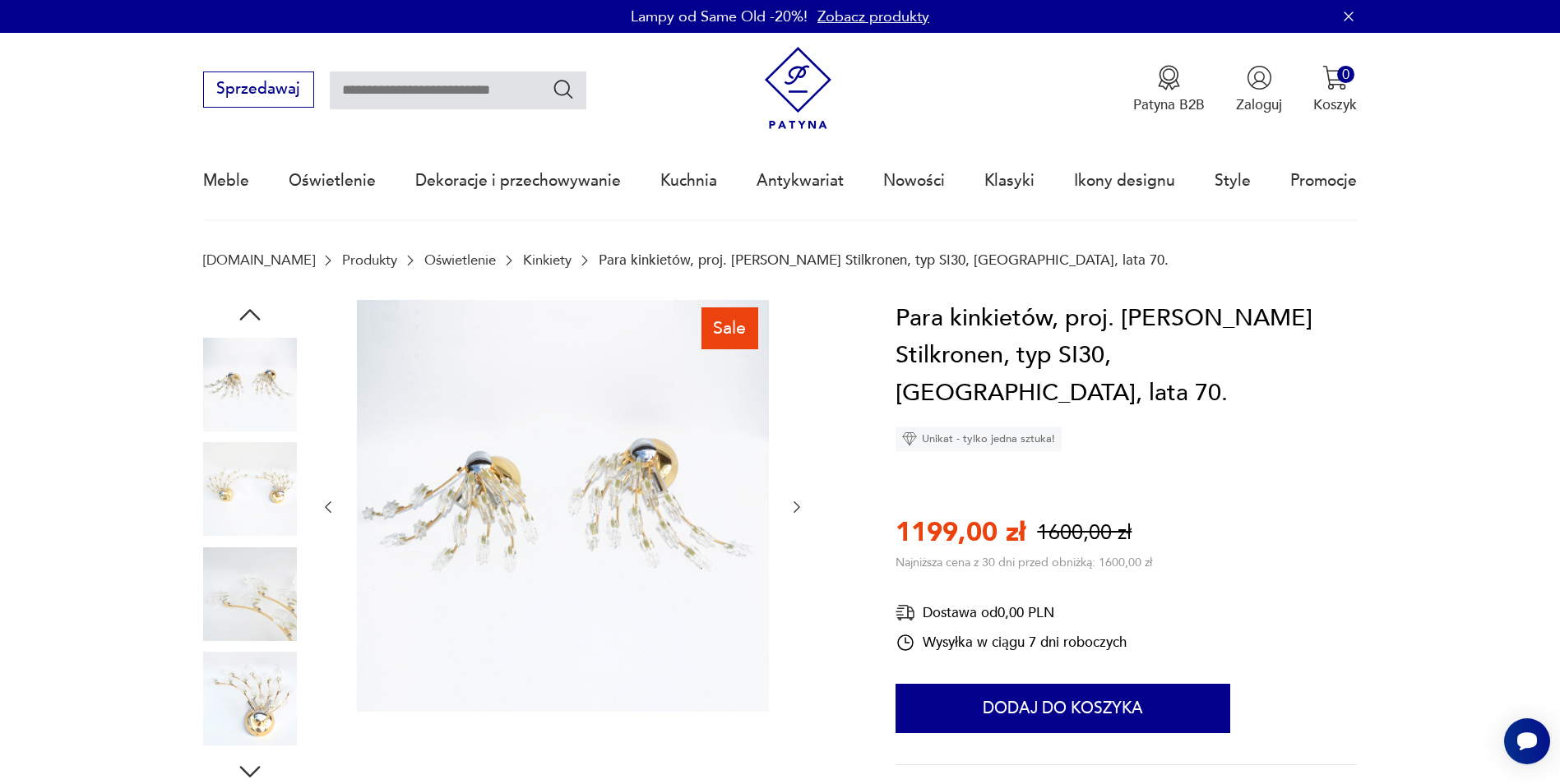
click at [791, 511] on icon "button" at bounding box center [797, 507] width 16 height 16
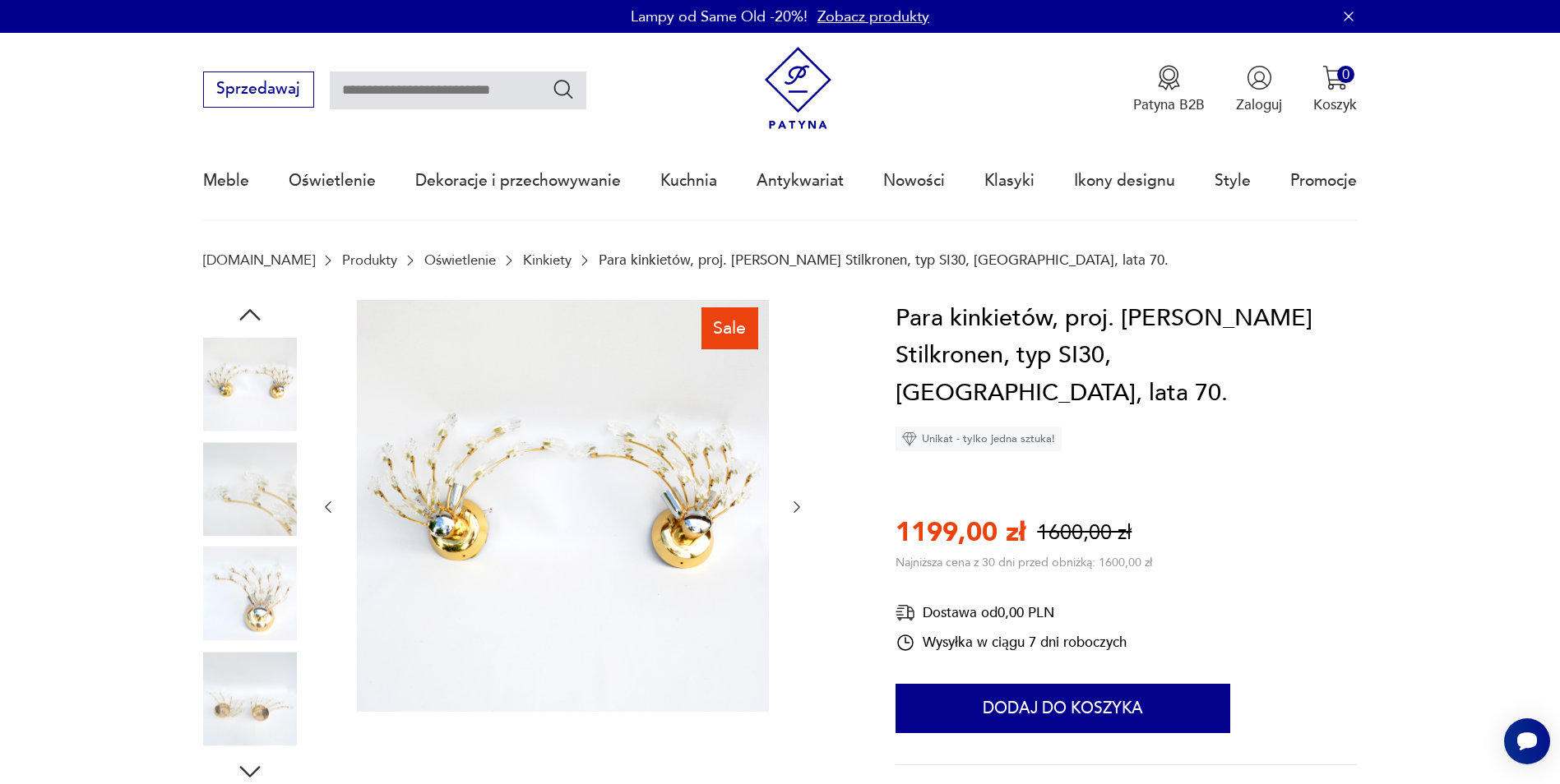
click at [791, 511] on icon "button" at bounding box center [797, 507] width 16 height 16
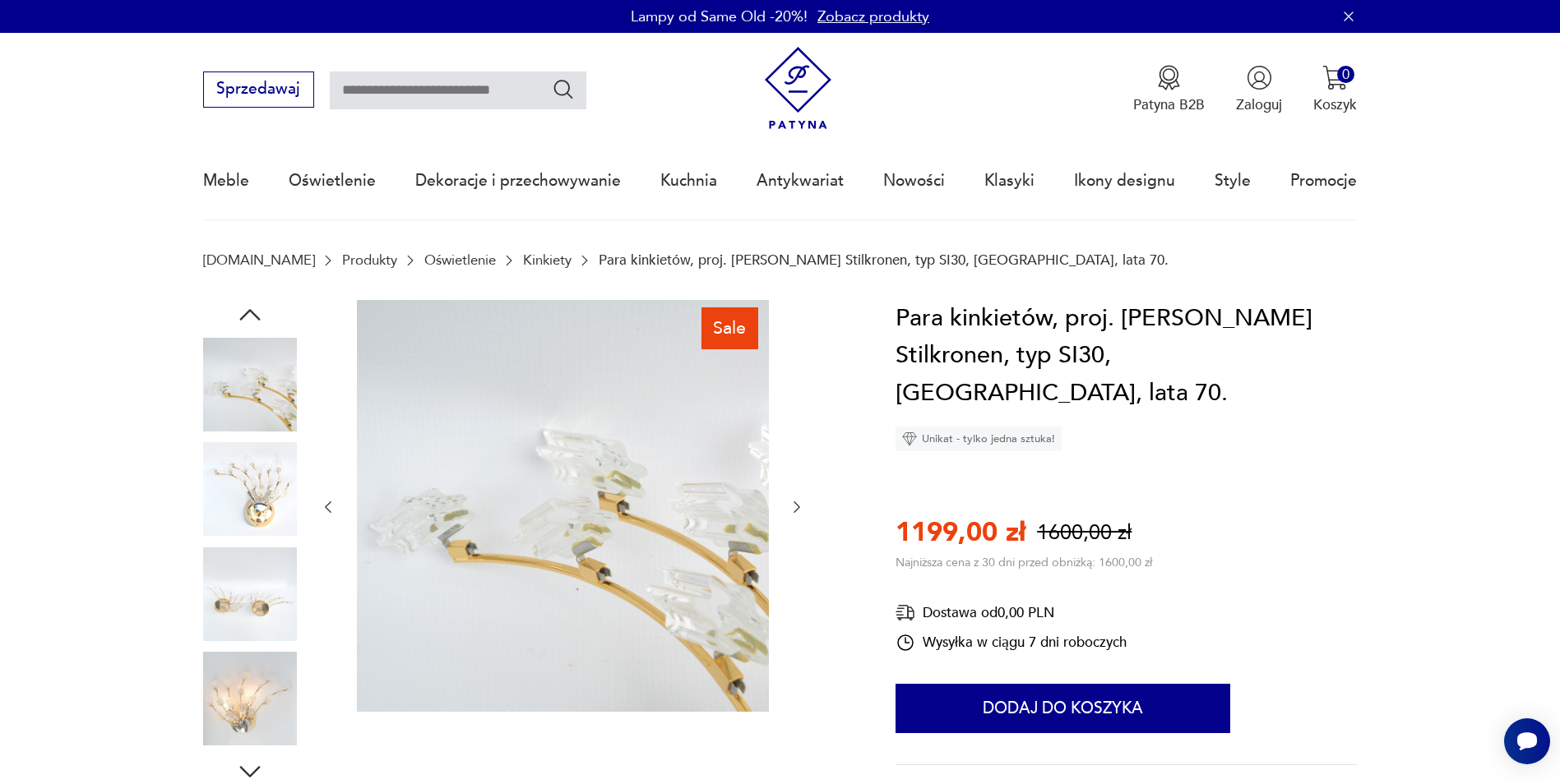
click at [791, 511] on icon "button" at bounding box center [797, 507] width 16 height 16
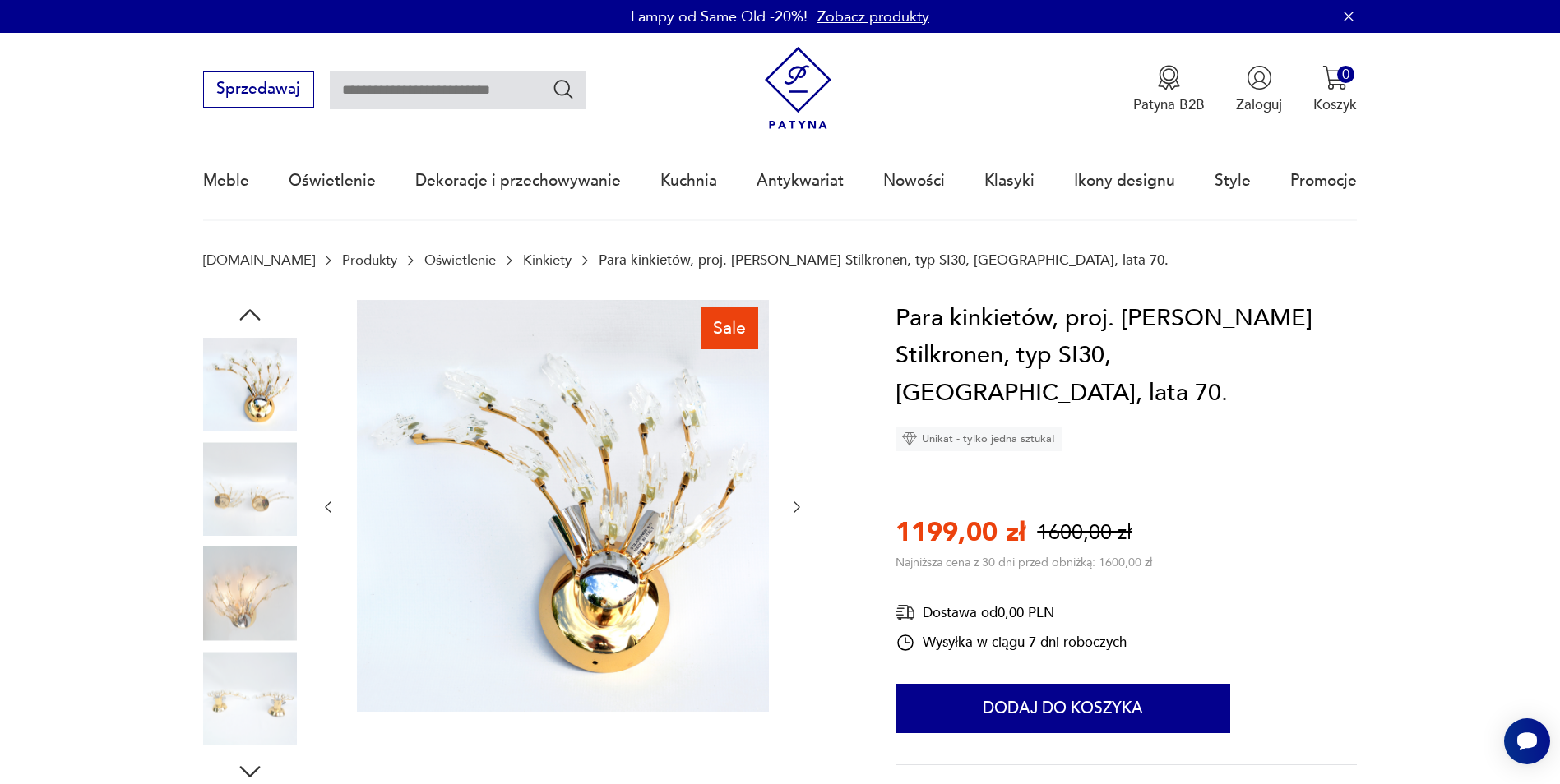
click at [791, 511] on icon "button" at bounding box center [797, 507] width 16 height 16
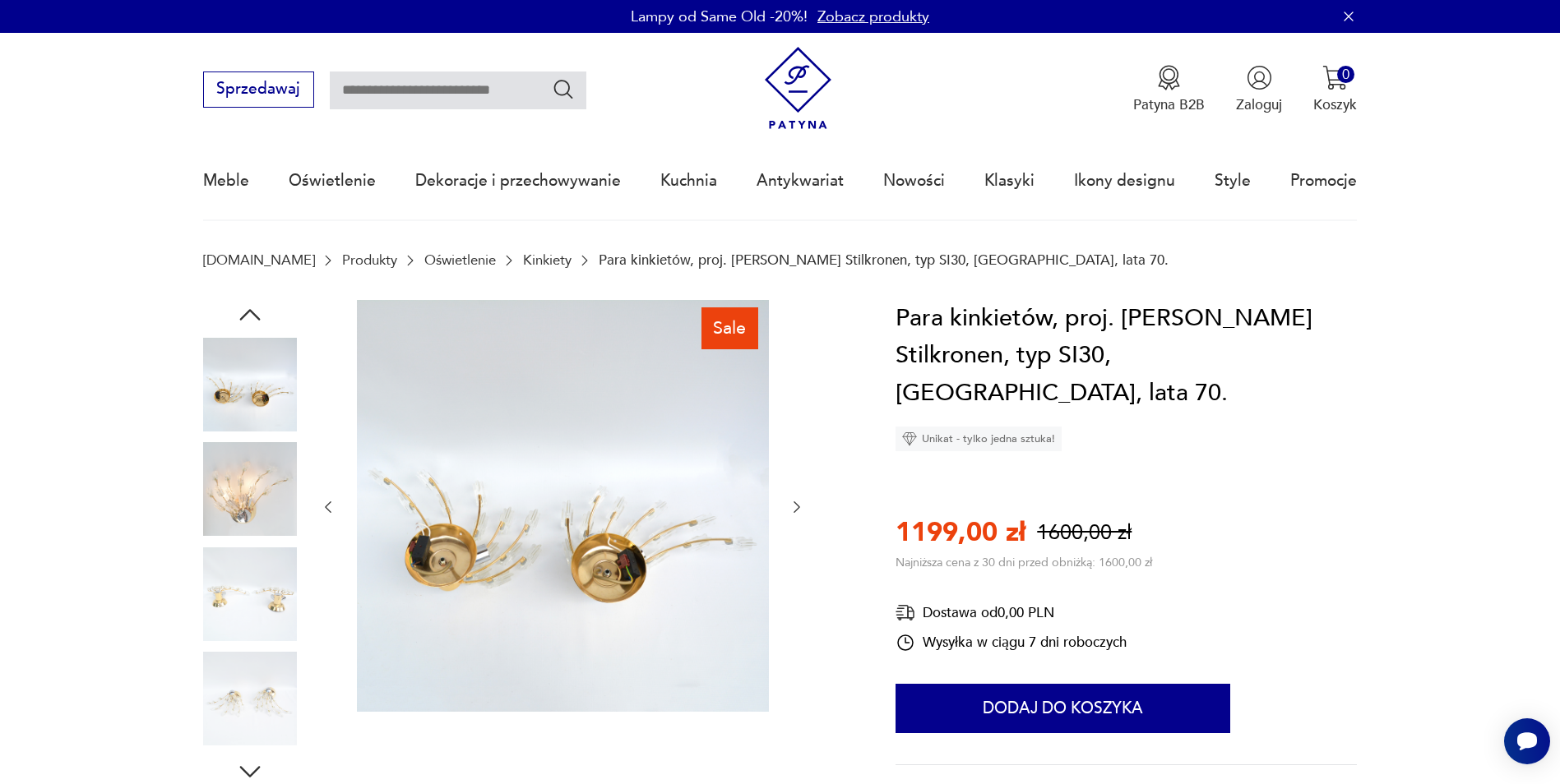
click at [791, 511] on icon "button" at bounding box center [797, 507] width 16 height 16
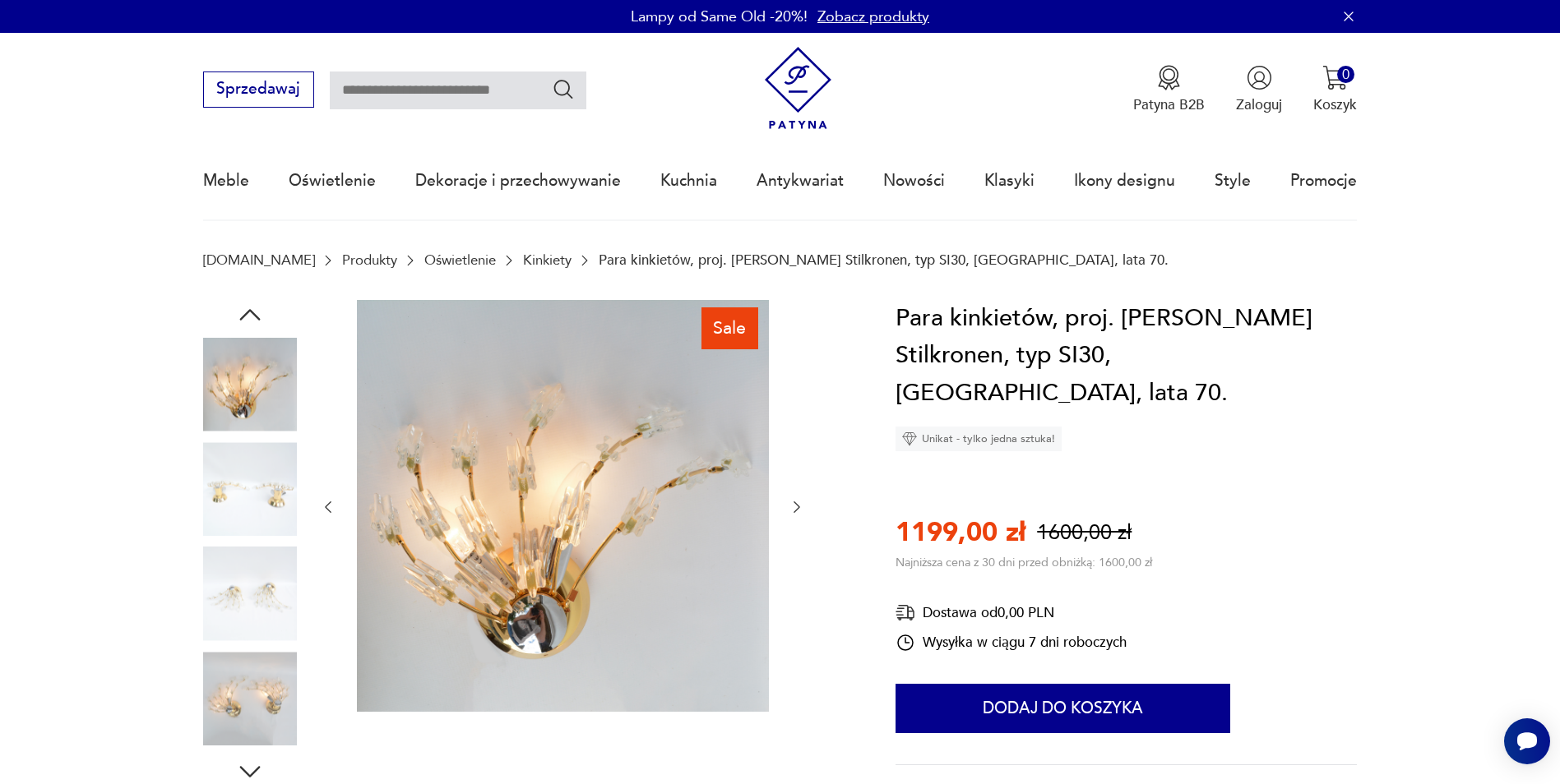
click at [260, 588] on img at bounding box center [250, 594] width 94 height 94
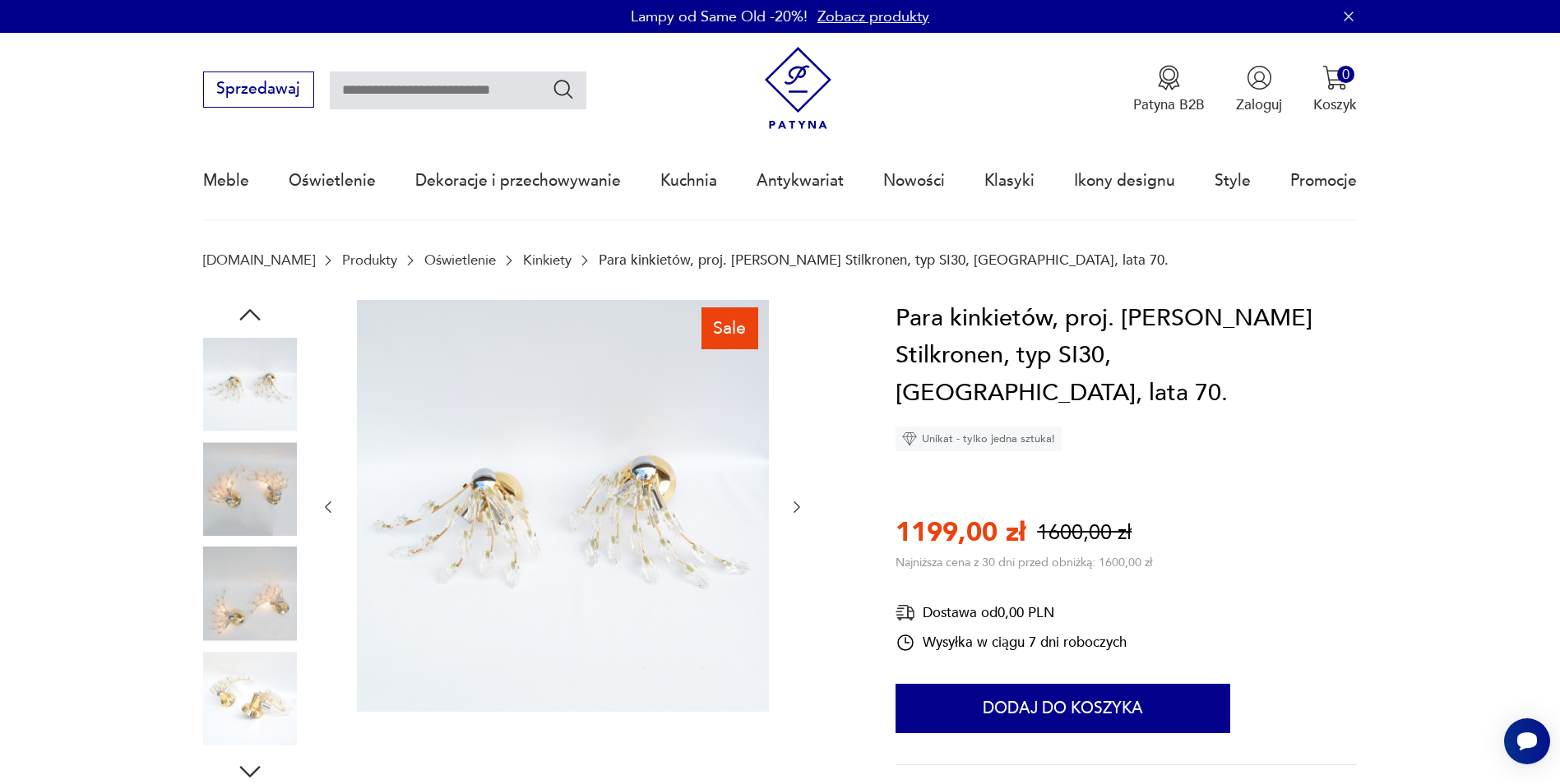
click at [796, 509] on icon "button" at bounding box center [797, 507] width 16 height 16
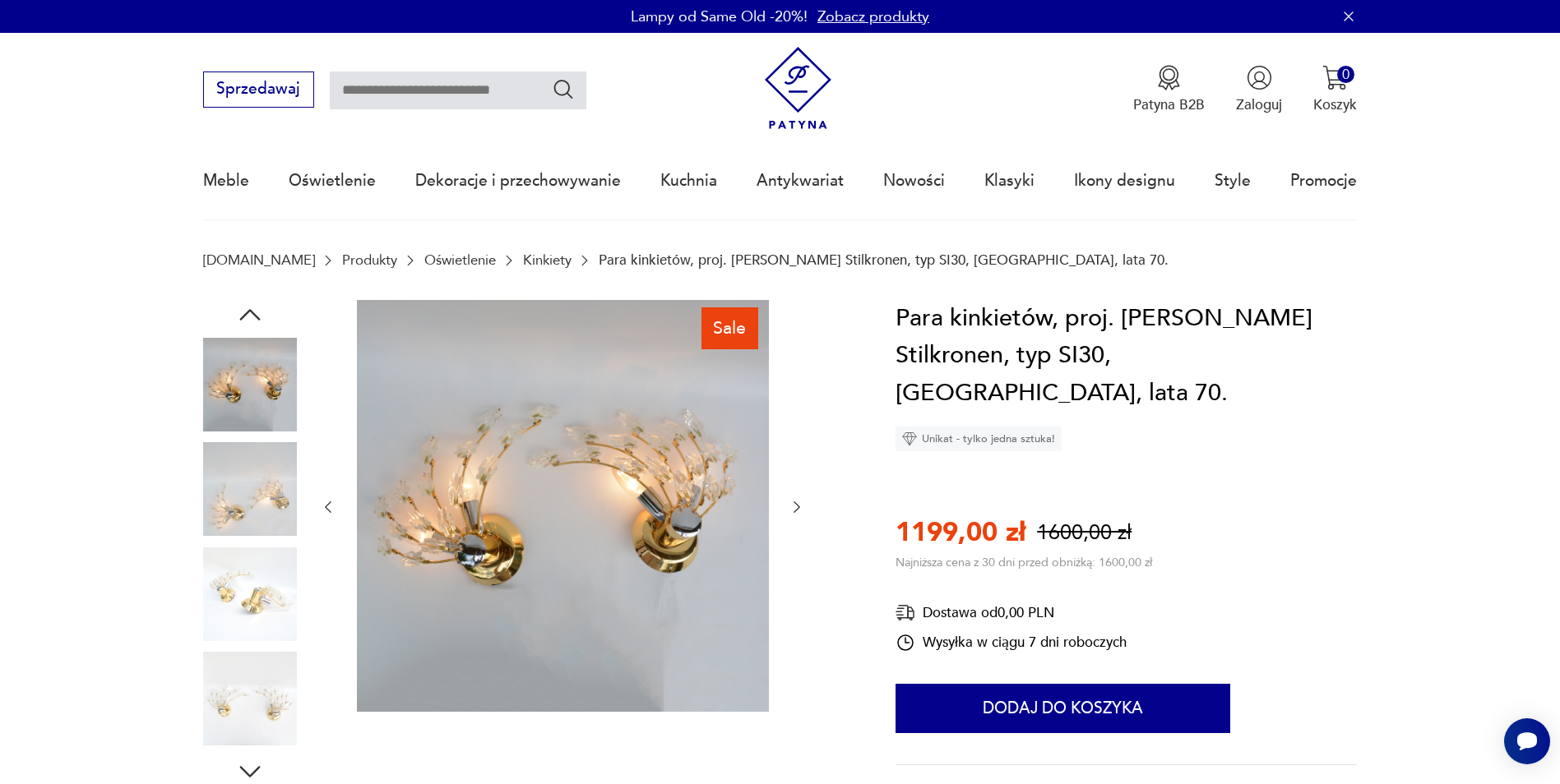
click at [794, 508] on icon "button" at bounding box center [797, 507] width 16 height 16
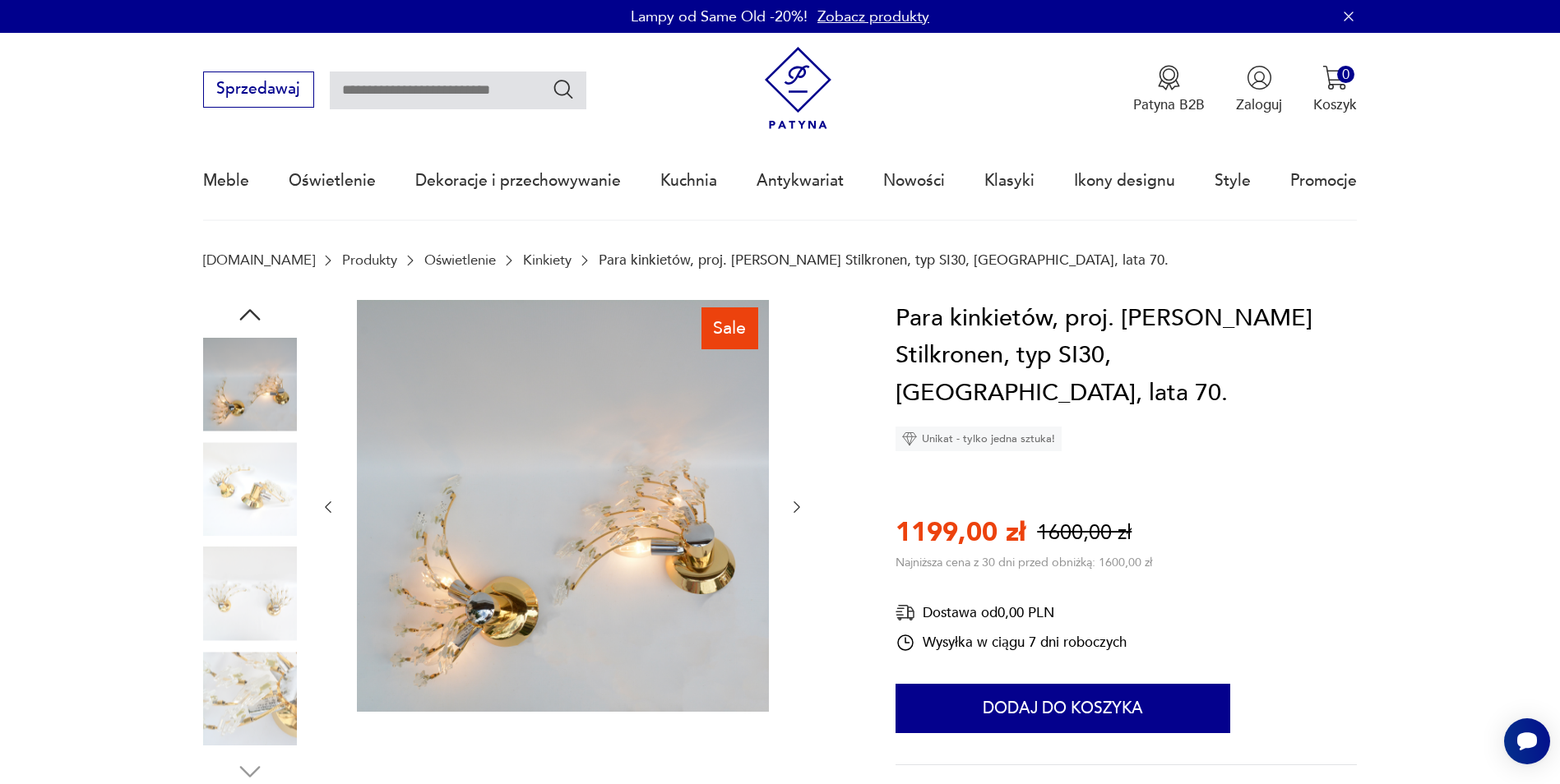
click at [794, 508] on icon "button" at bounding box center [797, 507] width 16 height 16
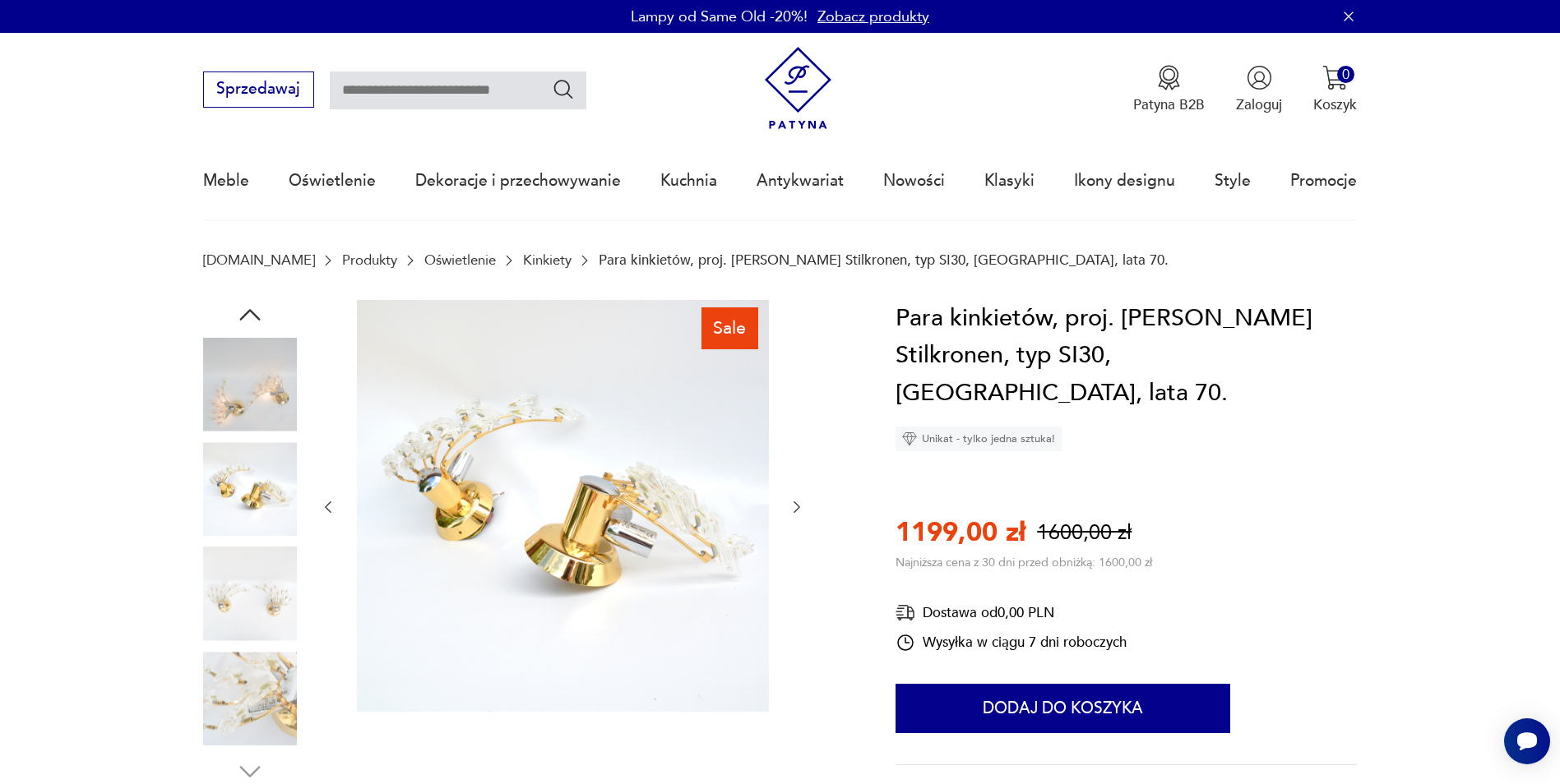
click at [794, 508] on icon "button" at bounding box center [797, 507] width 16 height 16
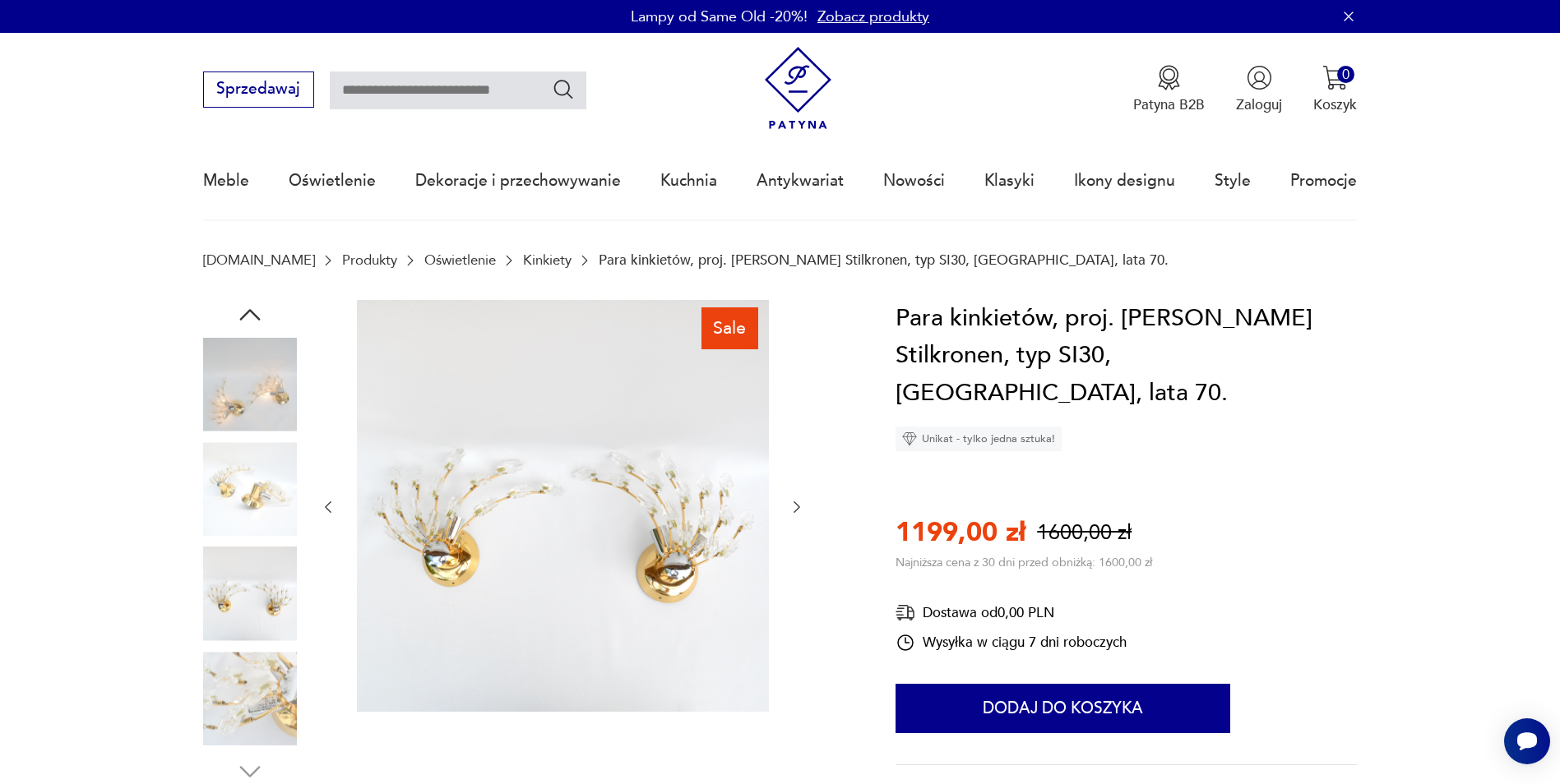
click at [794, 508] on icon "button" at bounding box center [797, 507] width 16 height 16
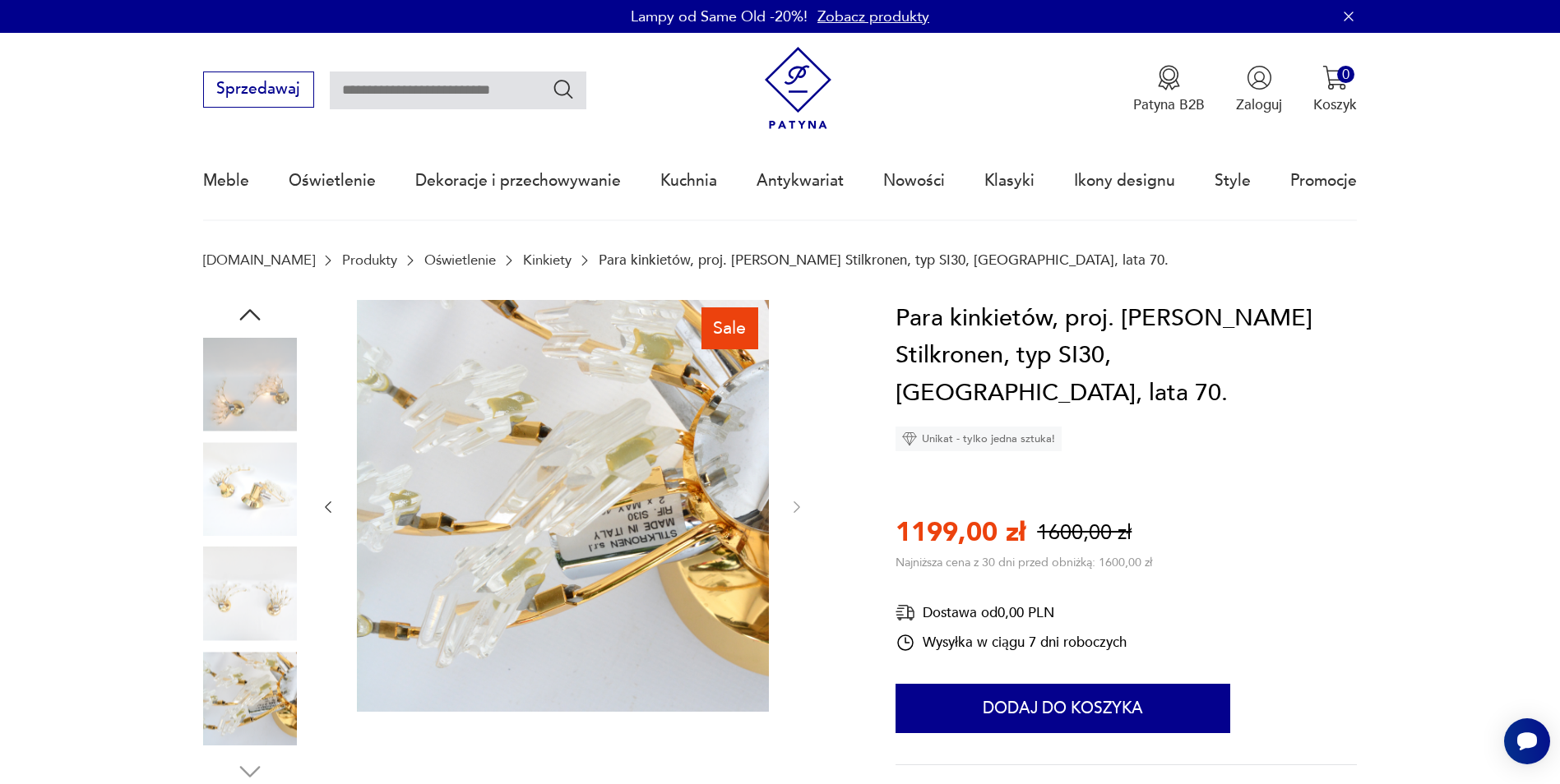
click at [328, 520] on div at bounding box center [563, 508] width 486 height 415
click at [327, 506] on icon "button" at bounding box center [328, 507] width 6 height 12
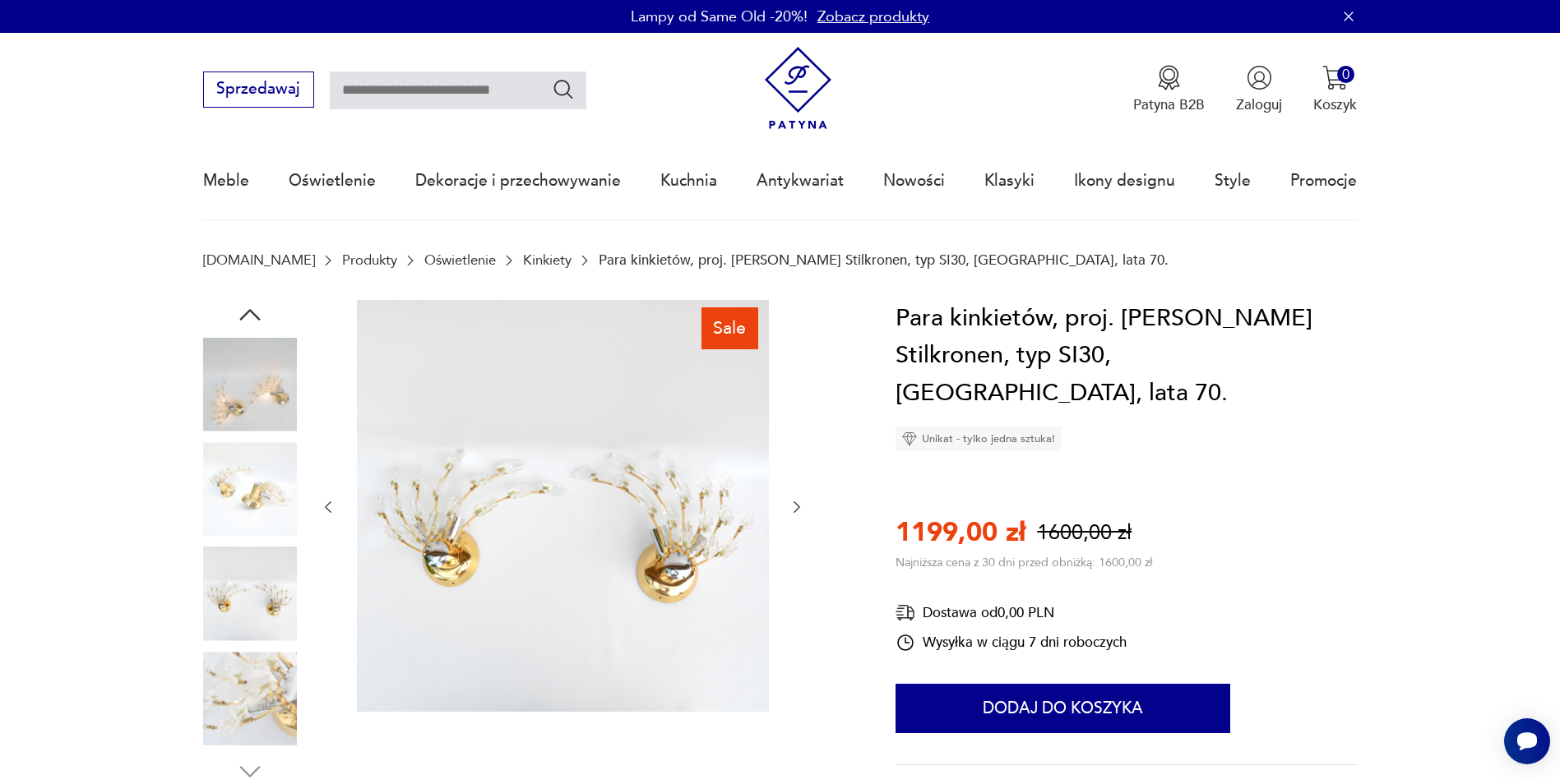
click at [324, 508] on icon "button" at bounding box center [328, 507] width 16 height 16
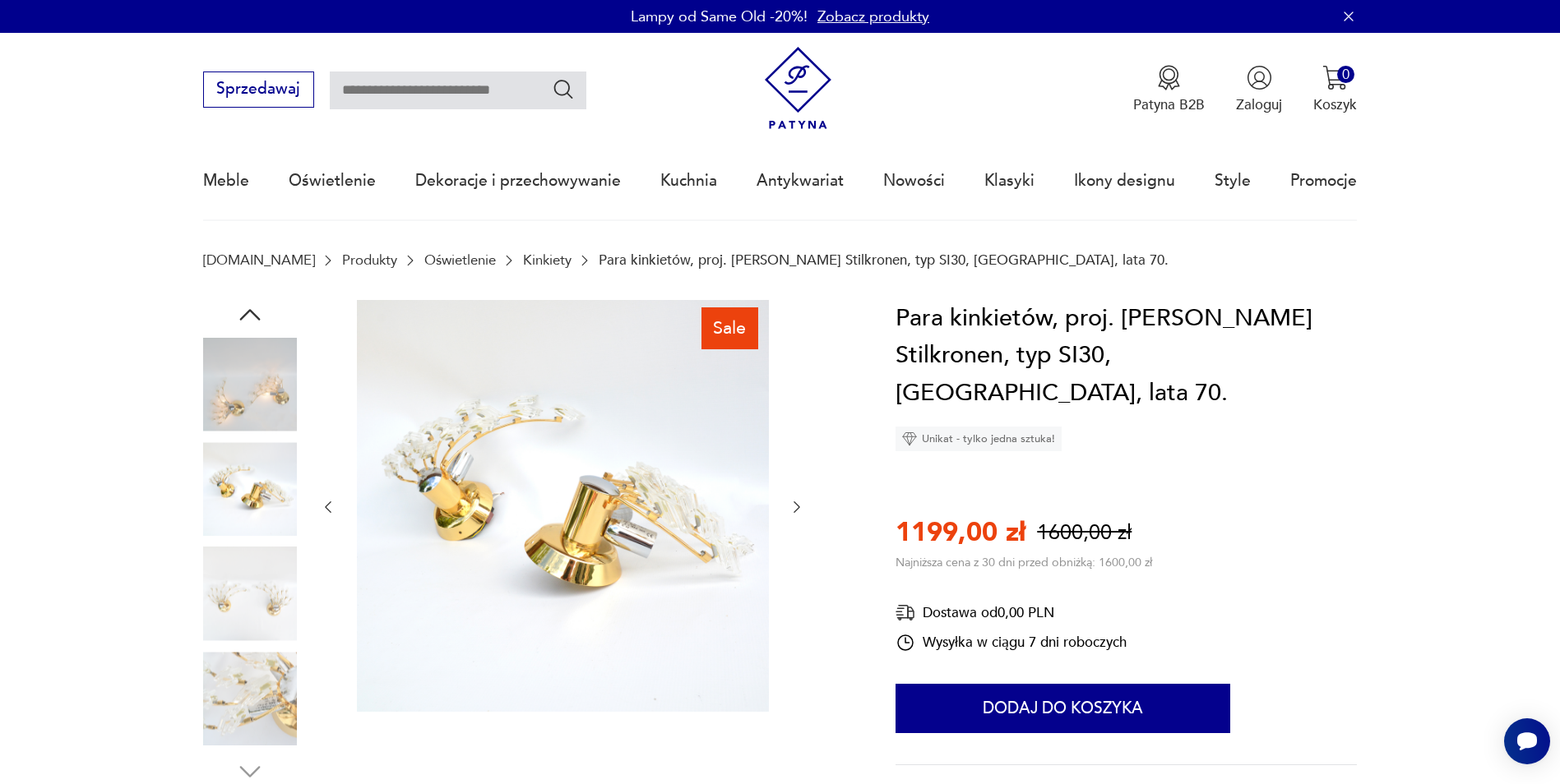
click at [324, 508] on icon "button" at bounding box center [328, 507] width 16 height 16
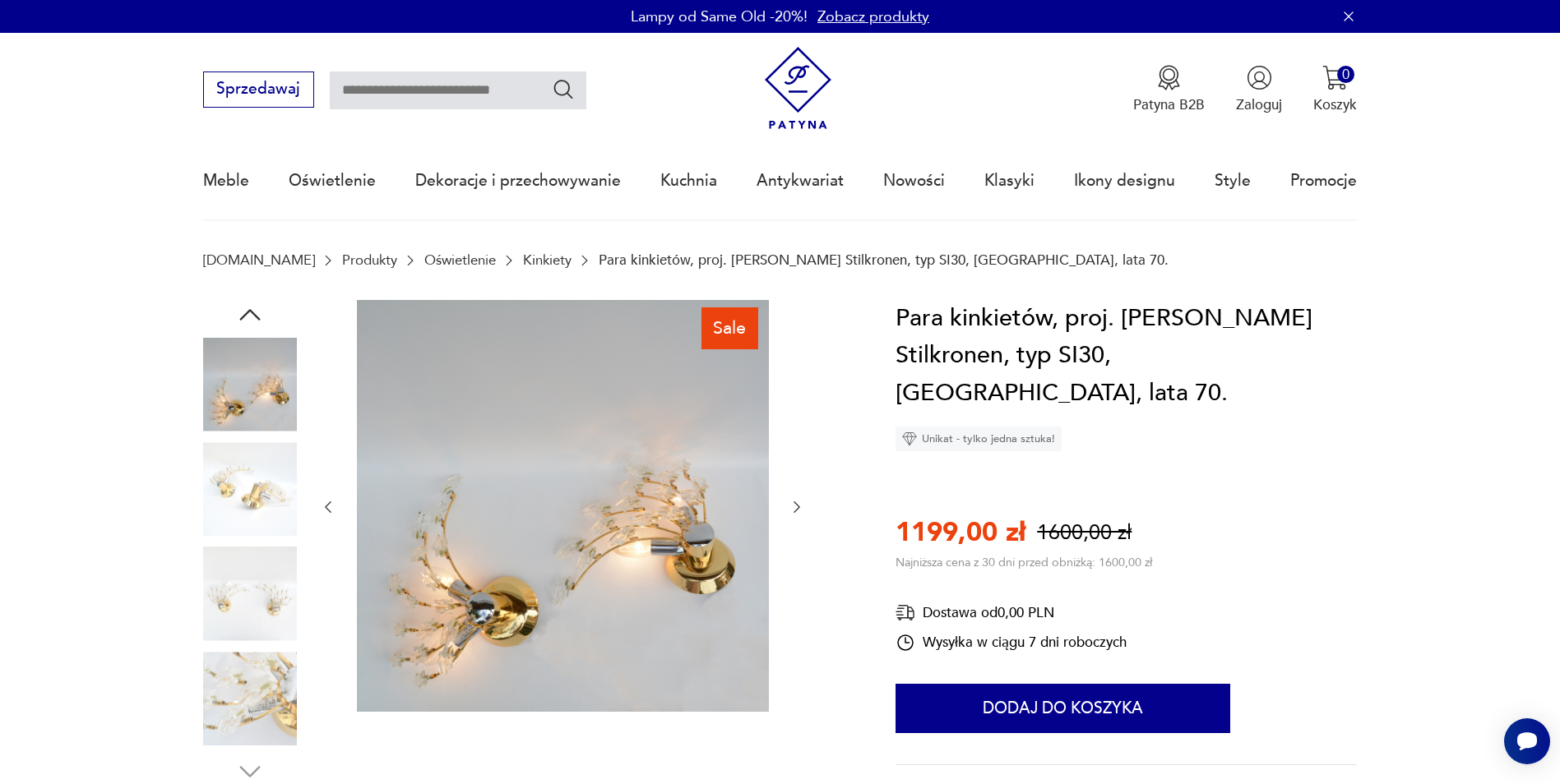
click at [324, 508] on icon "button" at bounding box center [328, 507] width 16 height 16
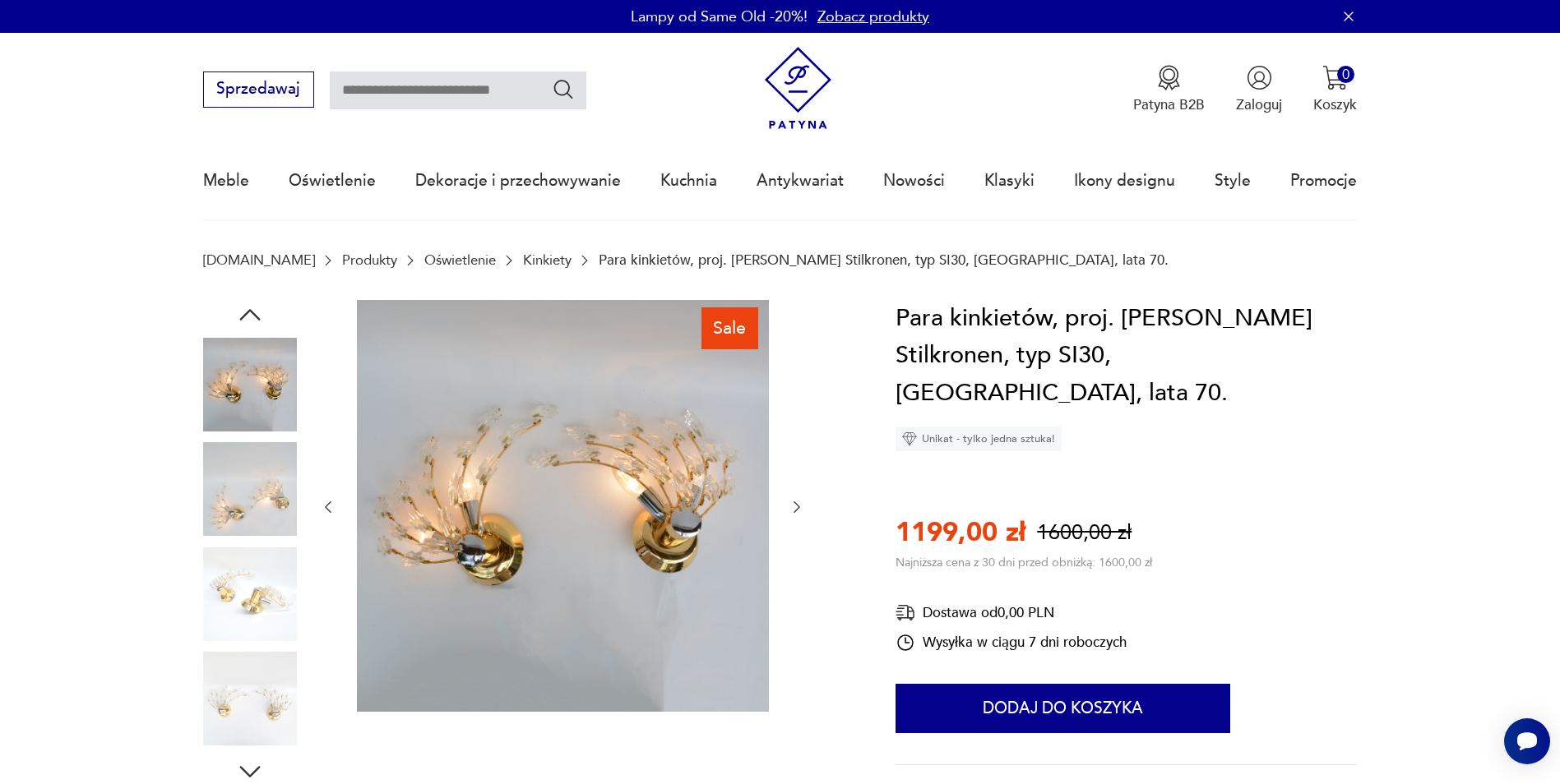
click at [324, 508] on icon "button" at bounding box center [328, 507] width 16 height 16
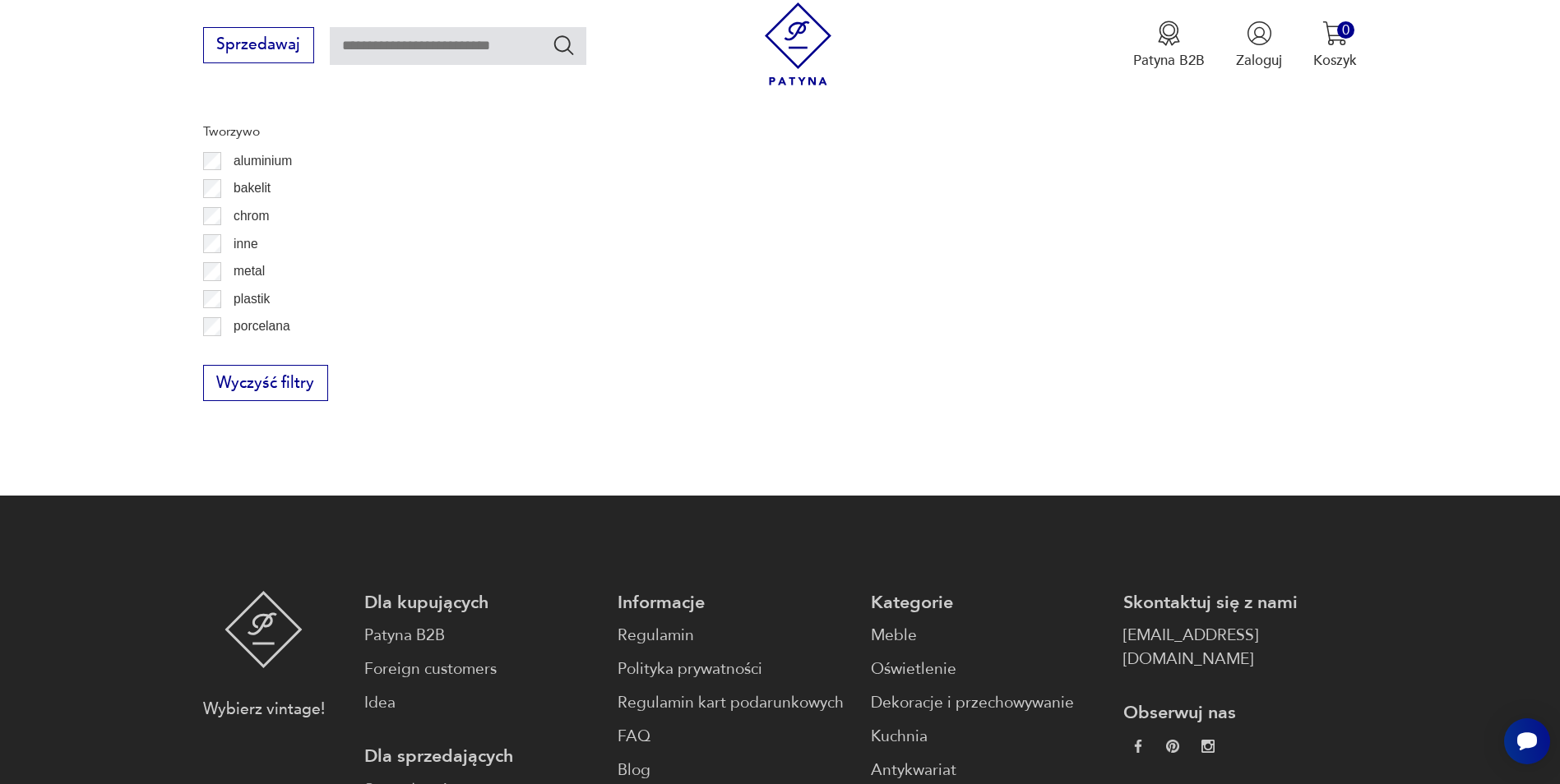
scroll to position [1821, 0]
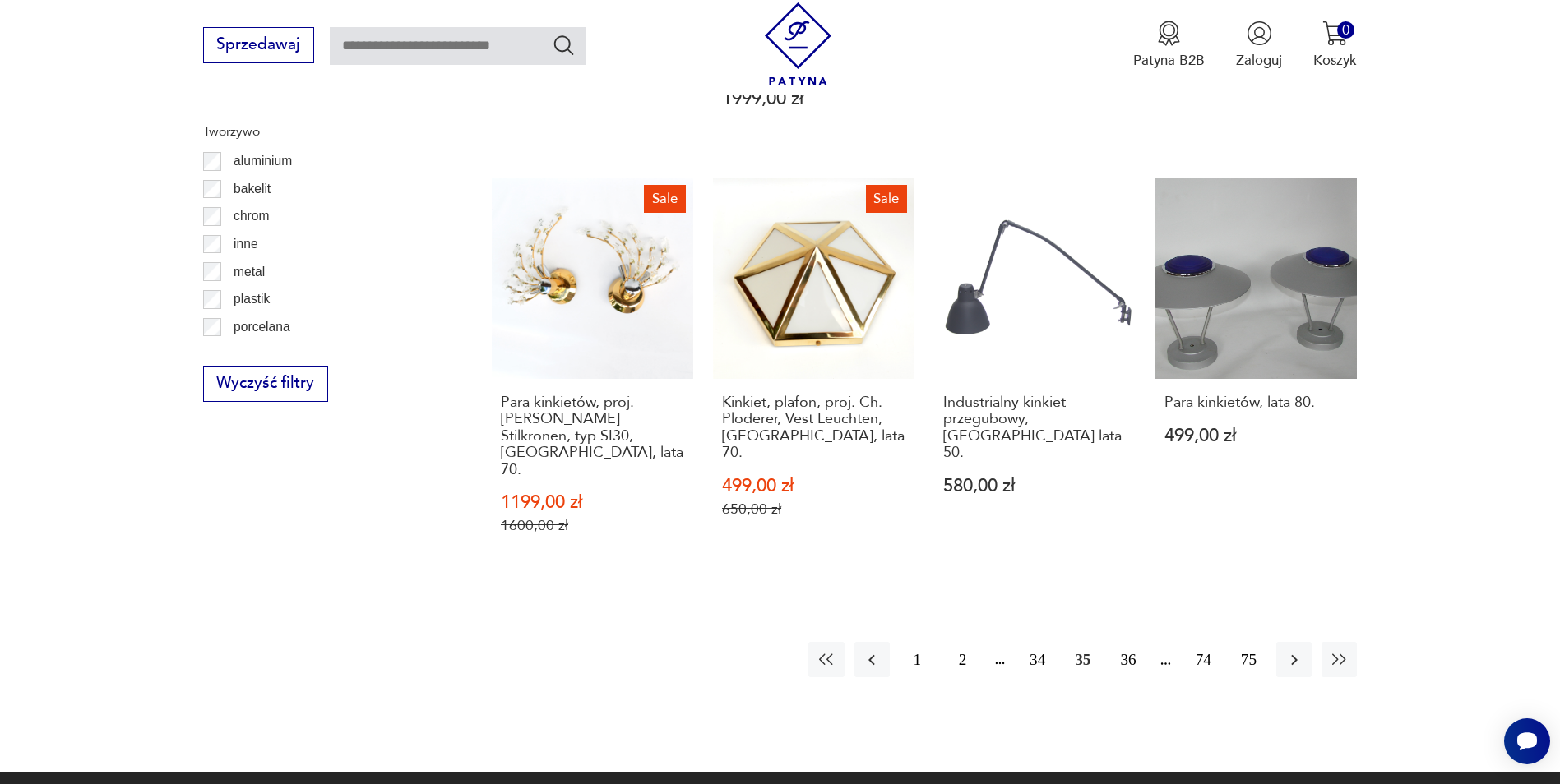
click at [1131, 642] on button "36" at bounding box center [1128, 660] width 36 height 36
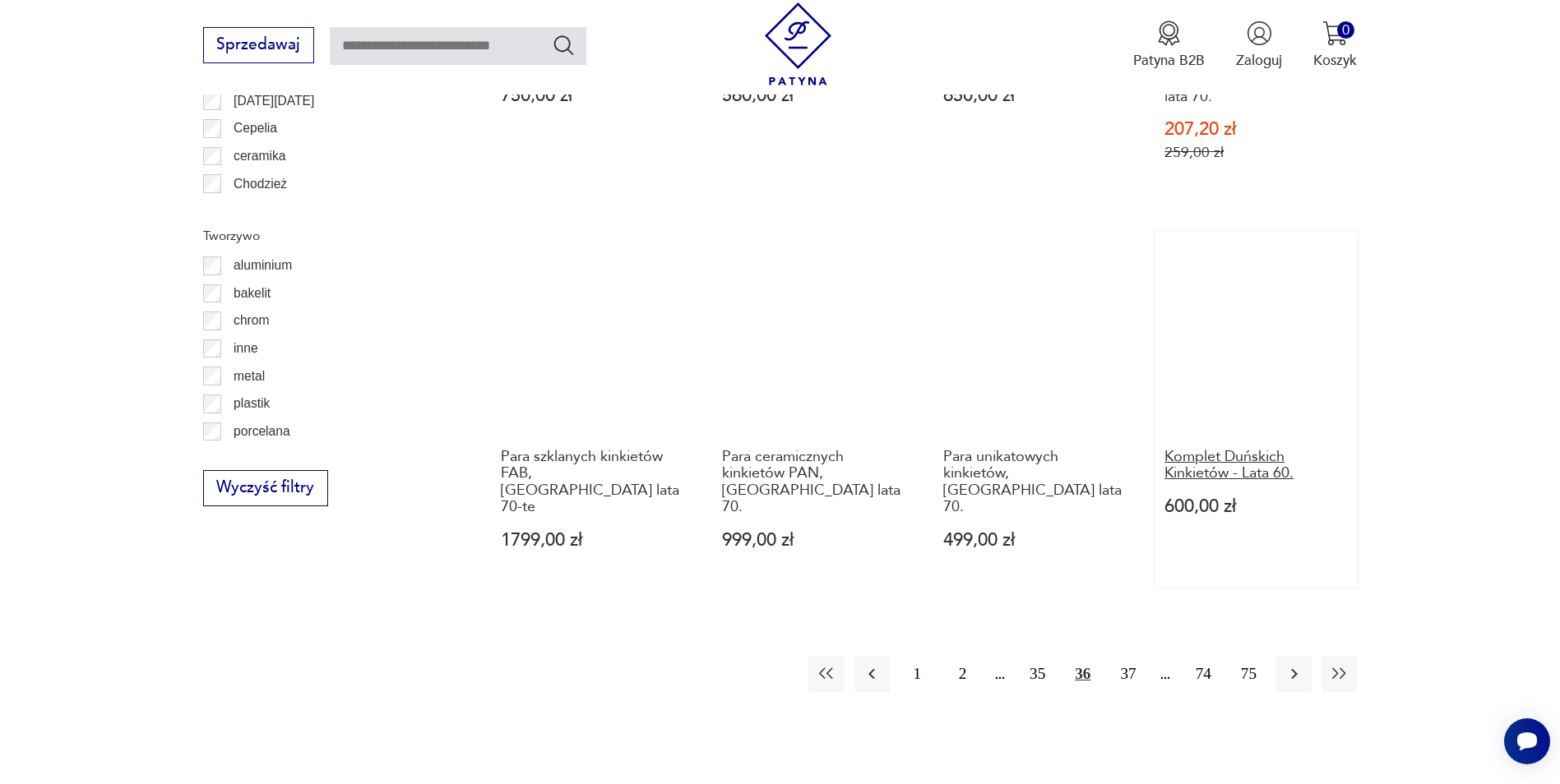
scroll to position [1722, 0]
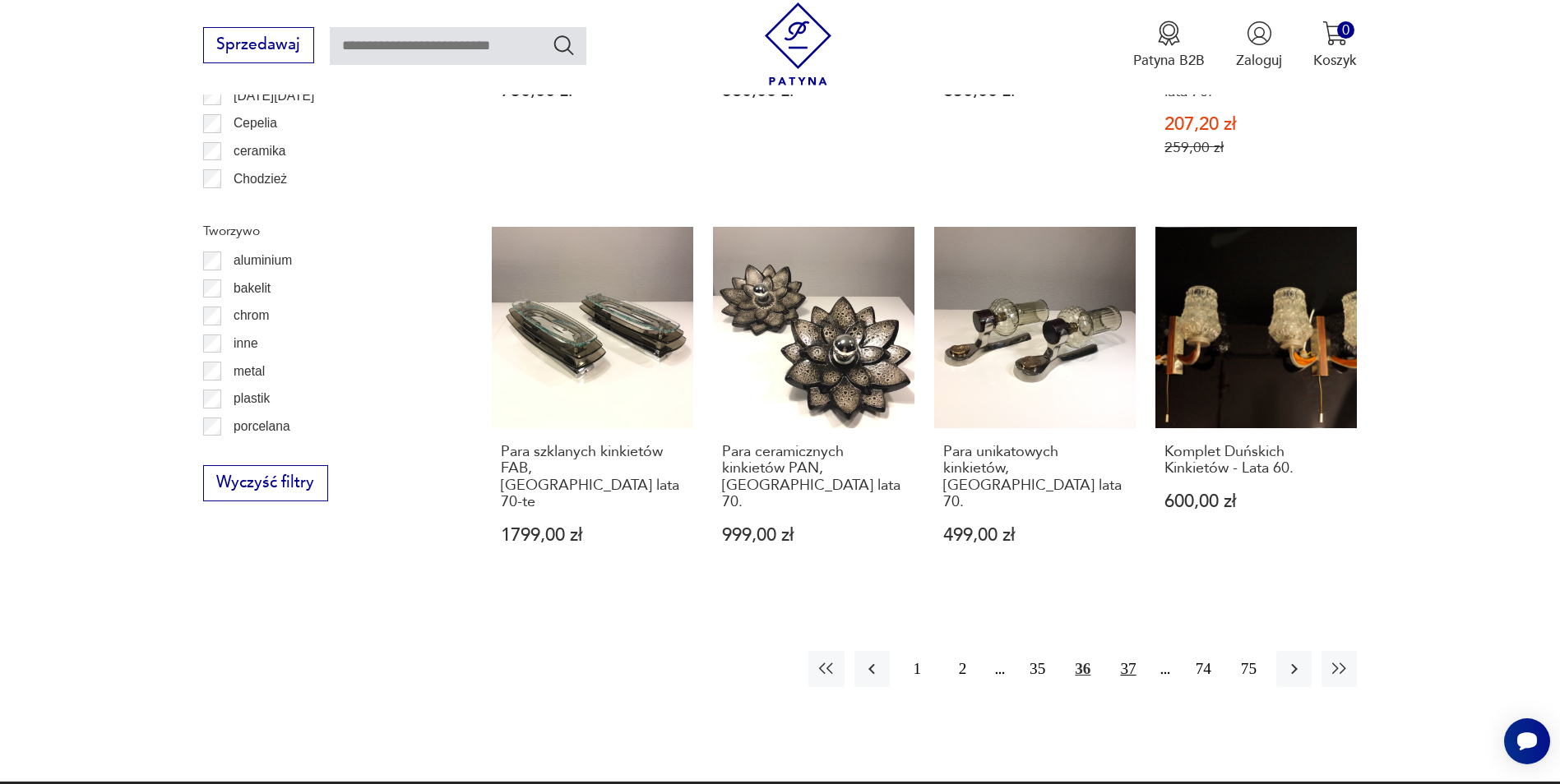
click at [1125, 651] on button "37" at bounding box center [1128, 669] width 36 height 36
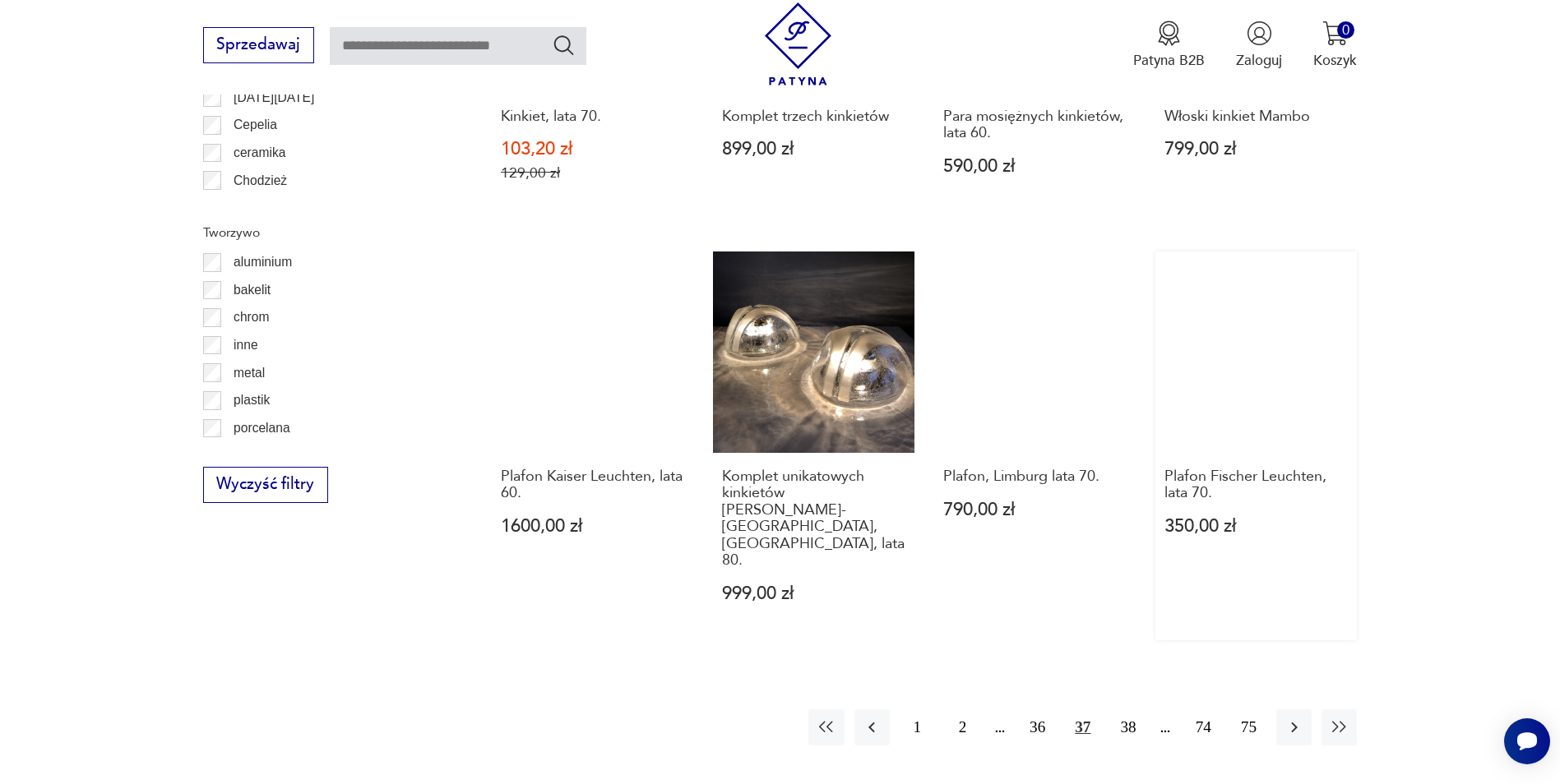
scroll to position [1803, 0]
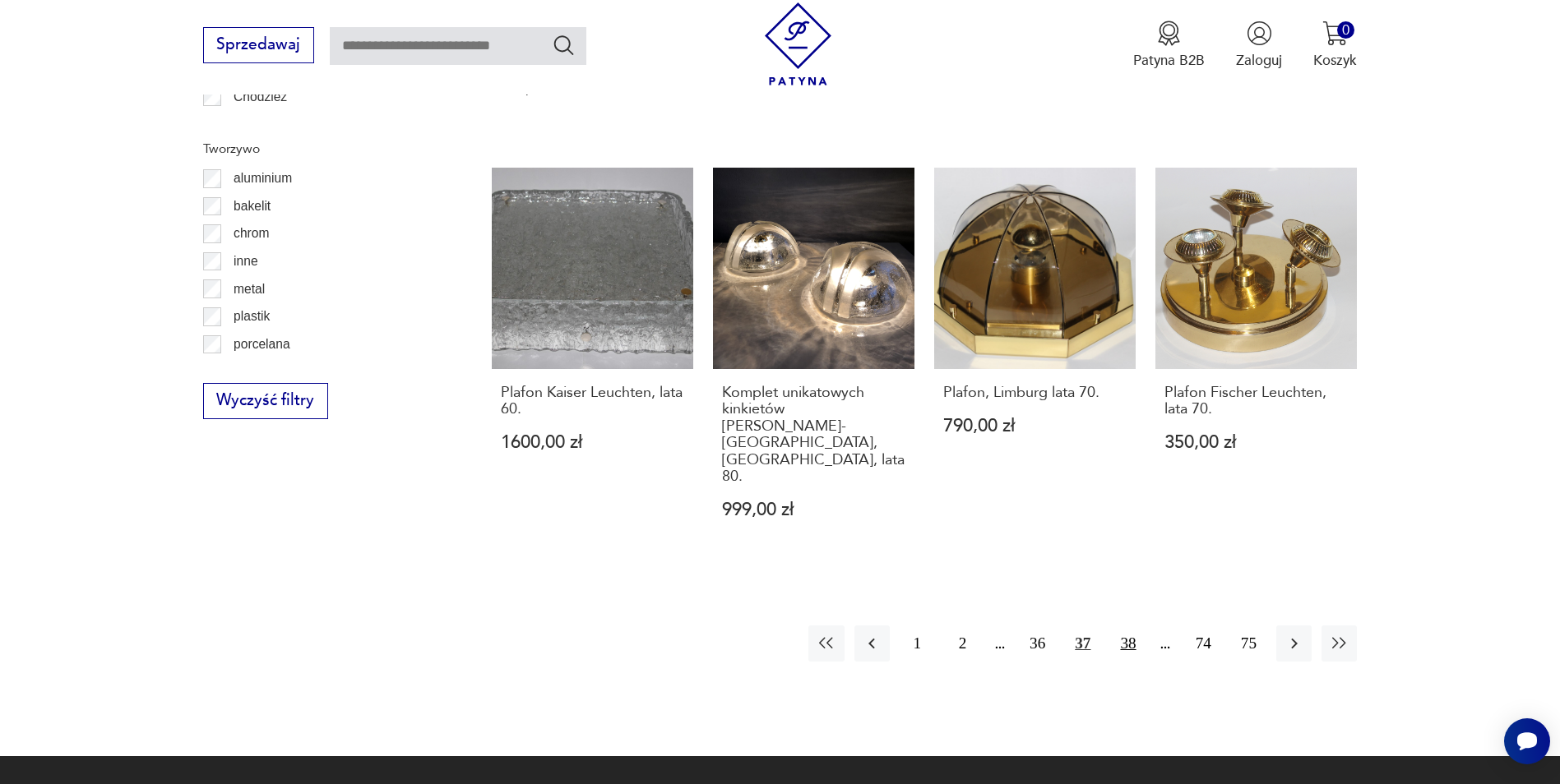
click at [1133, 626] on button "38" at bounding box center [1128, 644] width 36 height 36
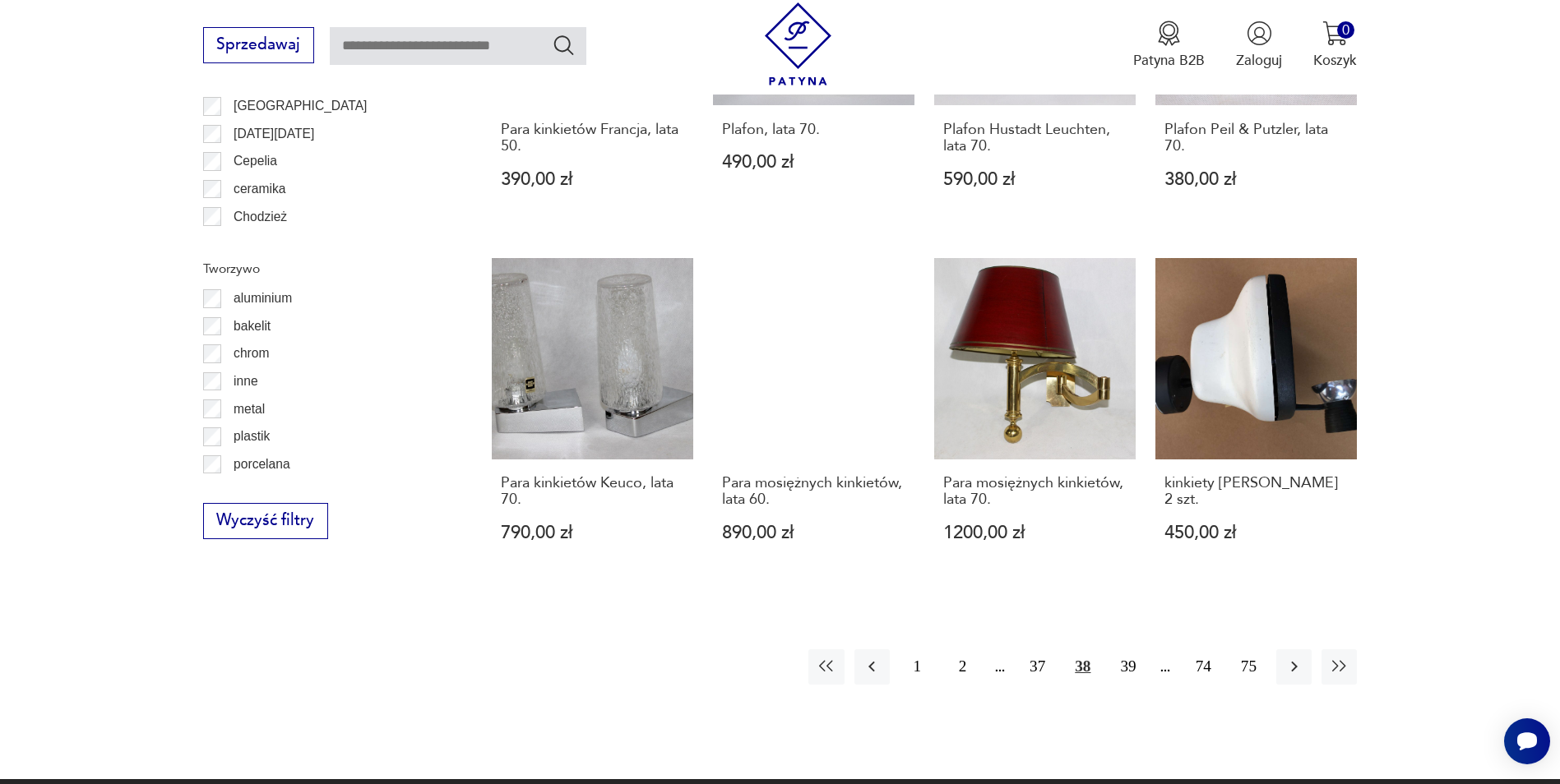
scroll to position [1803, 0]
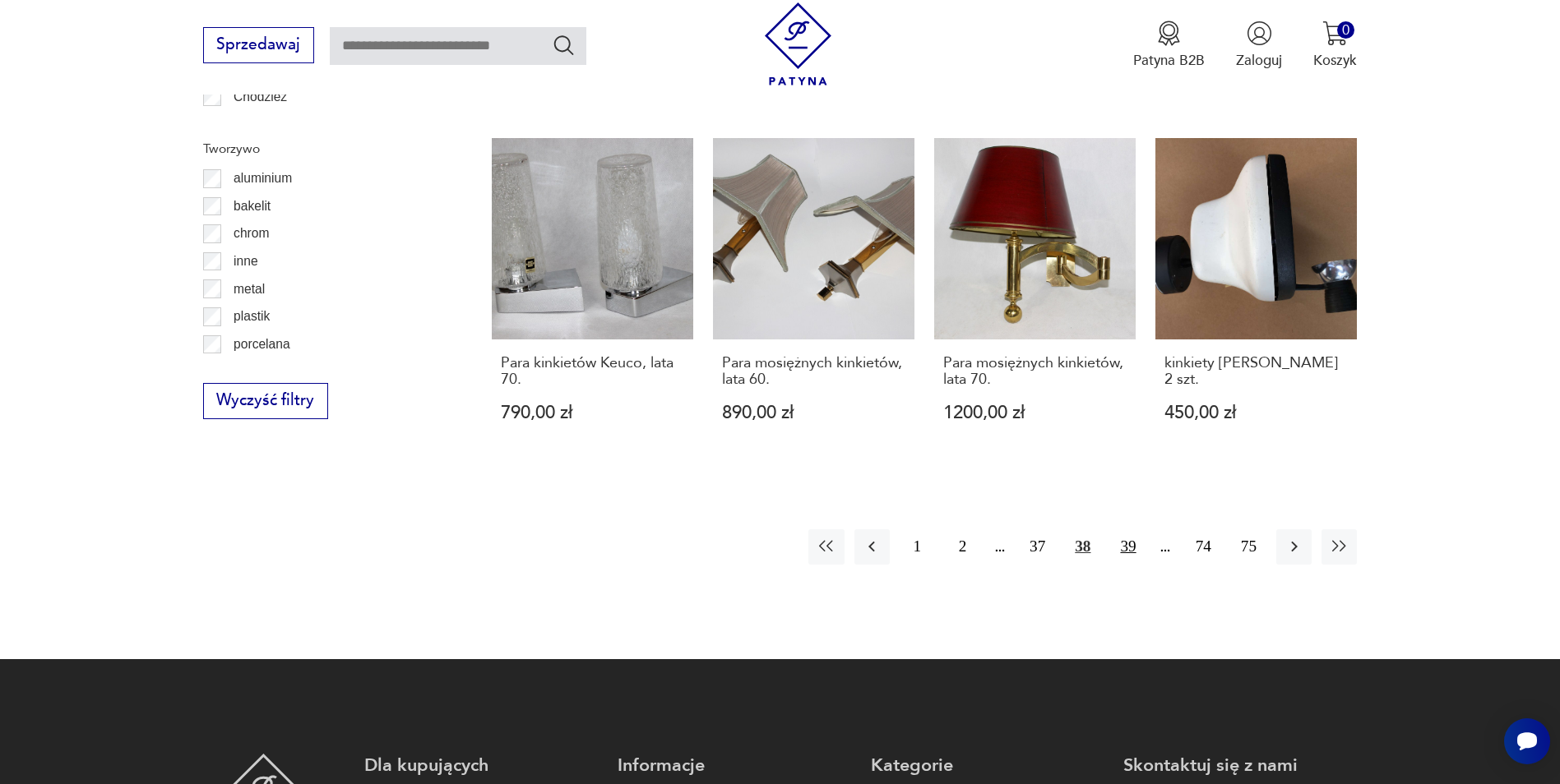
click at [1130, 529] on button "39" at bounding box center [1128, 547] width 36 height 36
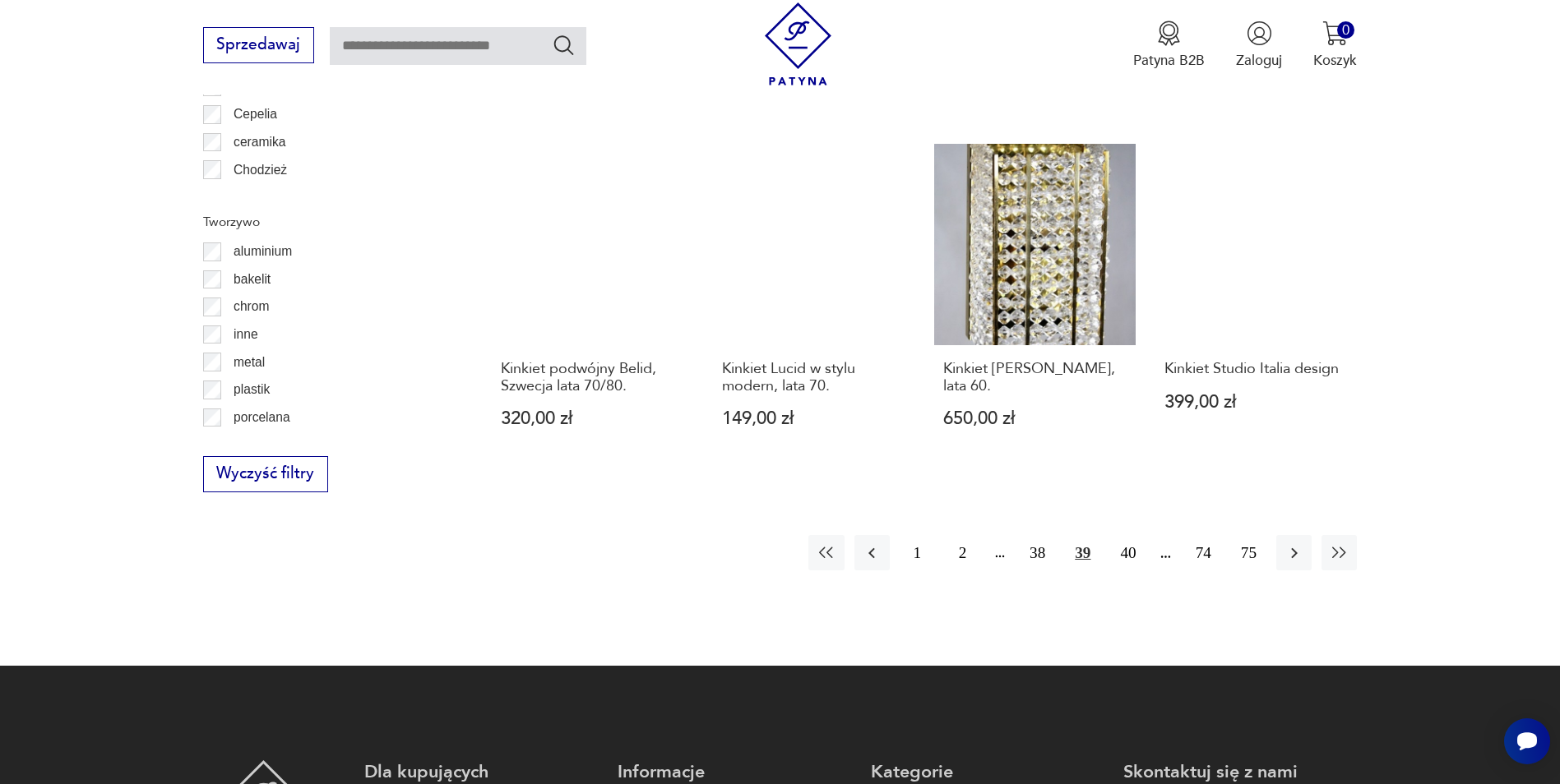
scroll to position [1803, 0]
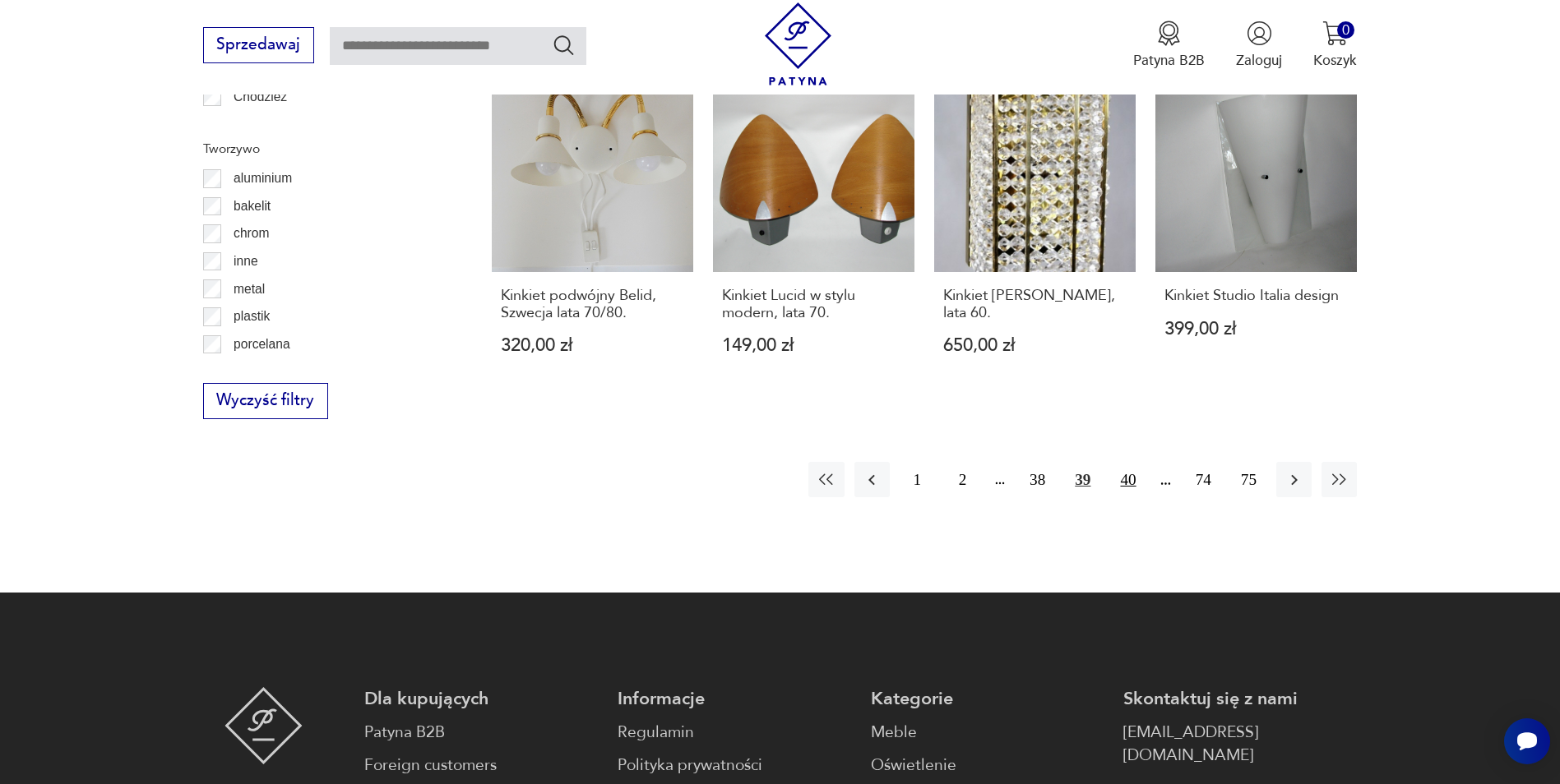
click at [1127, 466] on button "40" at bounding box center [1128, 480] width 36 height 36
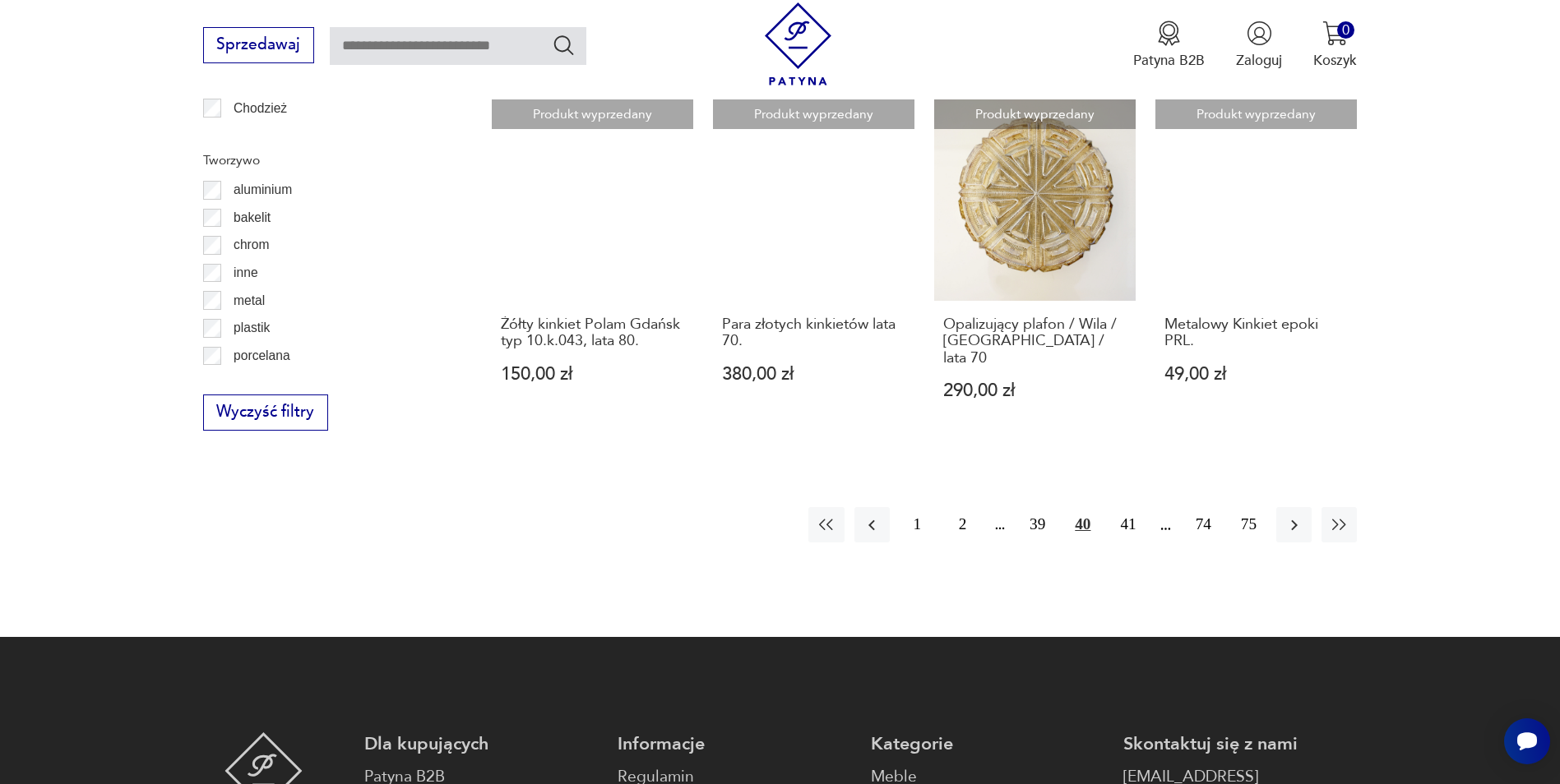
scroll to position [1803, 0]
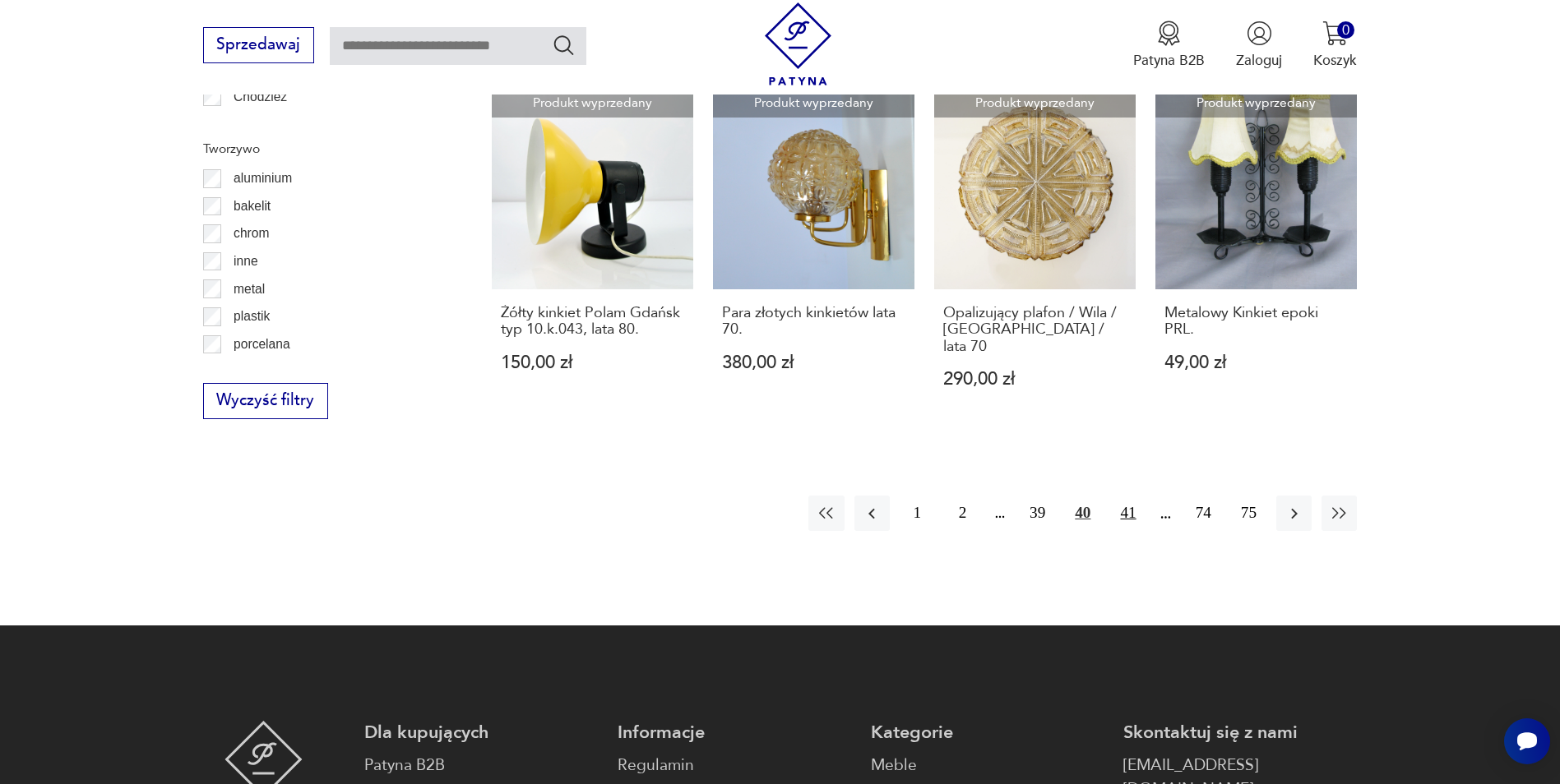
click at [1132, 498] on button "41" at bounding box center [1128, 513] width 36 height 36
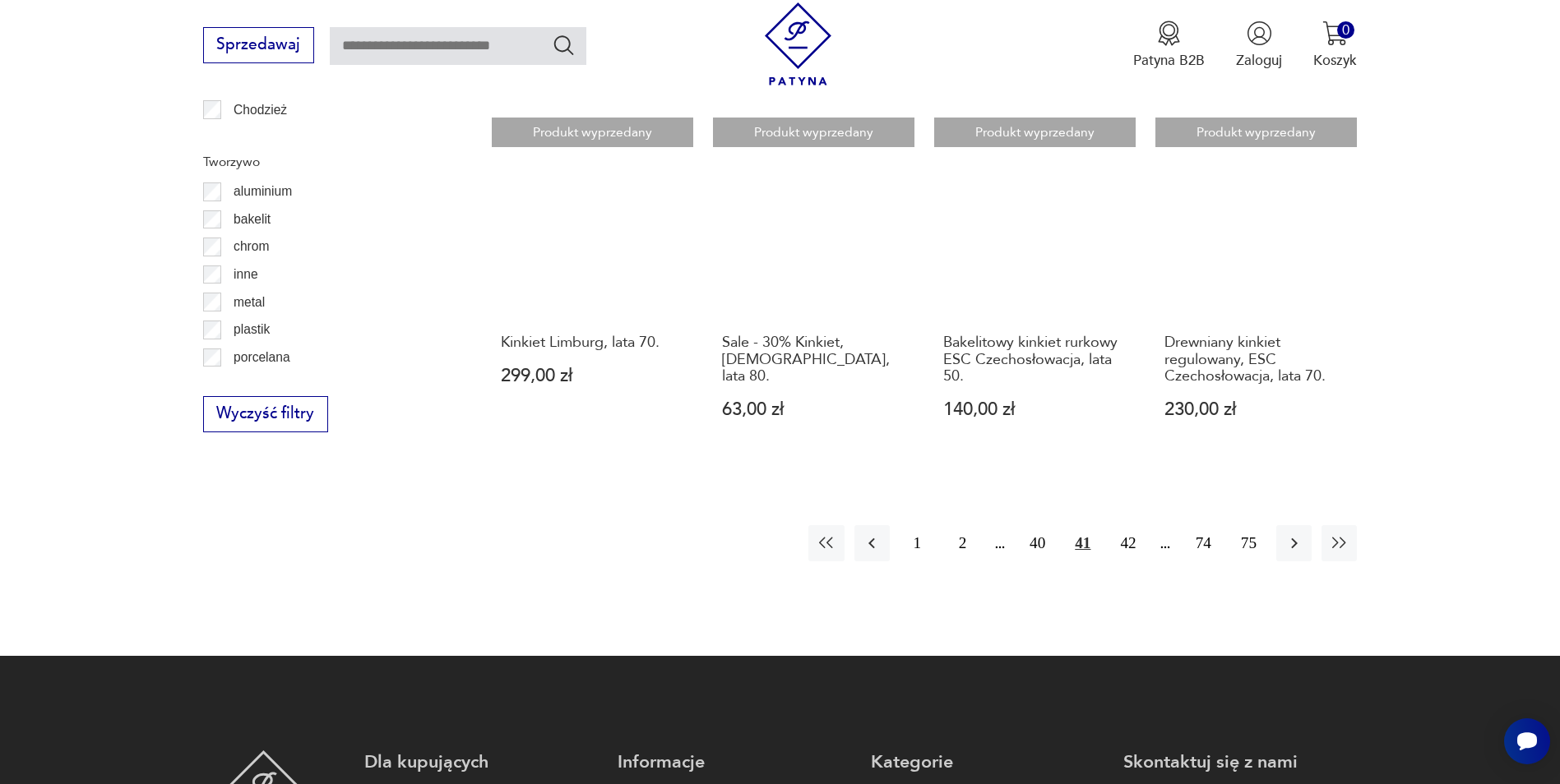
scroll to position [1803, 0]
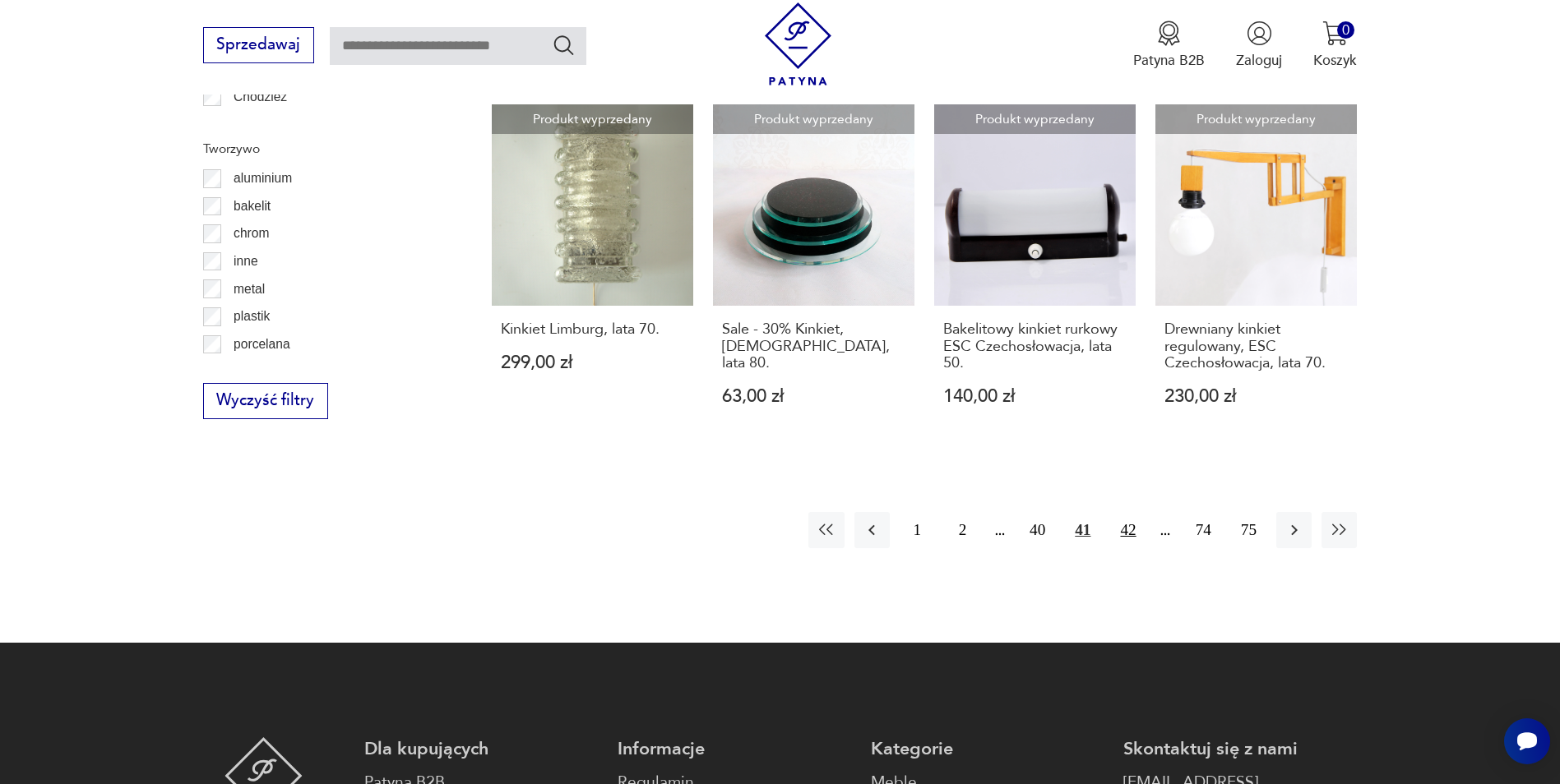
click at [1135, 529] on button "42" at bounding box center [1128, 530] width 36 height 36
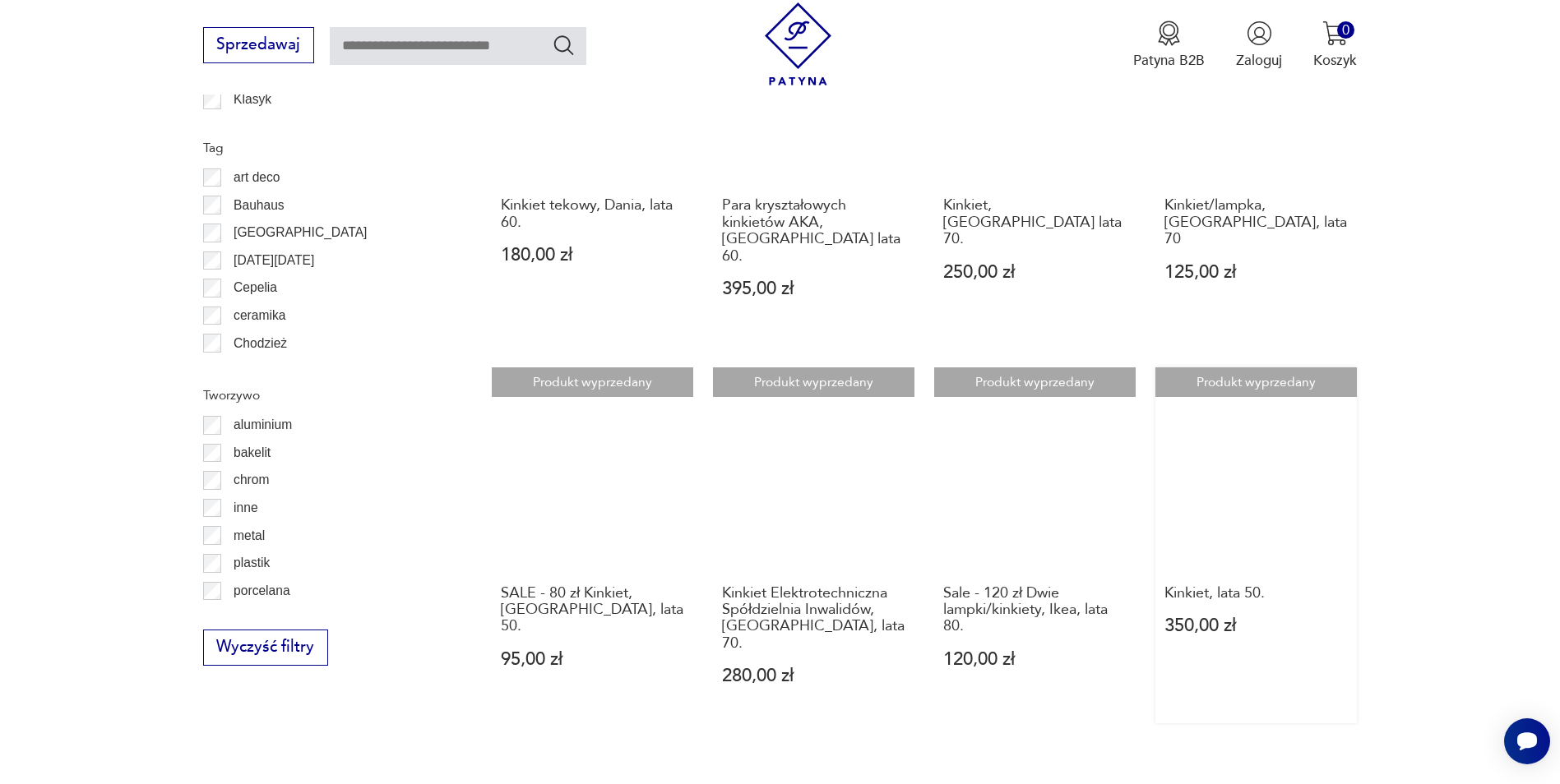
scroll to position [1722, 0]
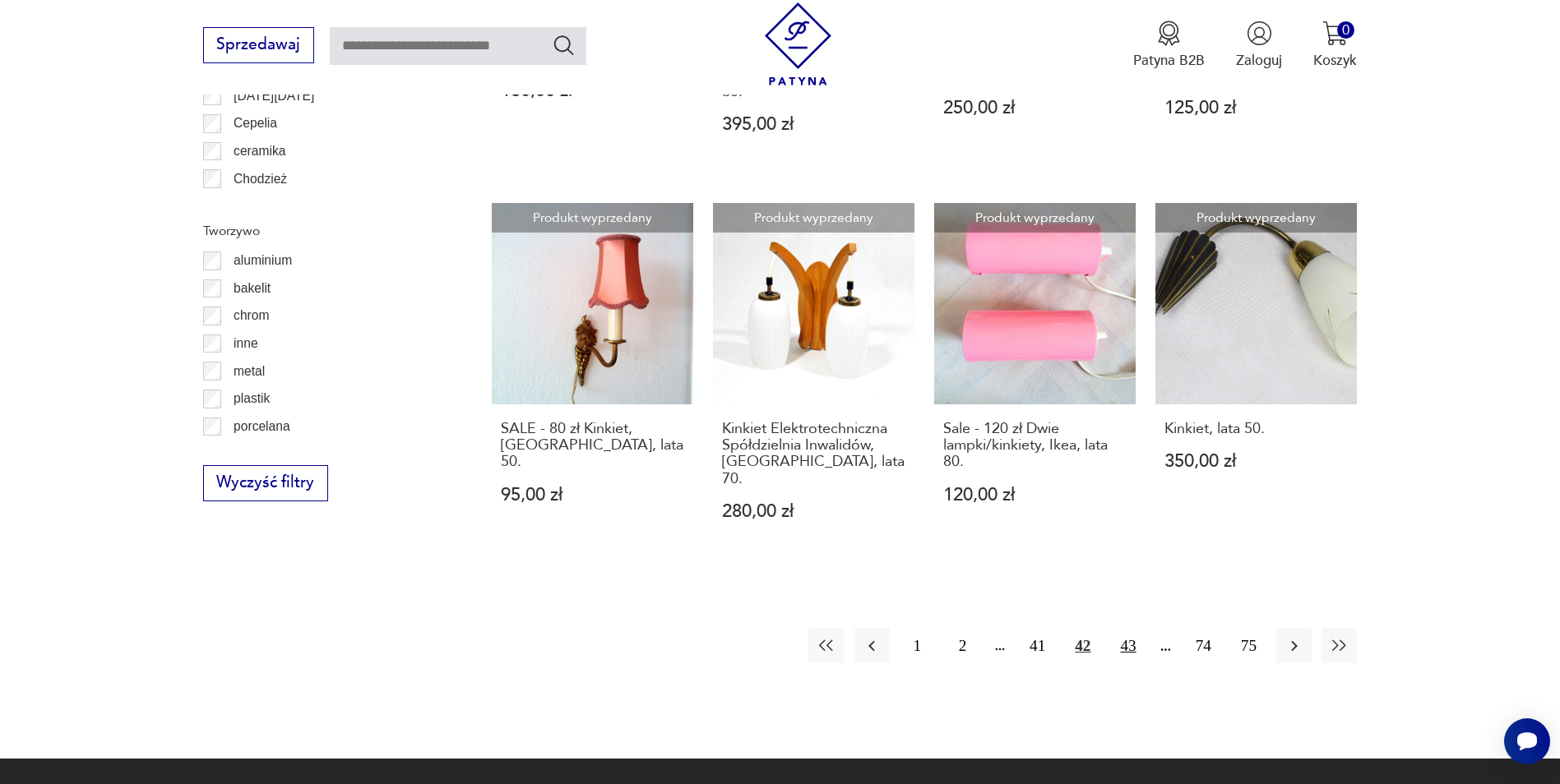
click at [1130, 628] on button "43" at bounding box center [1128, 646] width 36 height 36
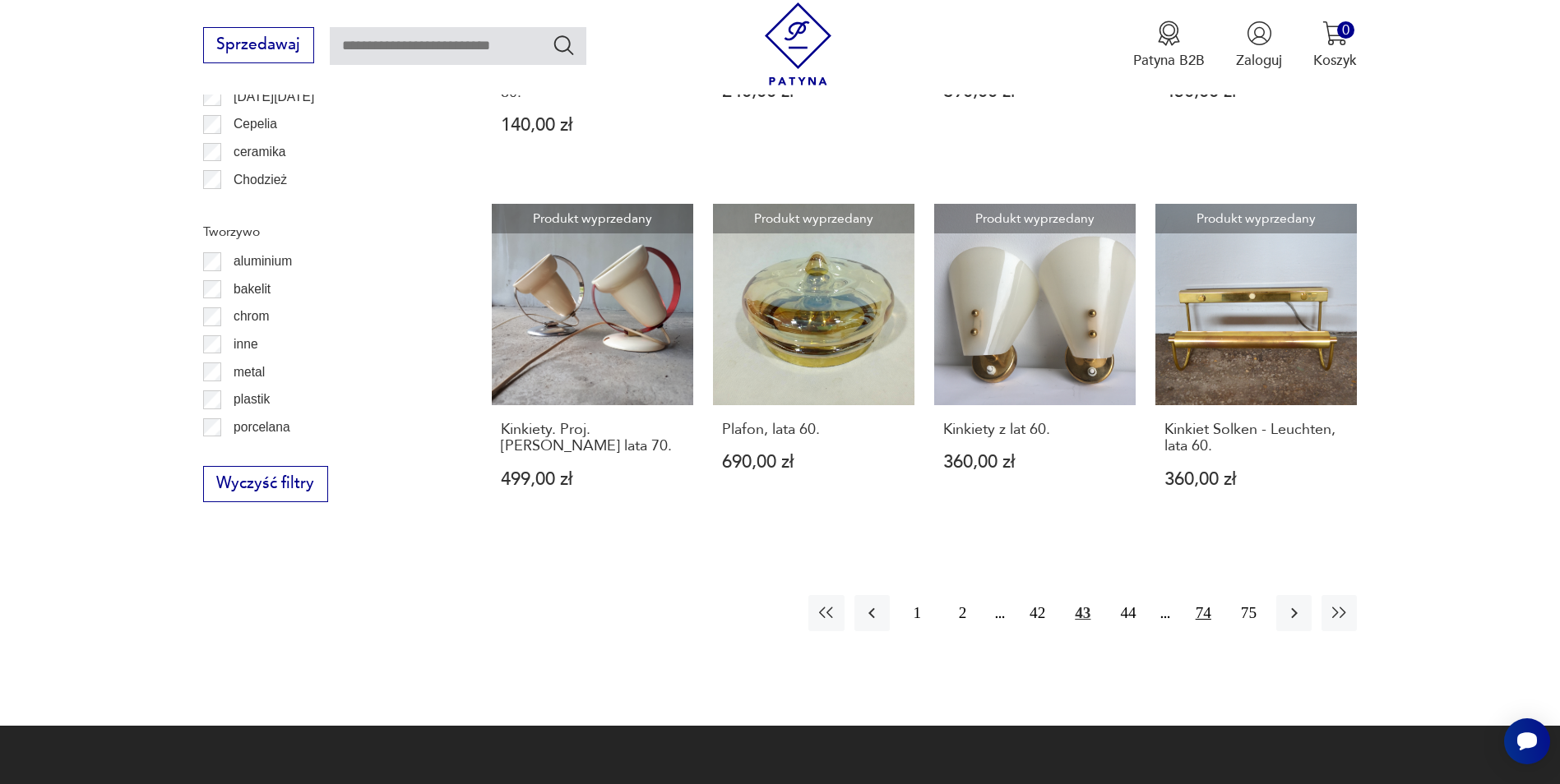
scroll to position [1722, 0]
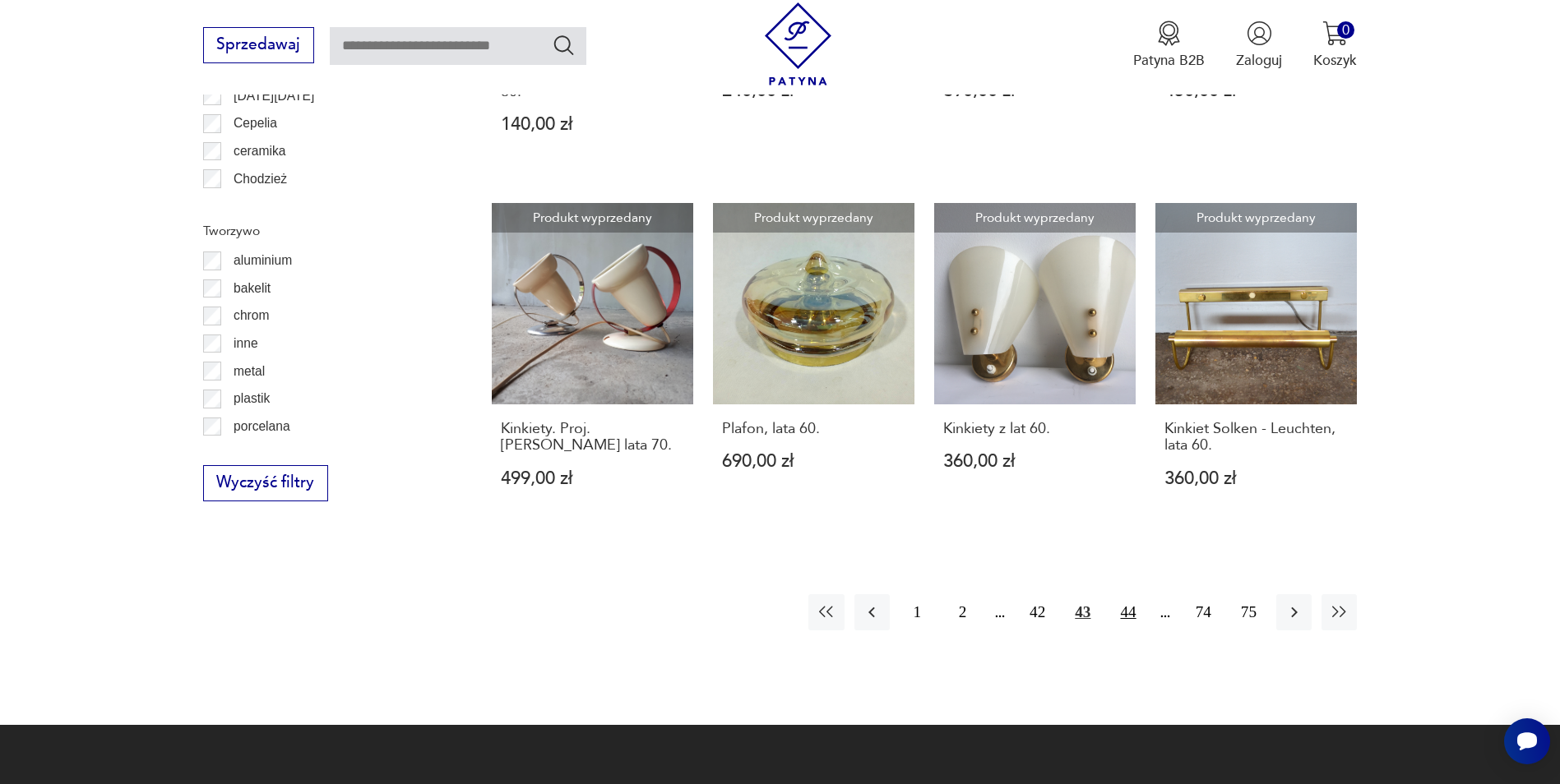
click at [1130, 594] on button "44" at bounding box center [1128, 612] width 36 height 36
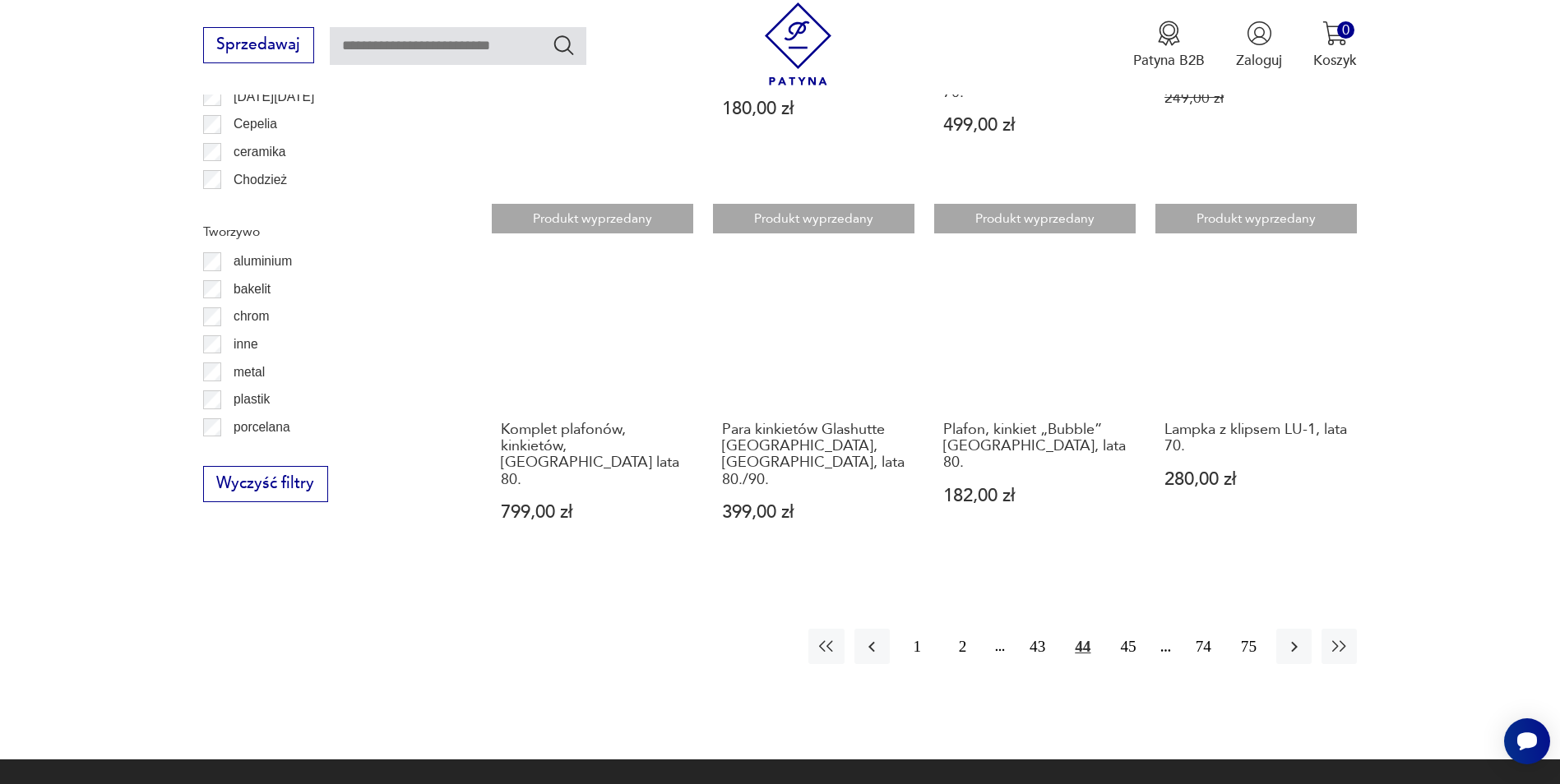
scroll to position [1722, 0]
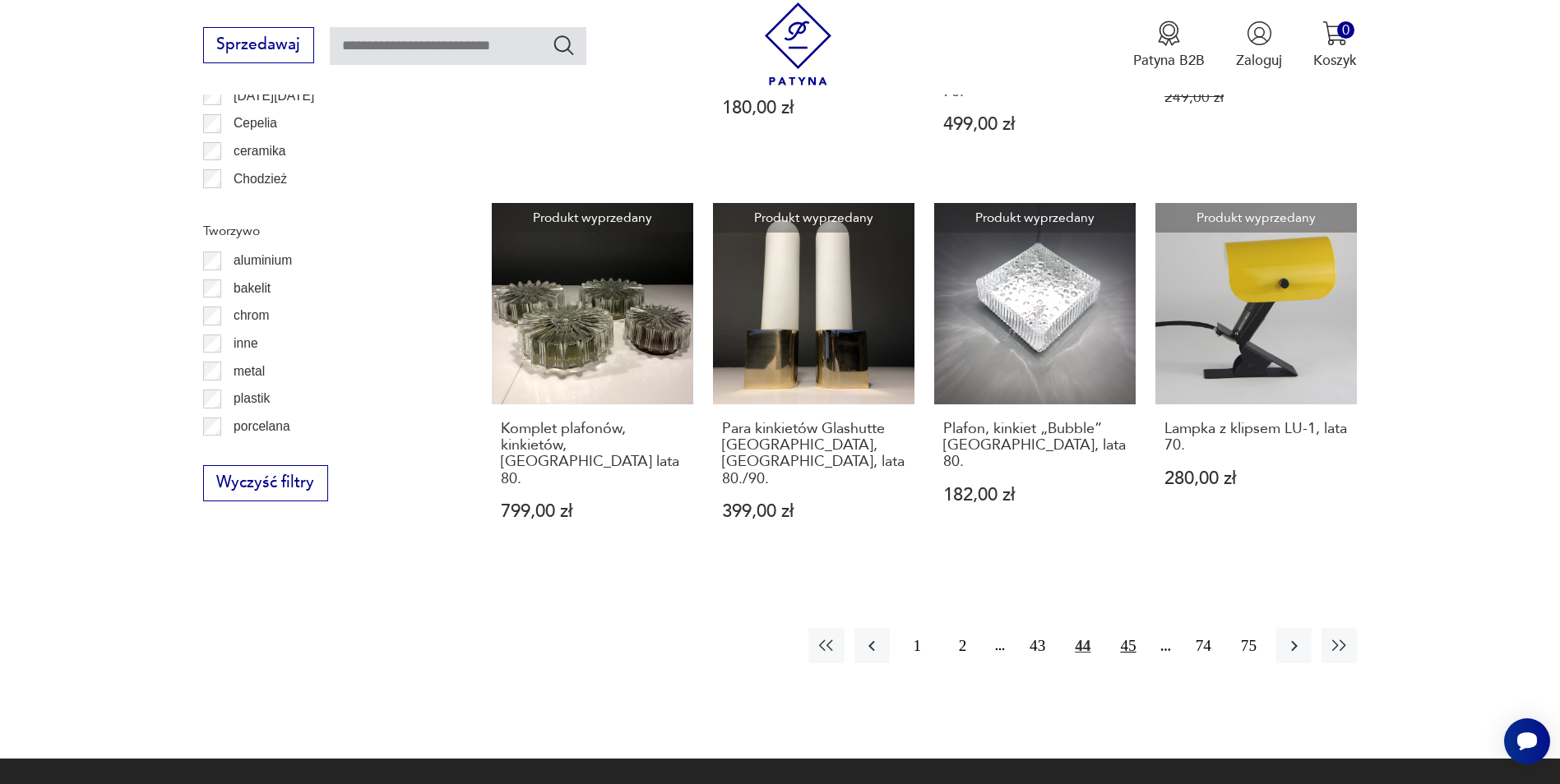
click at [1132, 628] on button "45" at bounding box center [1128, 646] width 36 height 36
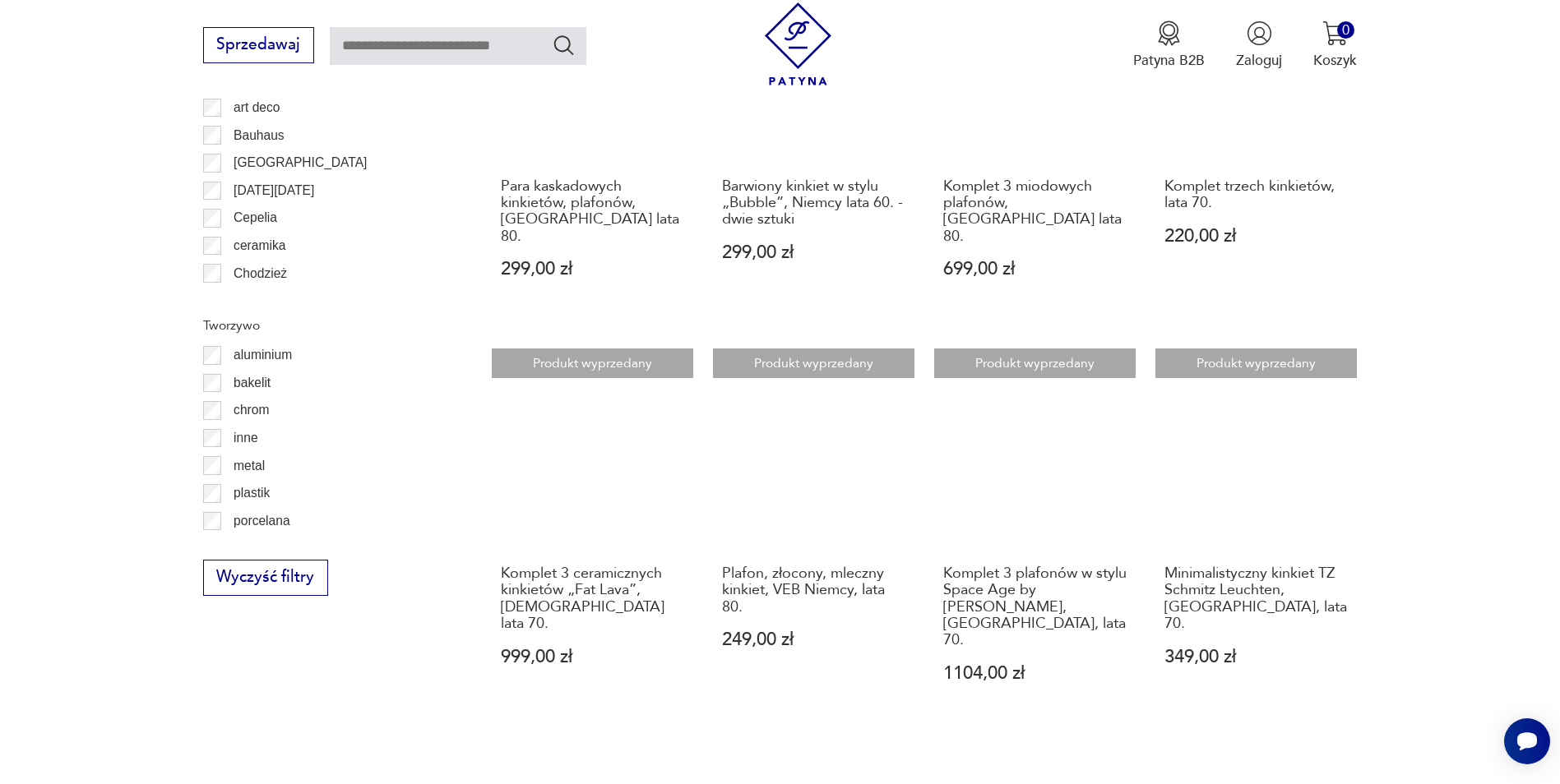
scroll to position [1722, 0]
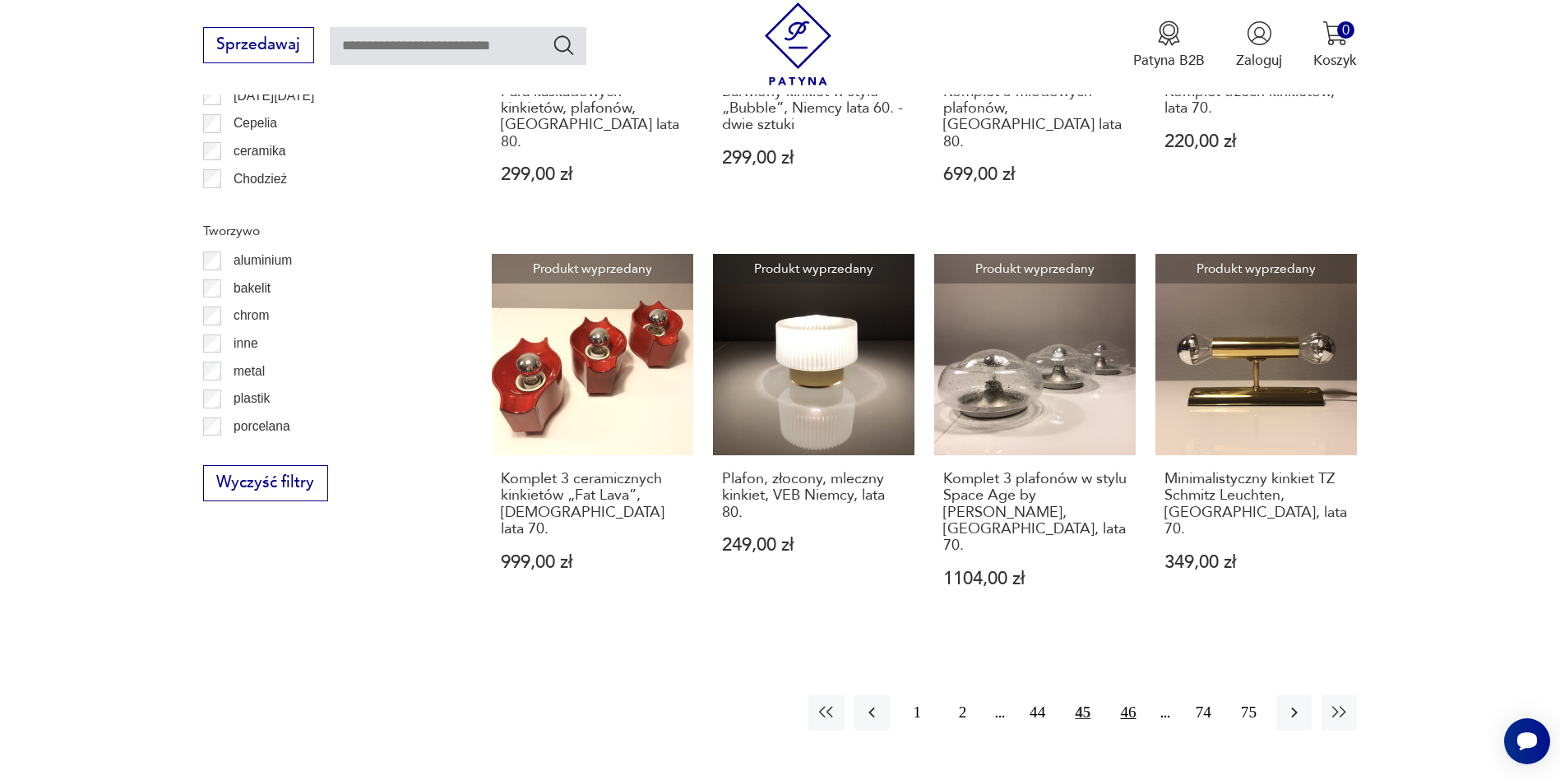
click at [1126, 695] on button "46" at bounding box center [1128, 713] width 36 height 36
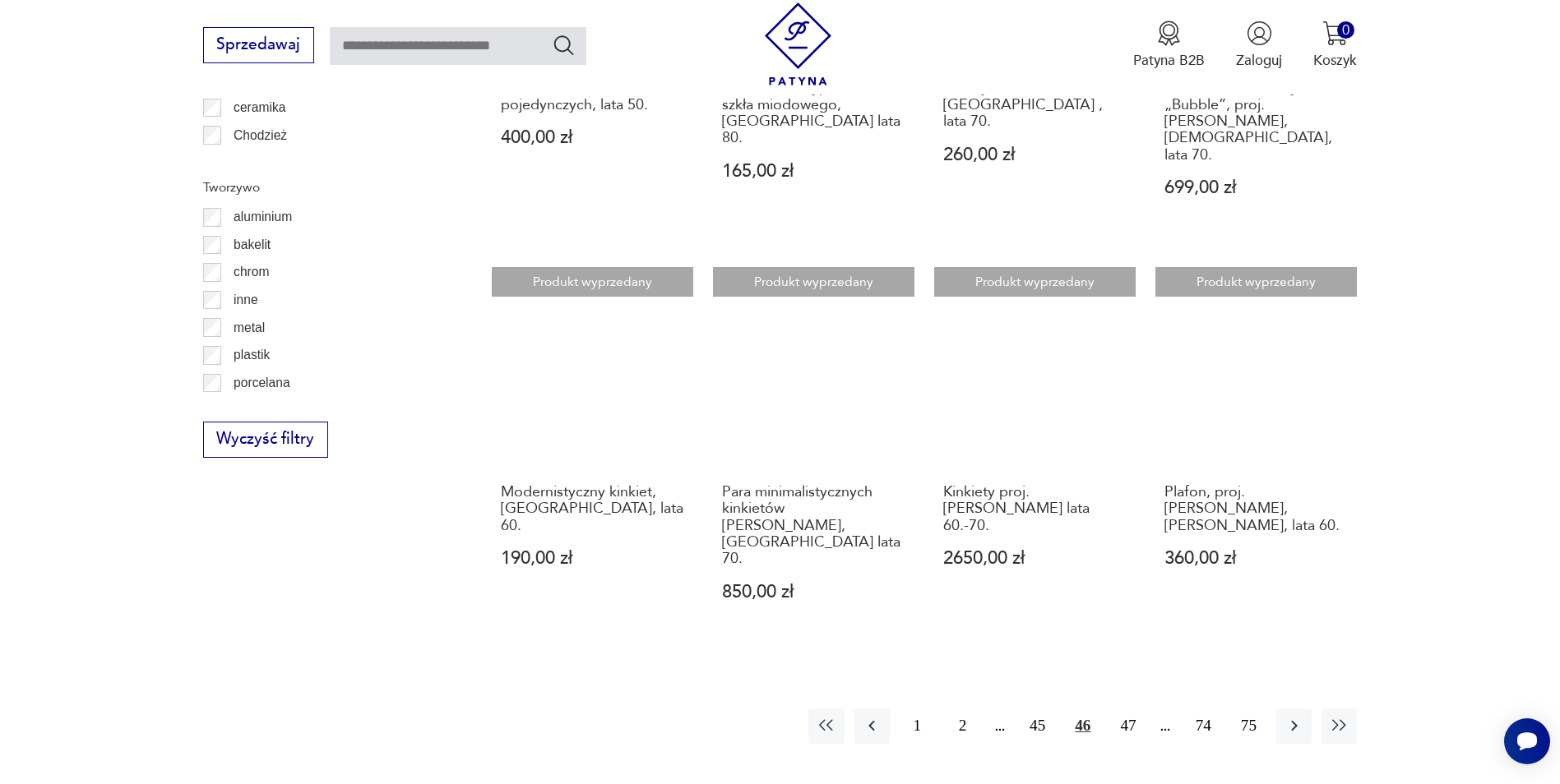
scroll to position [1803, 0]
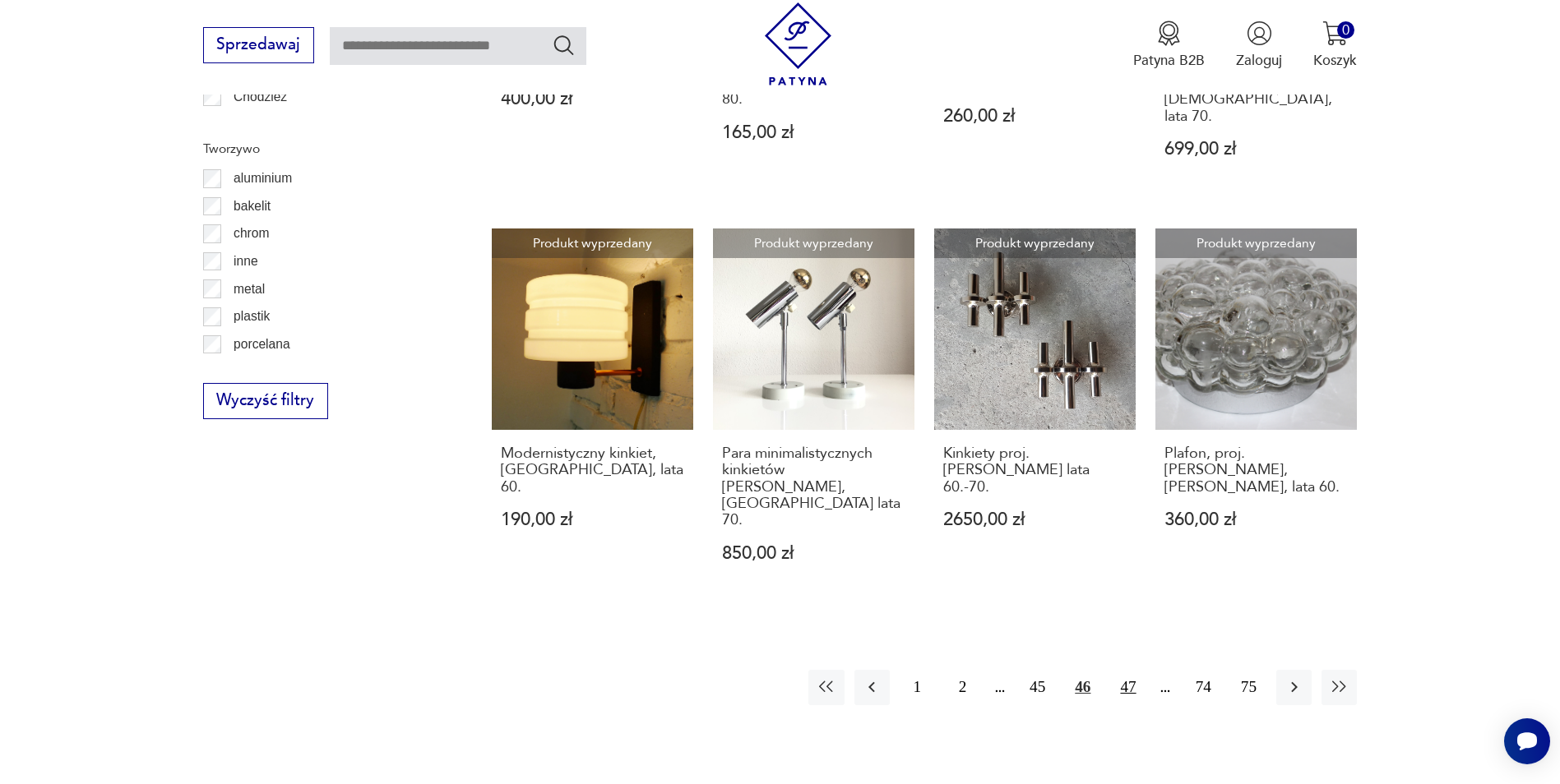
click at [1126, 670] on button "47" at bounding box center [1128, 687] width 36 height 36
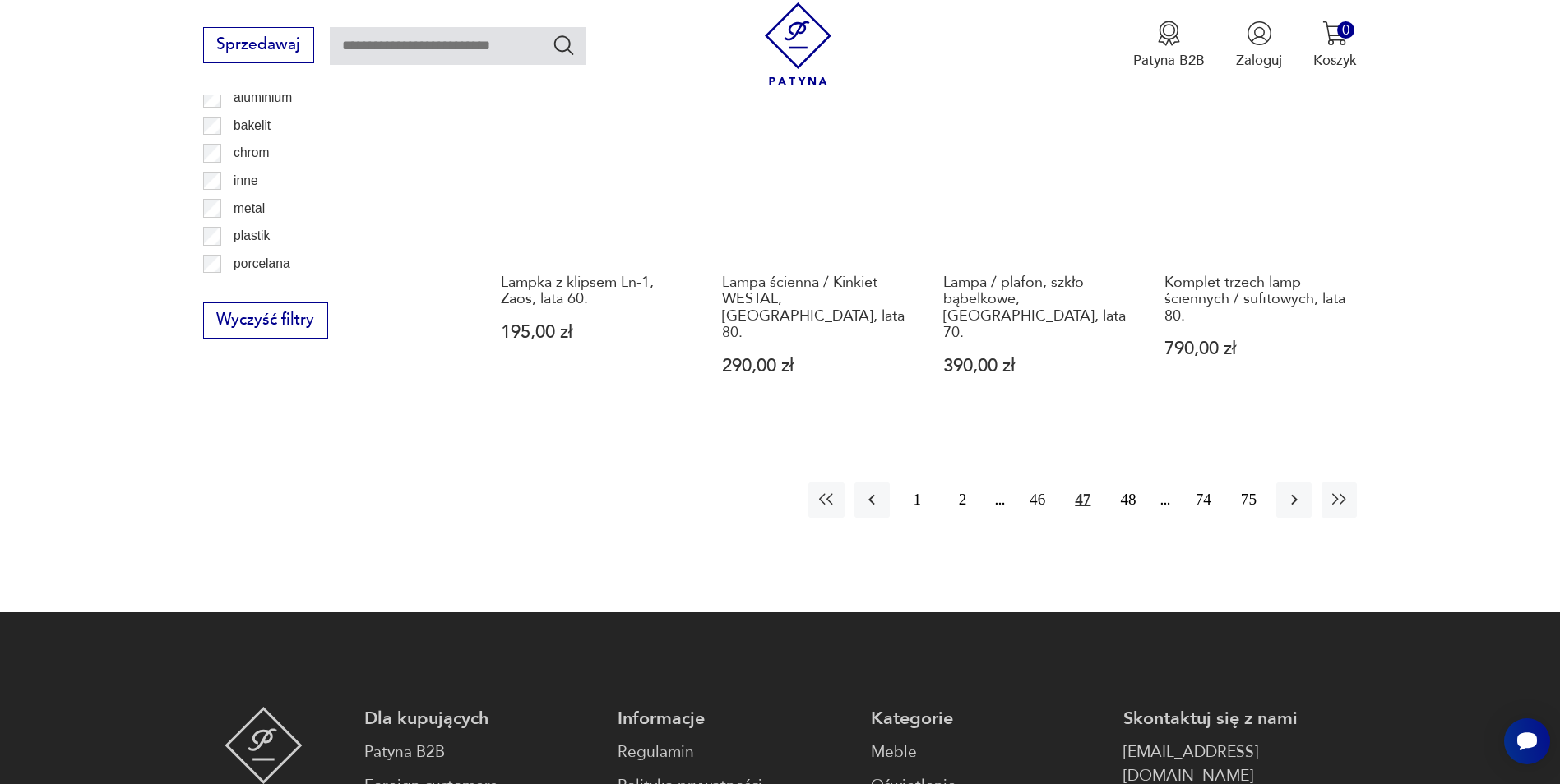
scroll to position [1885, 0]
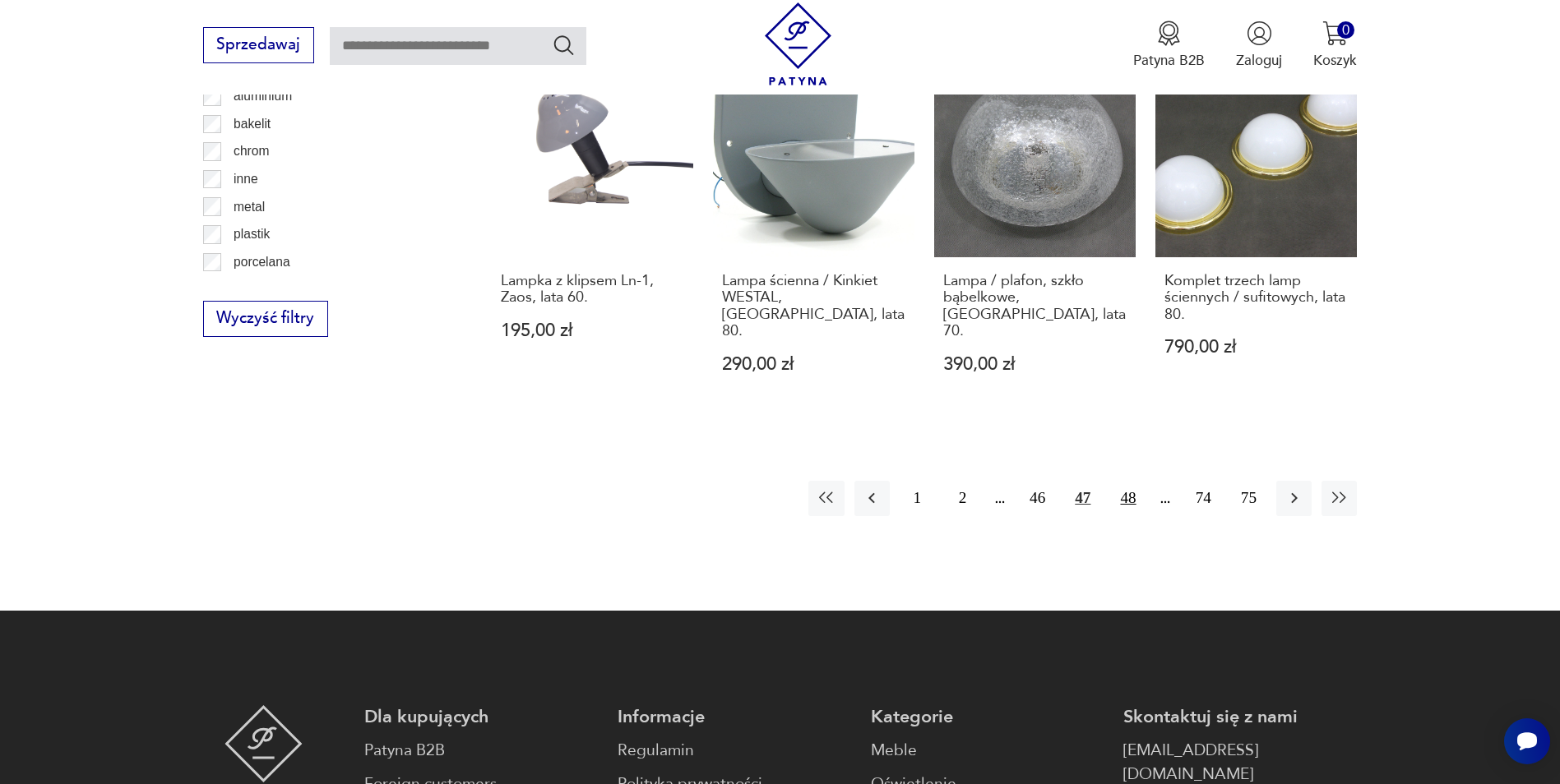
click at [1129, 481] on button "48" at bounding box center [1128, 499] width 36 height 36
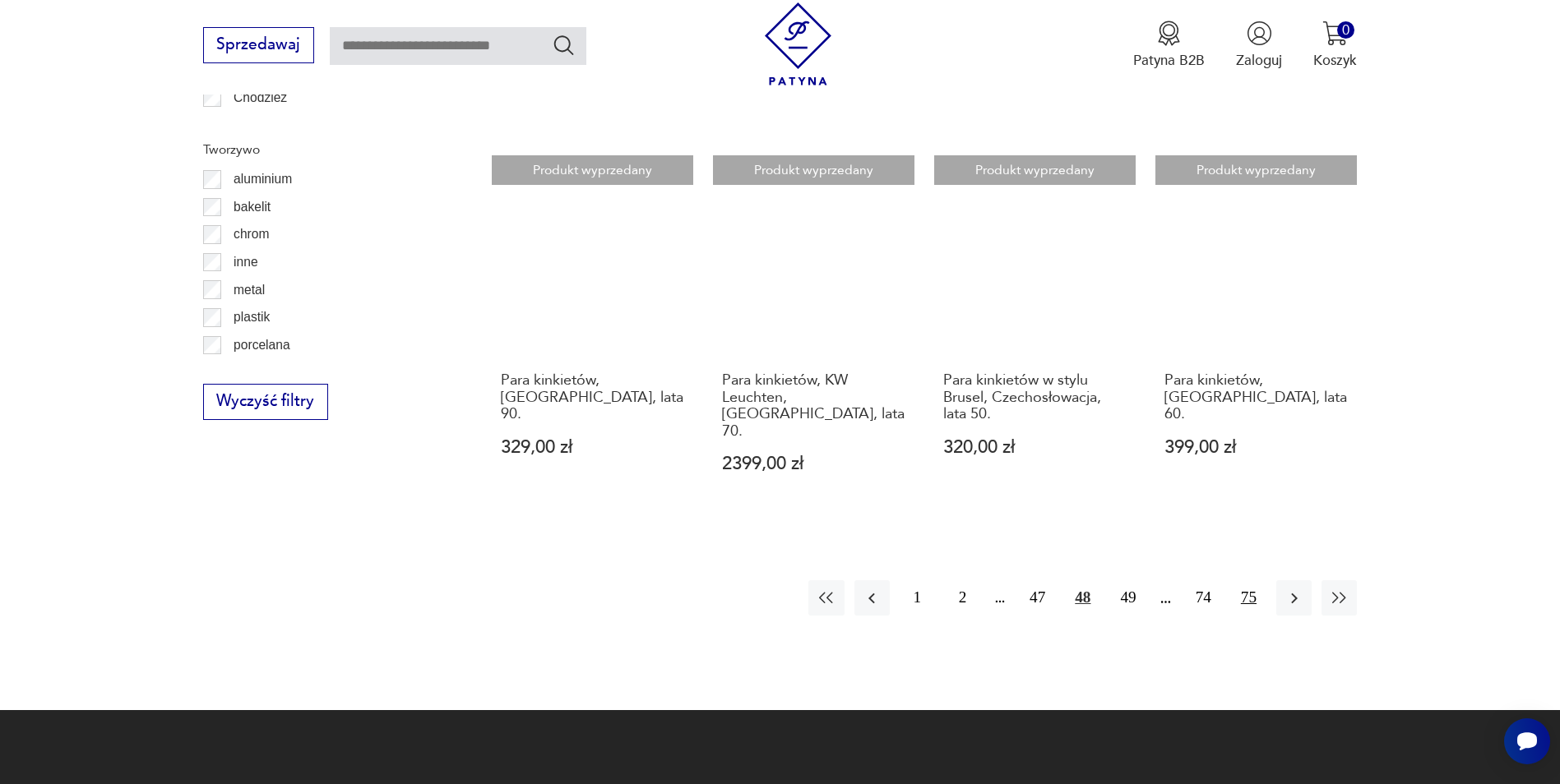
scroll to position [1803, 0]
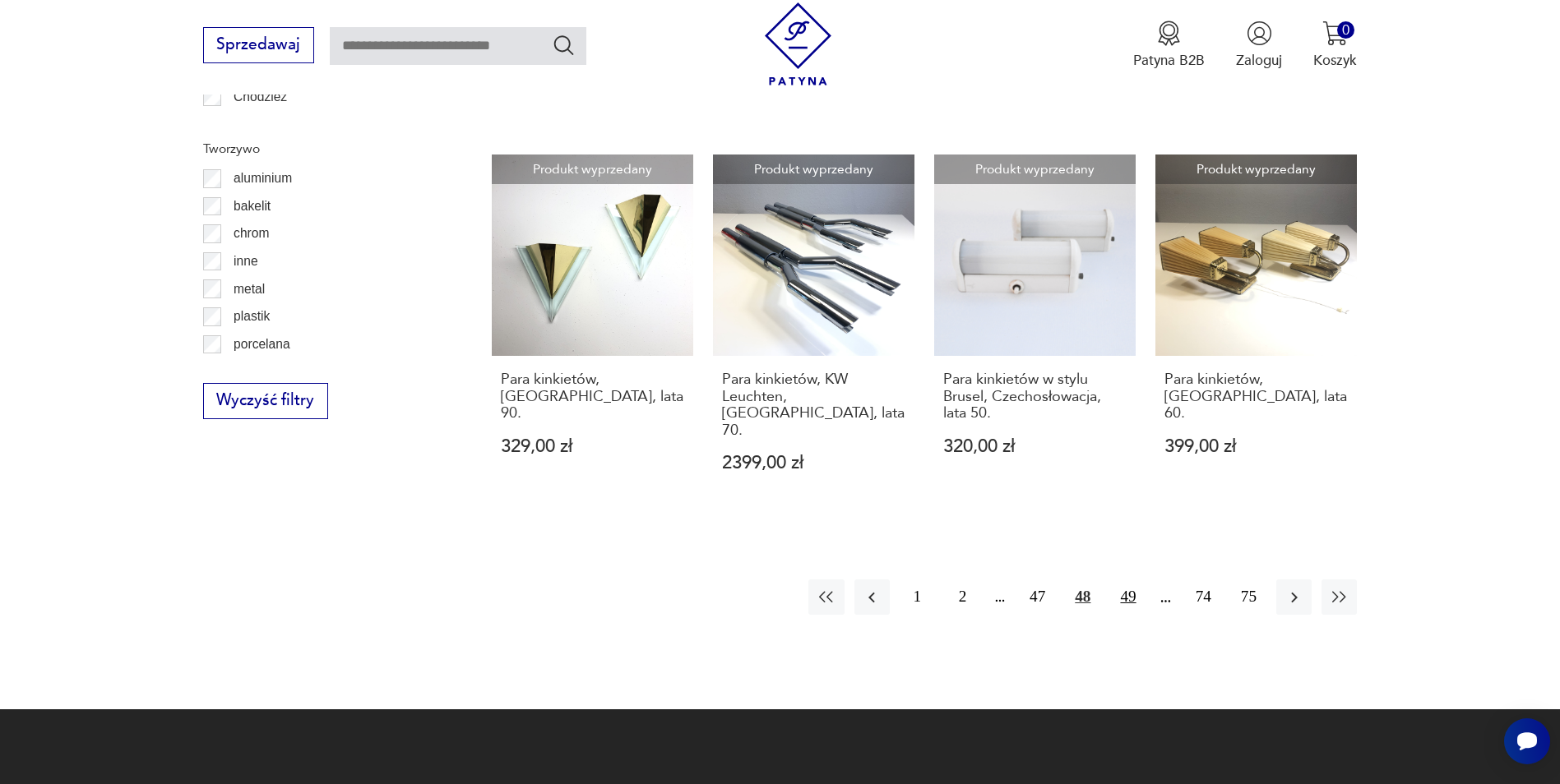
click at [1135, 579] on button "49" at bounding box center [1128, 597] width 36 height 36
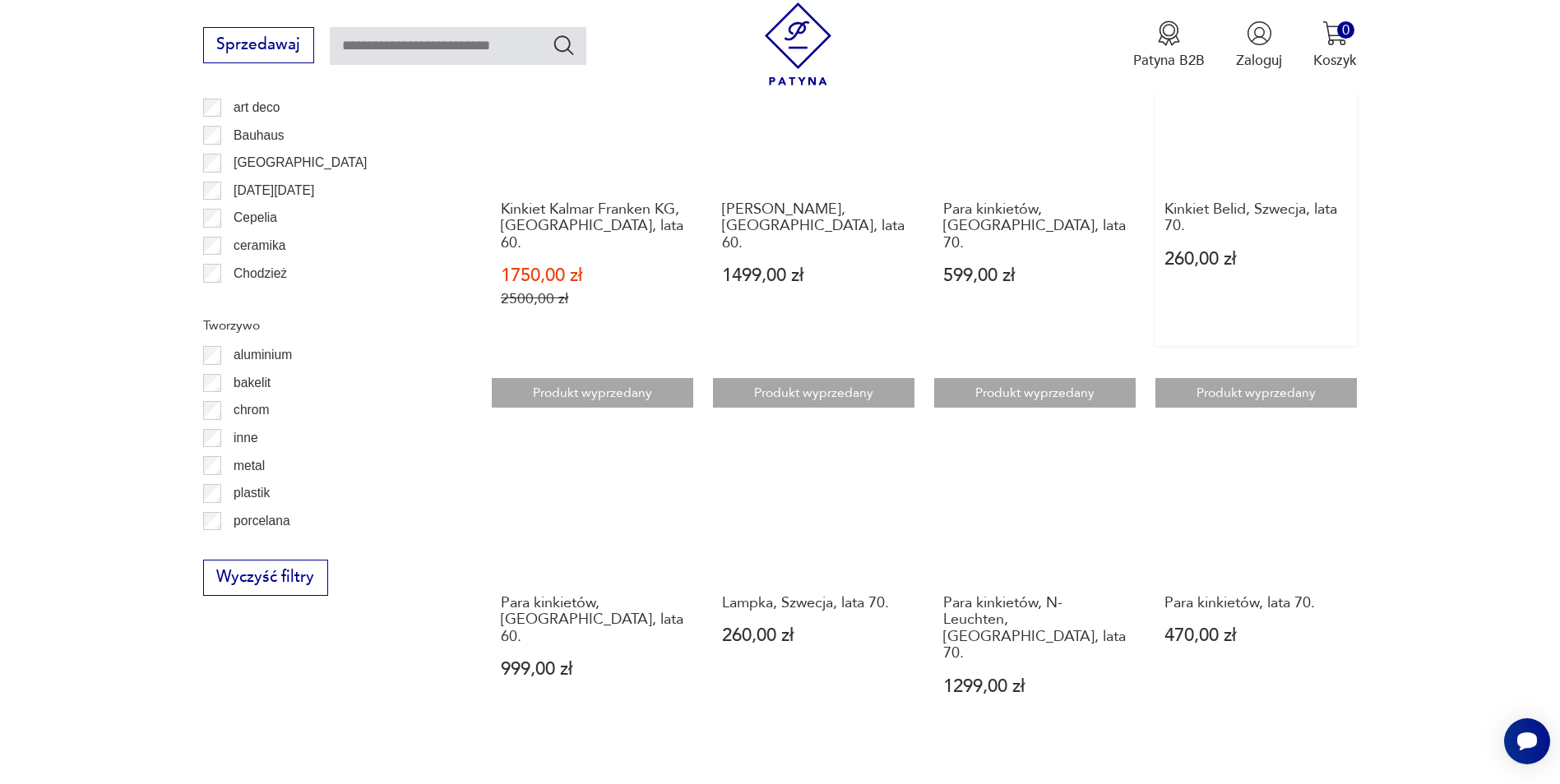
scroll to position [1722, 0]
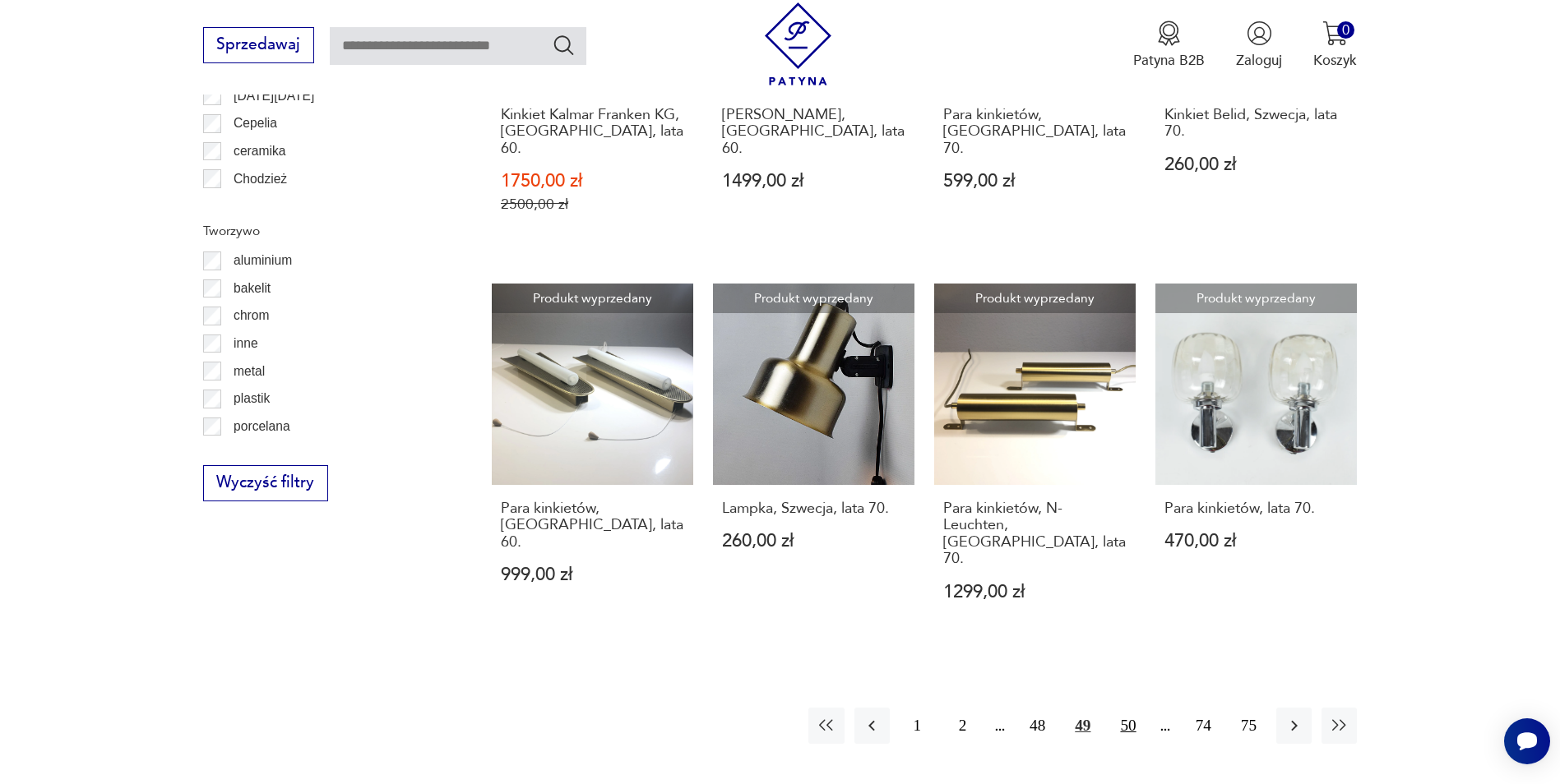
click at [1130, 708] on button "50" at bounding box center [1128, 726] width 36 height 36
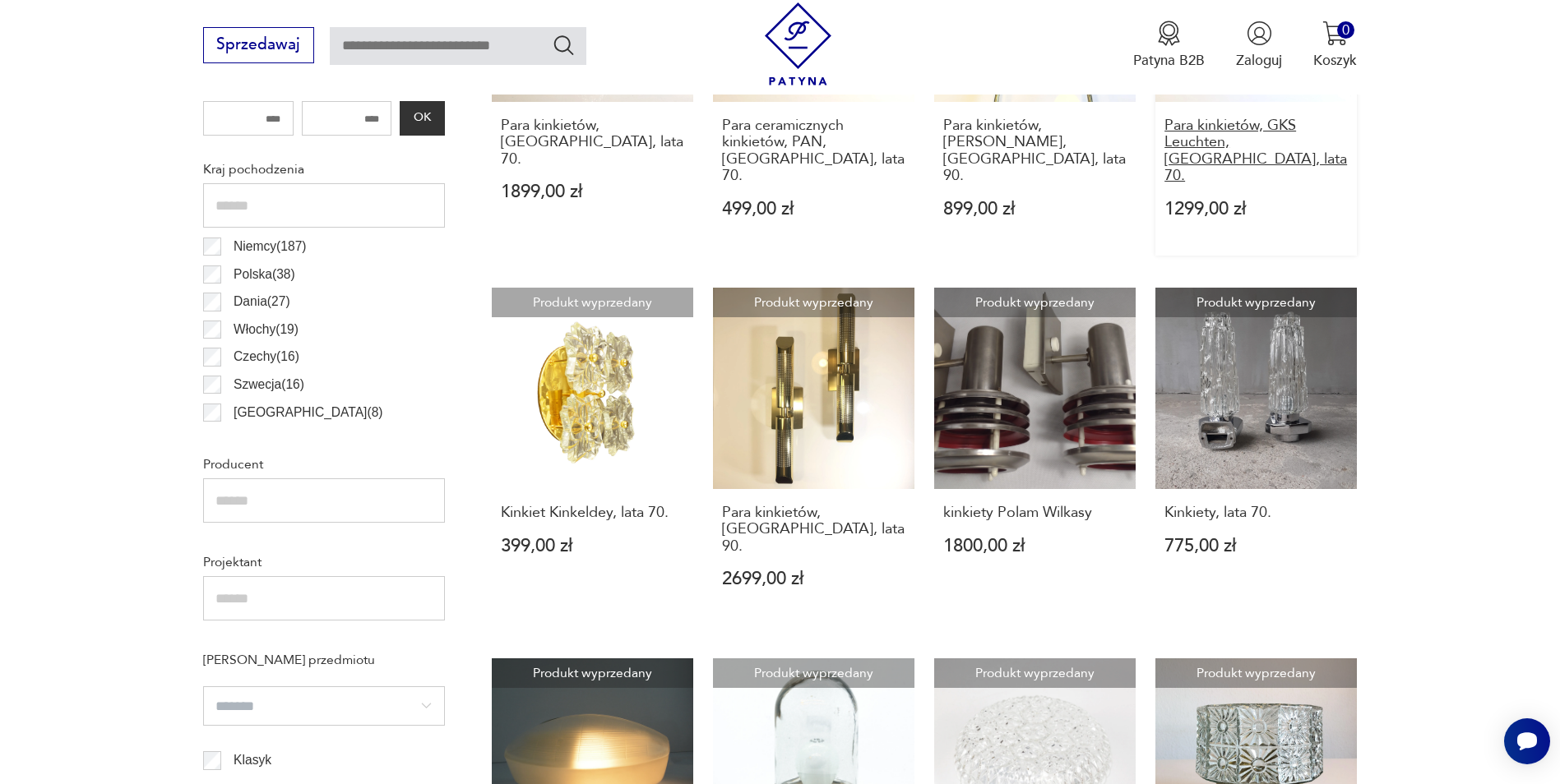
scroll to position [899, 0]
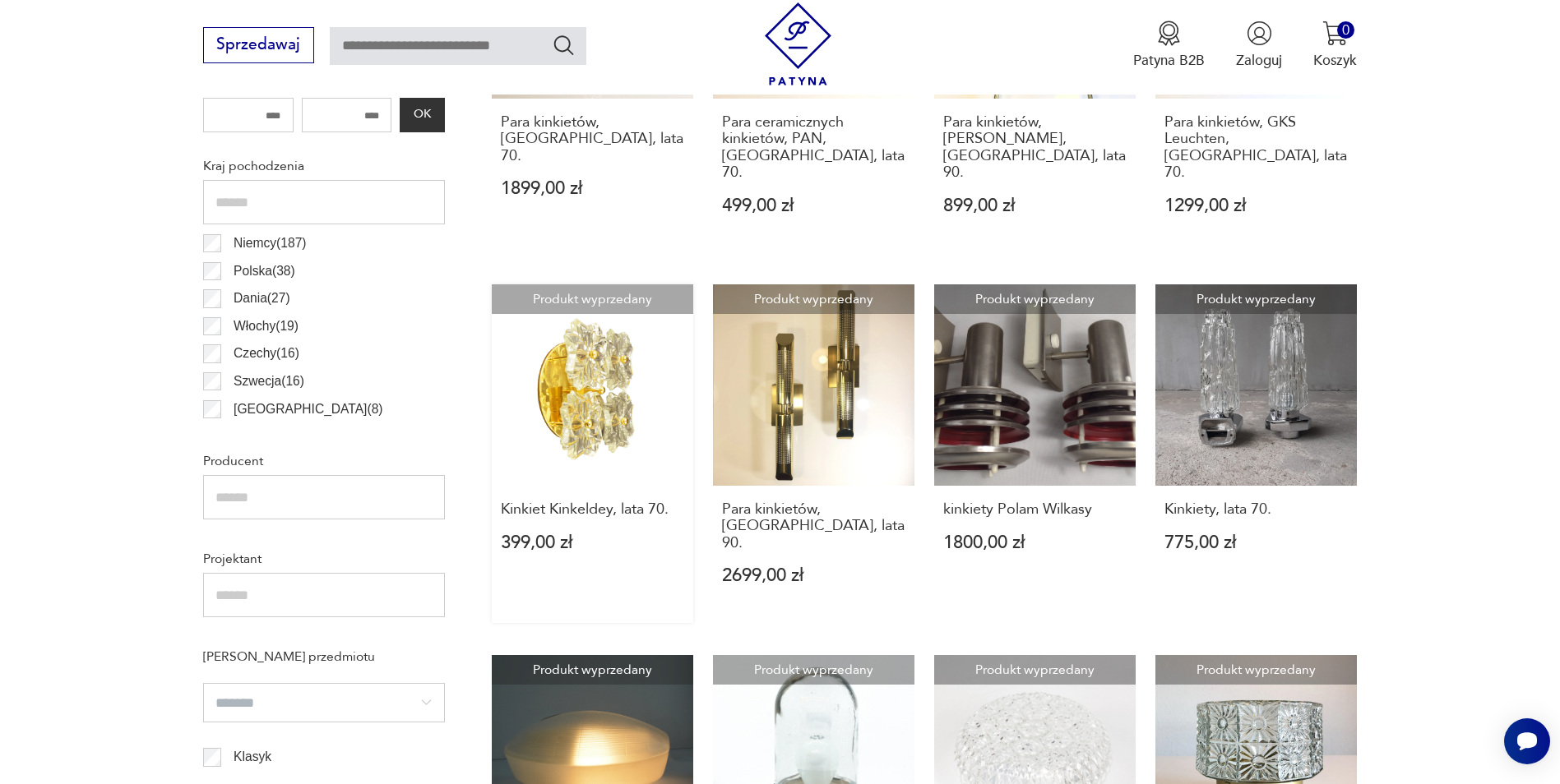
click at [588, 444] on link "Produkt wyprzedany Kinkiet Kinkeldey, lata 70. 399,00 zł" at bounding box center [592, 453] width 201 height 339
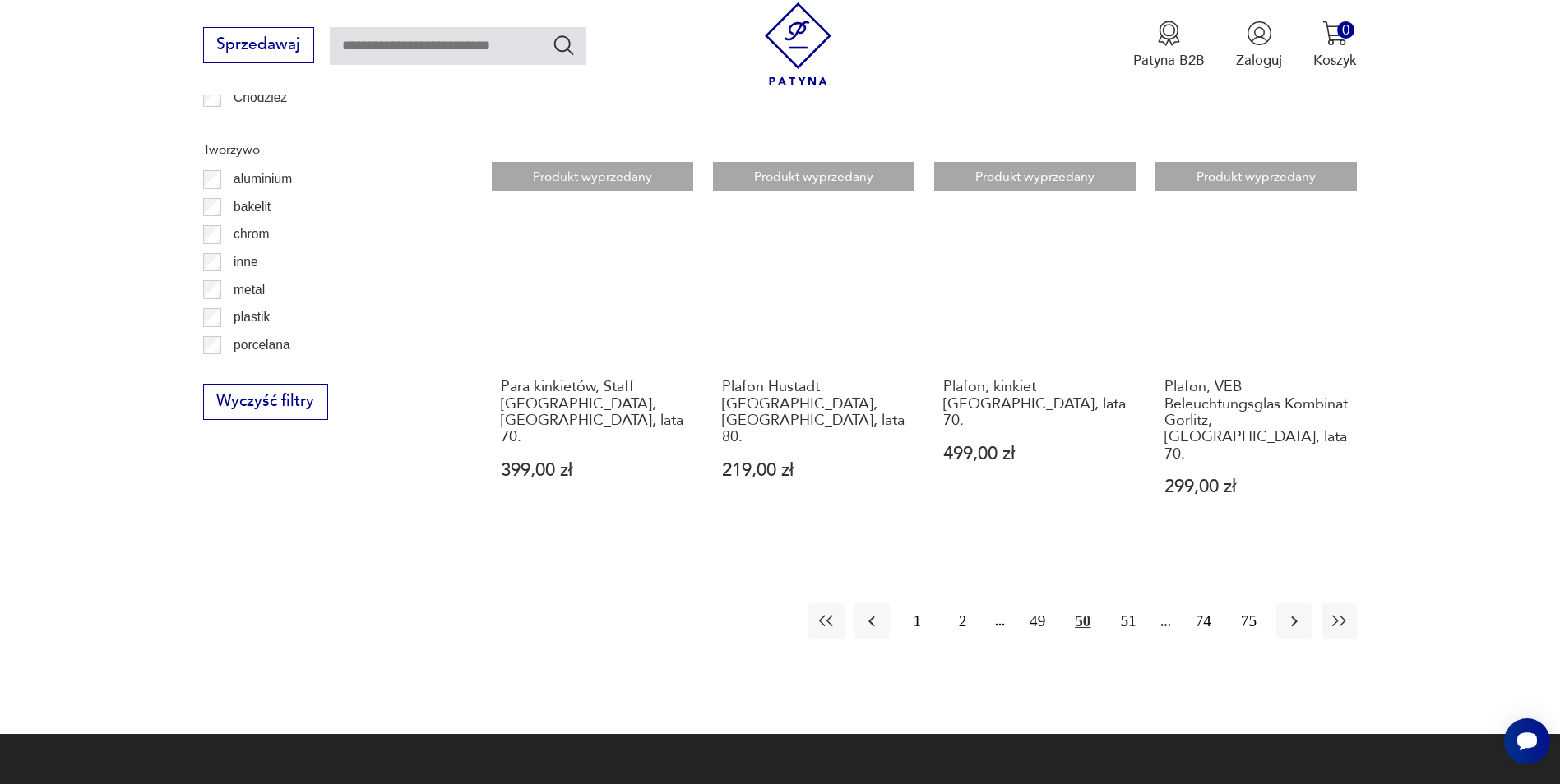
scroll to position [1803, 0]
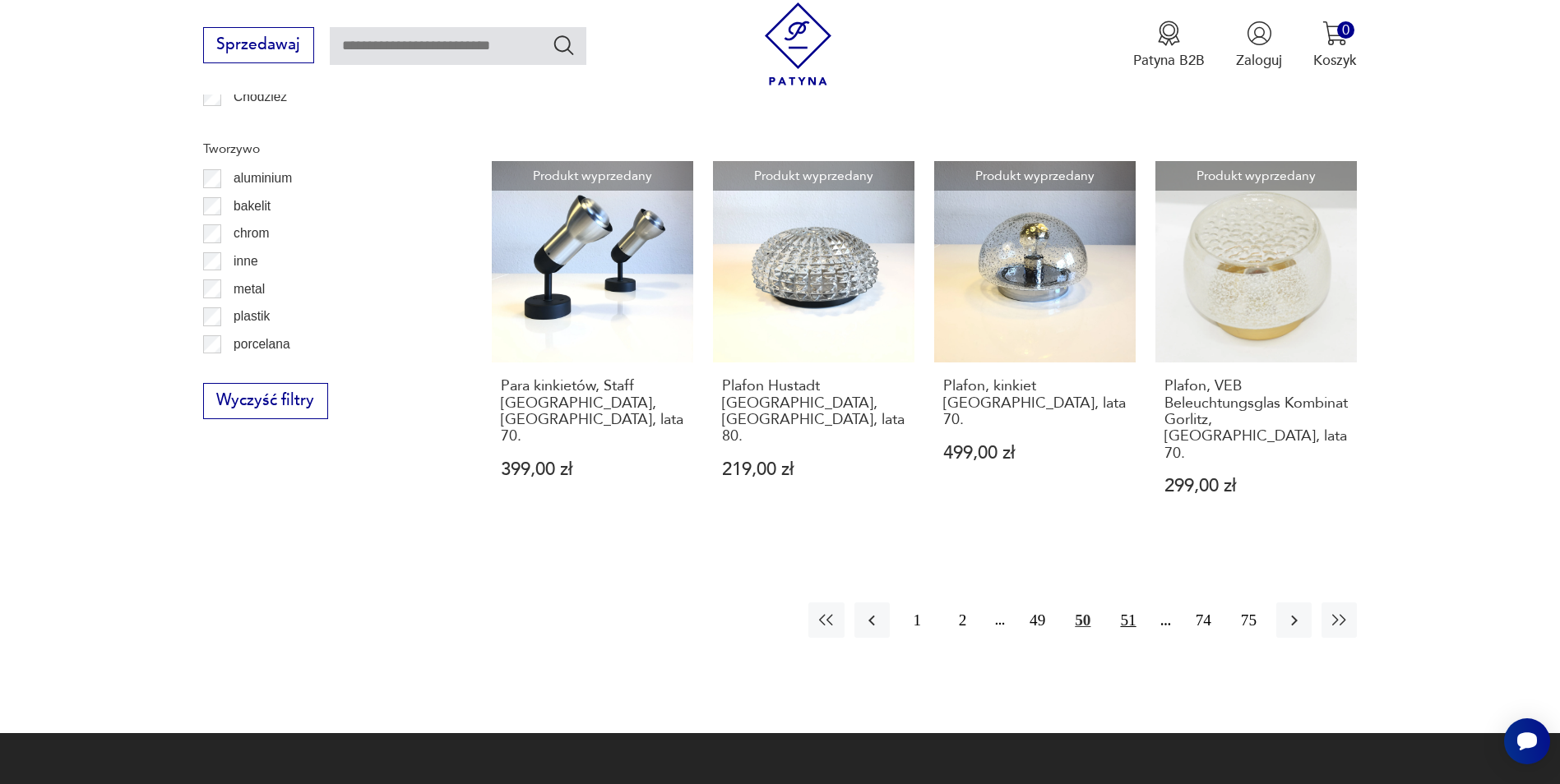
click at [1133, 603] on button "51" at bounding box center [1128, 620] width 36 height 36
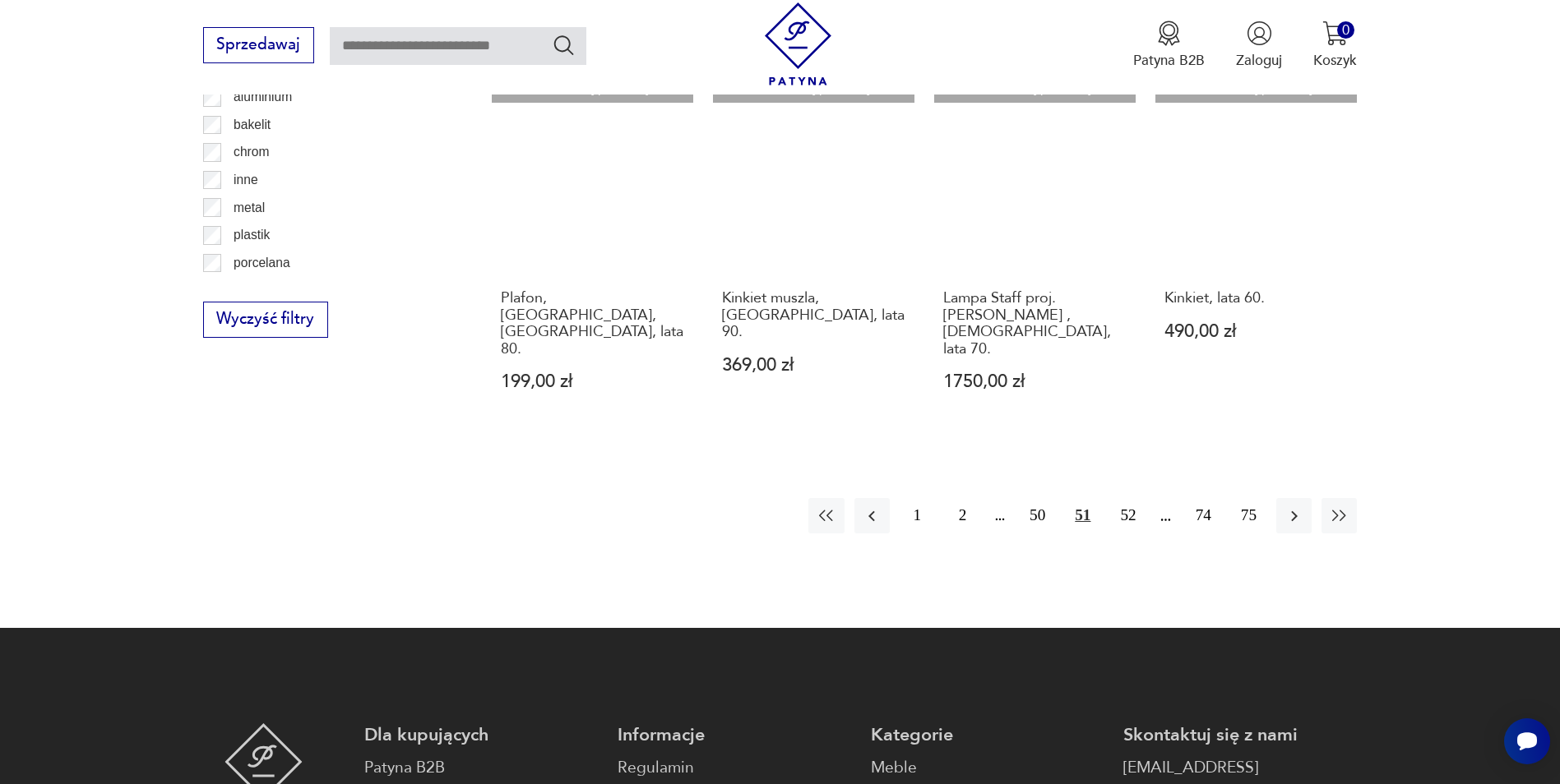
scroll to position [1885, 0]
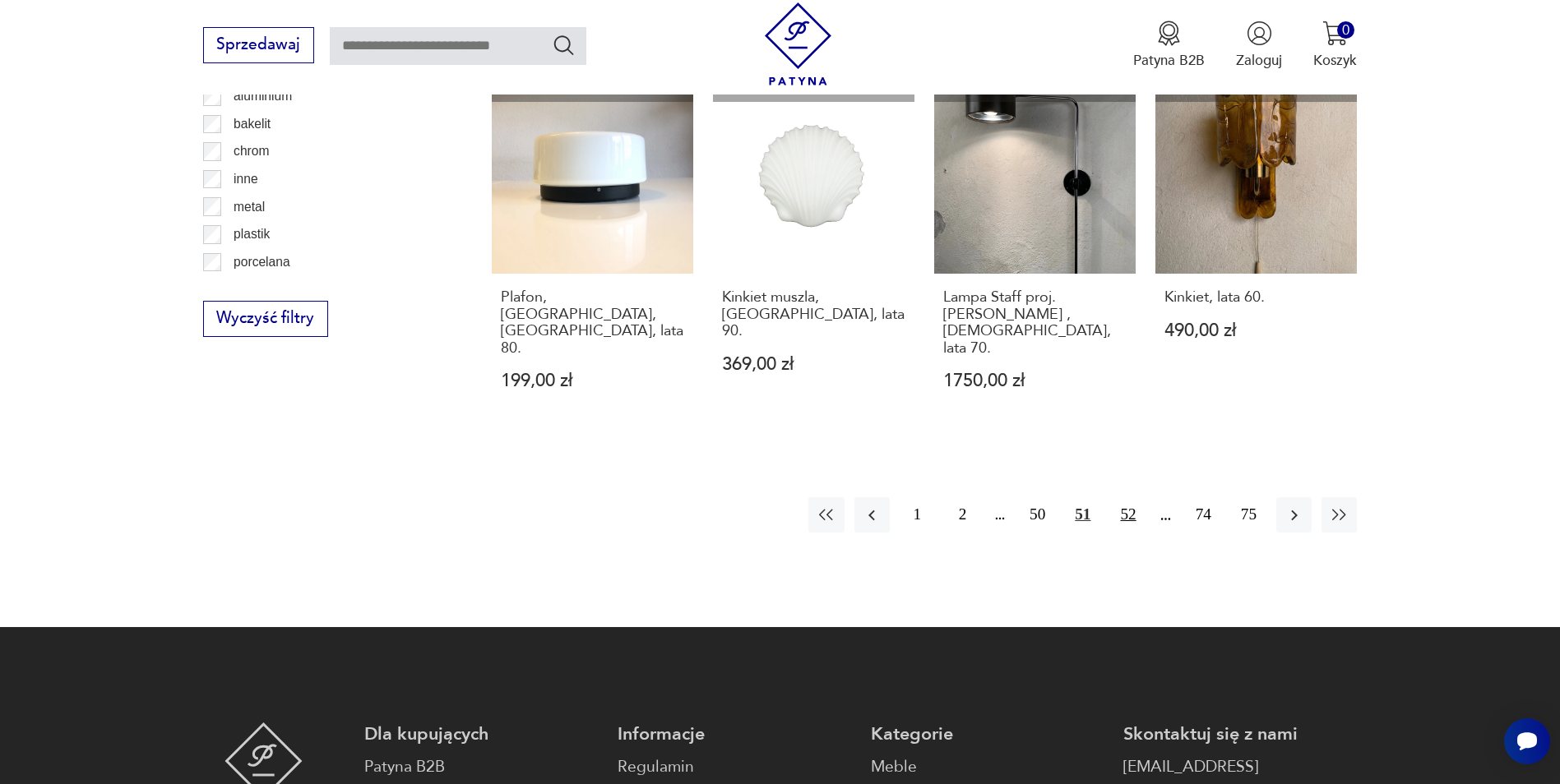
click at [1130, 497] on button "52" at bounding box center [1128, 515] width 36 height 36
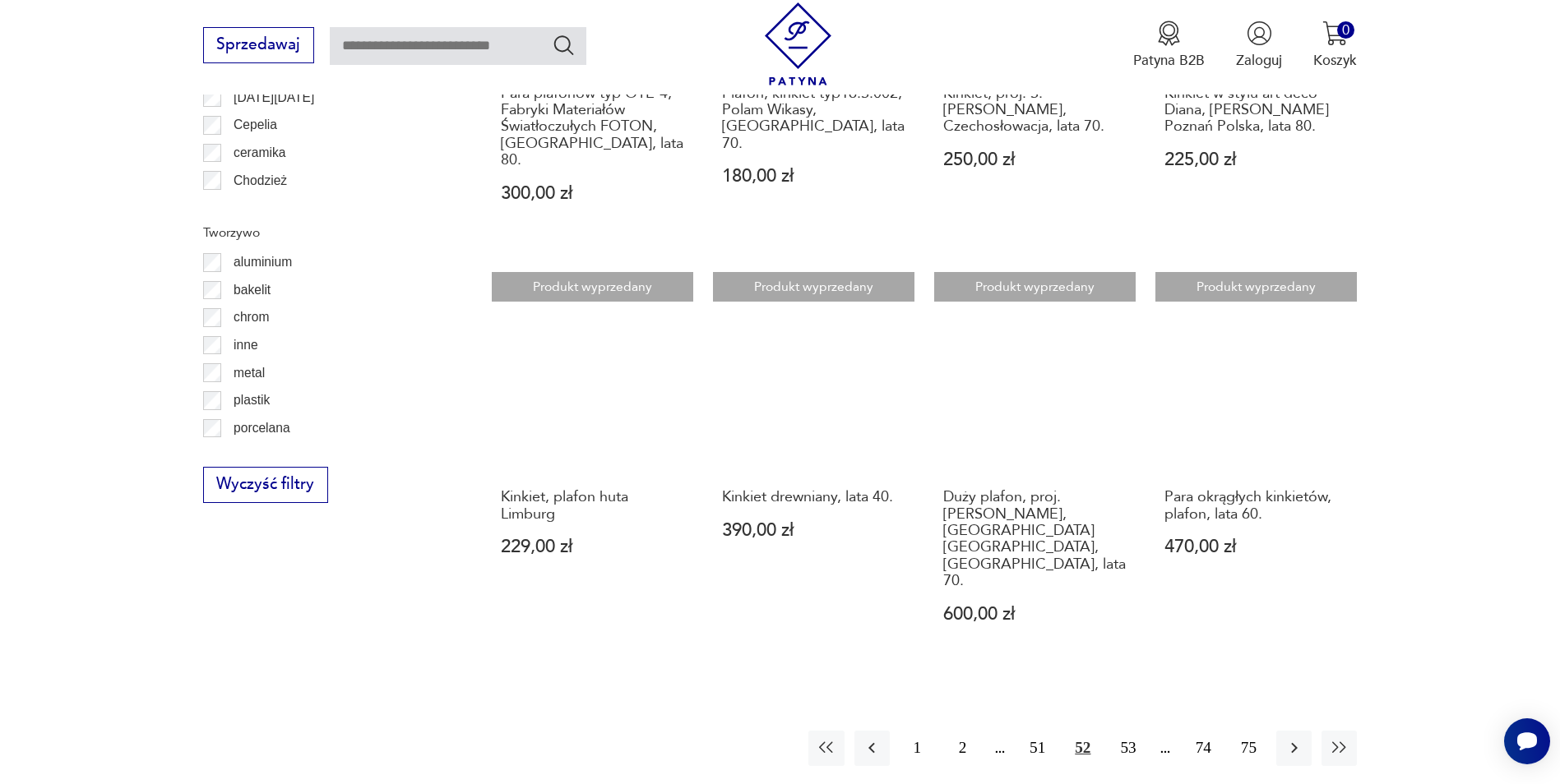
scroll to position [1722, 0]
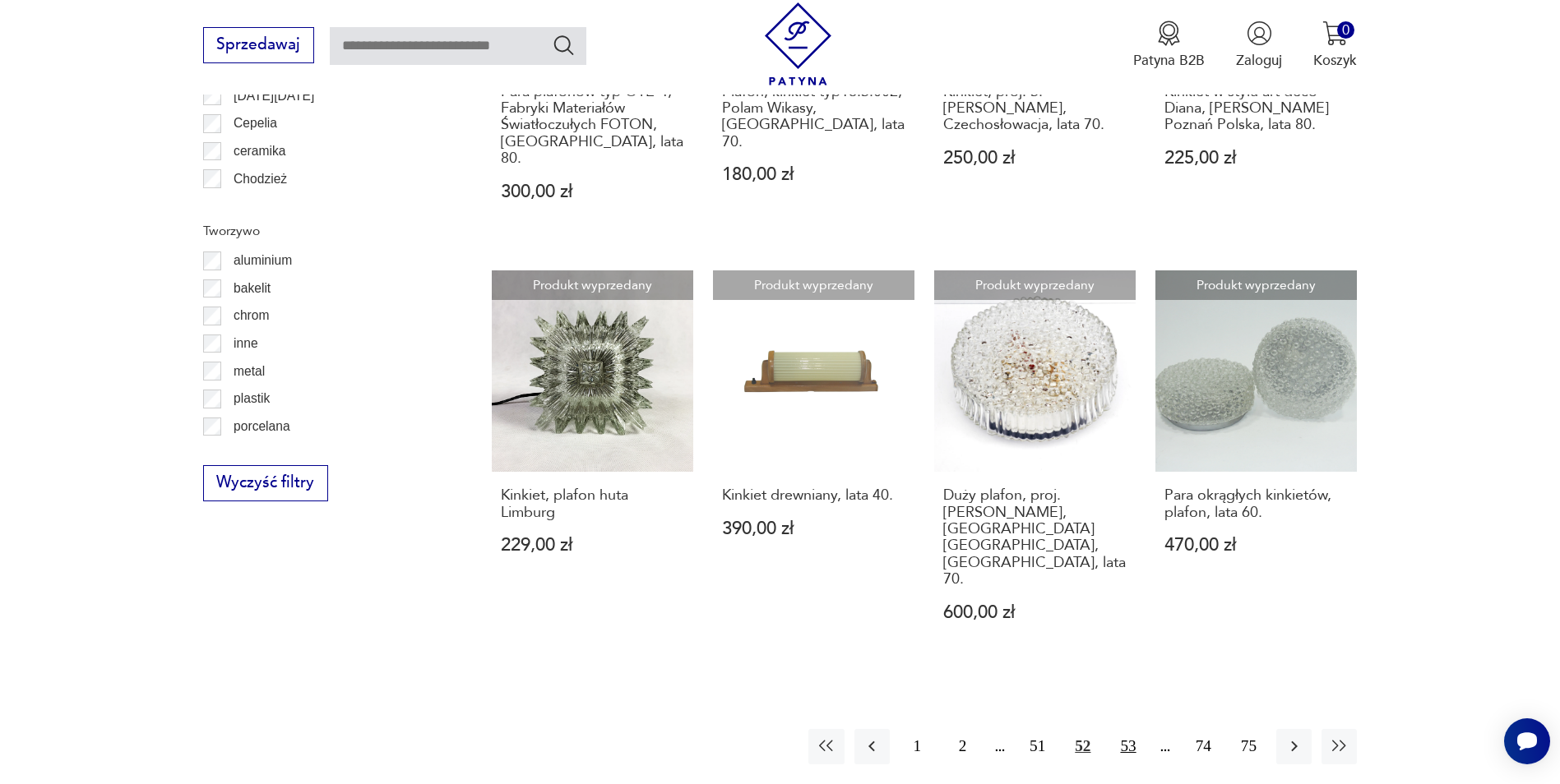
click at [1124, 729] on button "53" at bounding box center [1128, 747] width 36 height 36
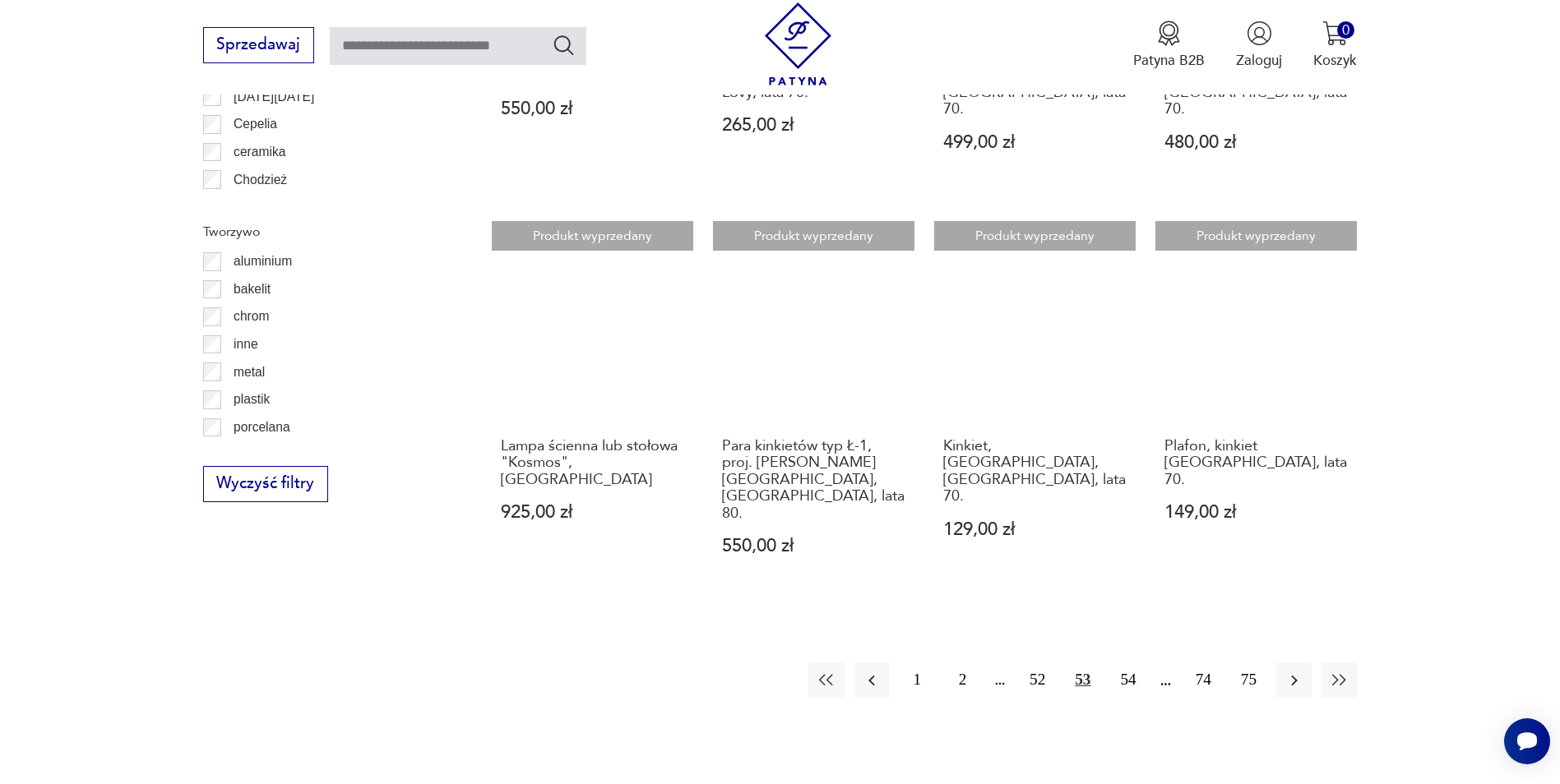
scroll to position [1722, 0]
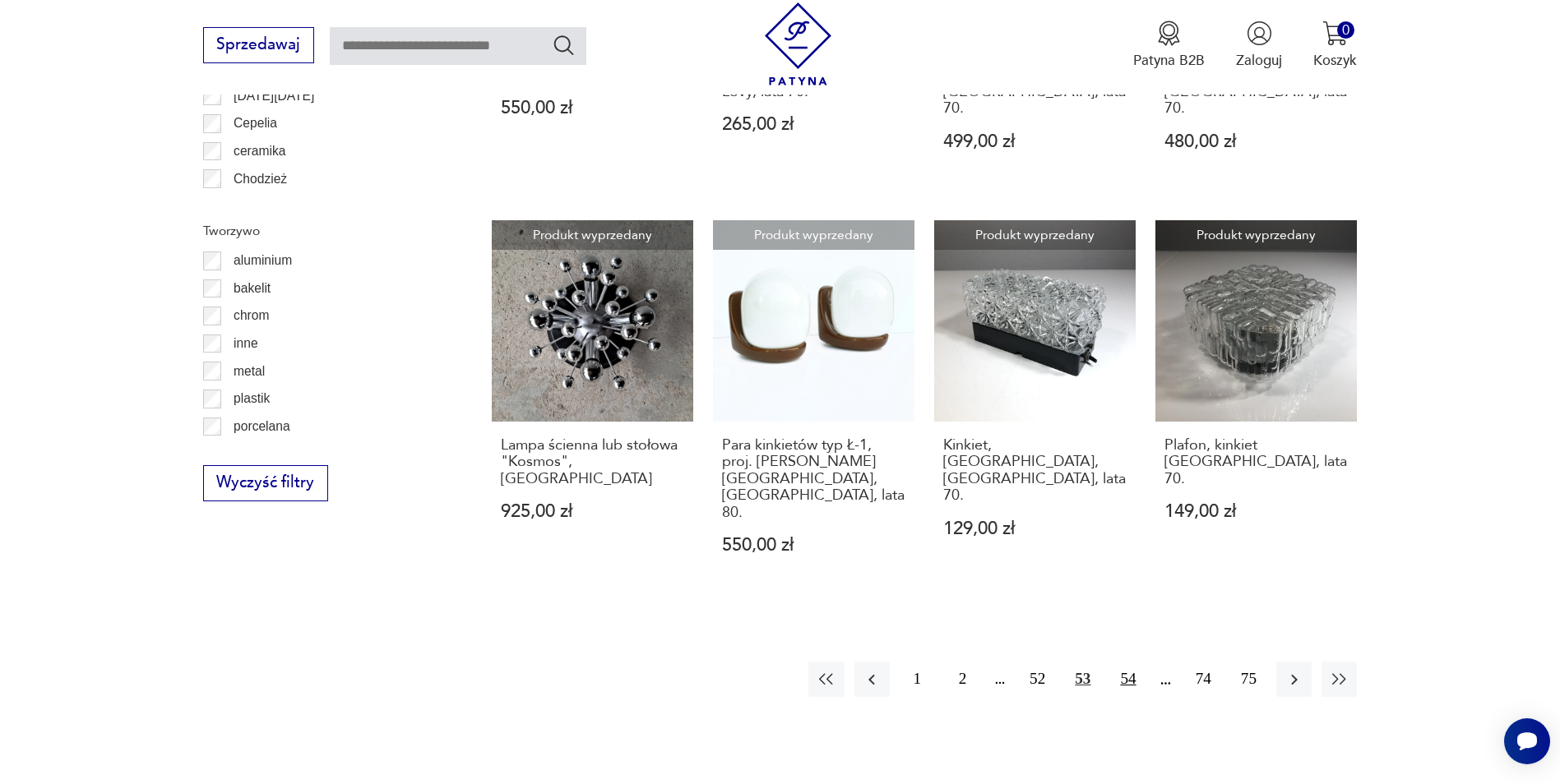
click at [1128, 662] on button "54" at bounding box center [1128, 679] width 36 height 36
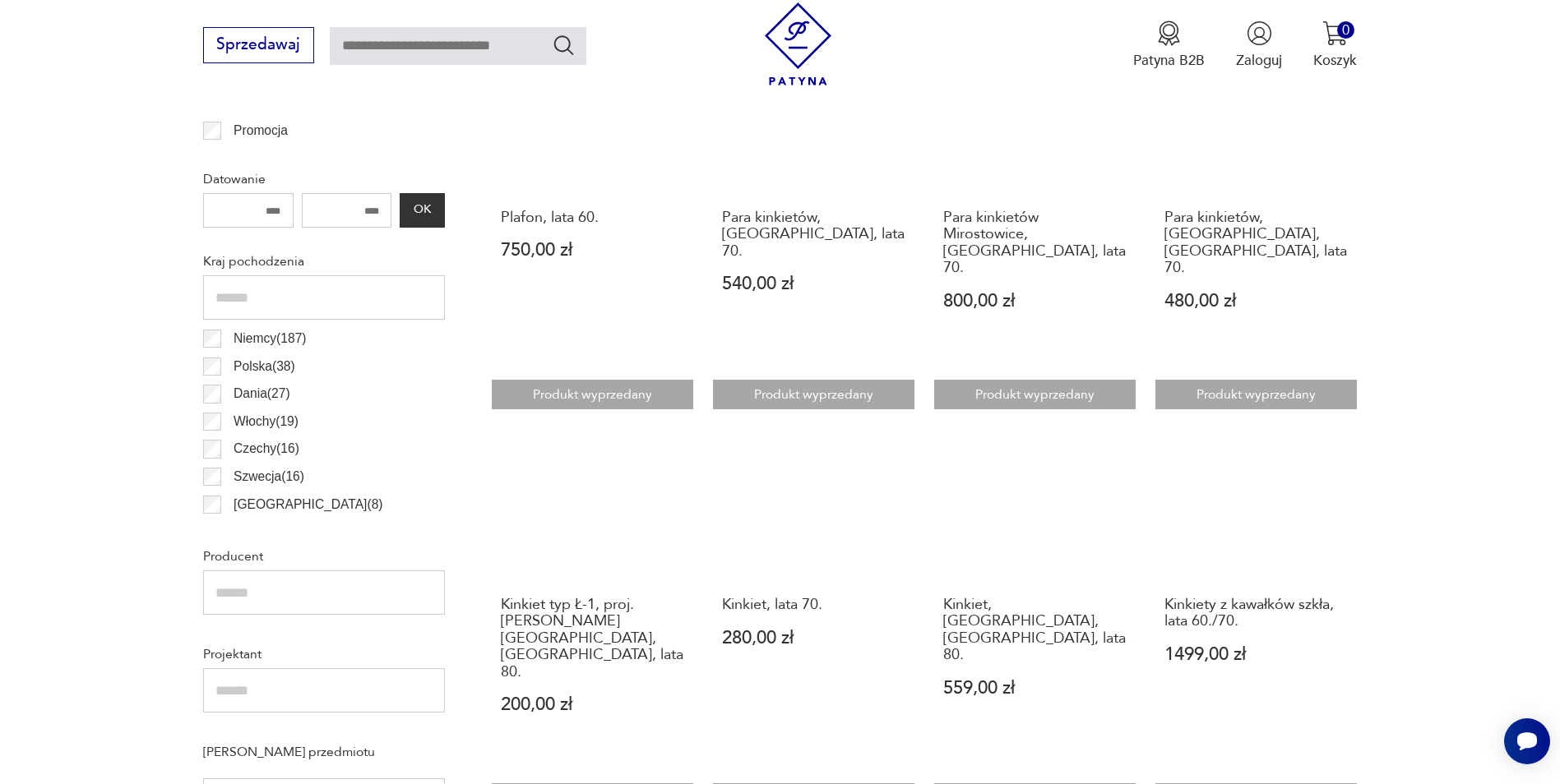
scroll to position [899, 0]
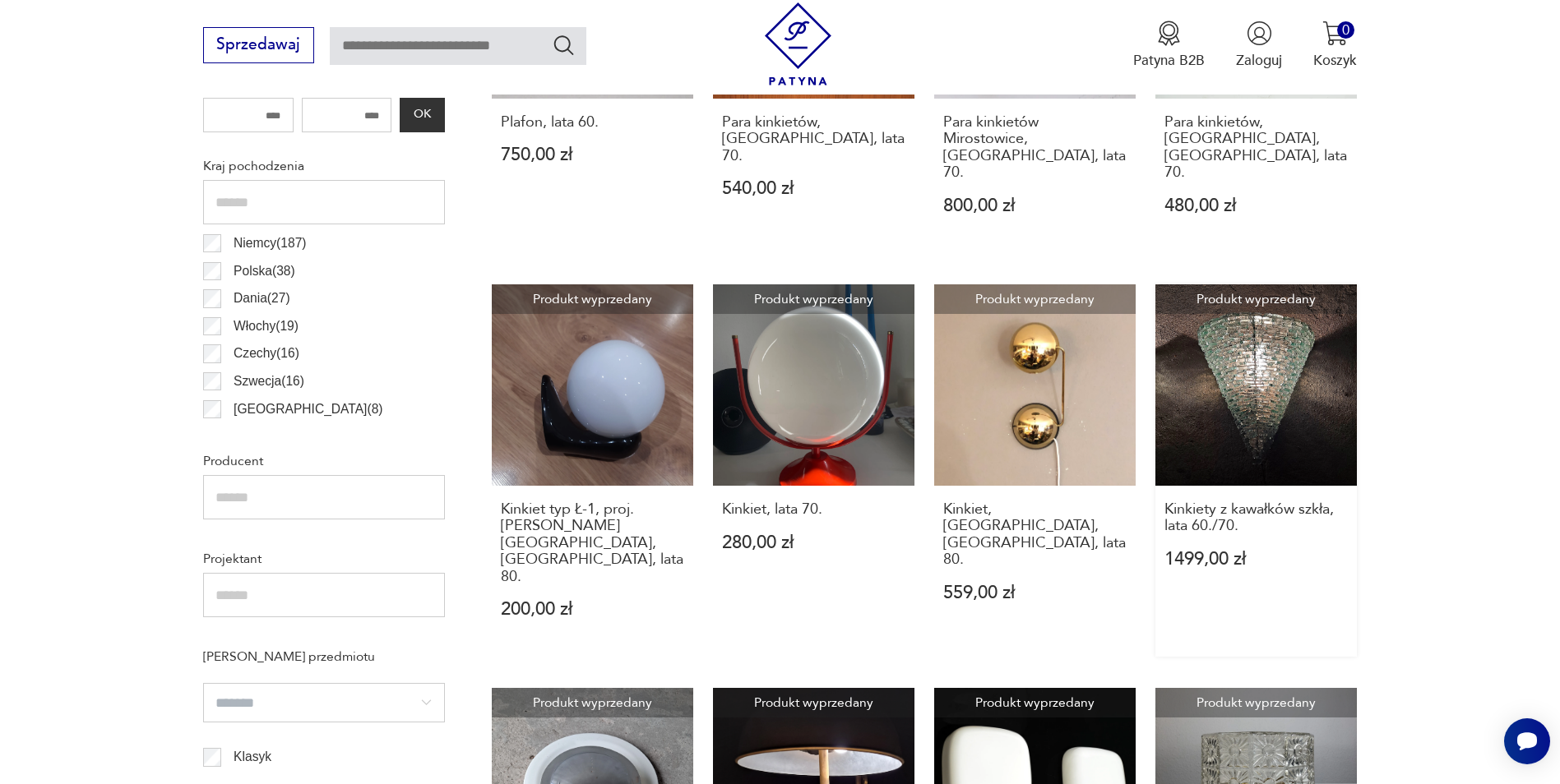
click at [1255, 420] on link "Produkt wyprzedany Kinkiety z kawałków szkła, lata 60./70. 1499,00 zł" at bounding box center [1256, 470] width 201 height 373
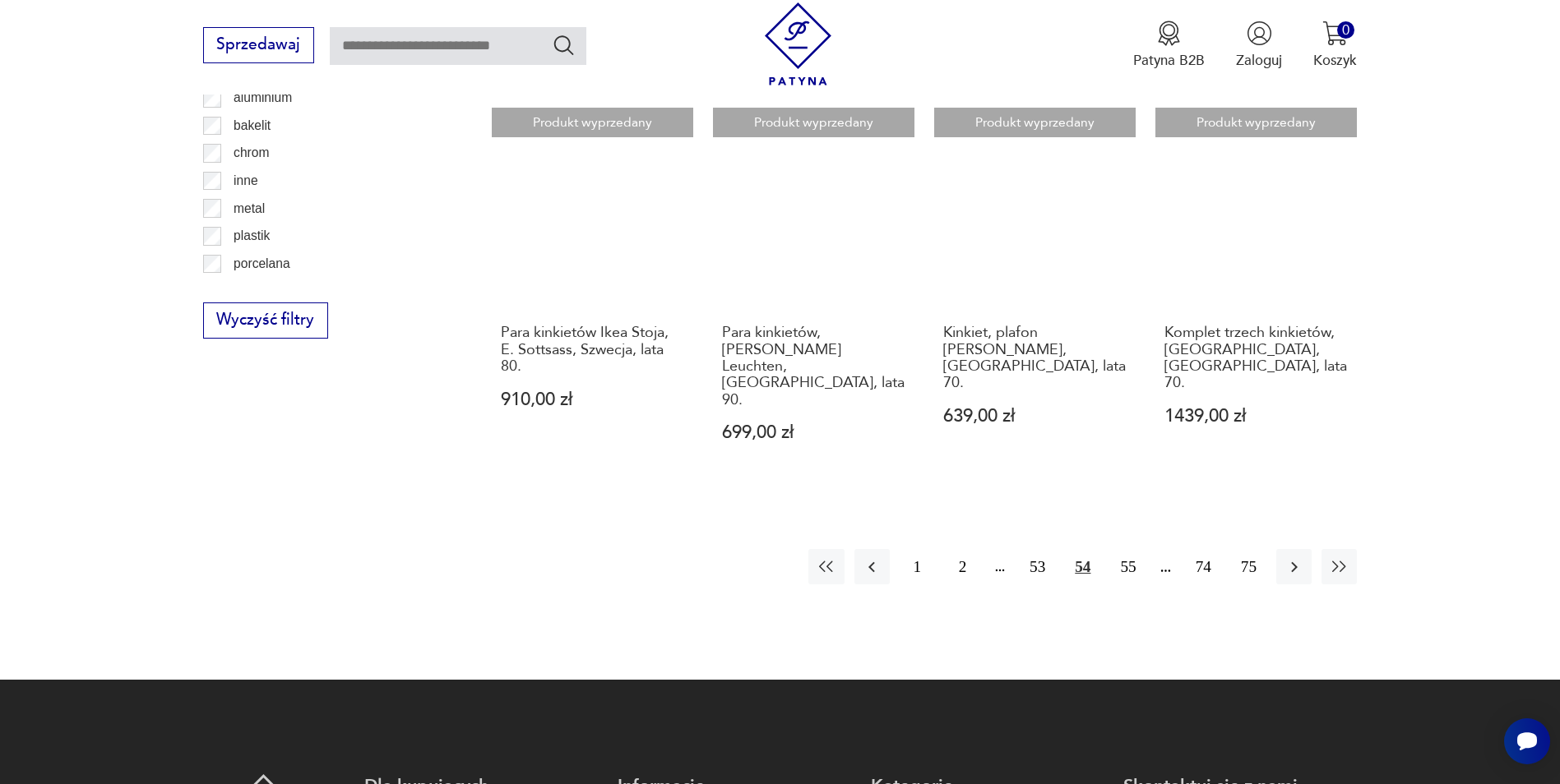
scroll to position [1885, 0]
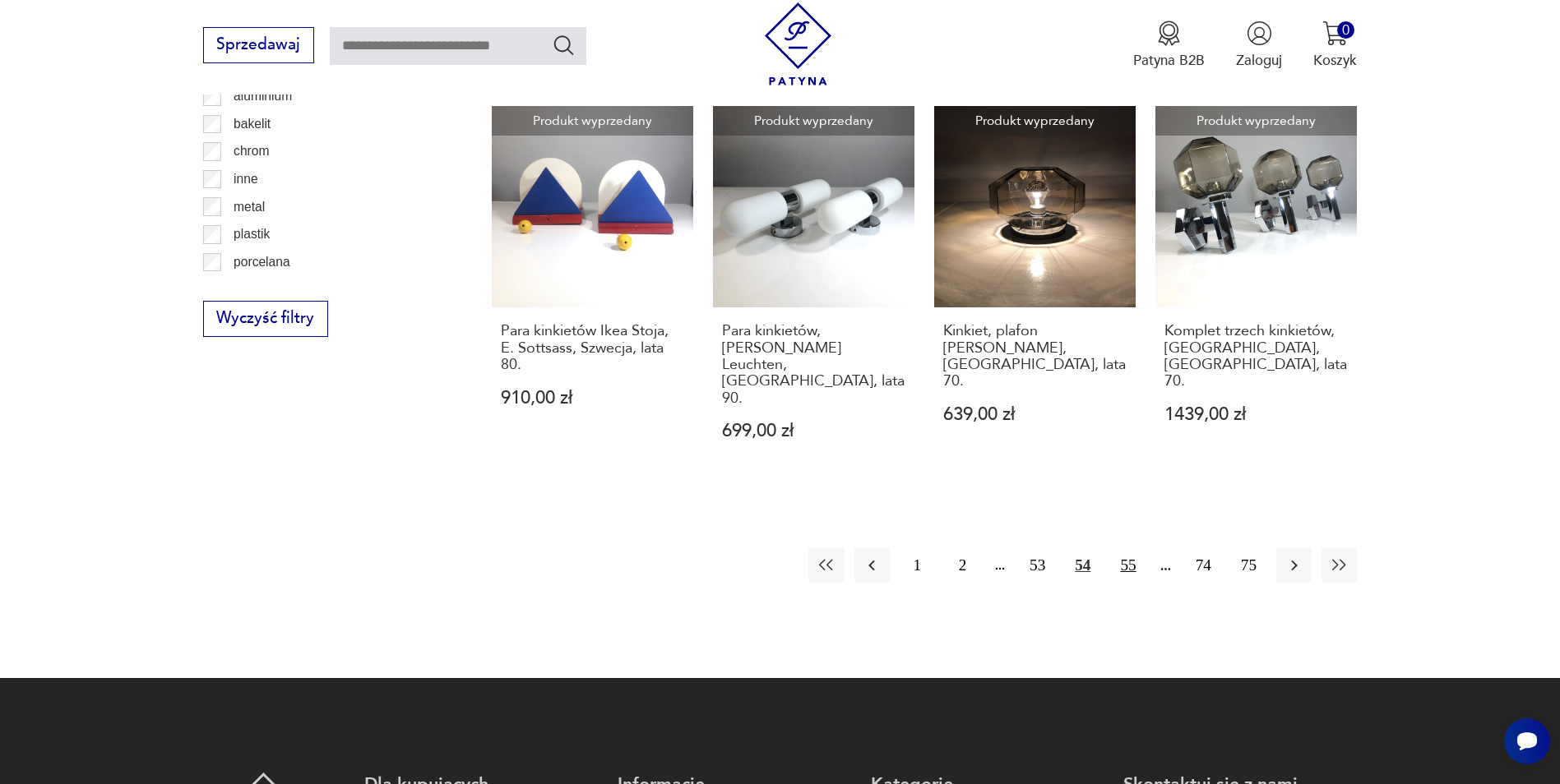
click at [1128, 547] on button "55" at bounding box center [1128, 565] width 36 height 36
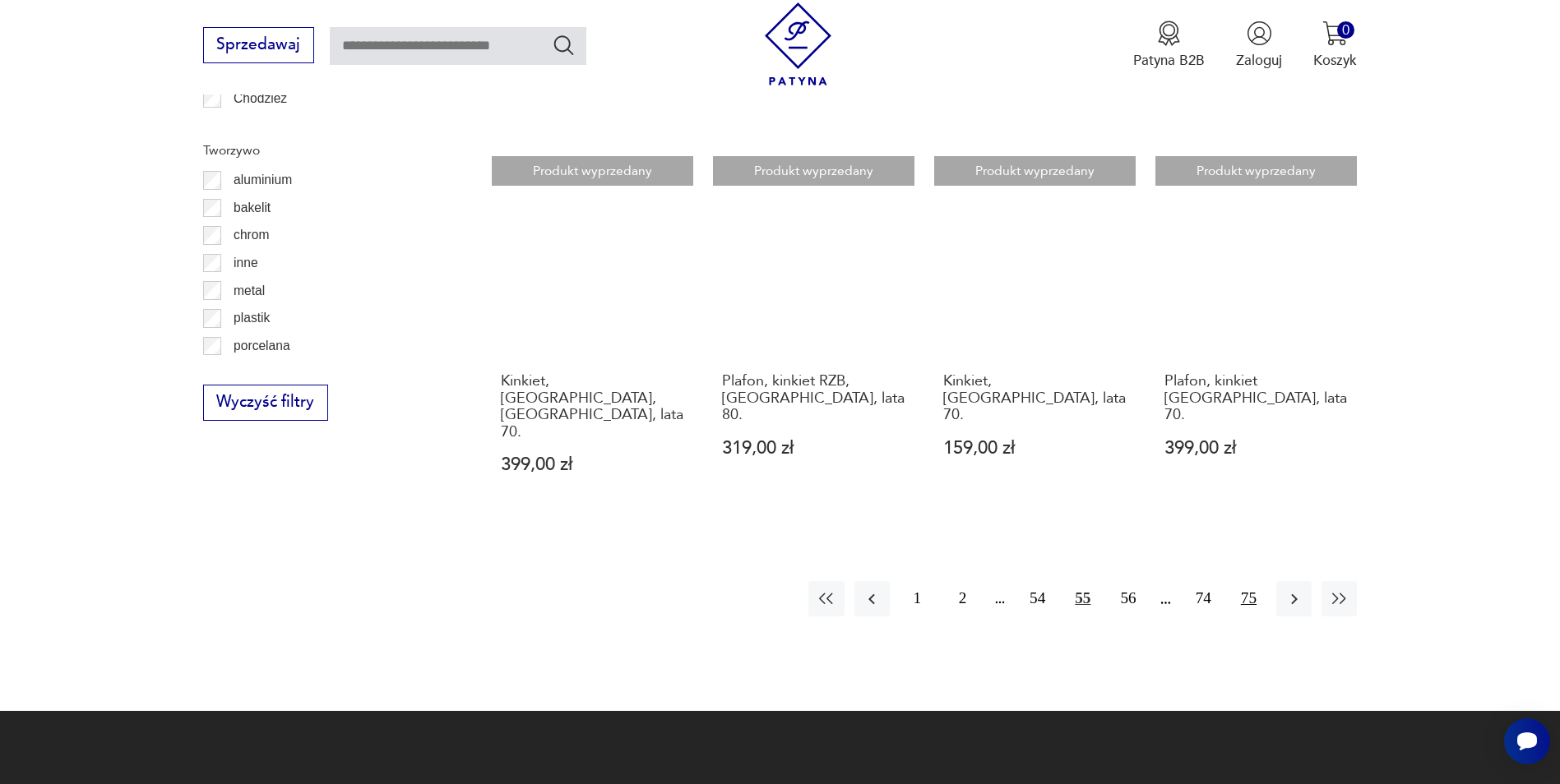
scroll to position [1803, 0]
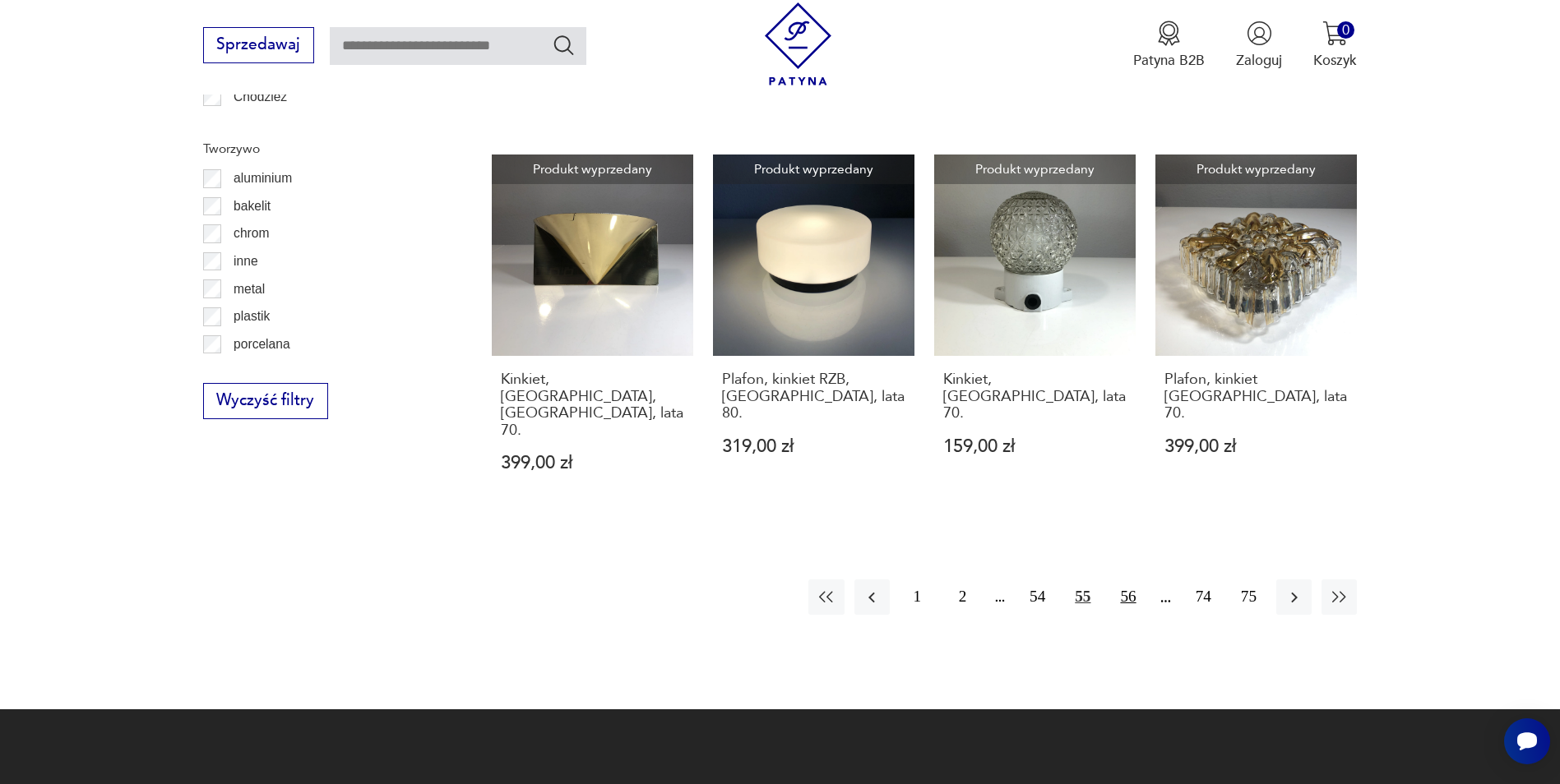
click at [1132, 579] on button "56" at bounding box center [1128, 597] width 36 height 36
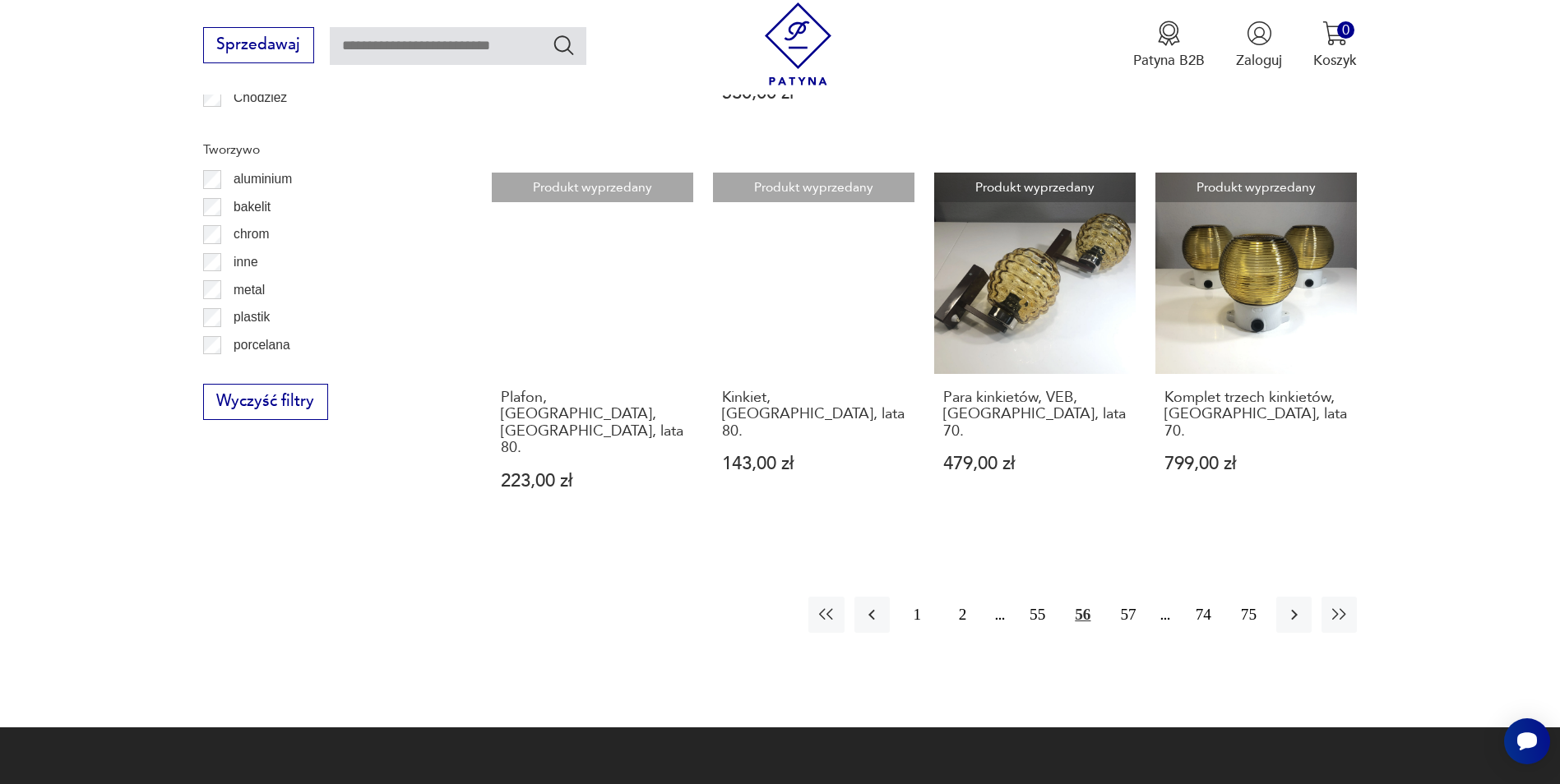
scroll to position [1803, 0]
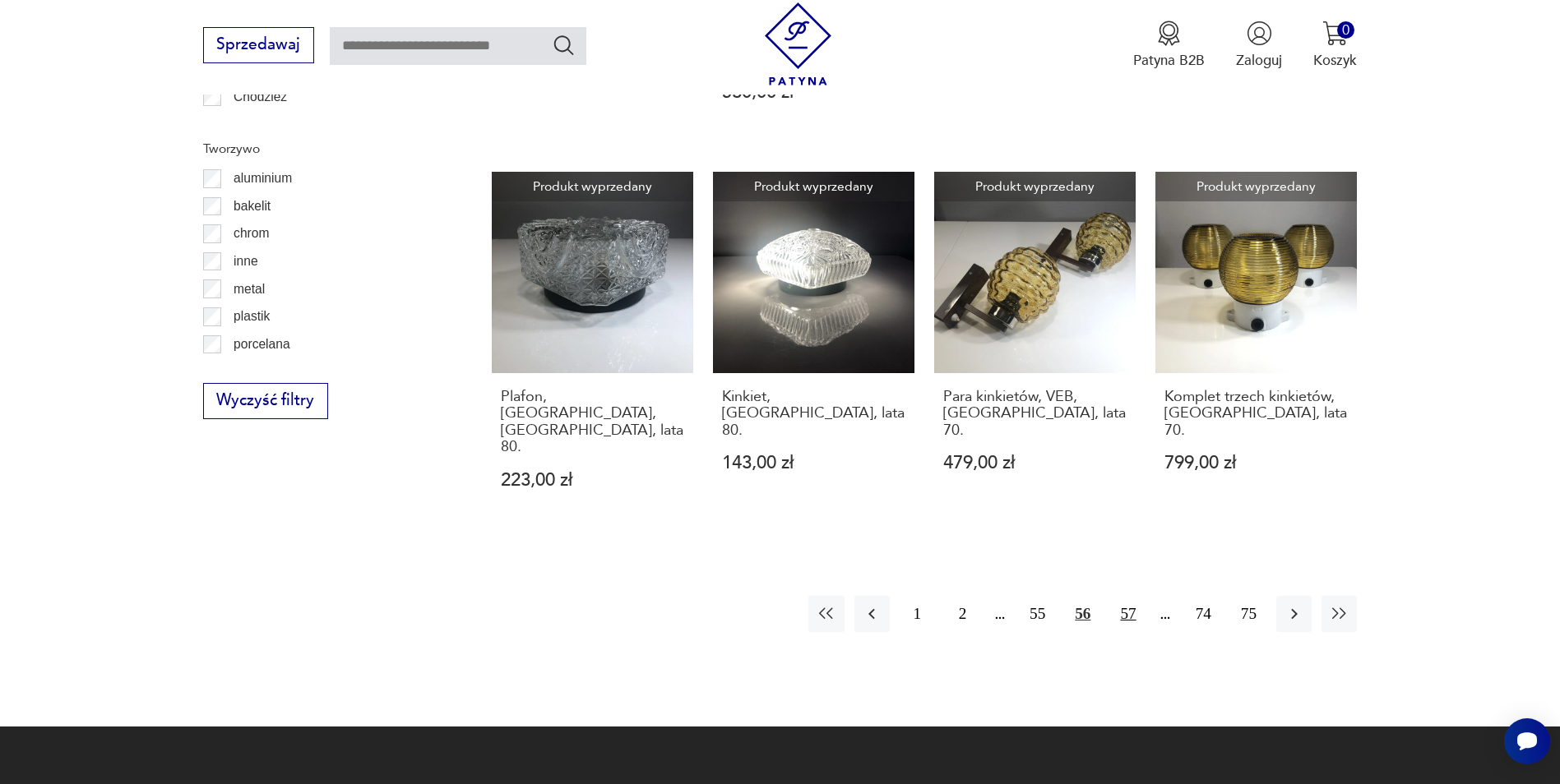
click at [1136, 596] on button "57" at bounding box center [1128, 614] width 36 height 36
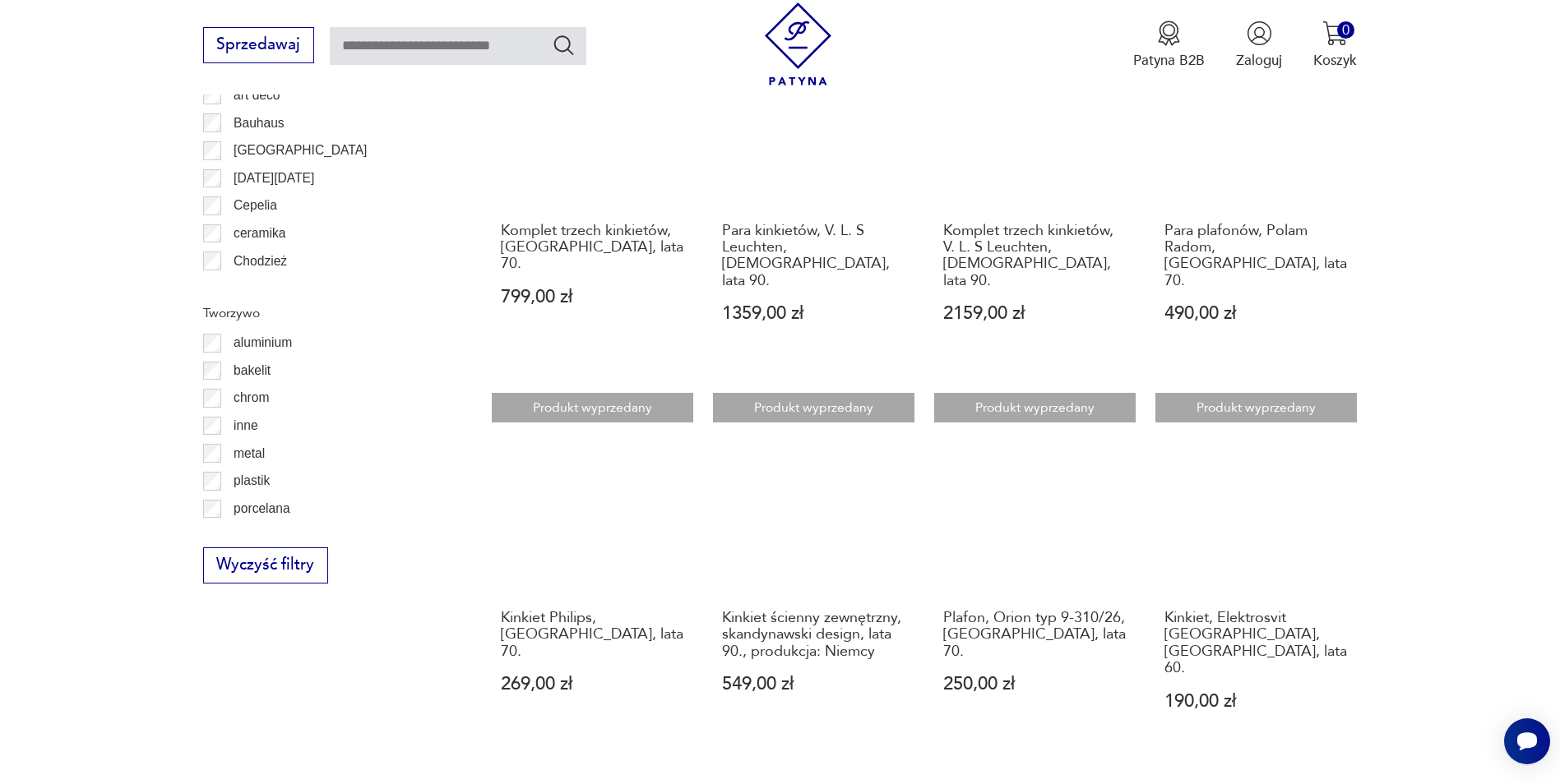
scroll to position [1803, 0]
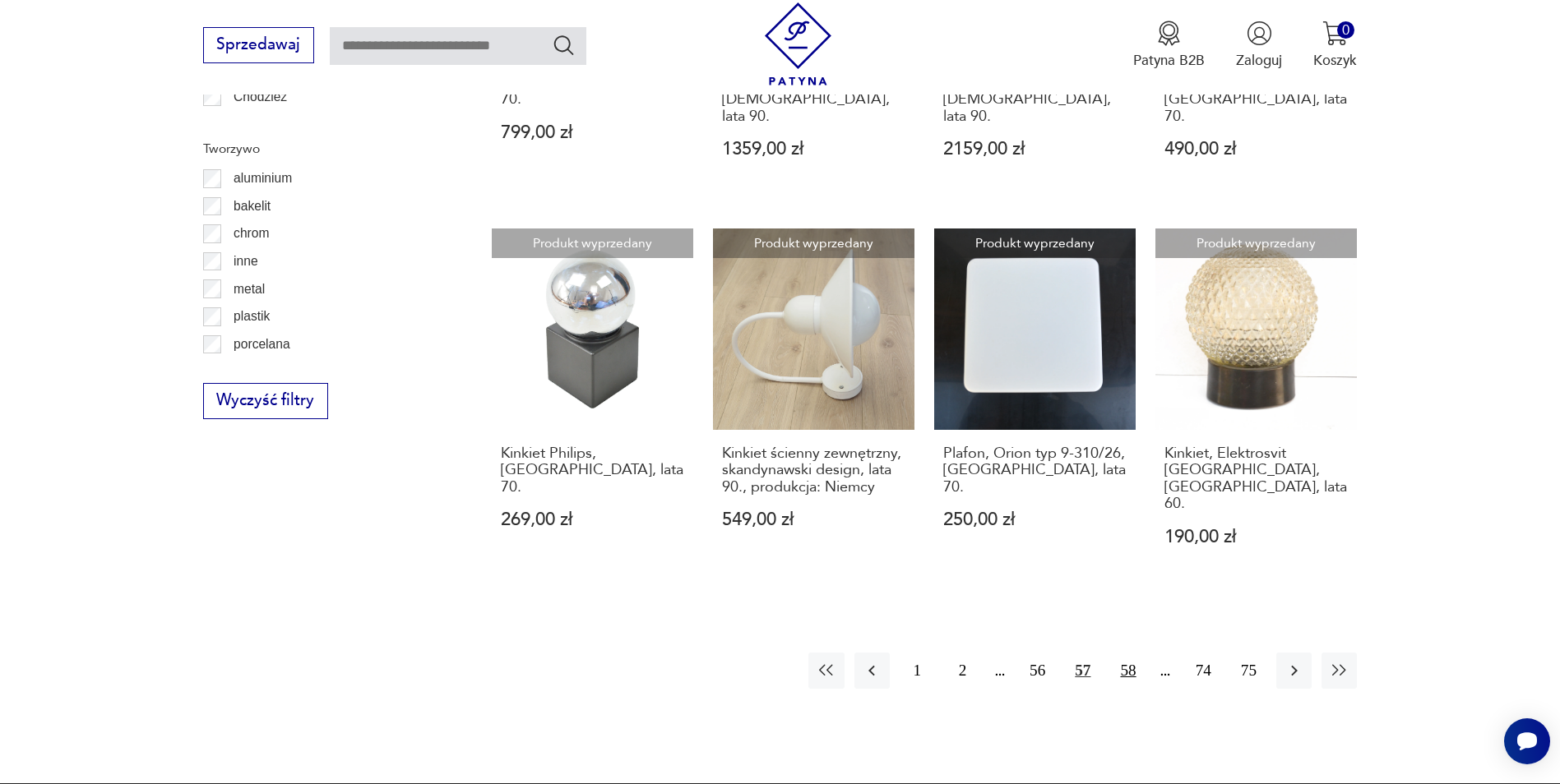
click at [1122, 653] on button "58" at bounding box center [1128, 670] width 36 height 36
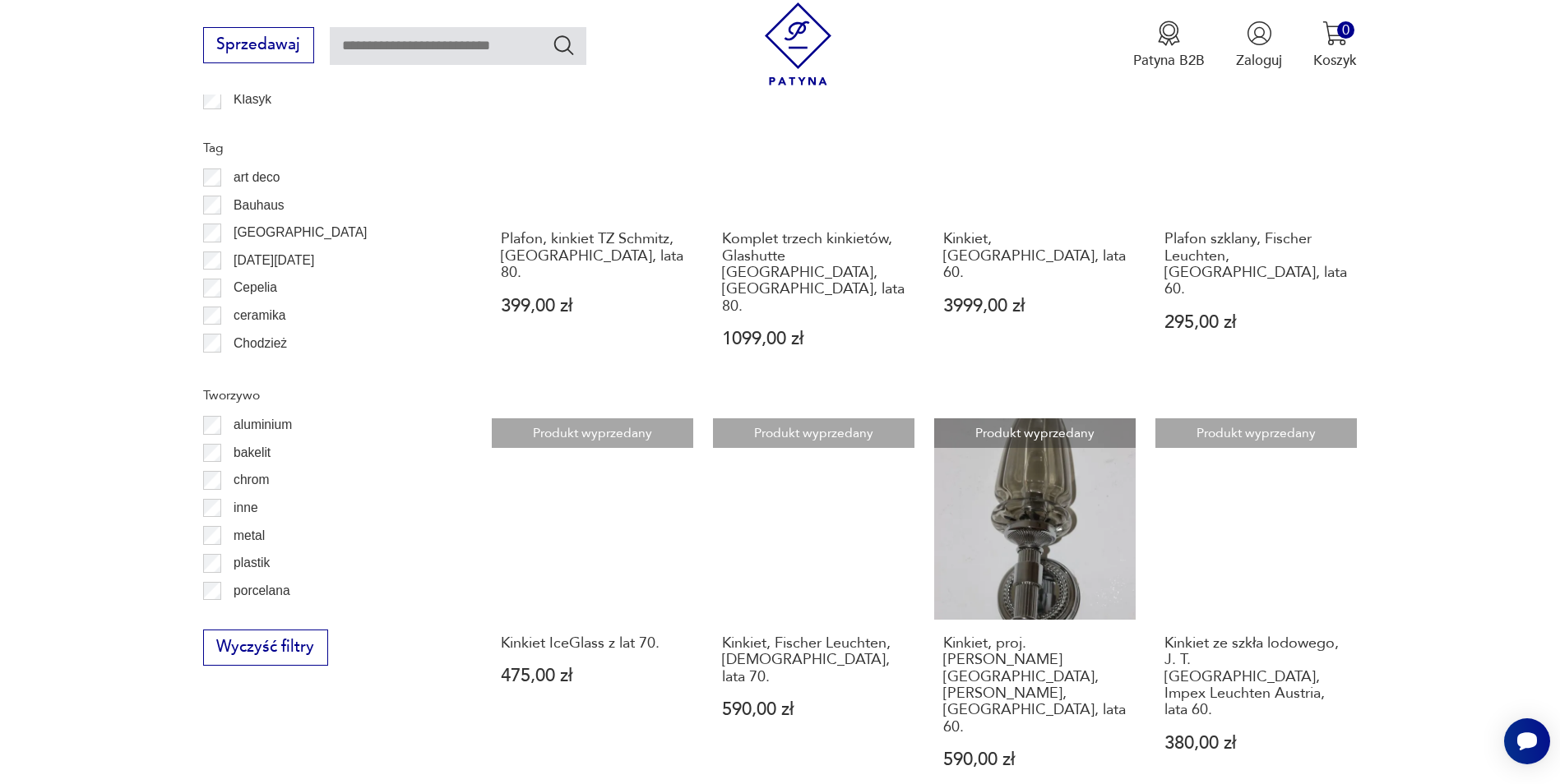
scroll to position [1722, 0]
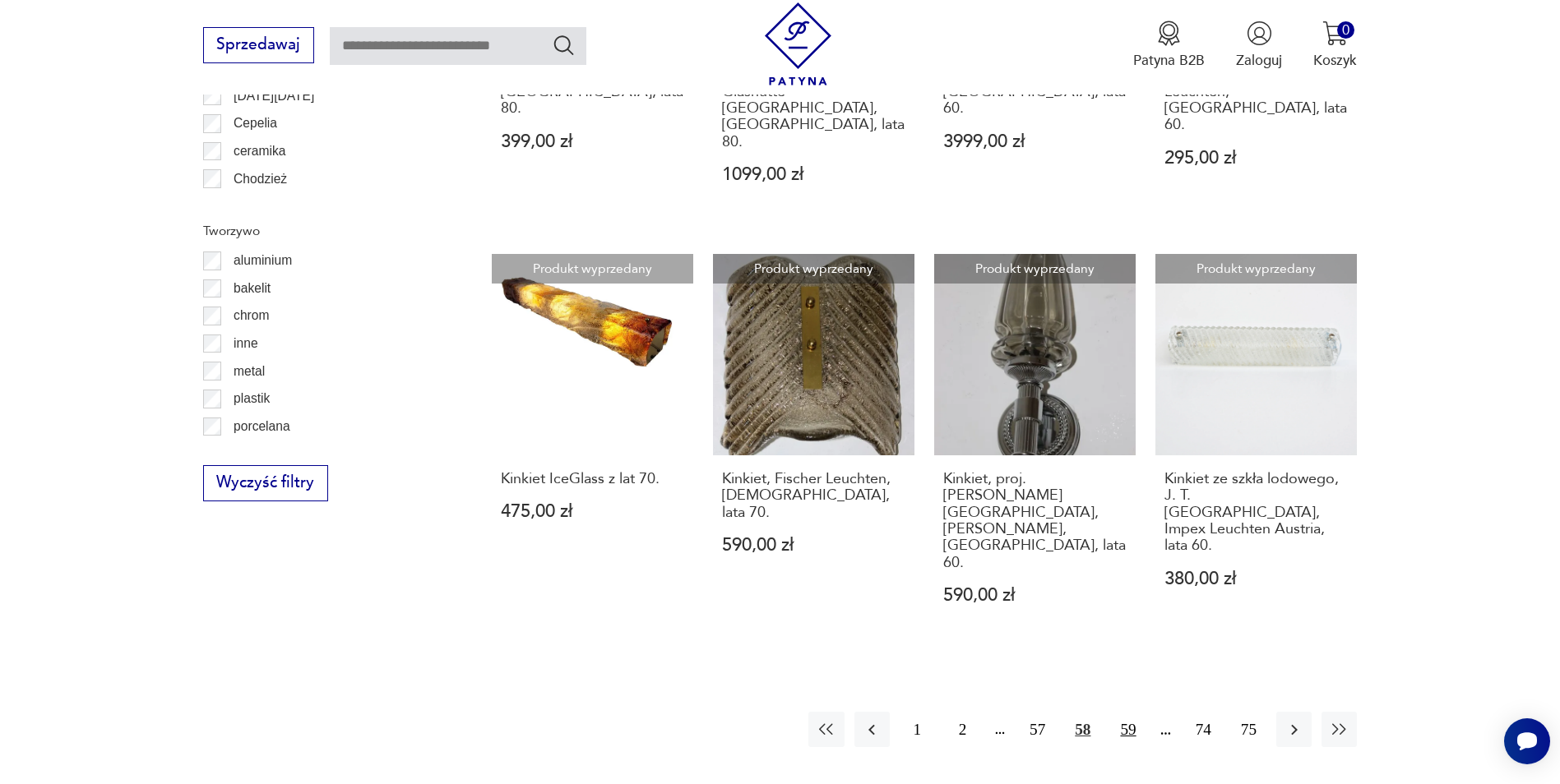
click at [1131, 712] on button "59" at bounding box center [1128, 729] width 36 height 36
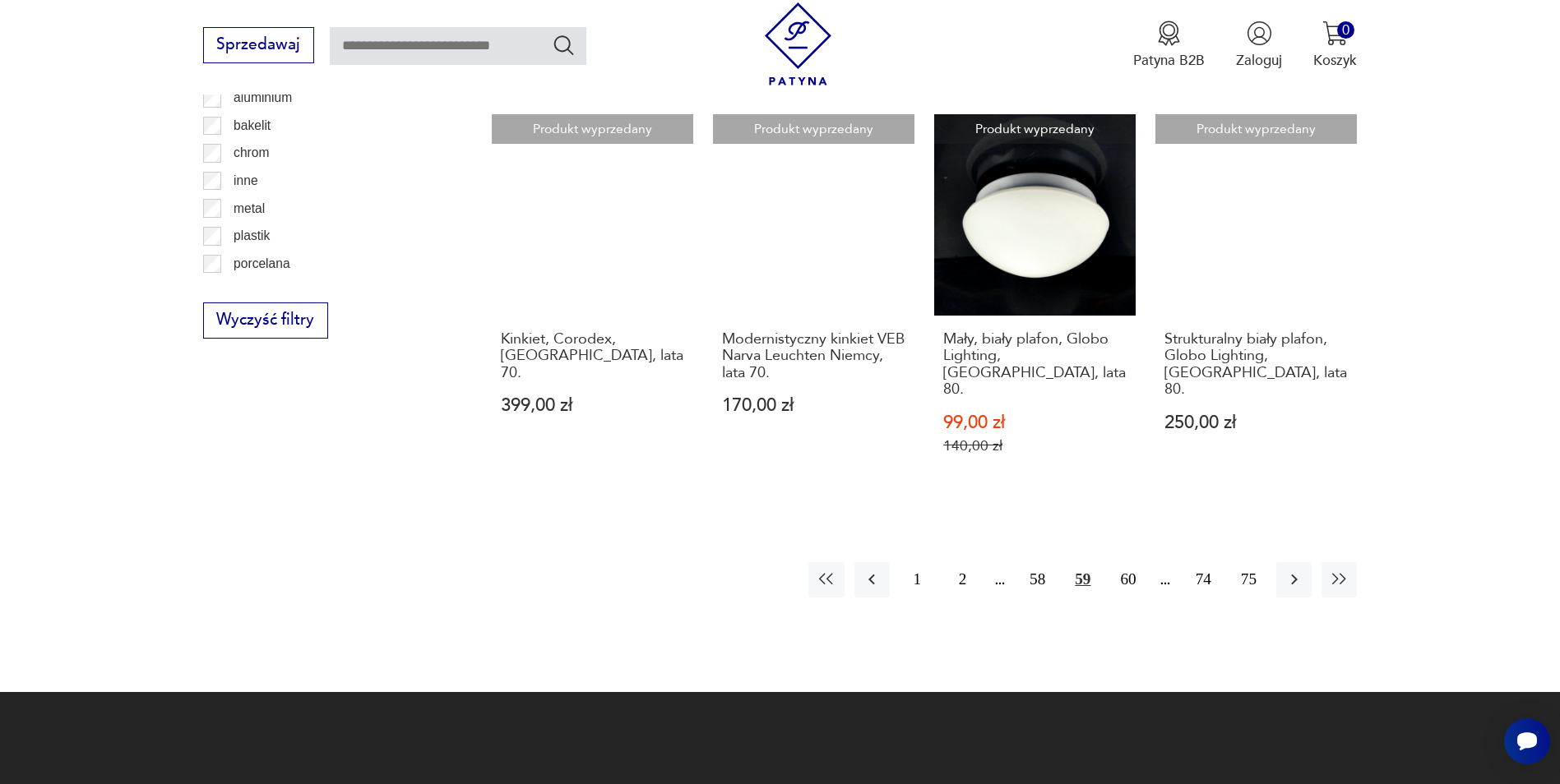
scroll to position [1885, 0]
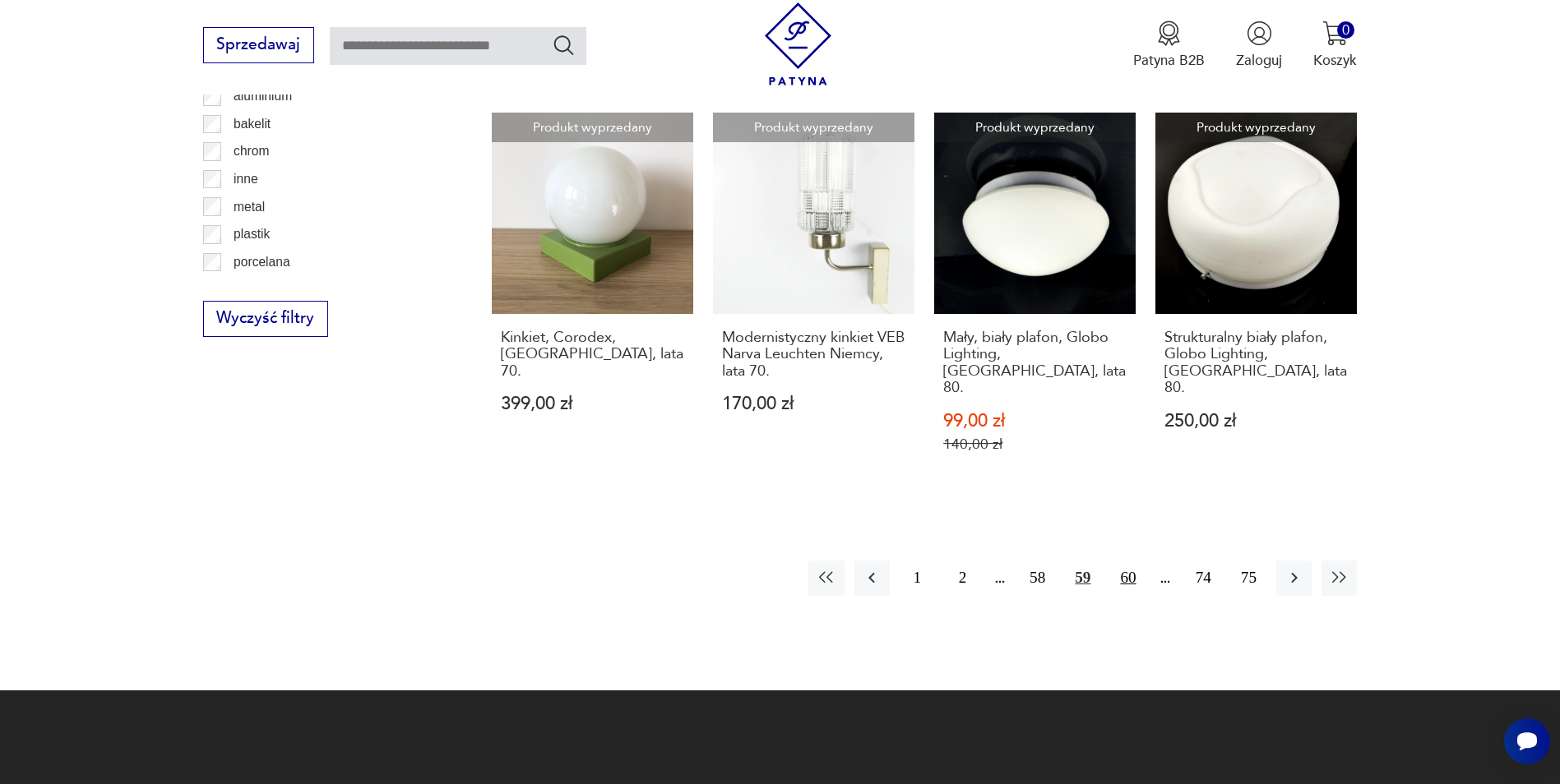
click at [1133, 561] on button "60" at bounding box center [1128, 578] width 36 height 36
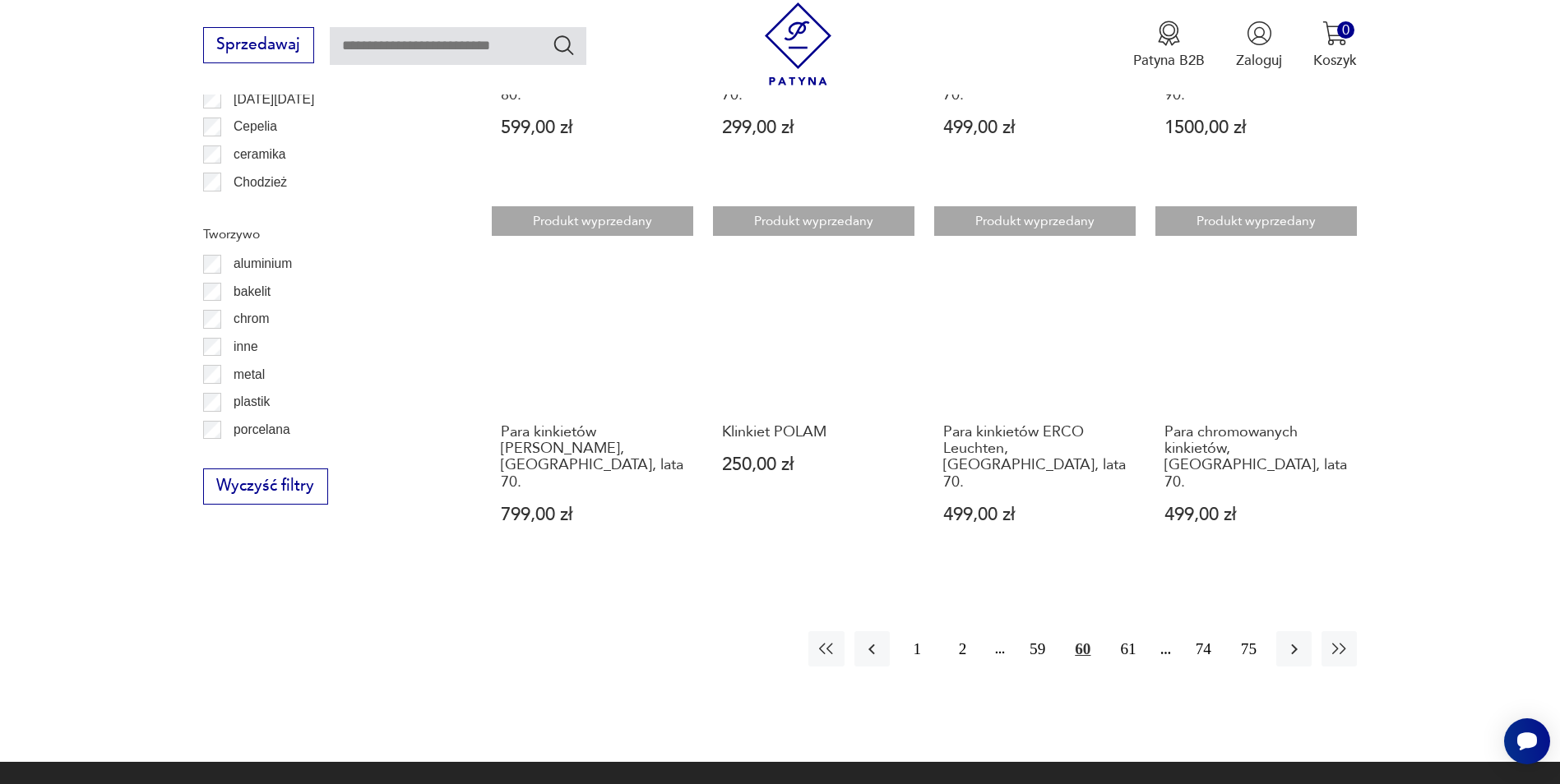
scroll to position [1722, 0]
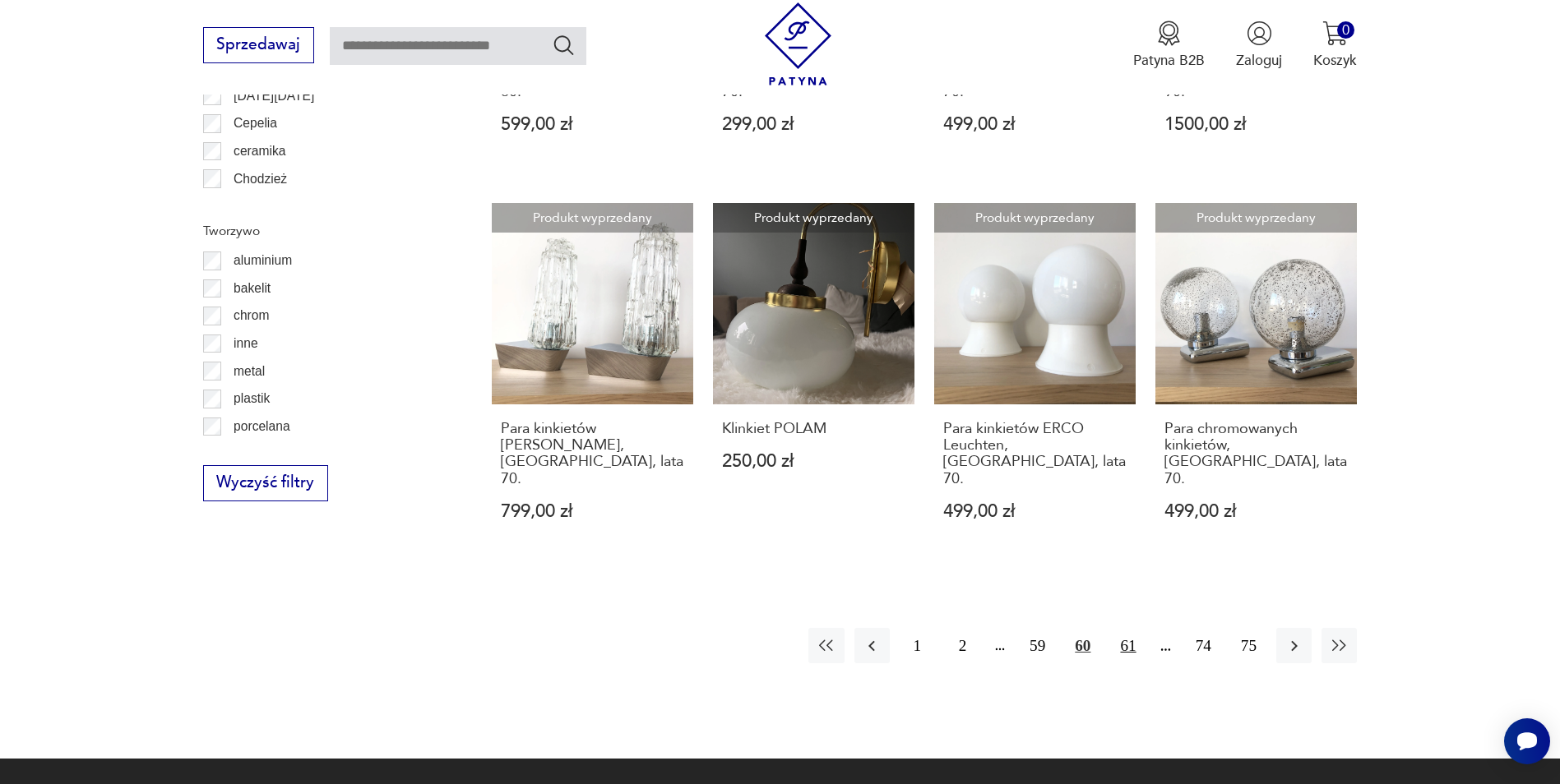
click at [1132, 628] on button "61" at bounding box center [1128, 646] width 36 height 36
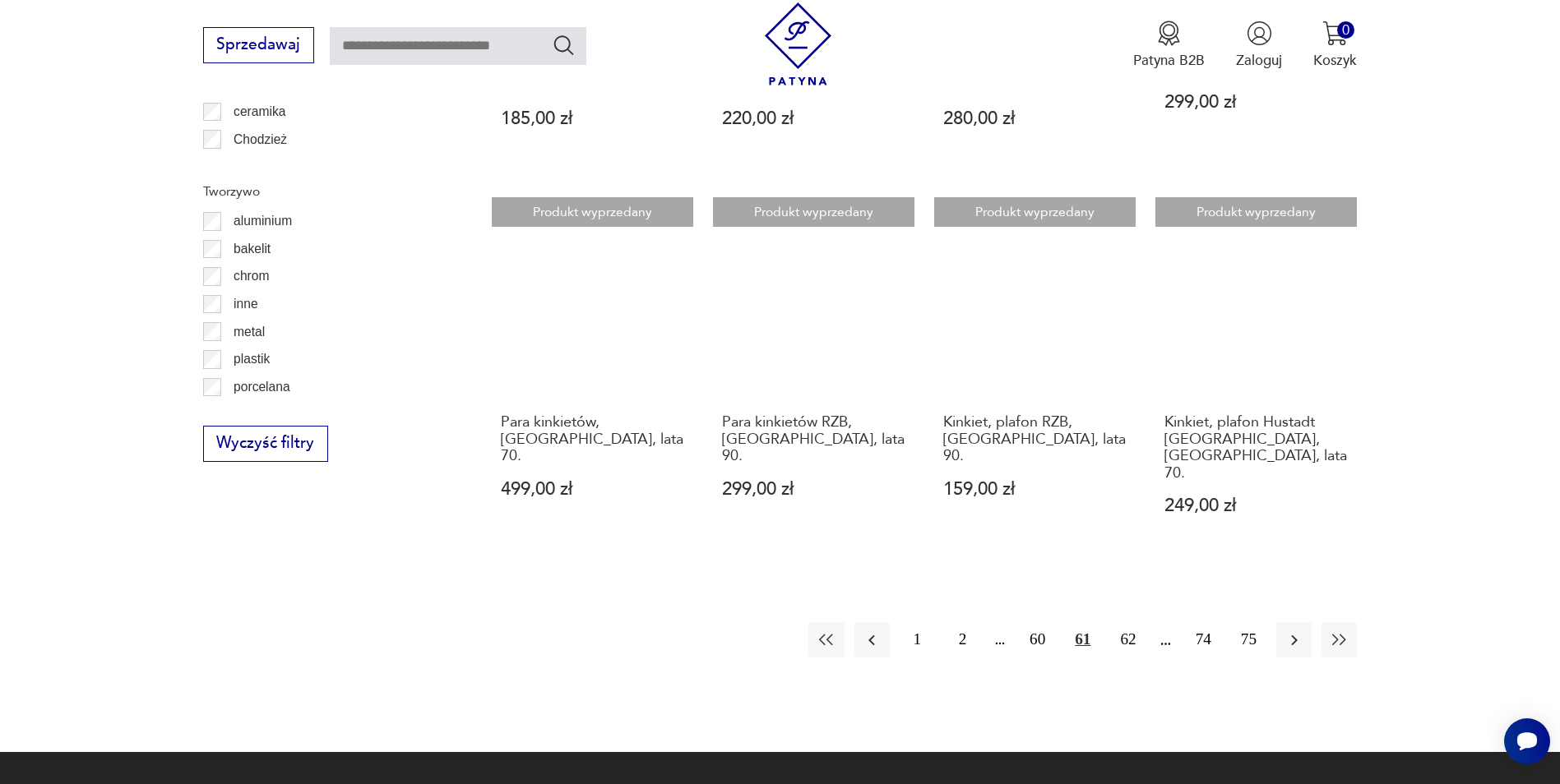
scroll to position [1803, 0]
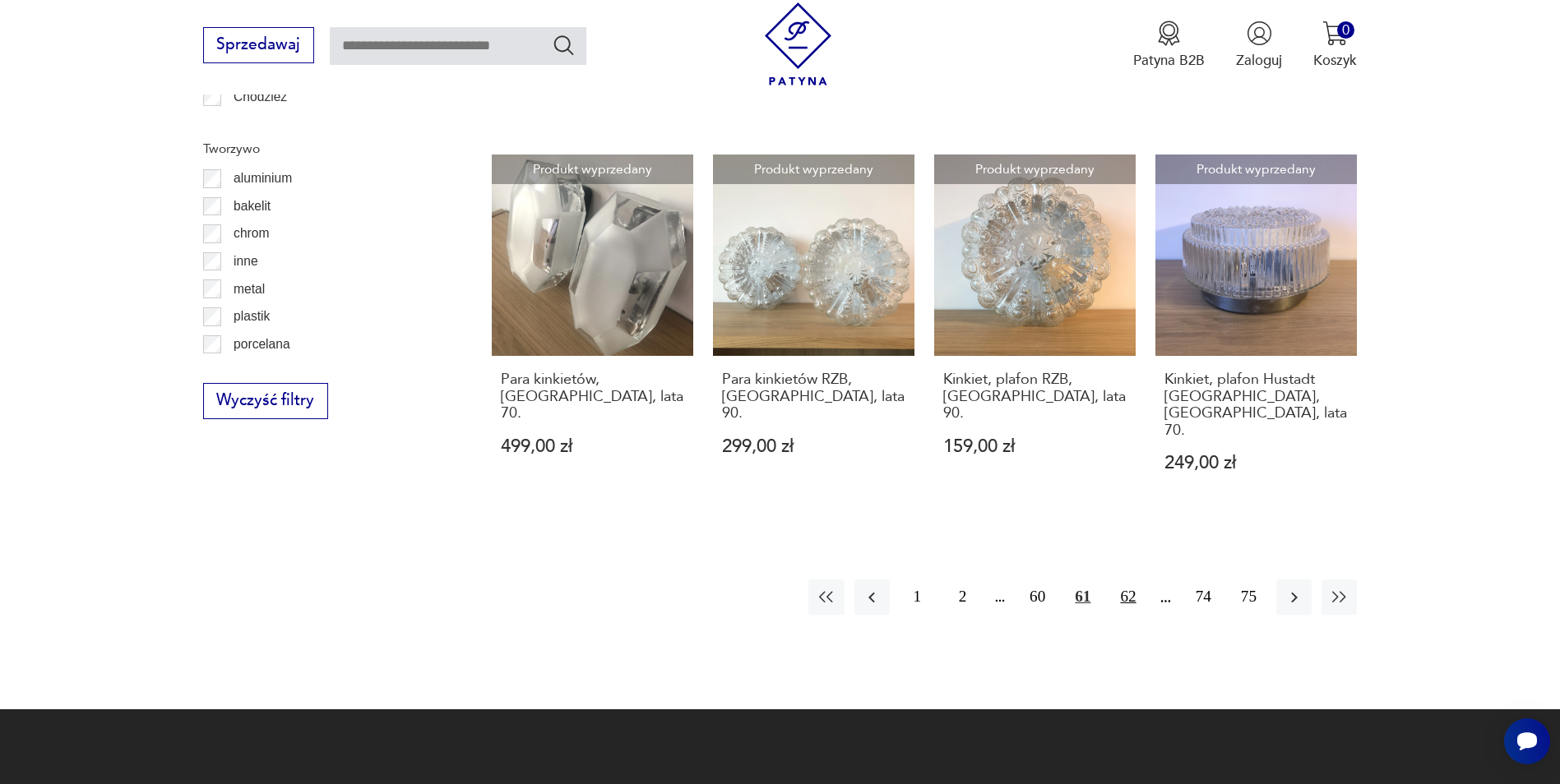
click at [1128, 579] on button "62" at bounding box center [1128, 597] width 36 height 36
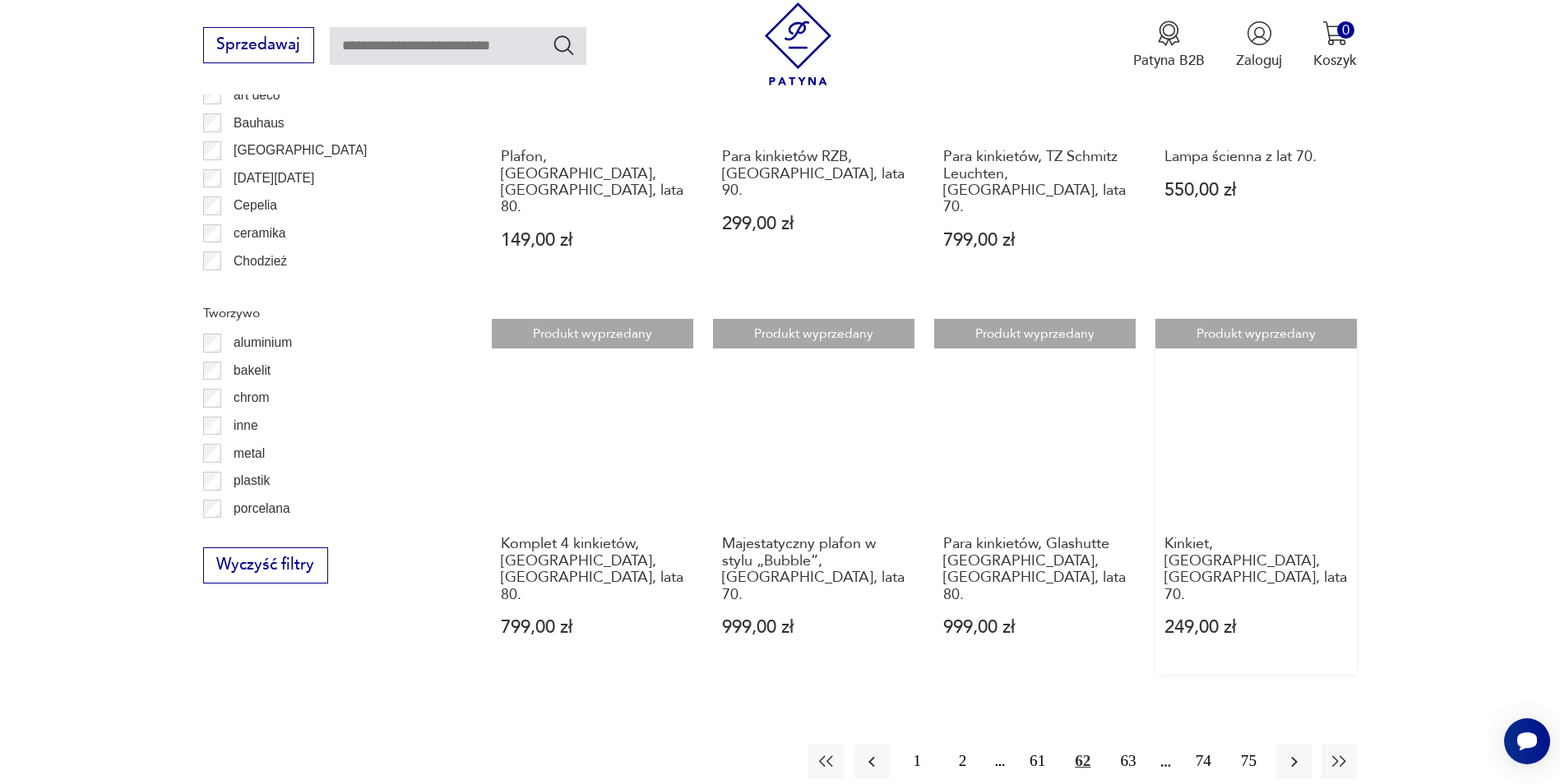
scroll to position [1722, 0]
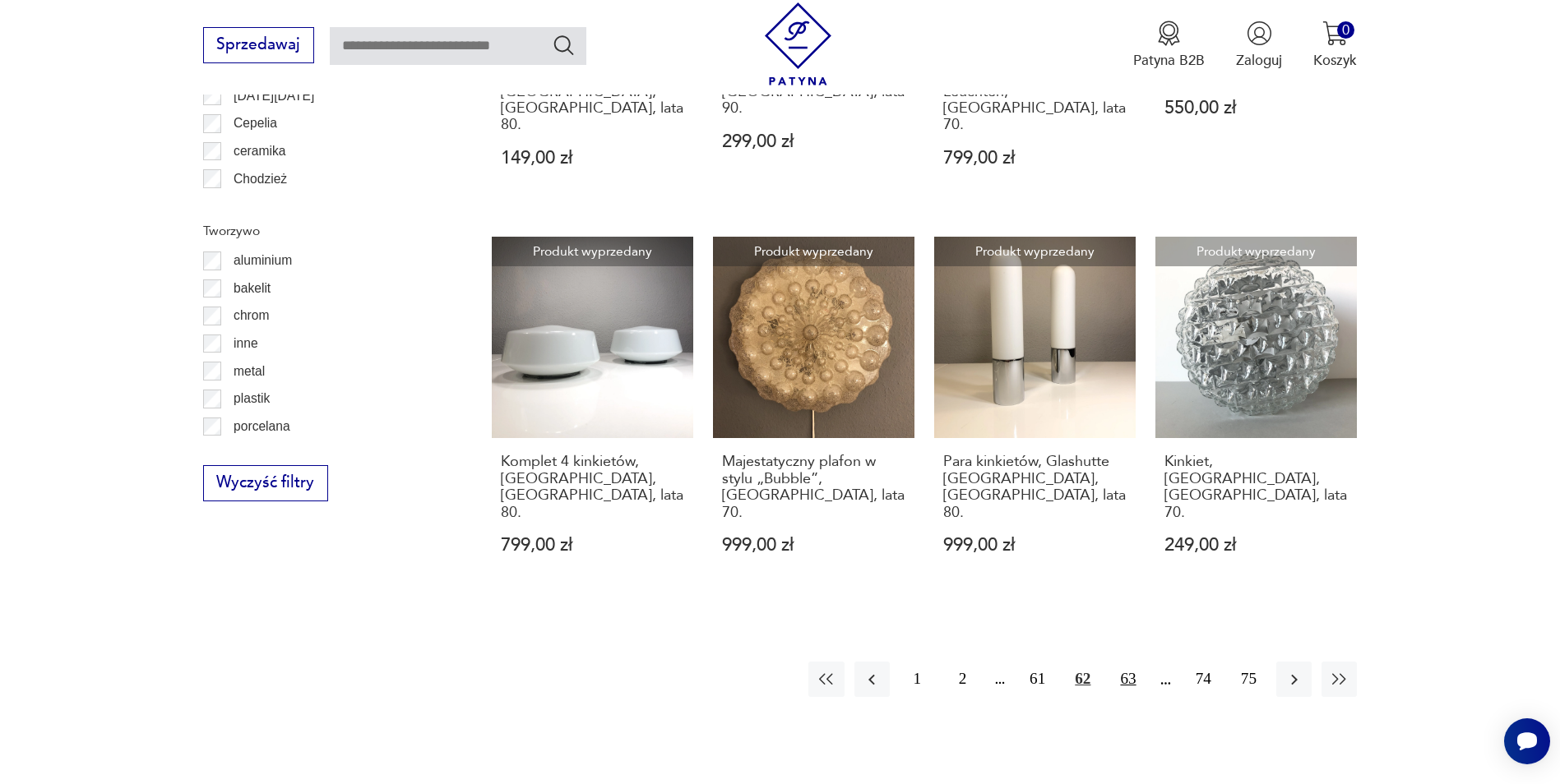
click at [1121, 662] on button "63" at bounding box center [1128, 679] width 36 height 36
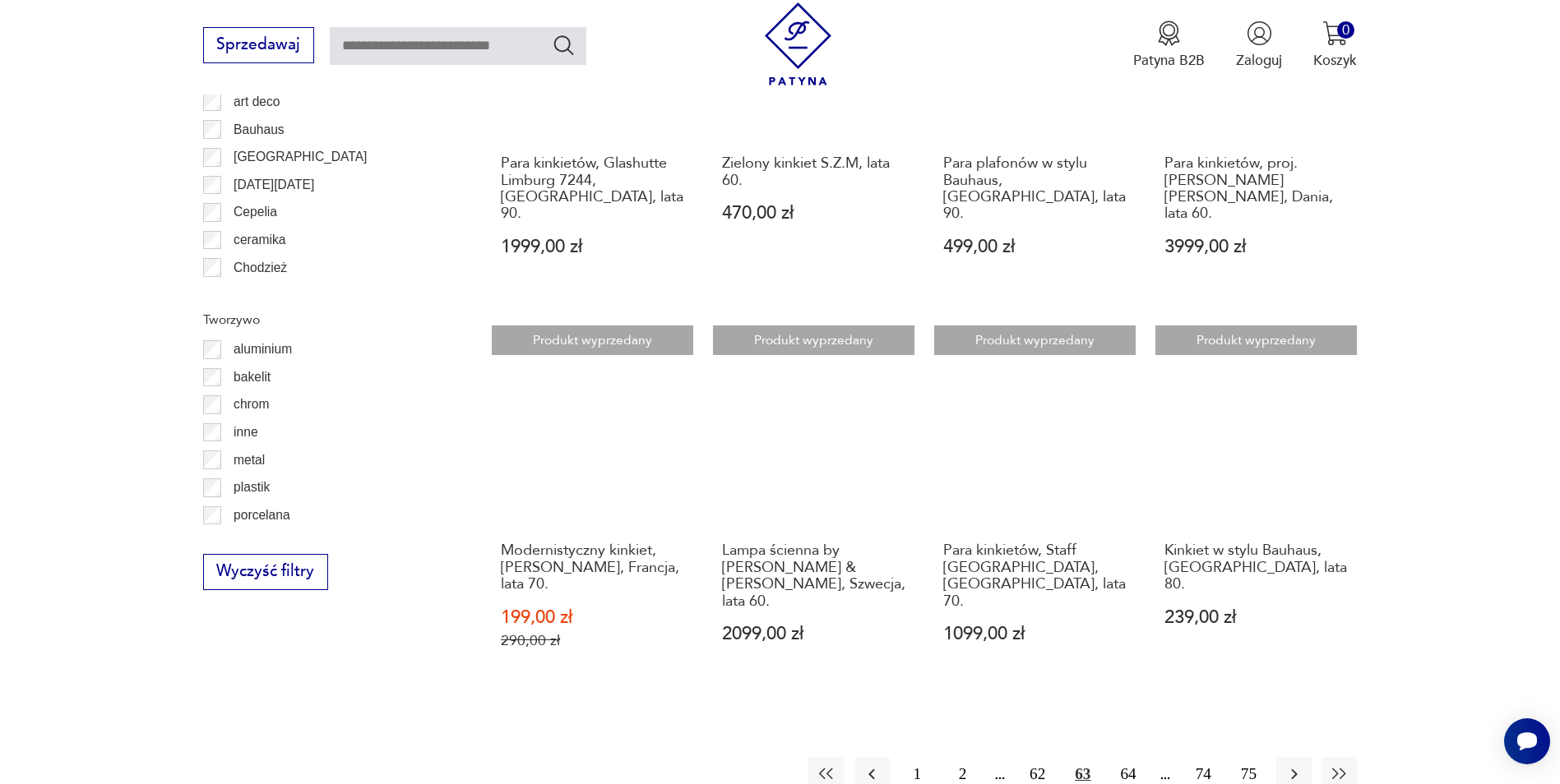
scroll to position [1640, 0]
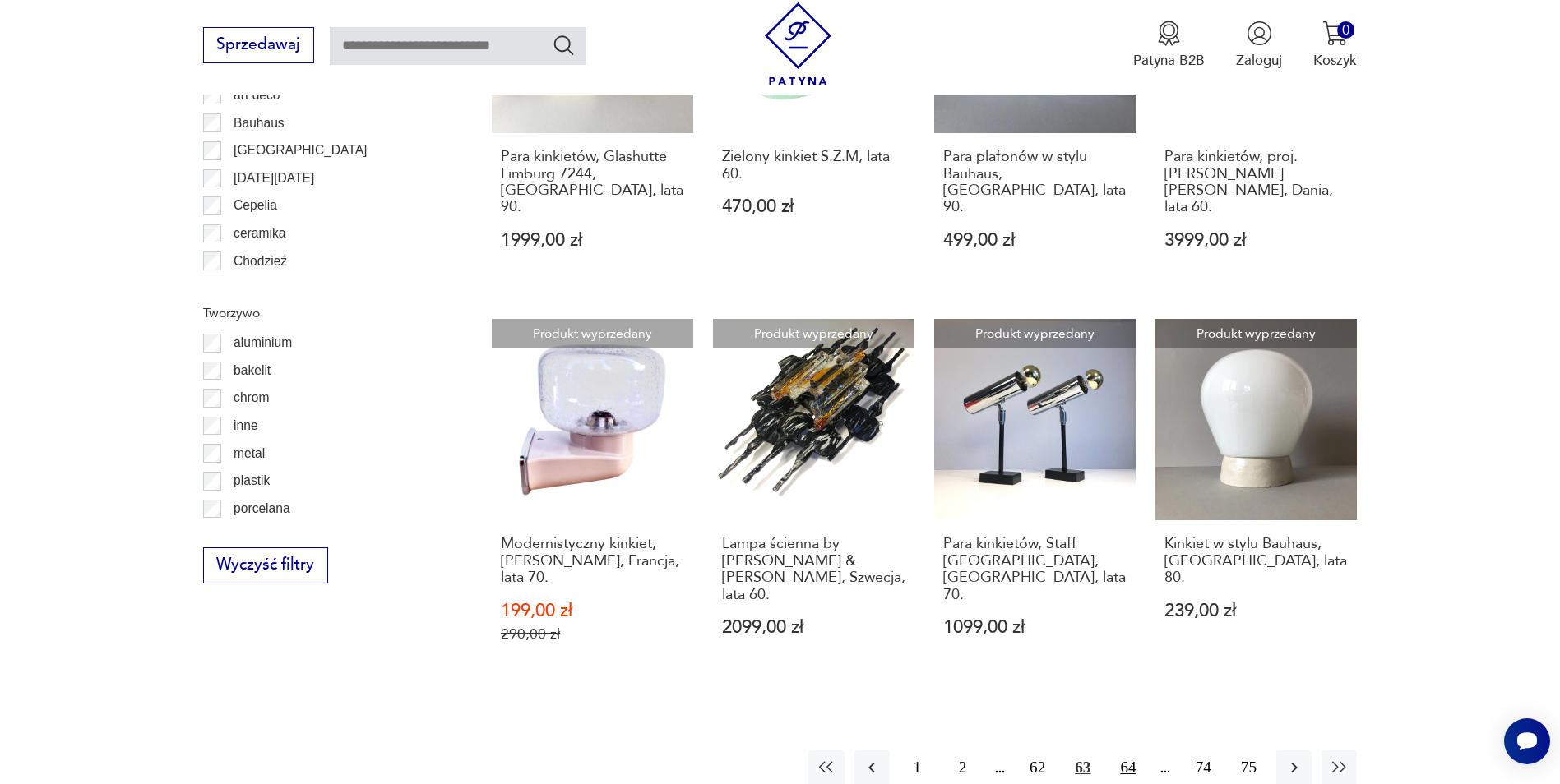
click at [1132, 751] on button "64" at bounding box center [1128, 769] width 36 height 36
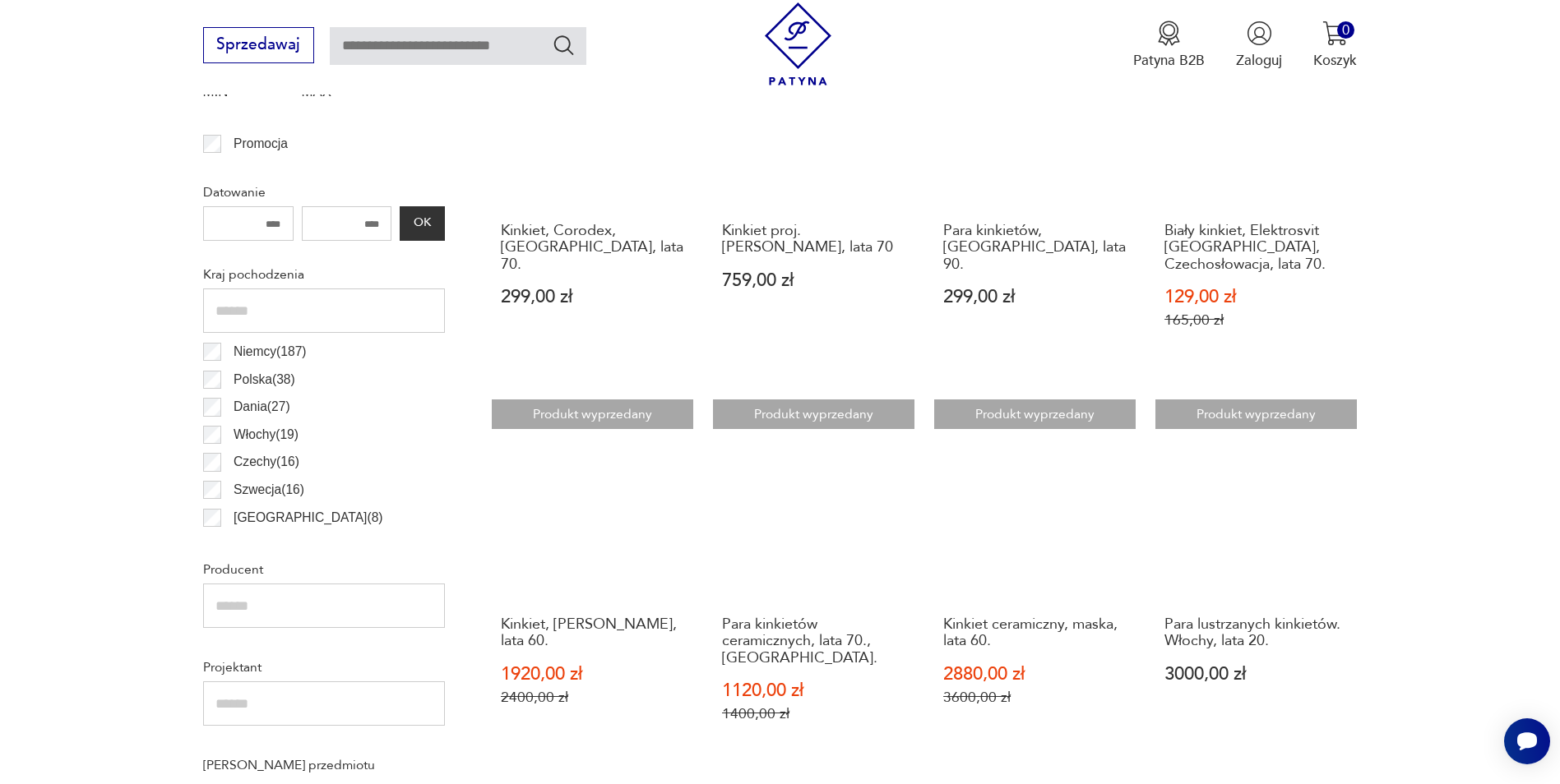
scroll to position [899, 0]
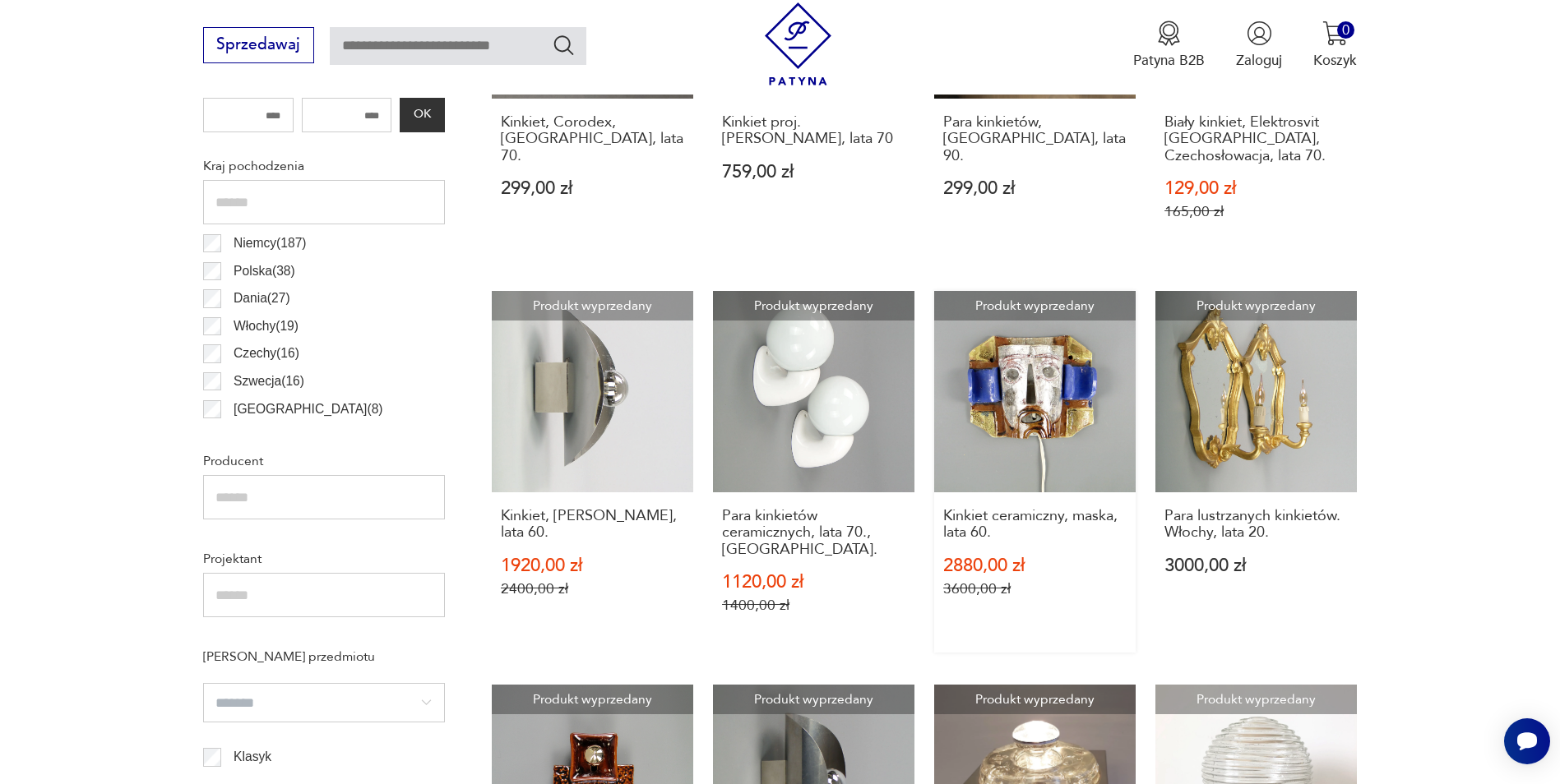
click at [1038, 497] on div "Kinkiet ceramiczny, maska, lata 60. 2880,00 zł 3600,00 zł" at bounding box center [1035, 564] width 201 height 144
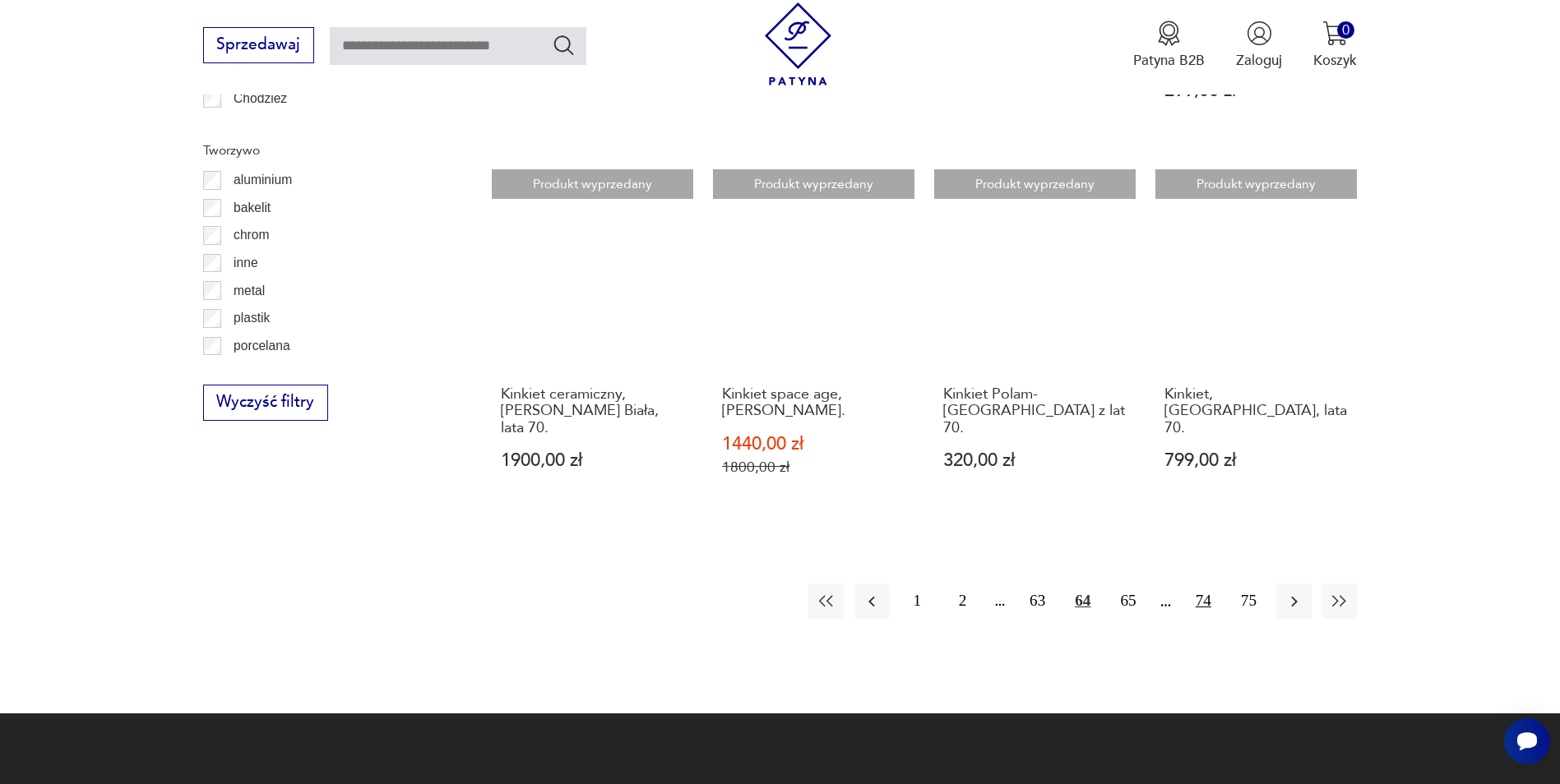
scroll to position [1803, 0]
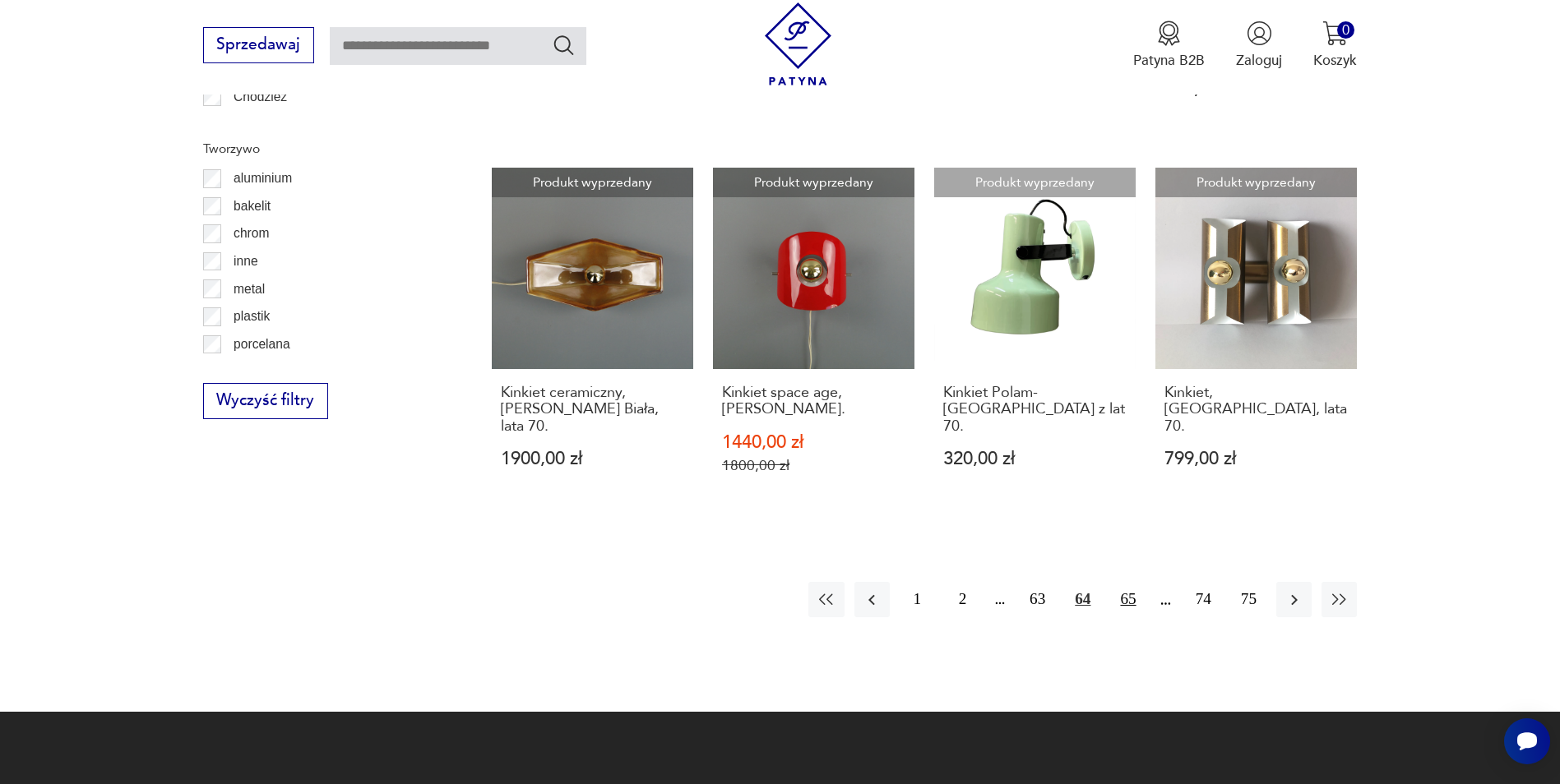
click at [1130, 582] on button "65" at bounding box center [1128, 600] width 36 height 36
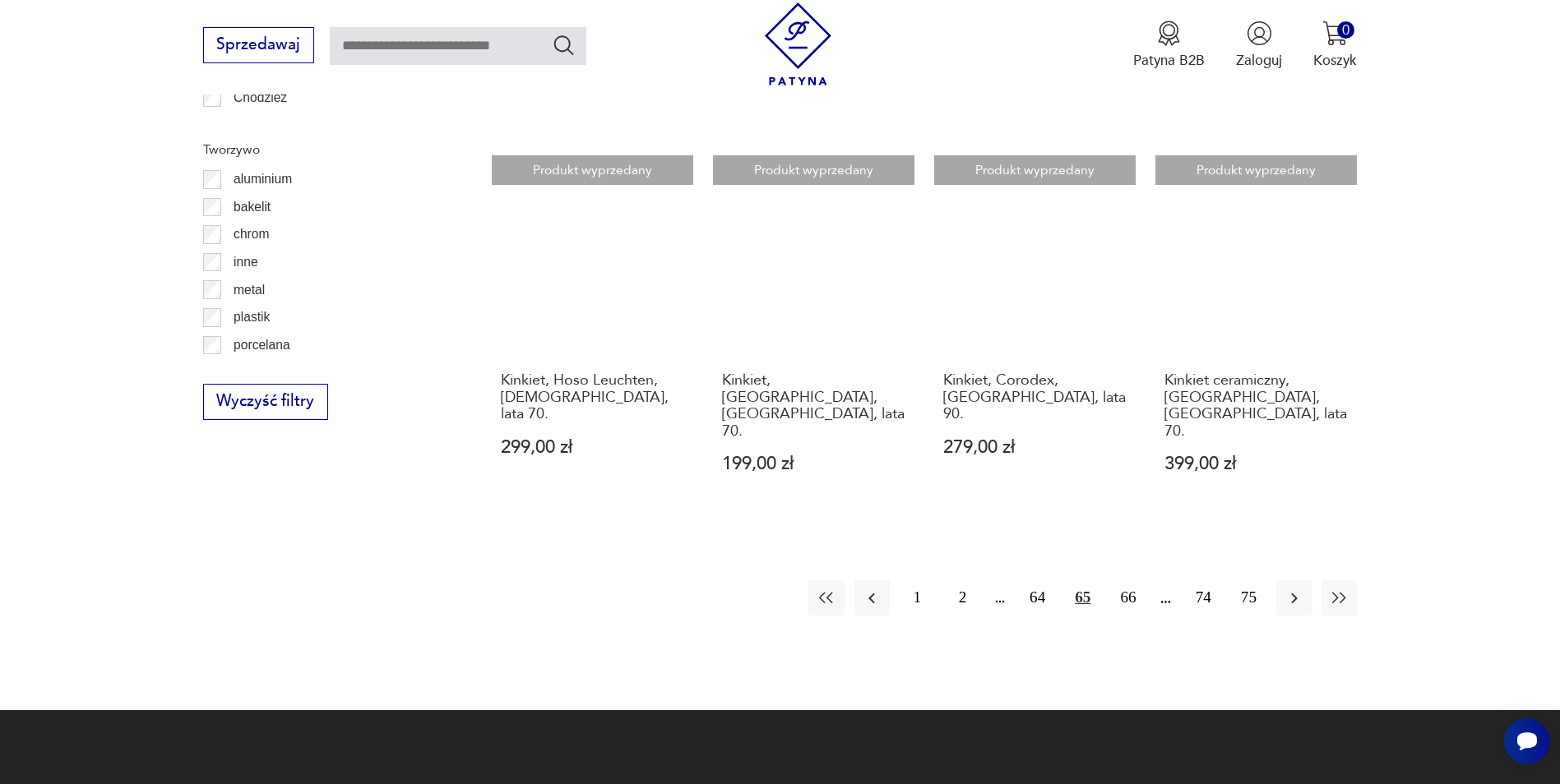
scroll to position [1803, 0]
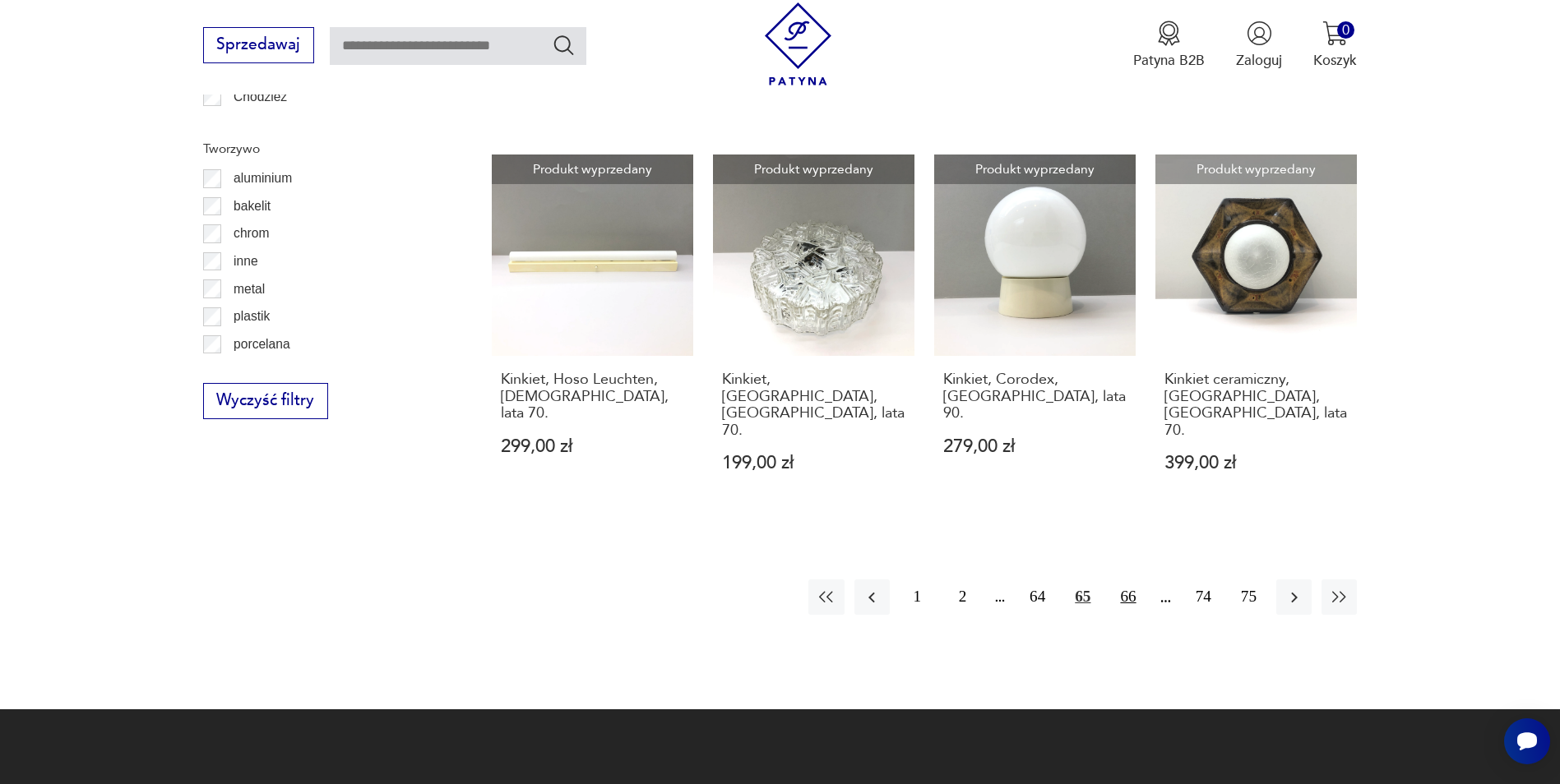
click at [1126, 579] on button "66" at bounding box center [1128, 597] width 36 height 36
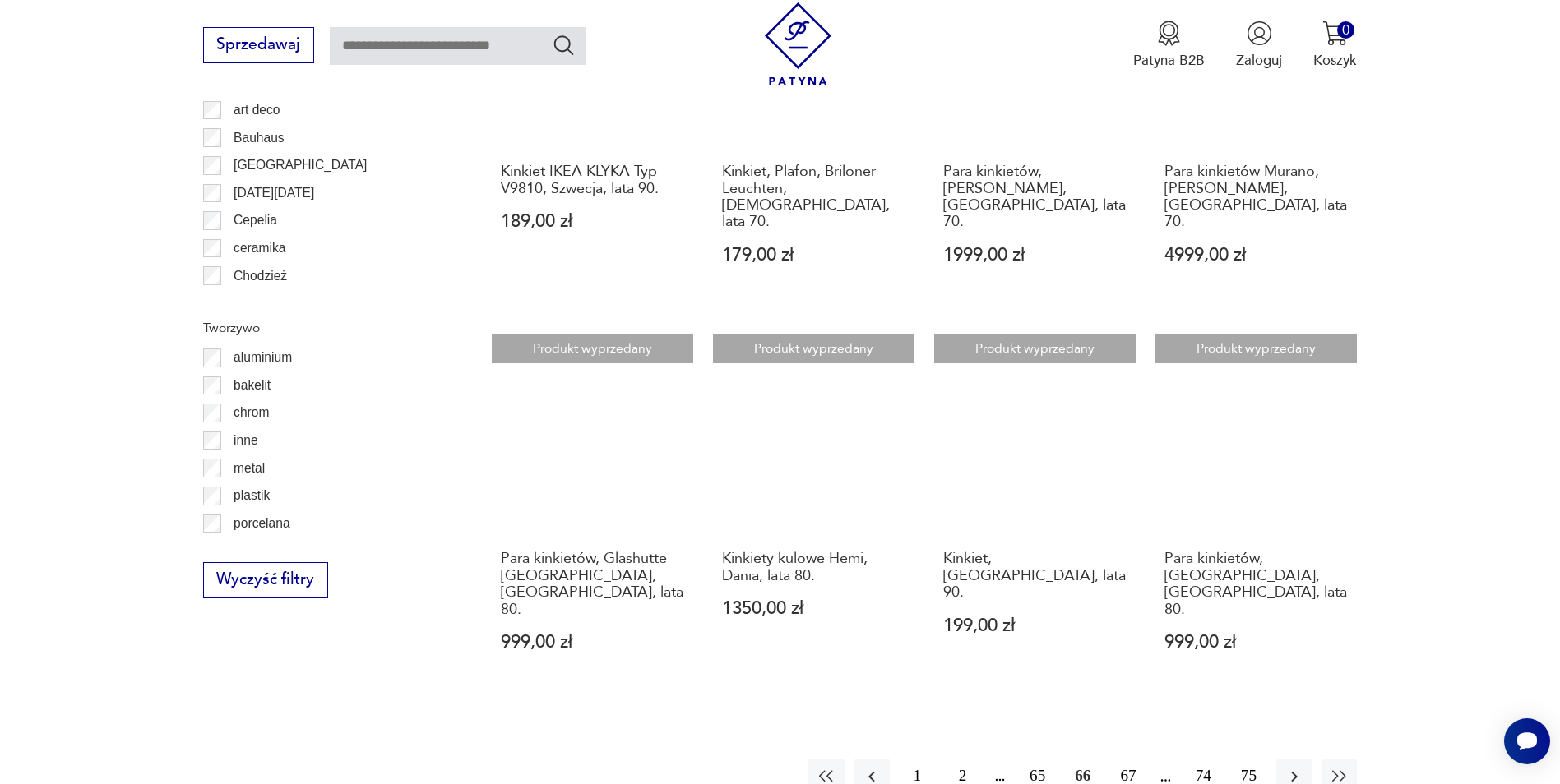
scroll to position [1640, 0]
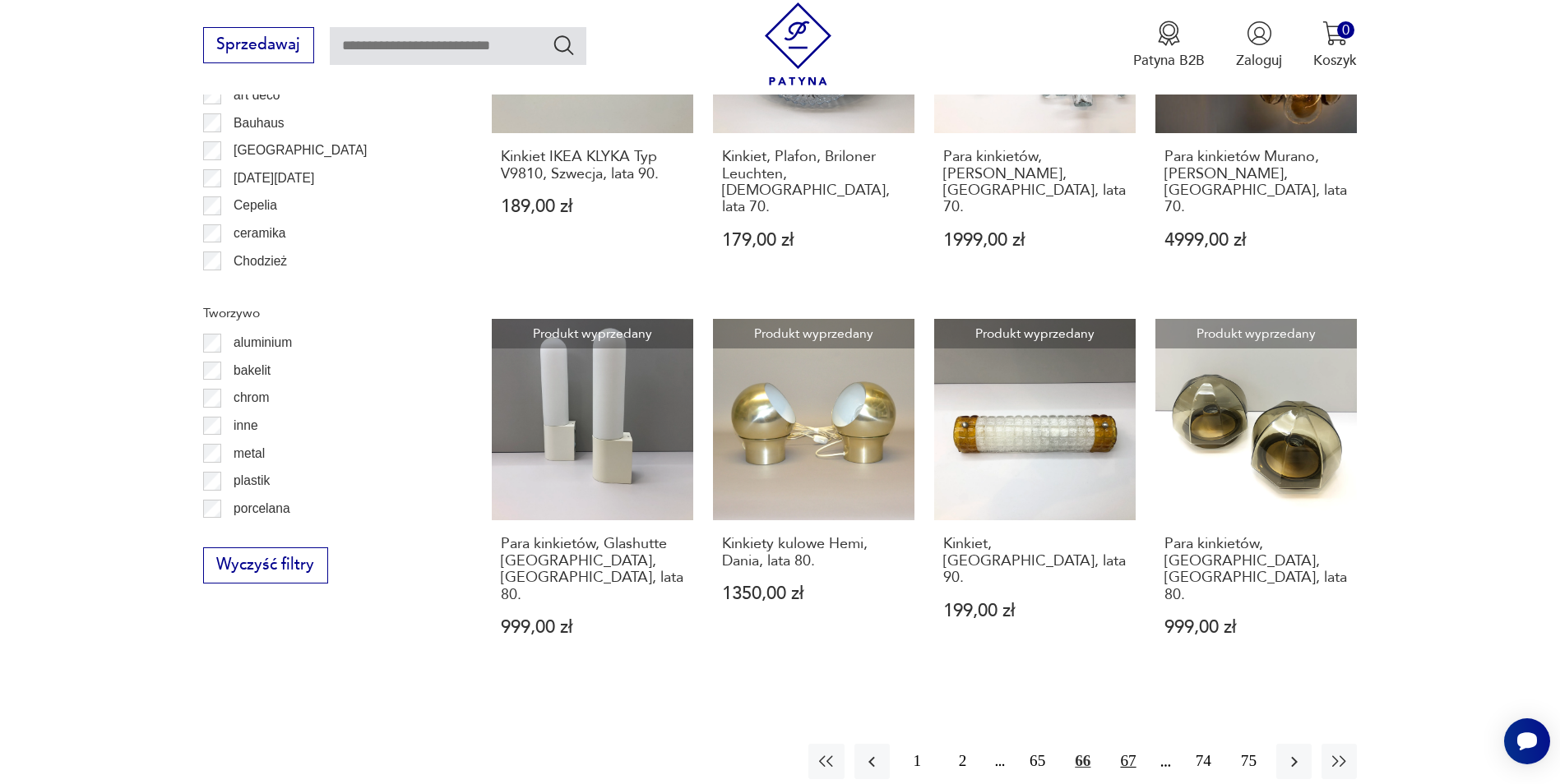
click at [1132, 744] on button "67" at bounding box center [1128, 762] width 36 height 36
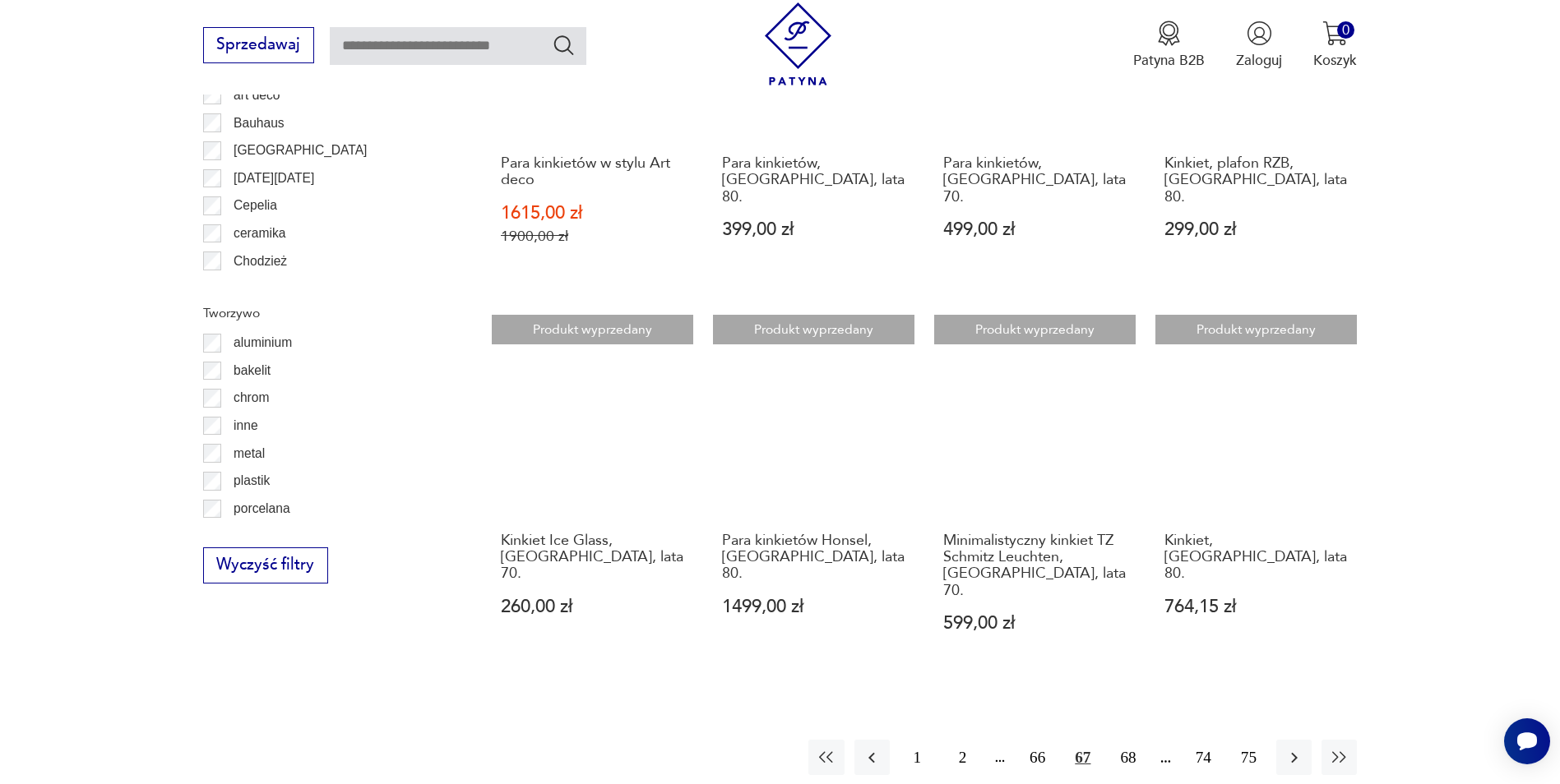
scroll to position [1722, 0]
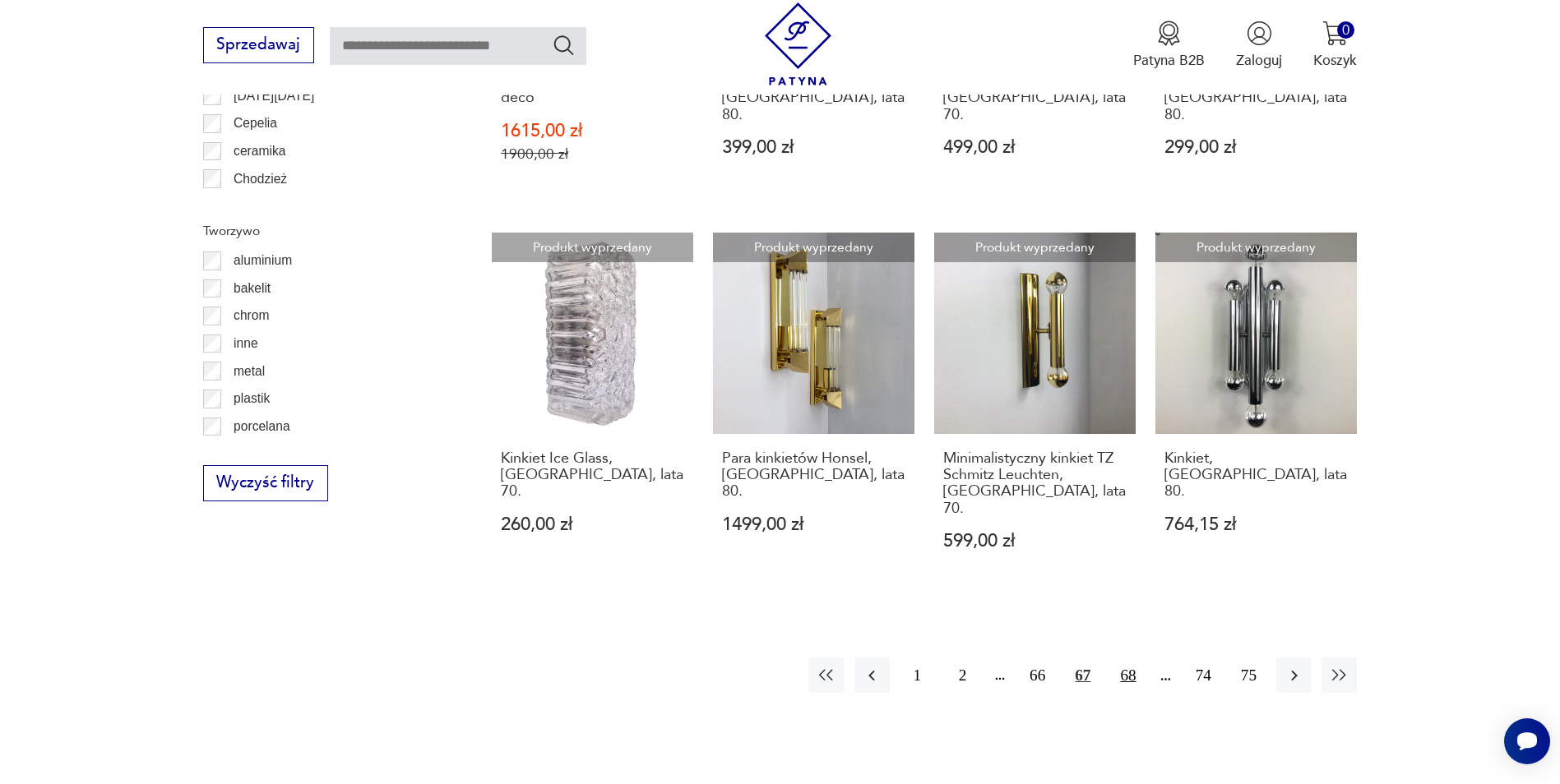
click at [1138, 658] on button "68" at bounding box center [1128, 676] width 36 height 36
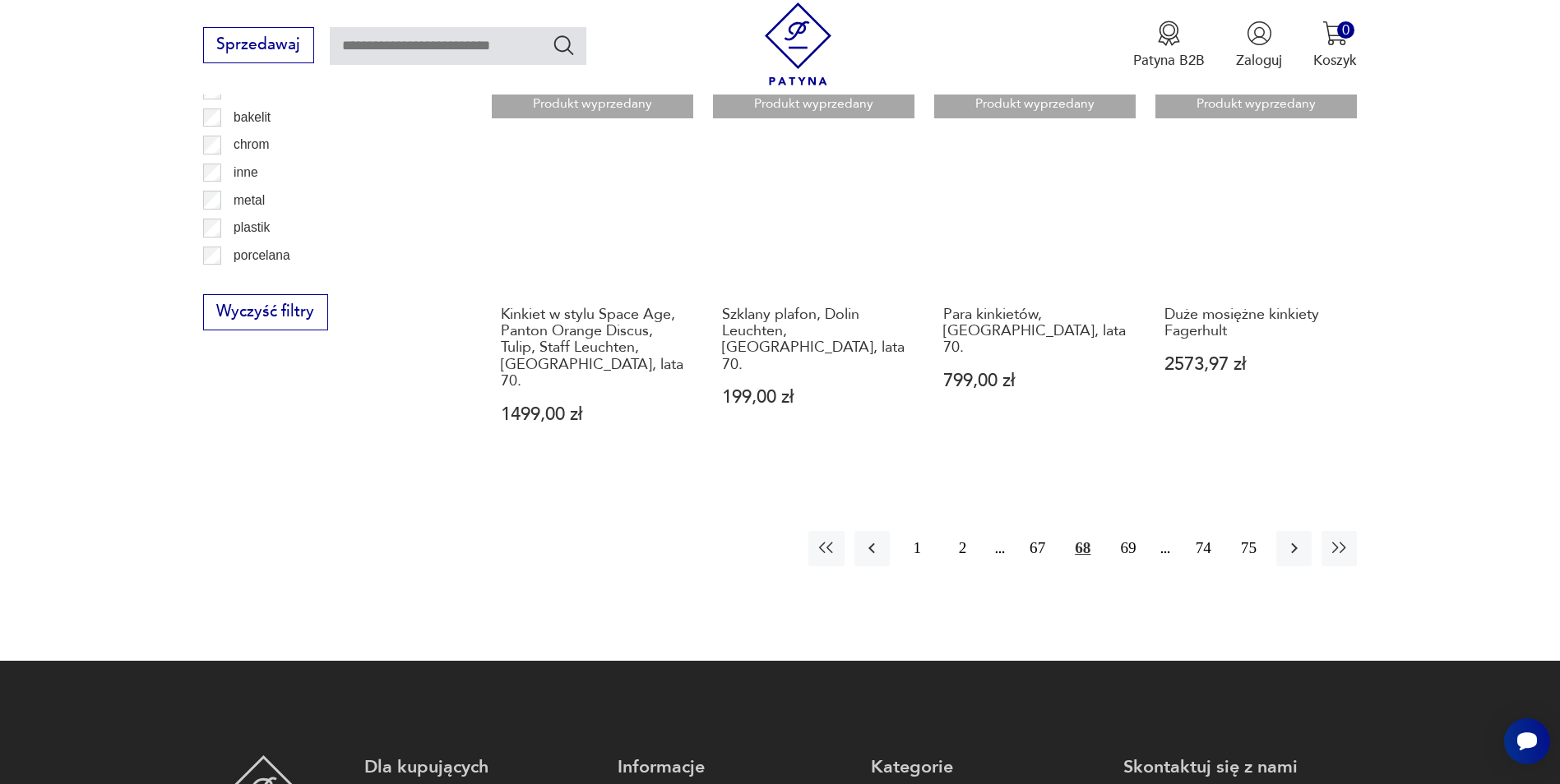
scroll to position [1803, 0]
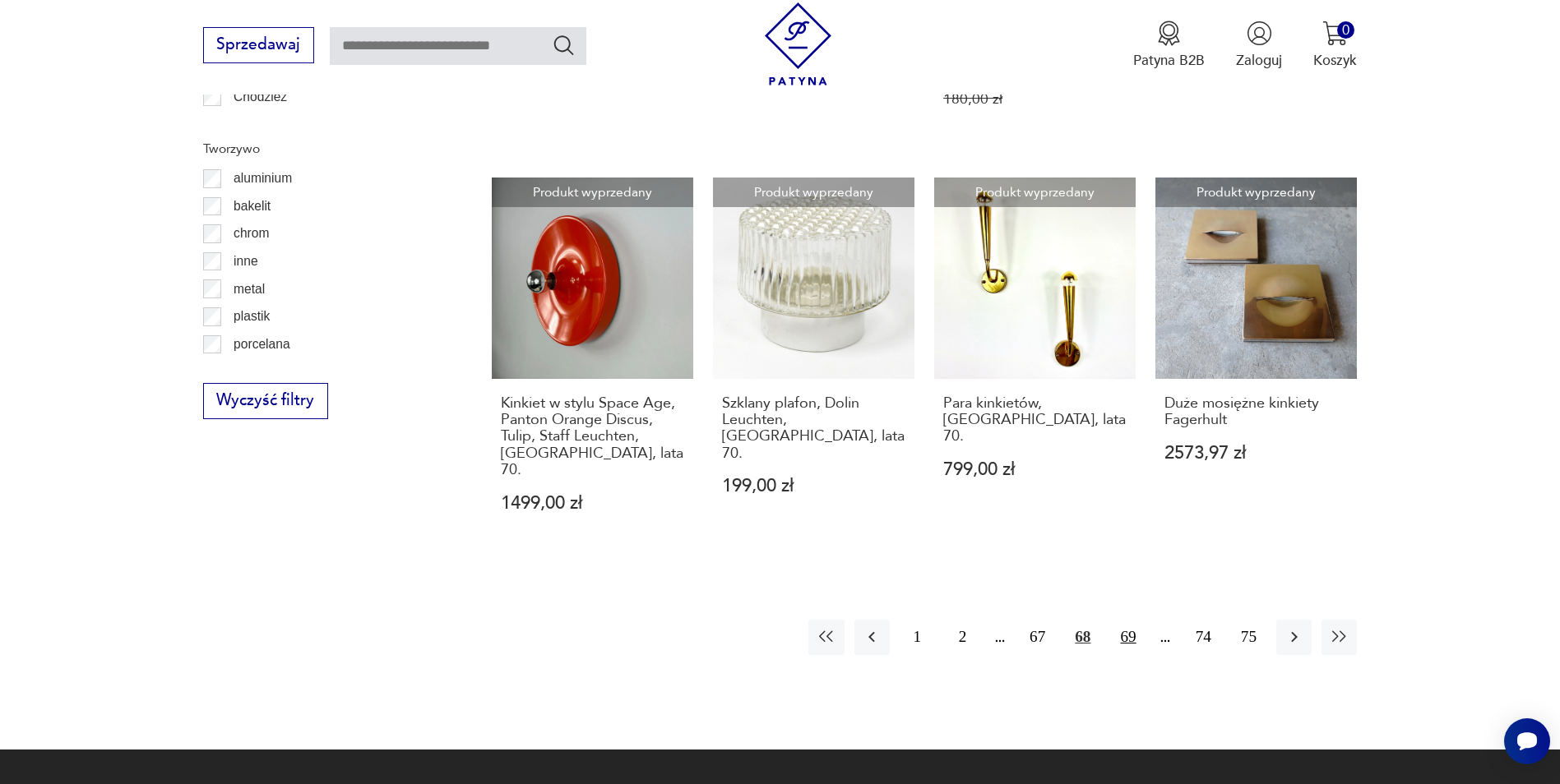
click at [1136, 620] on button "69" at bounding box center [1128, 637] width 36 height 36
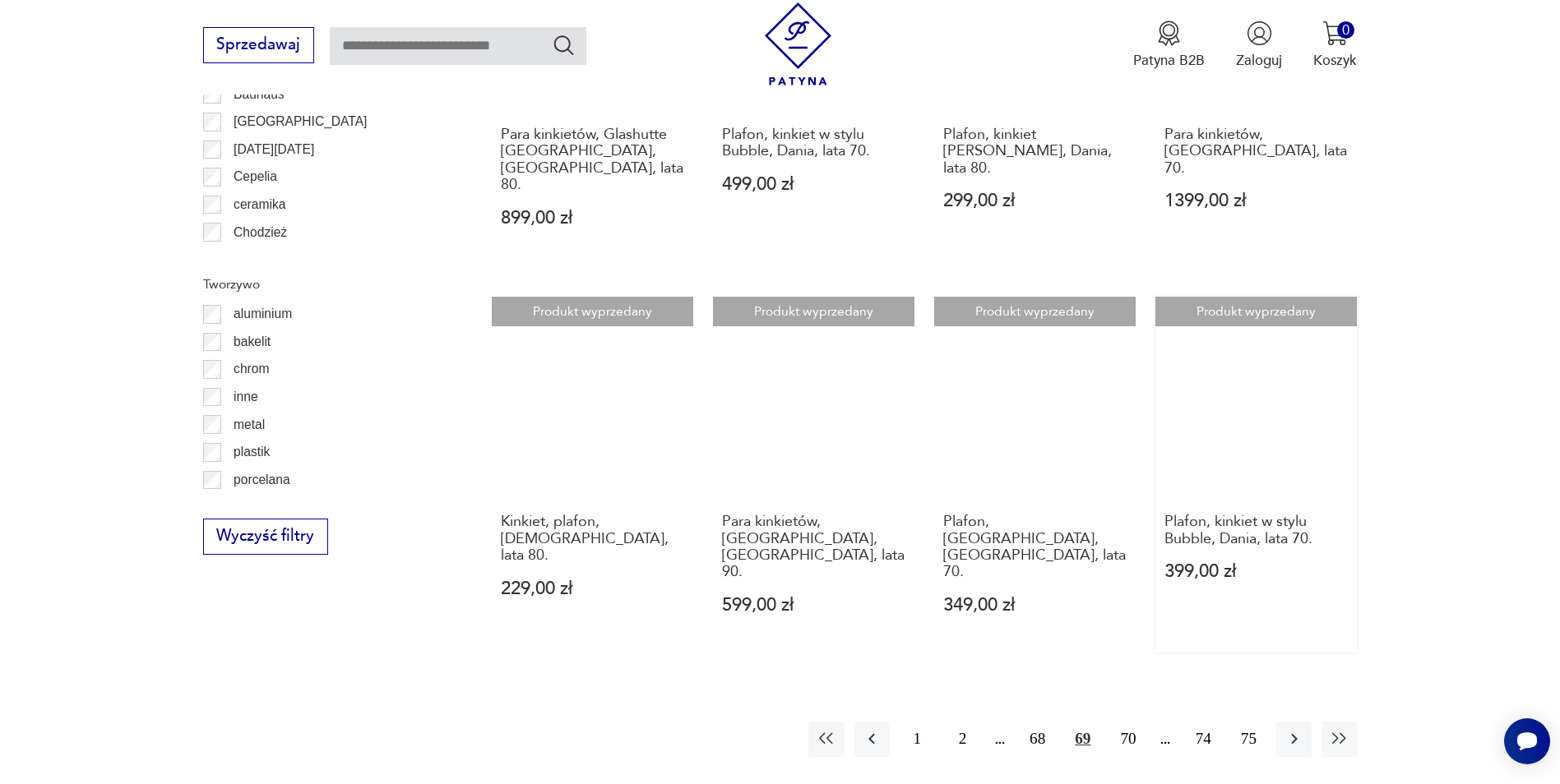
scroll to position [1722, 0]
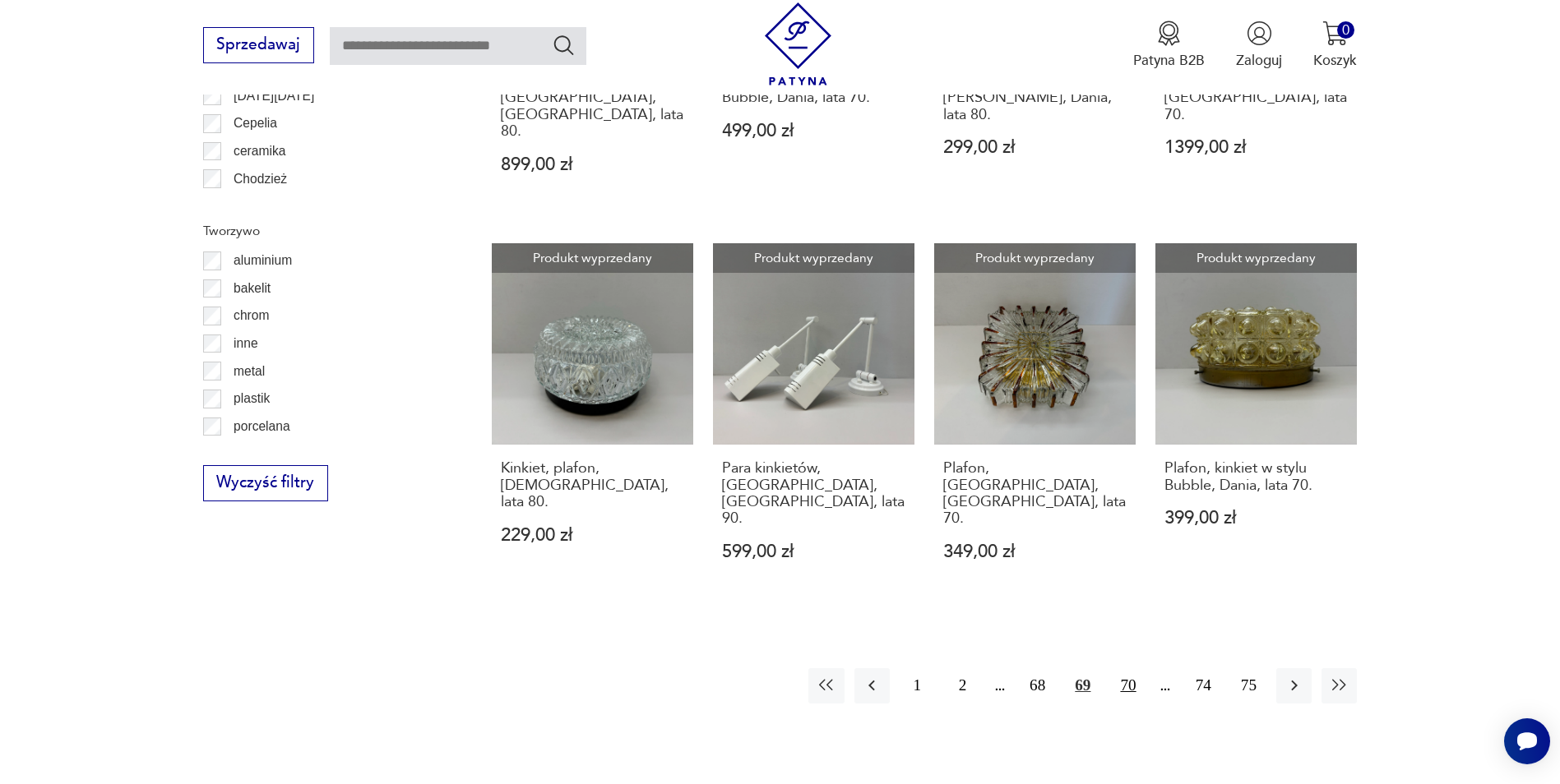
click at [1134, 669] on button "70" at bounding box center [1128, 687] width 36 height 36
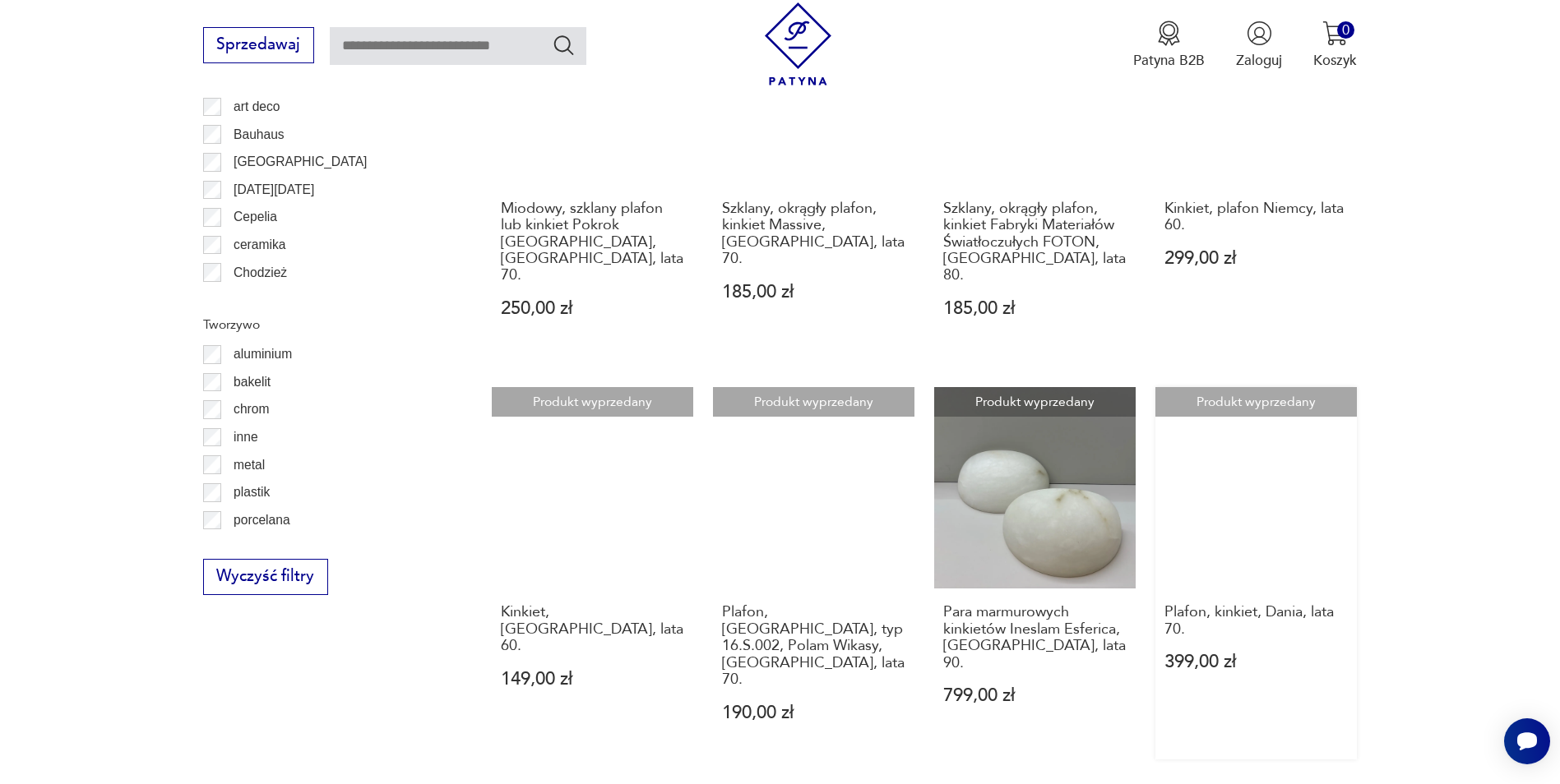
scroll to position [1722, 0]
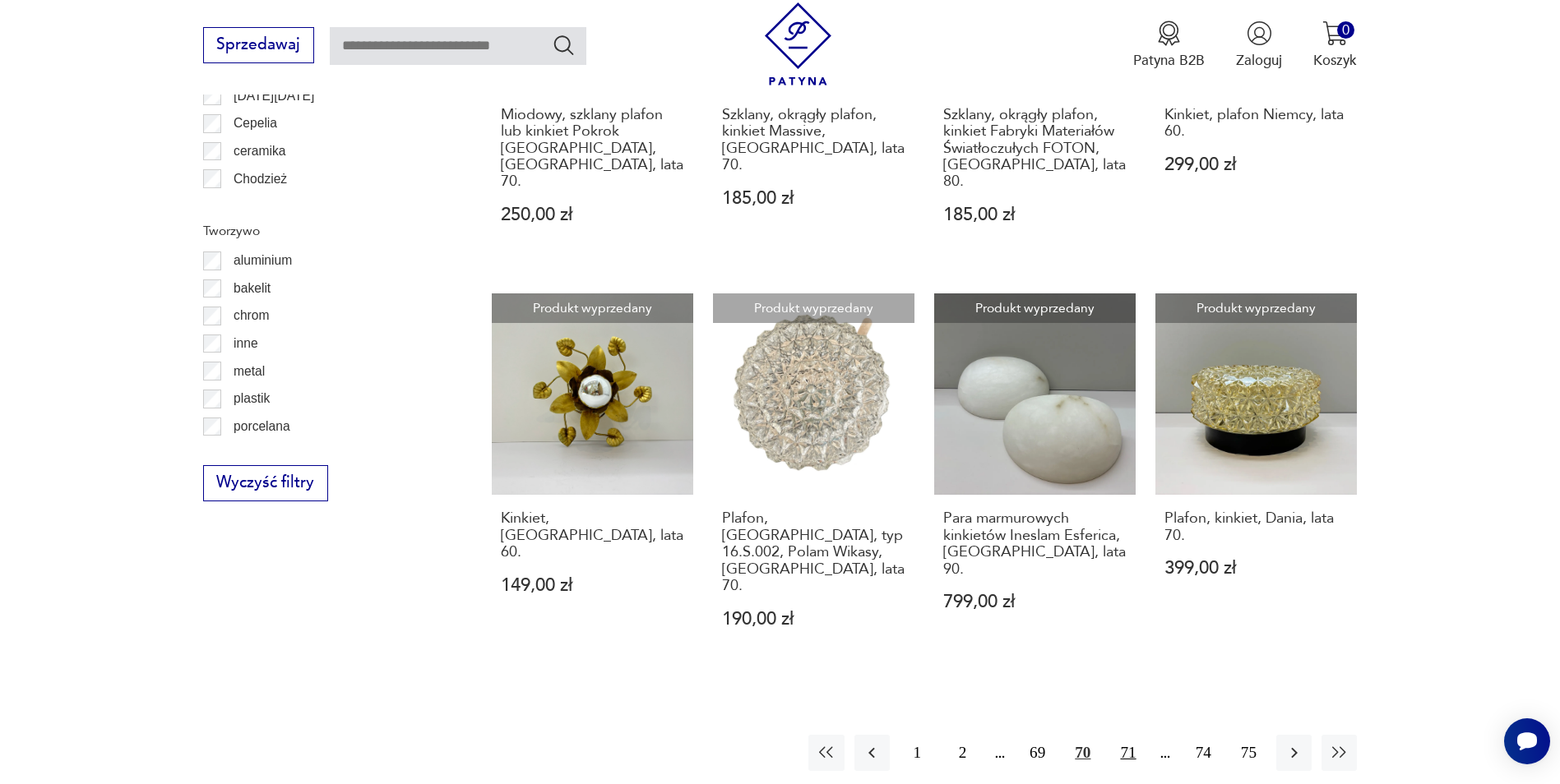
click at [1127, 735] on button "71" at bounding box center [1128, 753] width 36 height 36
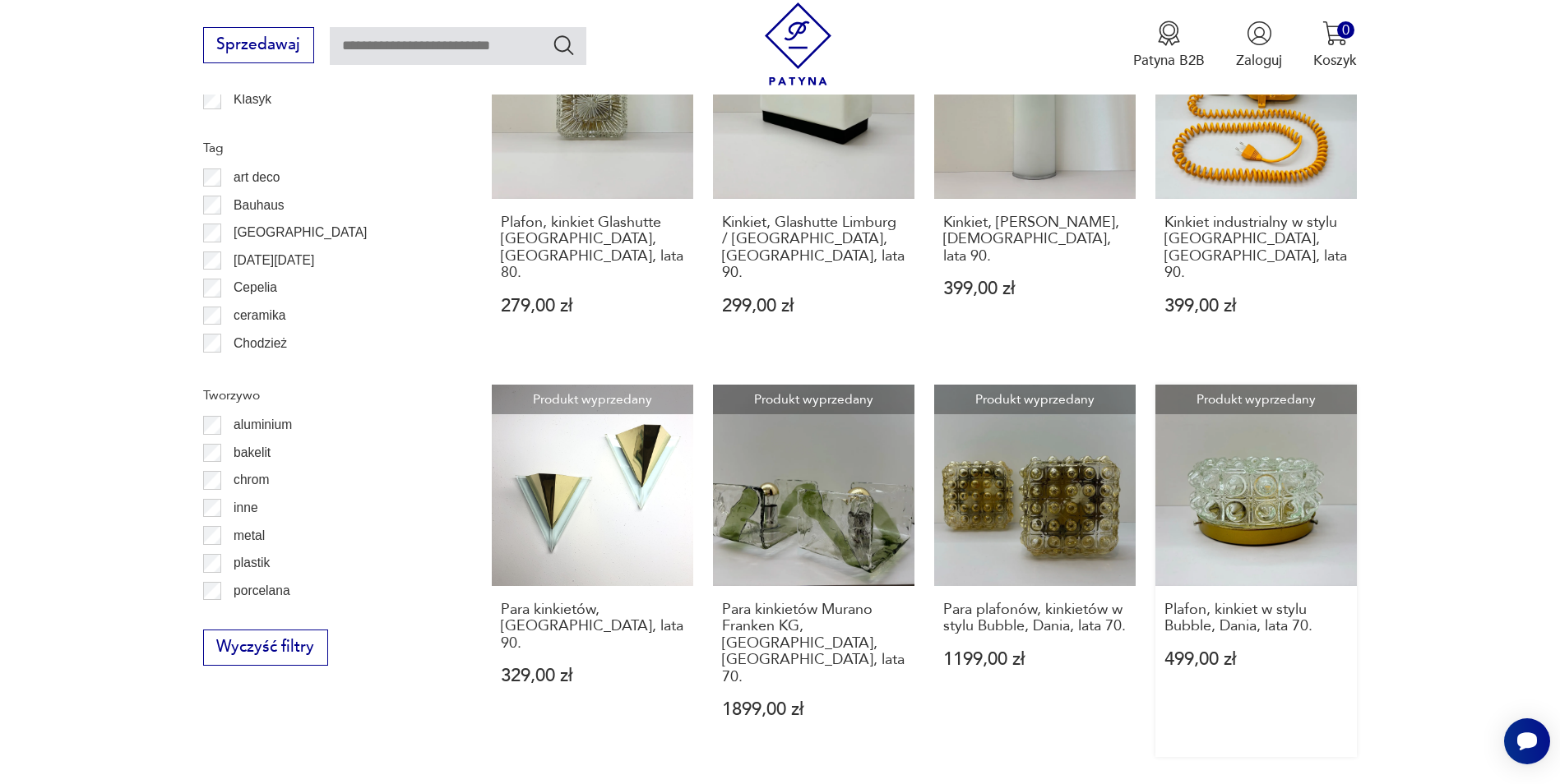
scroll to position [1803, 0]
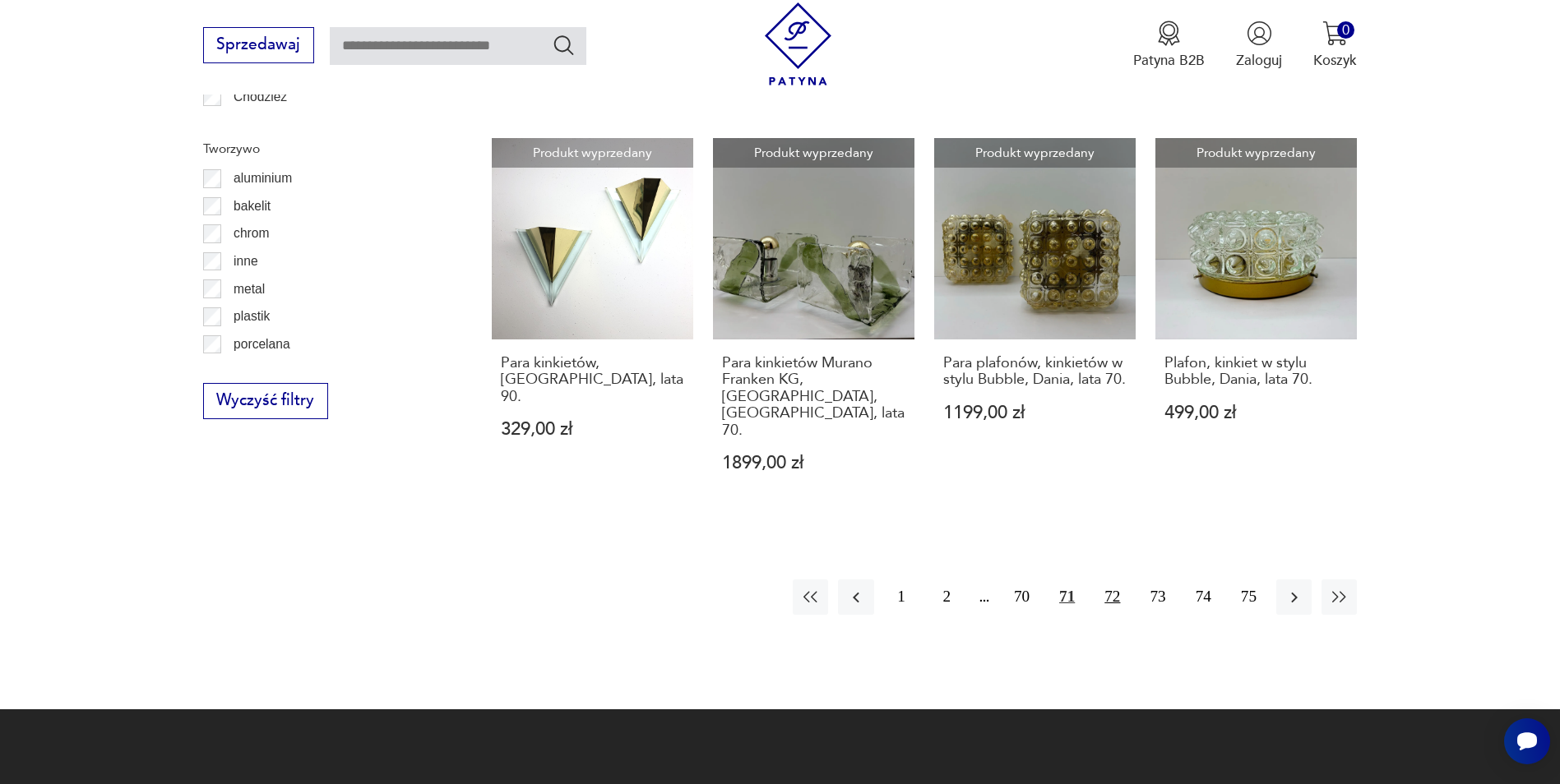
click at [1115, 579] on button "72" at bounding box center [1113, 597] width 36 height 36
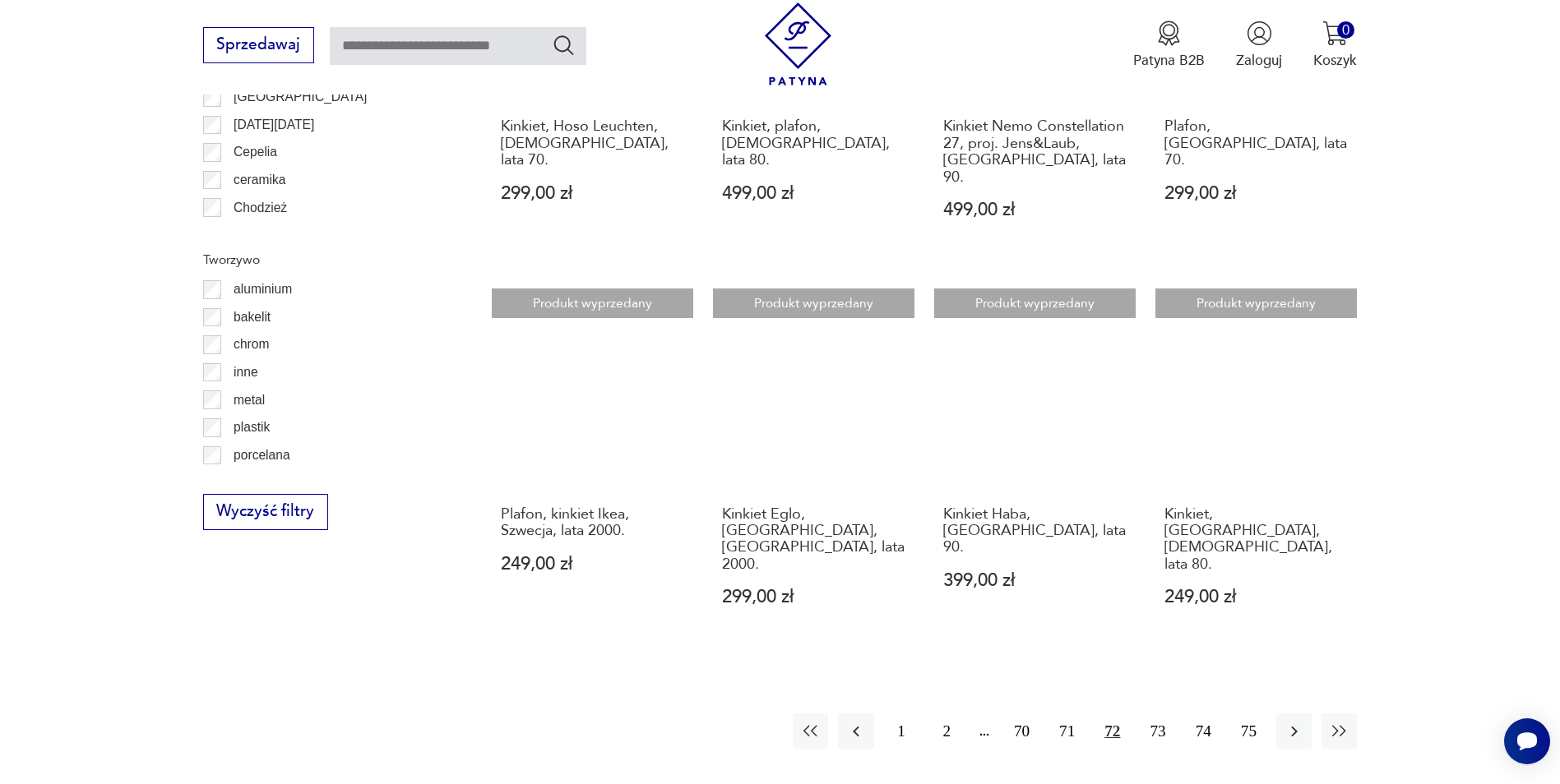
scroll to position [1722, 0]
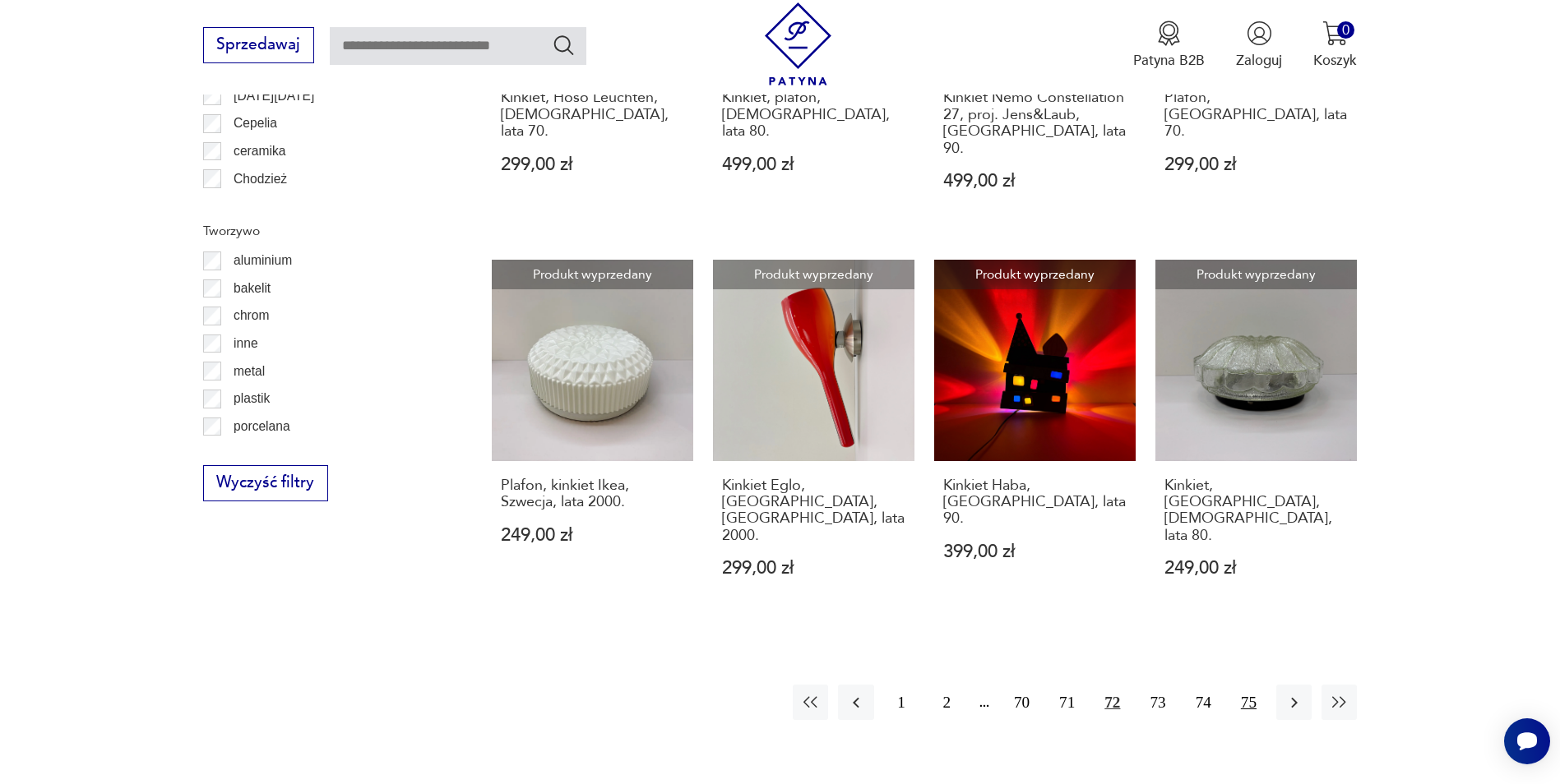
click at [1248, 685] on button "75" at bounding box center [1250, 703] width 36 height 36
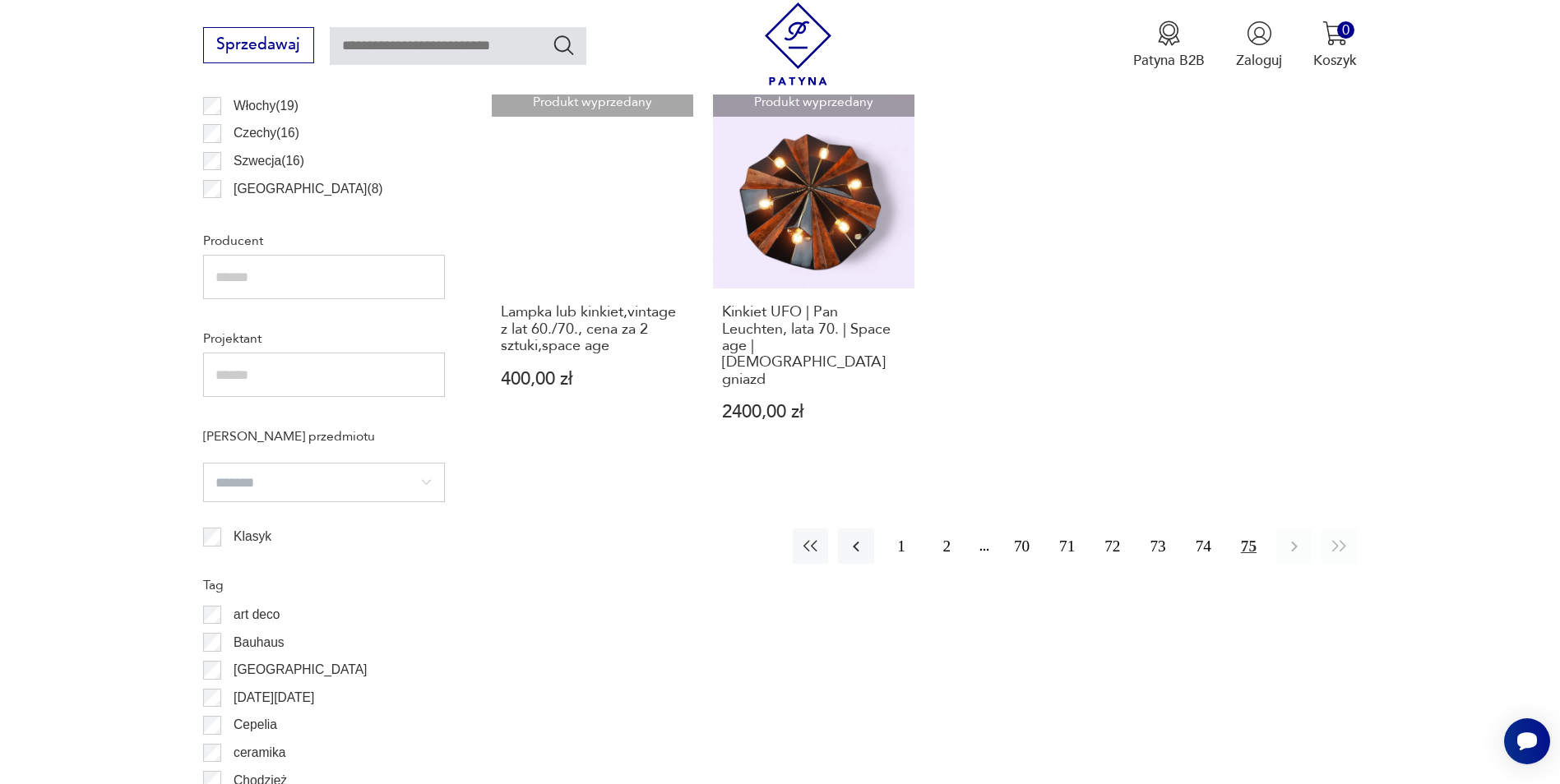
scroll to position [1146, 0]
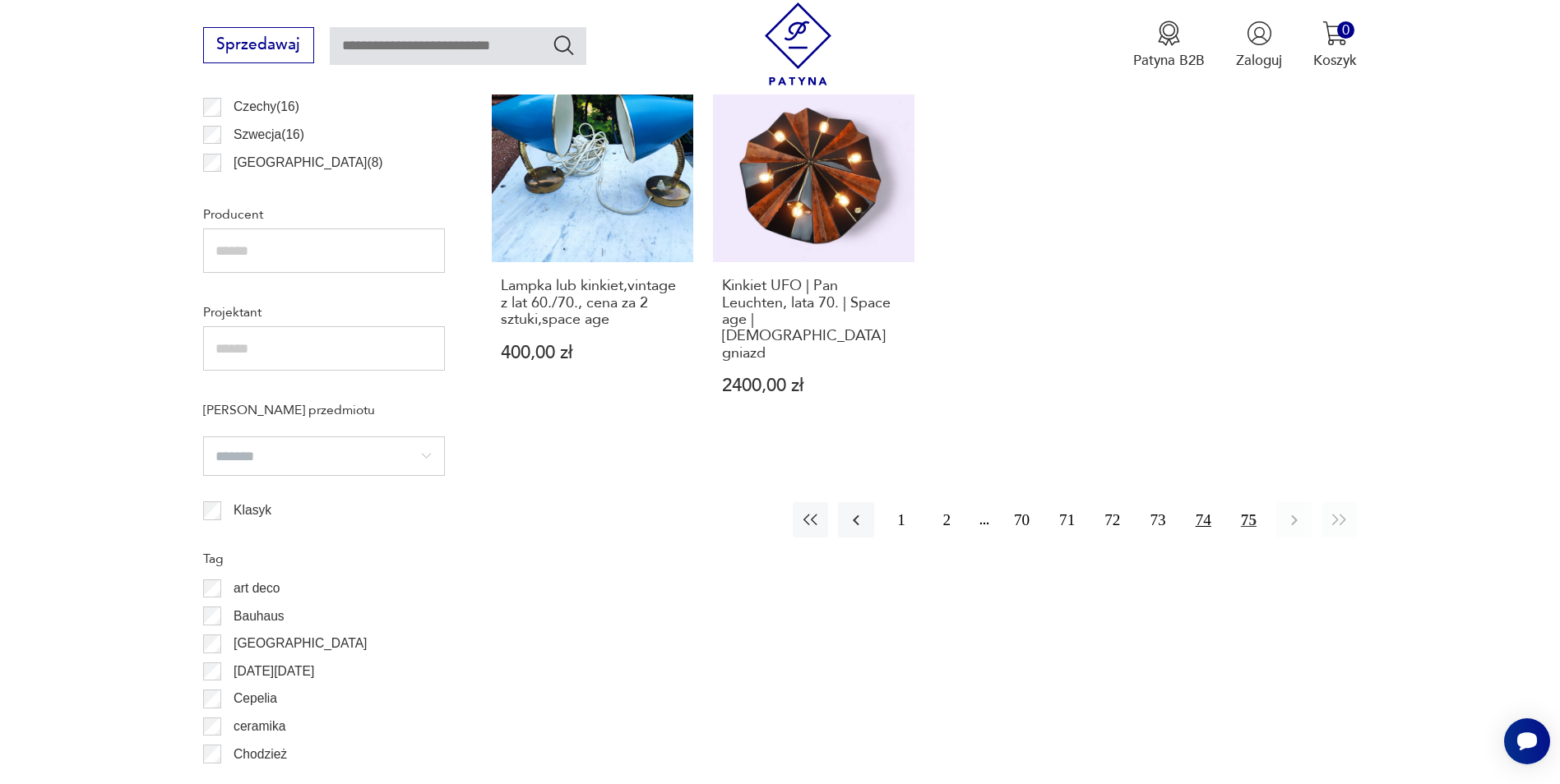
click at [1201, 502] on button "74" at bounding box center [1204, 520] width 36 height 36
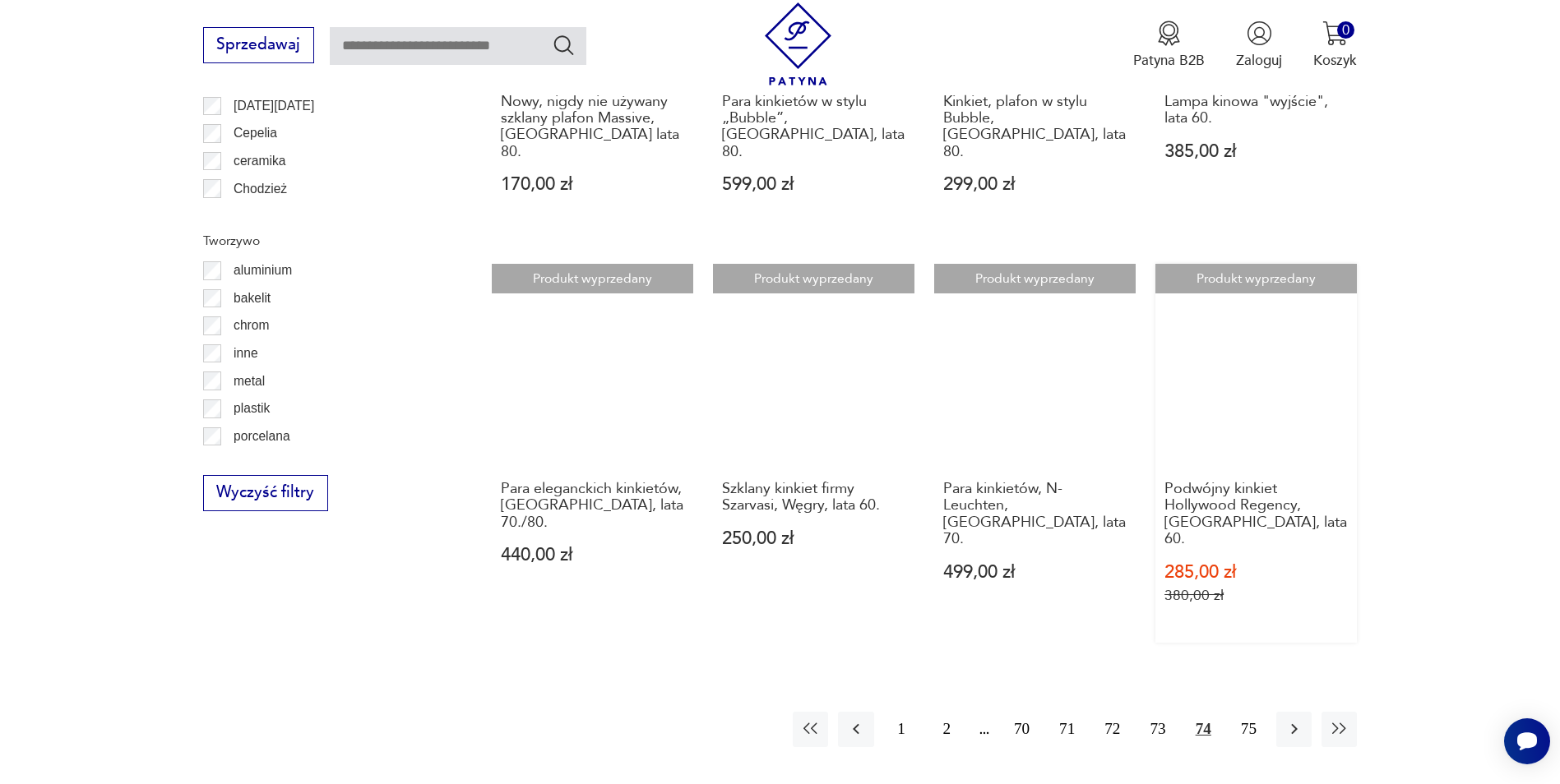
scroll to position [1722, 0]
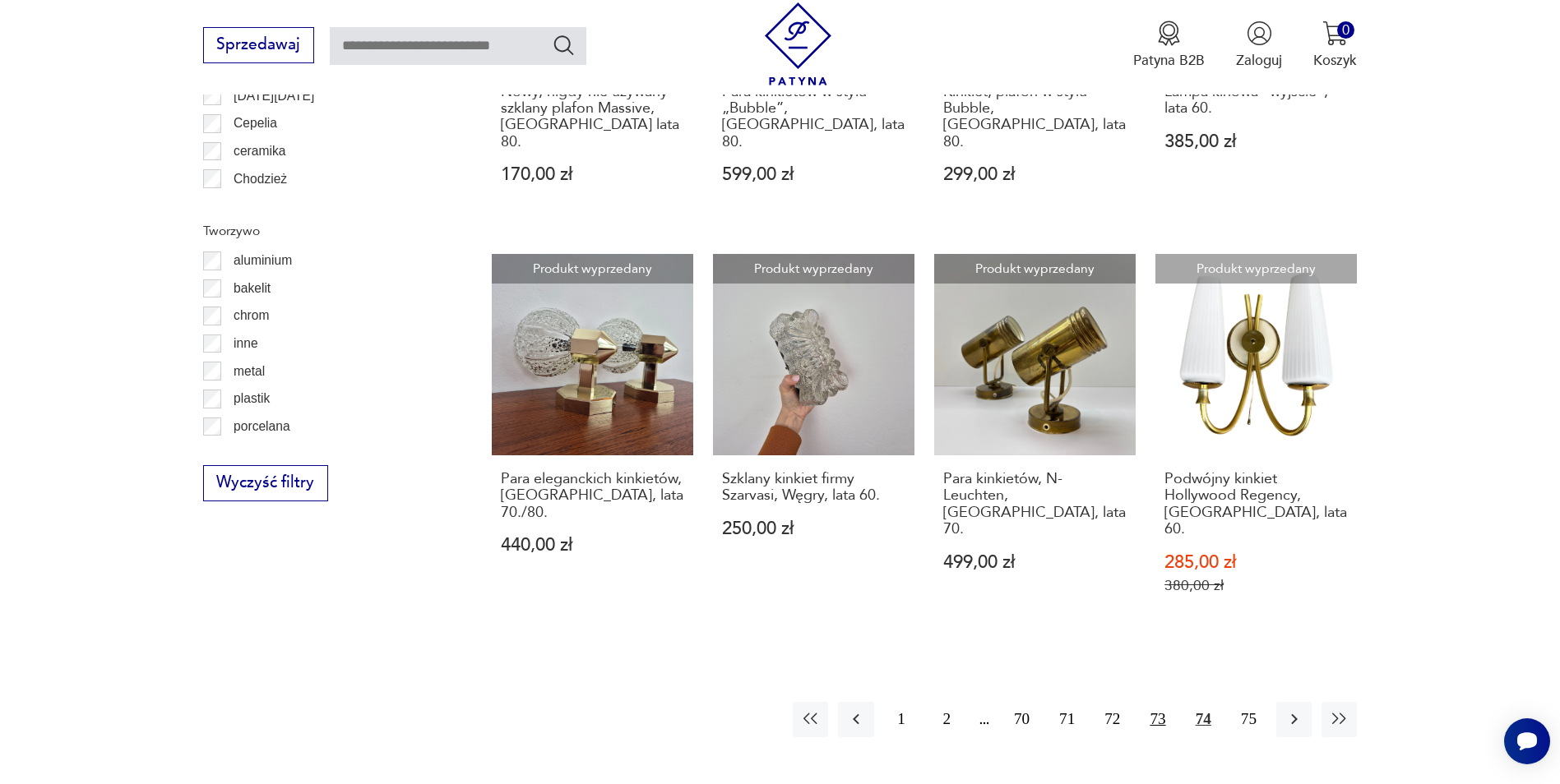
click at [1158, 702] on button "73" at bounding box center [1157, 720] width 36 height 36
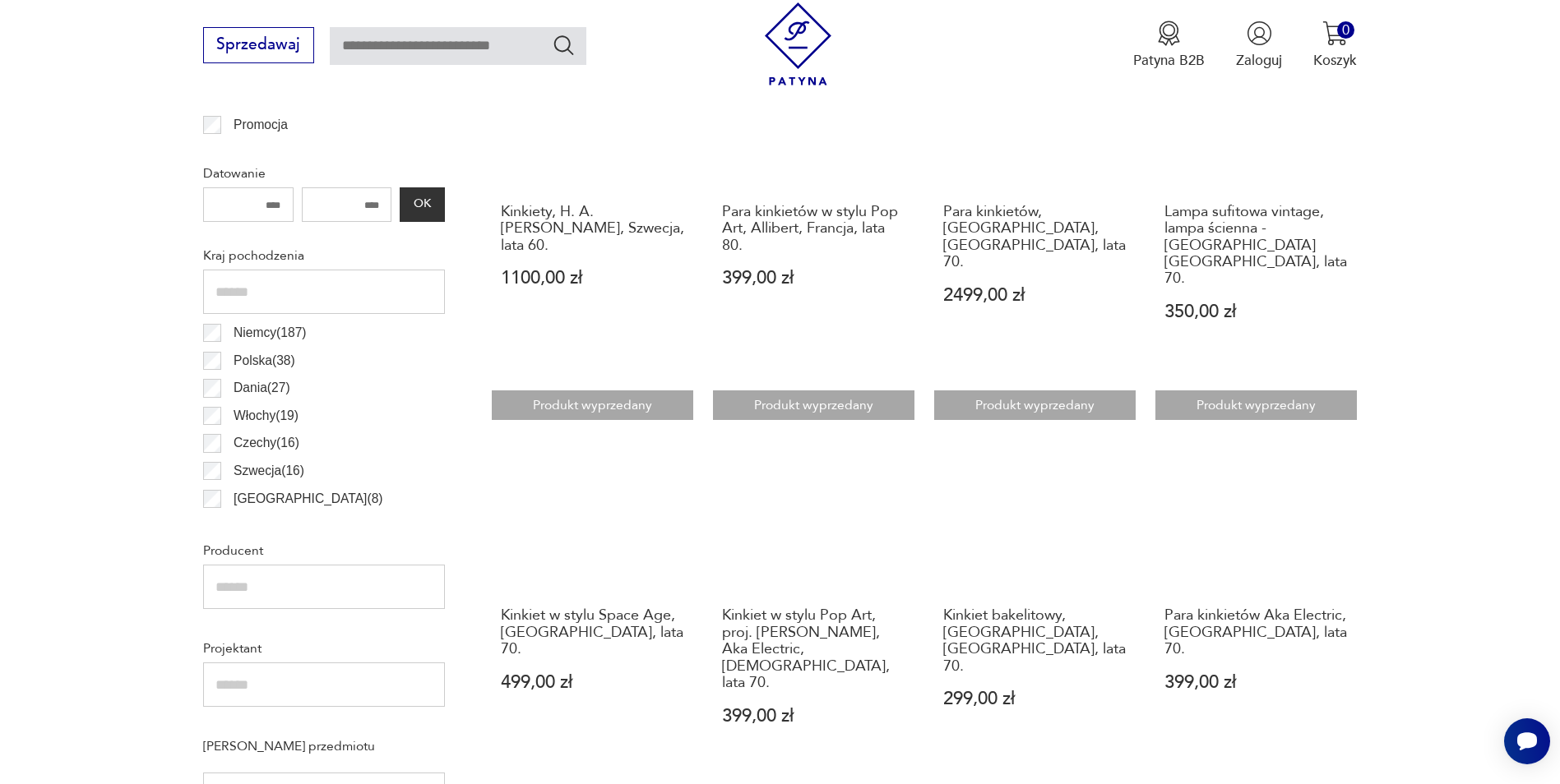
scroll to position [817, 0]
